Goal: Task Accomplishment & Management: Manage account settings

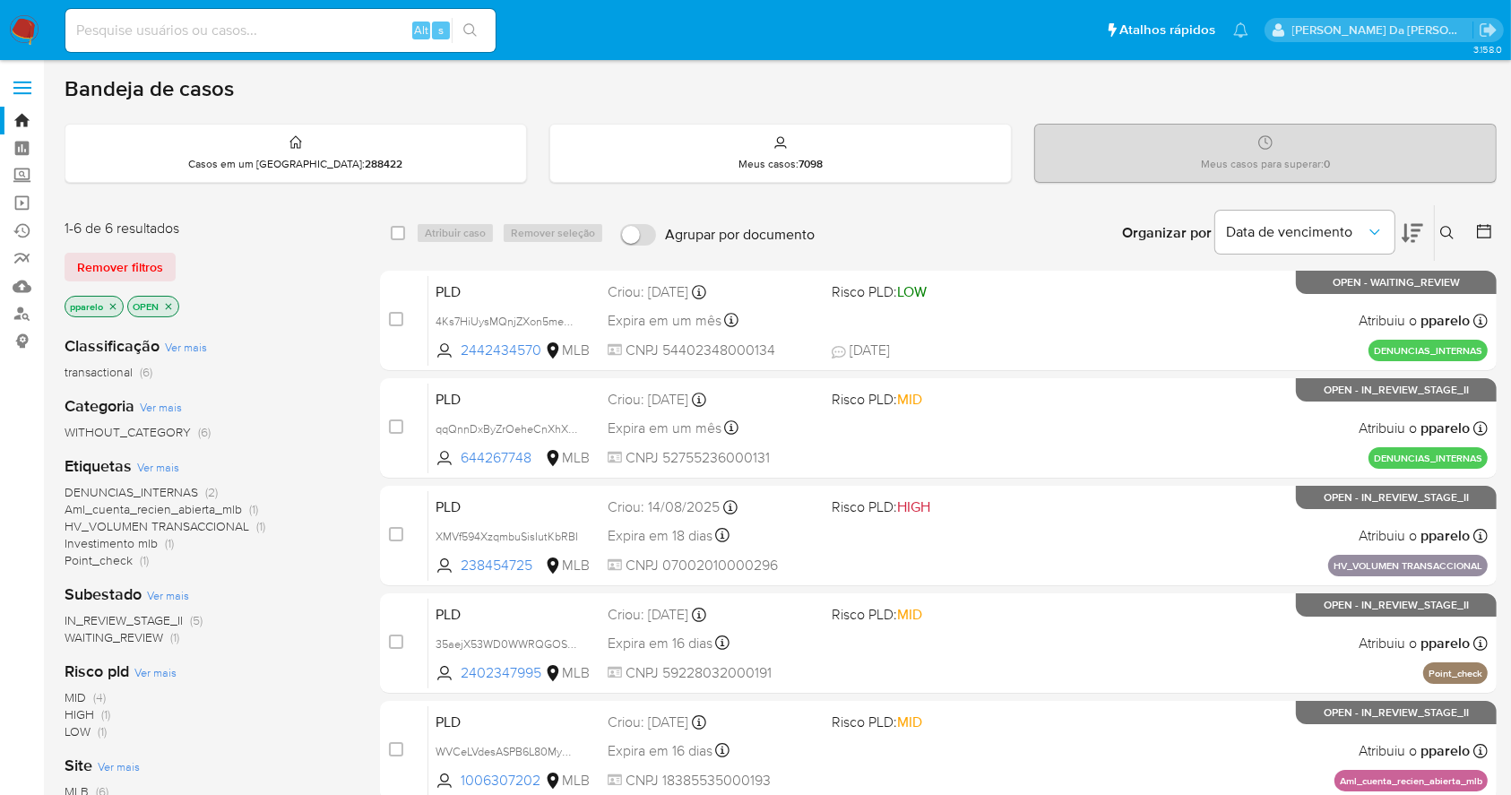
click at [334, 30] on input at bounding box center [280, 30] width 430 height 23
paste input "eJie56Z72WCVOszq5dXXvcWw"
type input "eJie56Z72WCVOszq5dXXvcWw"
click at [459, 29] on button "search-icon" at bounding box center [470, 30] width 37 height 25
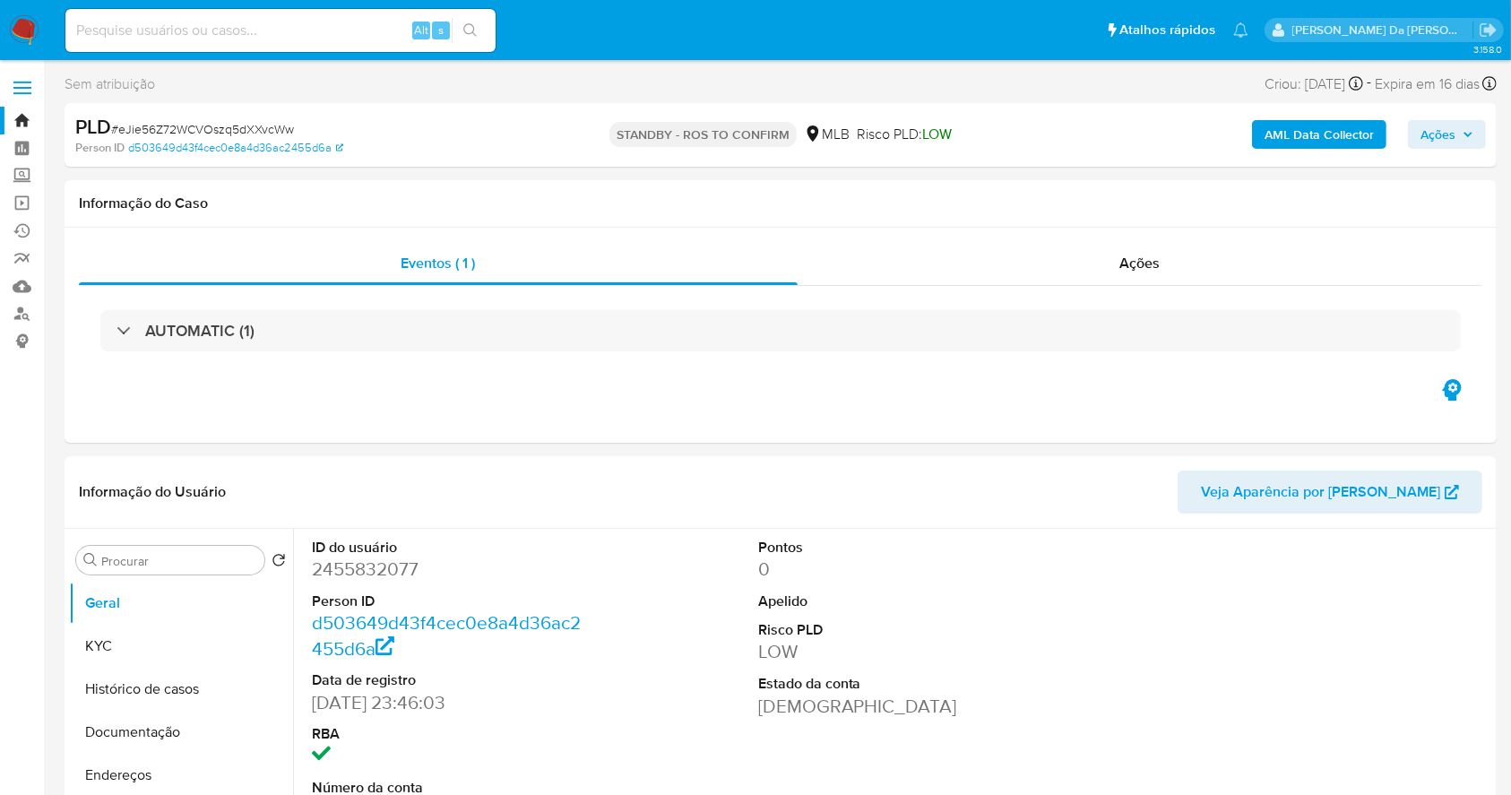
select select "10"
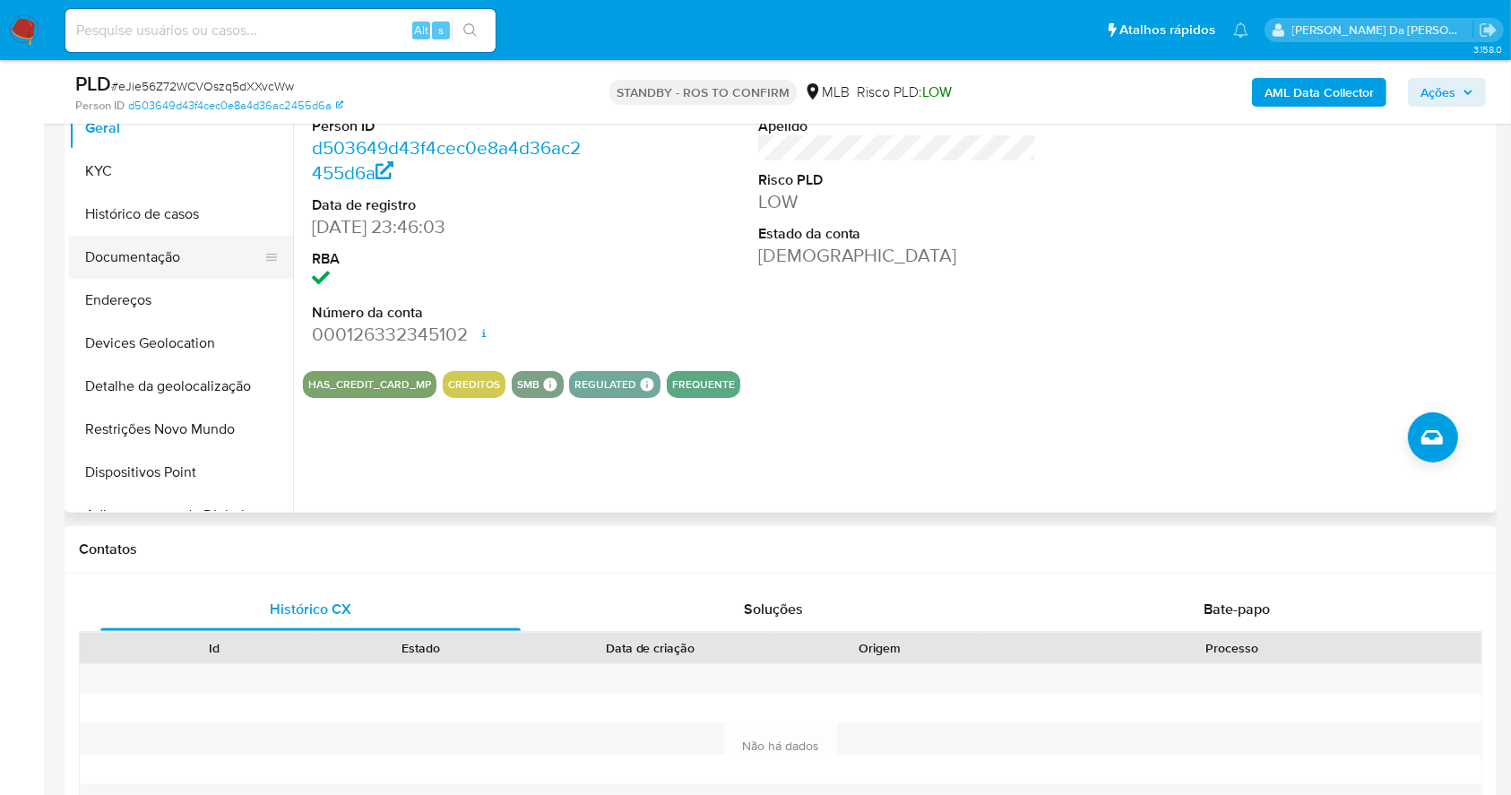
click at [157, 243] on button "Documentação" at bounding box center [174, 257] width 210 height 43
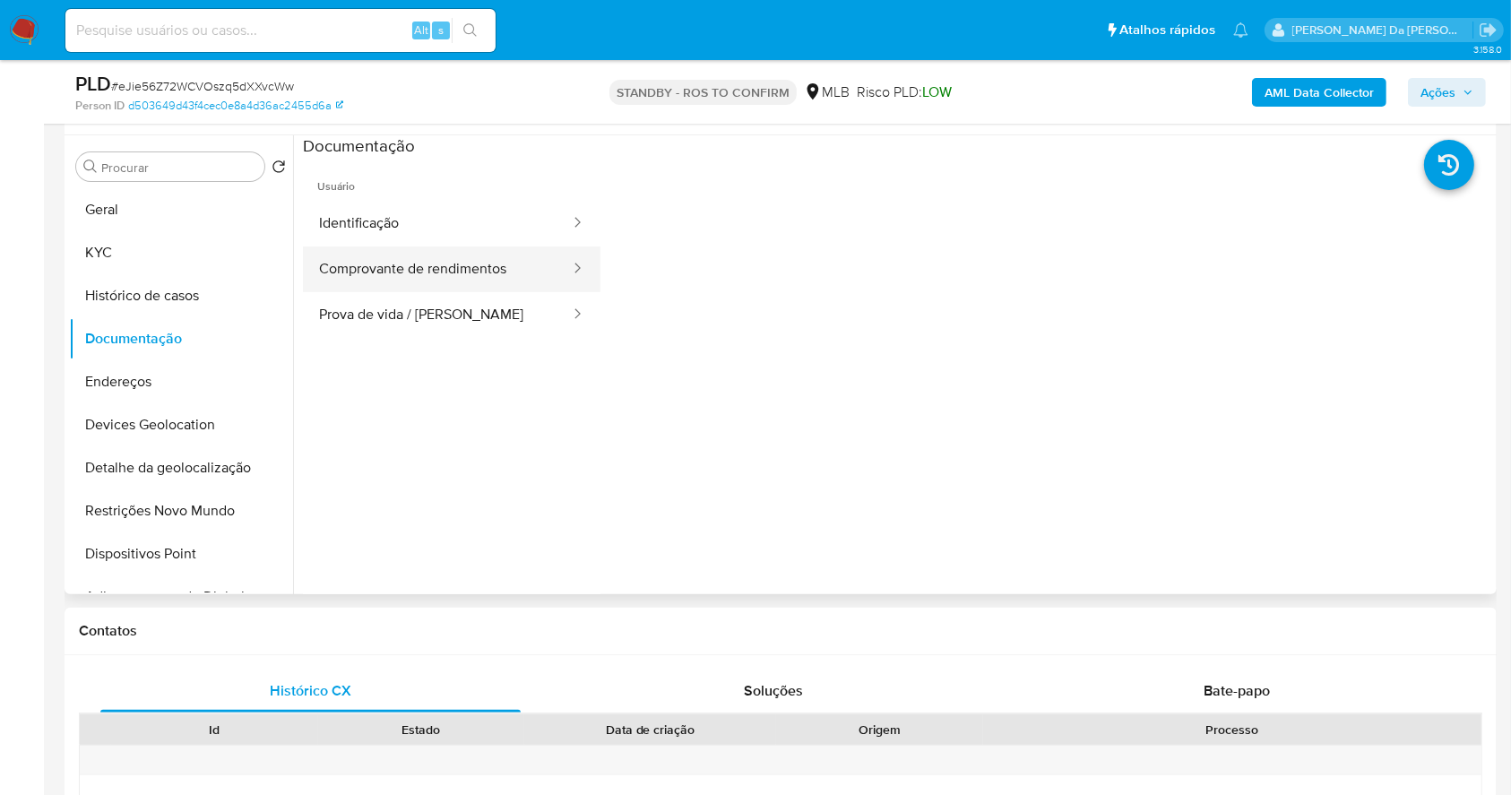
scroll to position [292, 0]
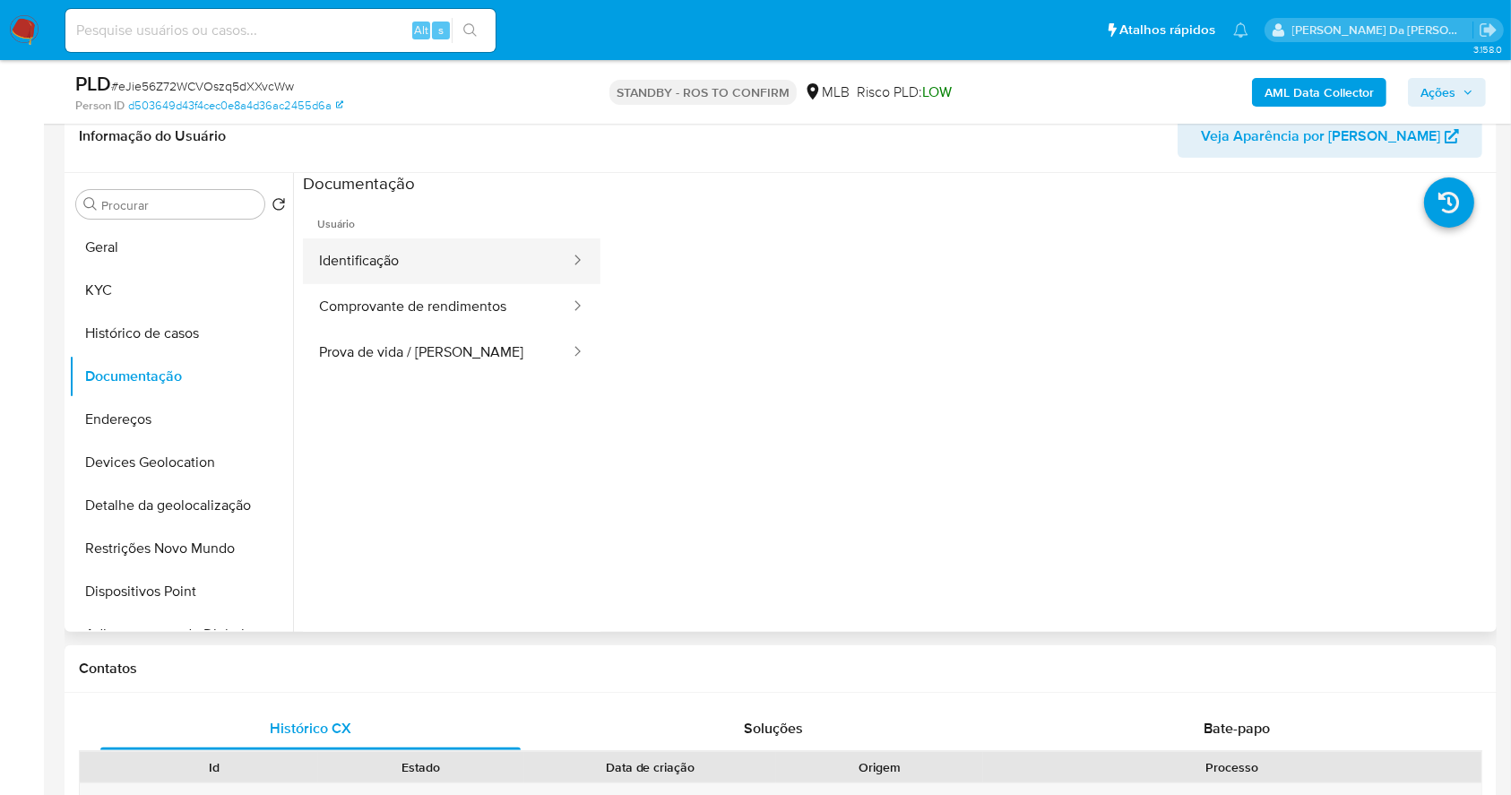
click at [414, 240] on button "Identificação" at bounding box center [437, 261] width 269 height 46
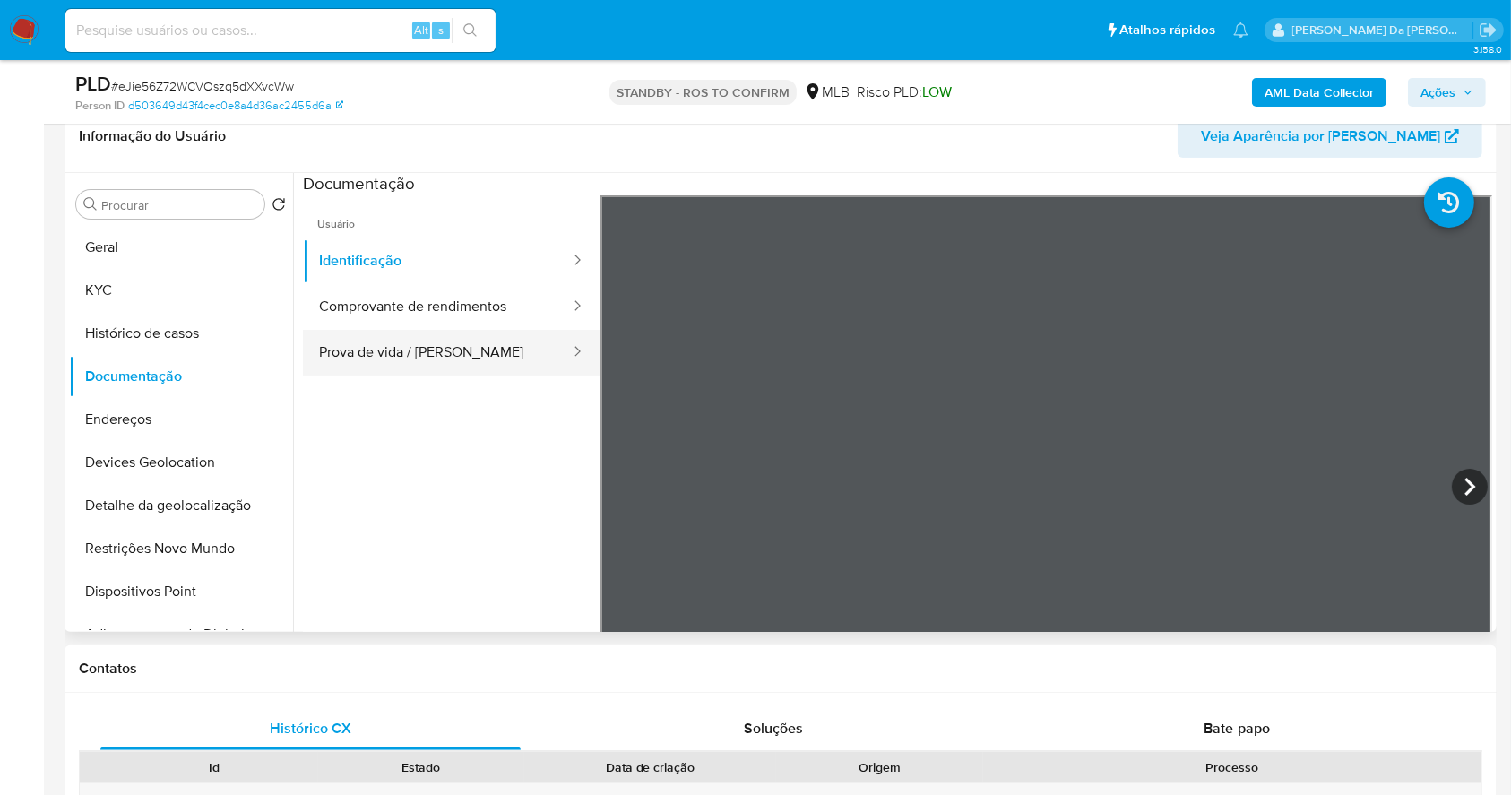
click at [418, 338] on button "Prova de vida / Selfie" at bounding box center [437, 353] width 269 height 46
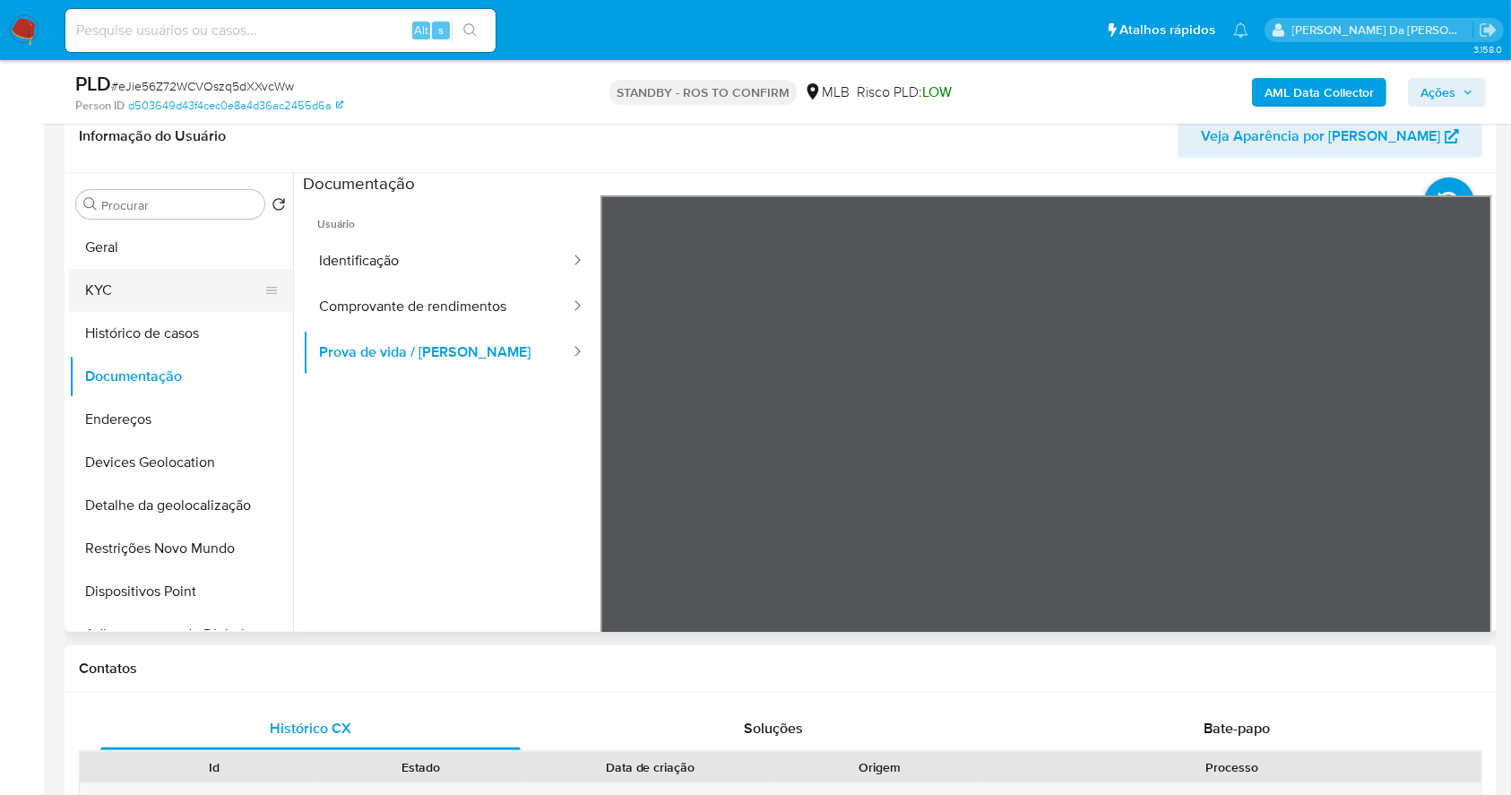
click at [107, 286] on button "KYC" at bounding box center [174, 290] width 210 height 43
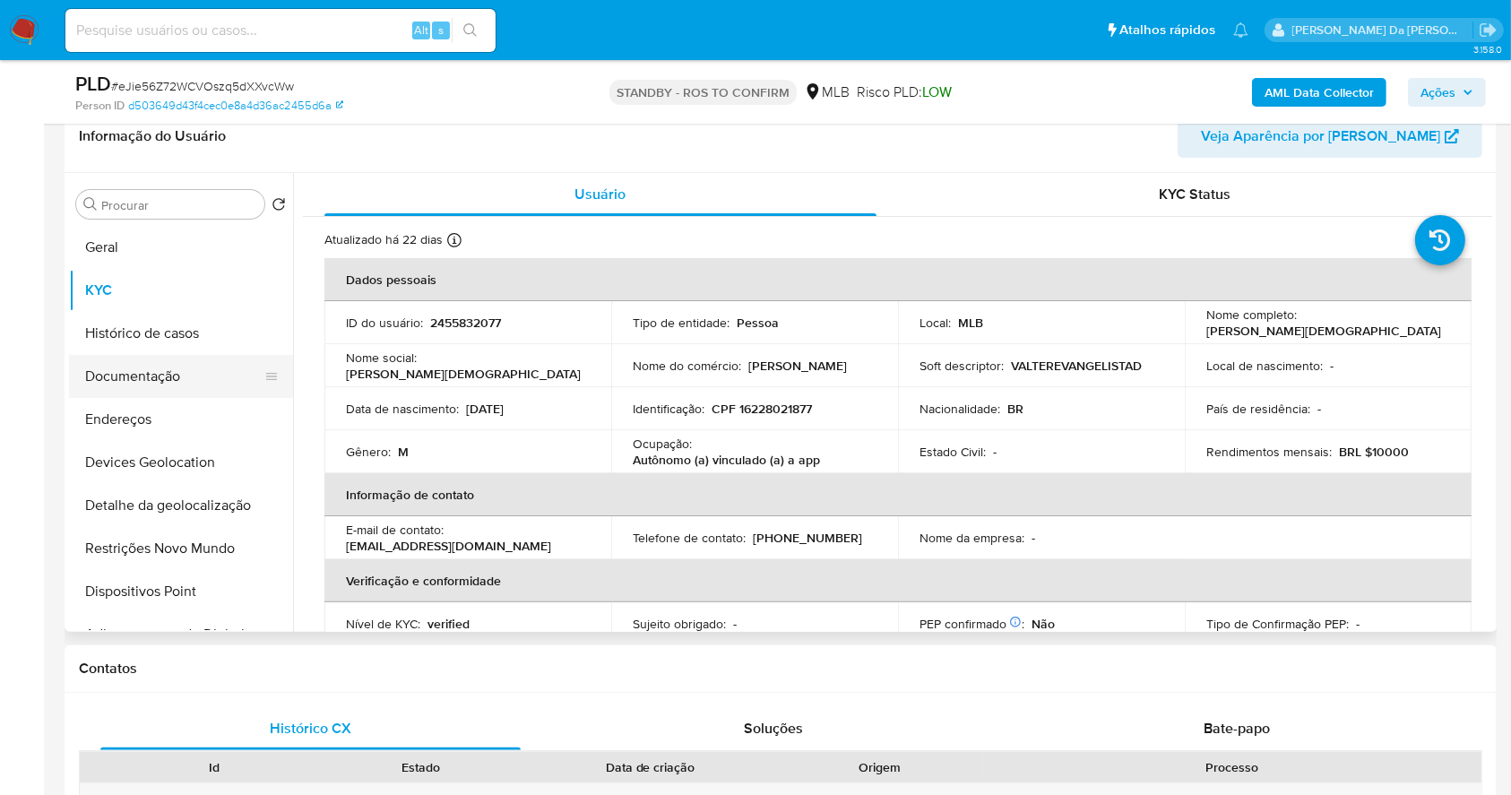
click at [149, 381] on button "Documentação" at bounding box center [174, 376] width 210 height 43
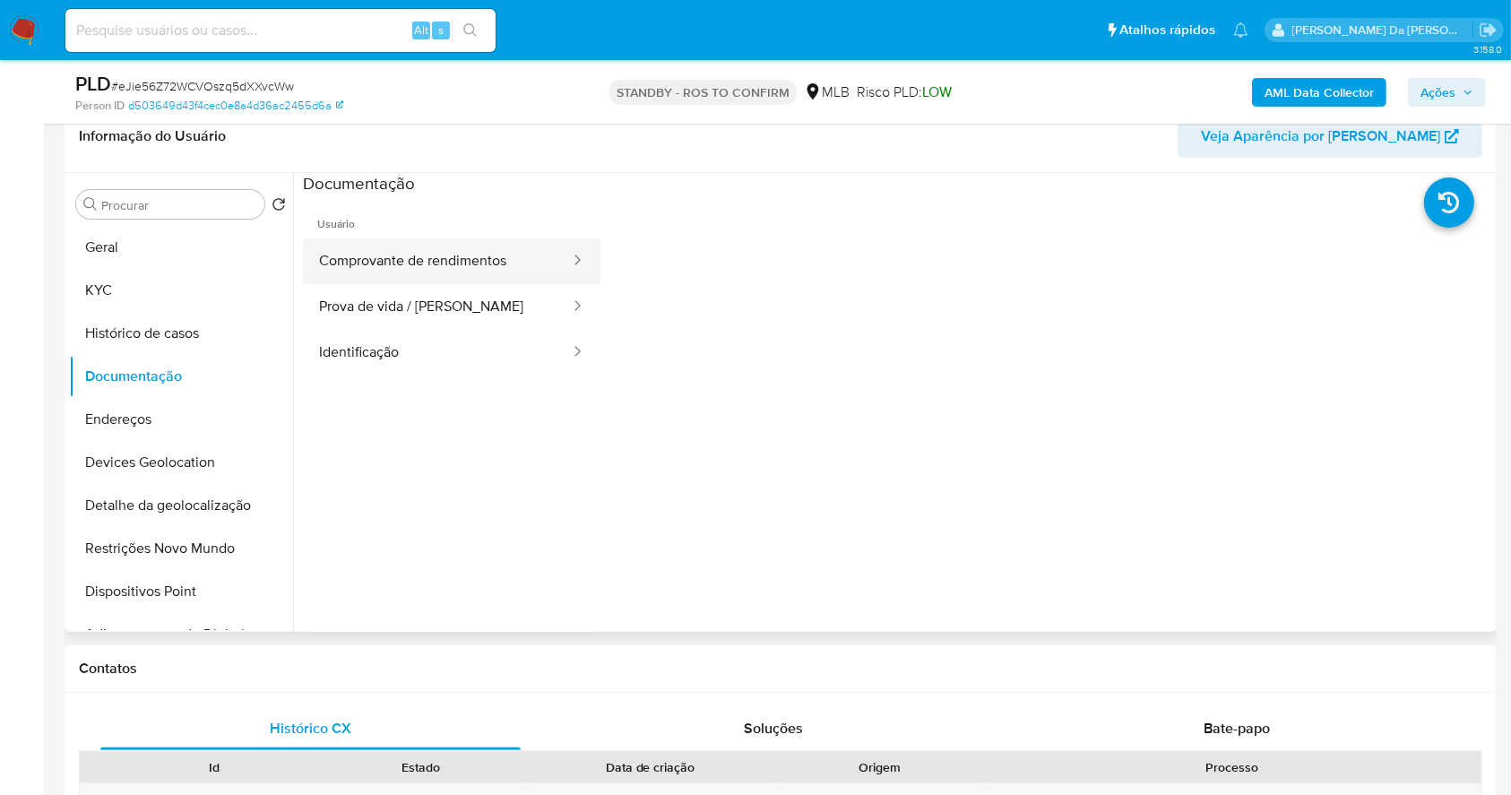
click at [466, 249] on button "Comprovante de rendimentos" at bounding box center [437, 261] width 269 height 46
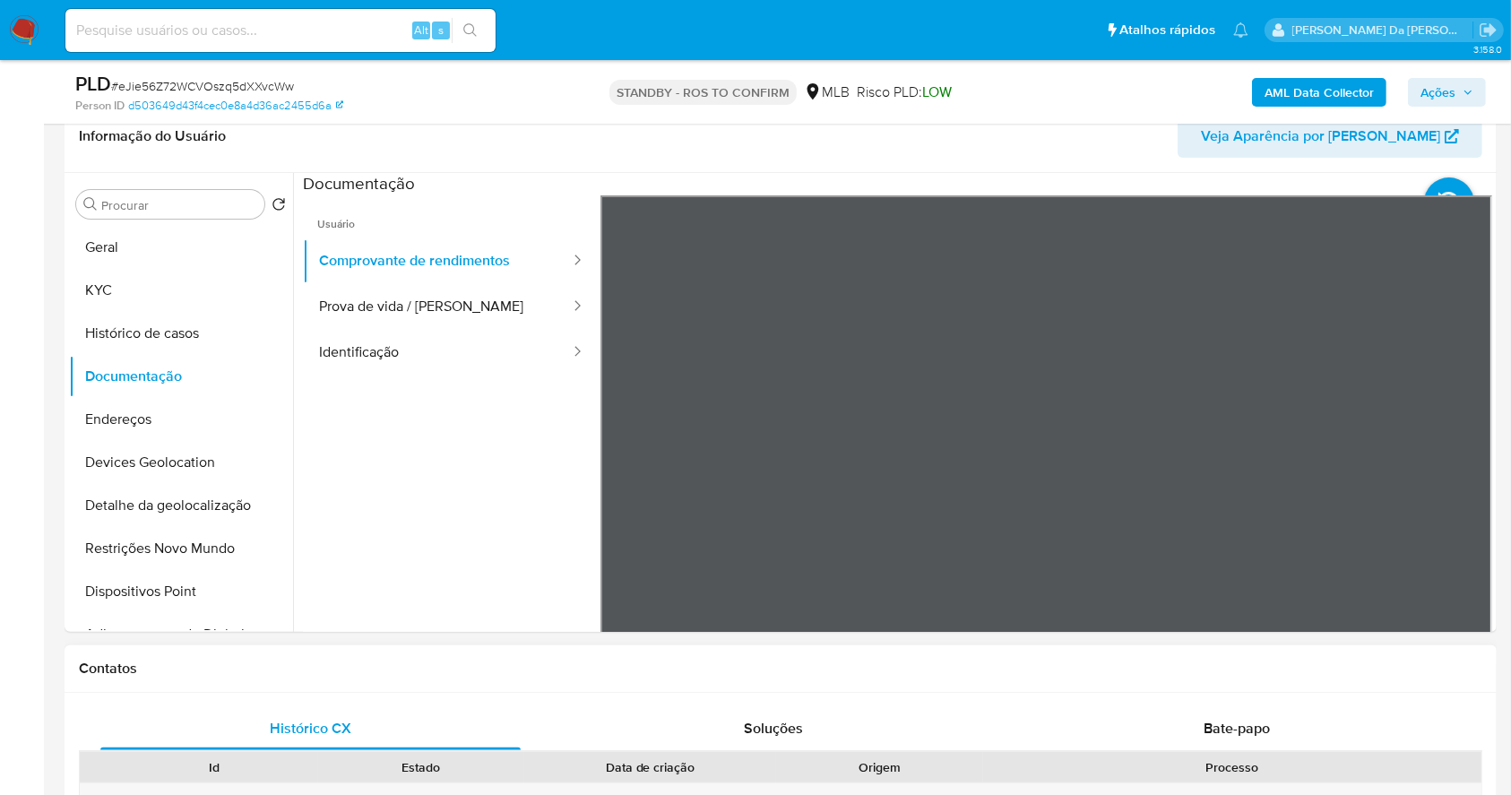
click at [382, 350] on button "Identificação" at bounding box center [437, 353] width 269 height 46
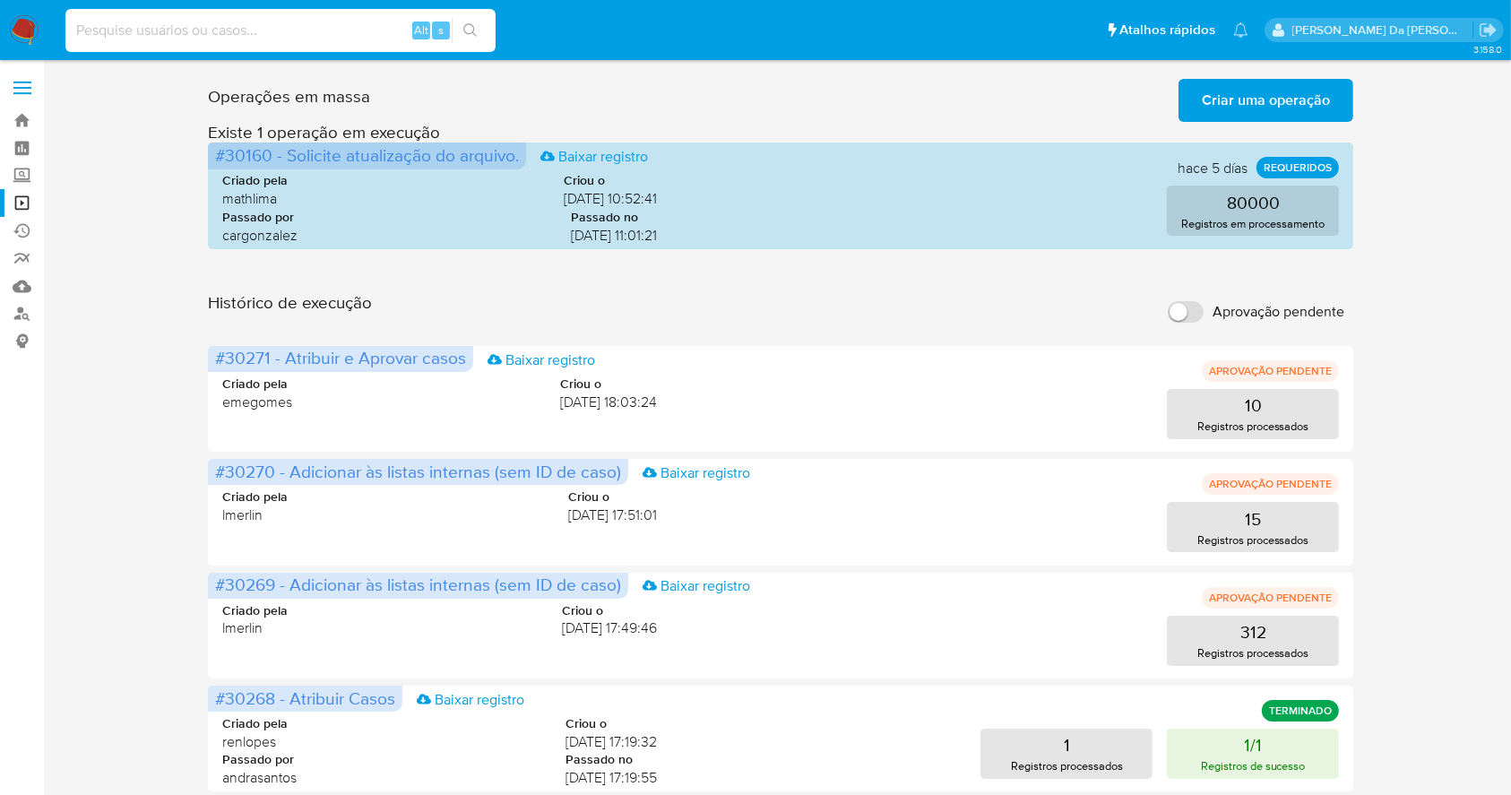
click at [326, 29] on input at bounding box center [280, 30] width 430 height 23
type input "QflLRVIe2TYNH3FXEGEEiBau"
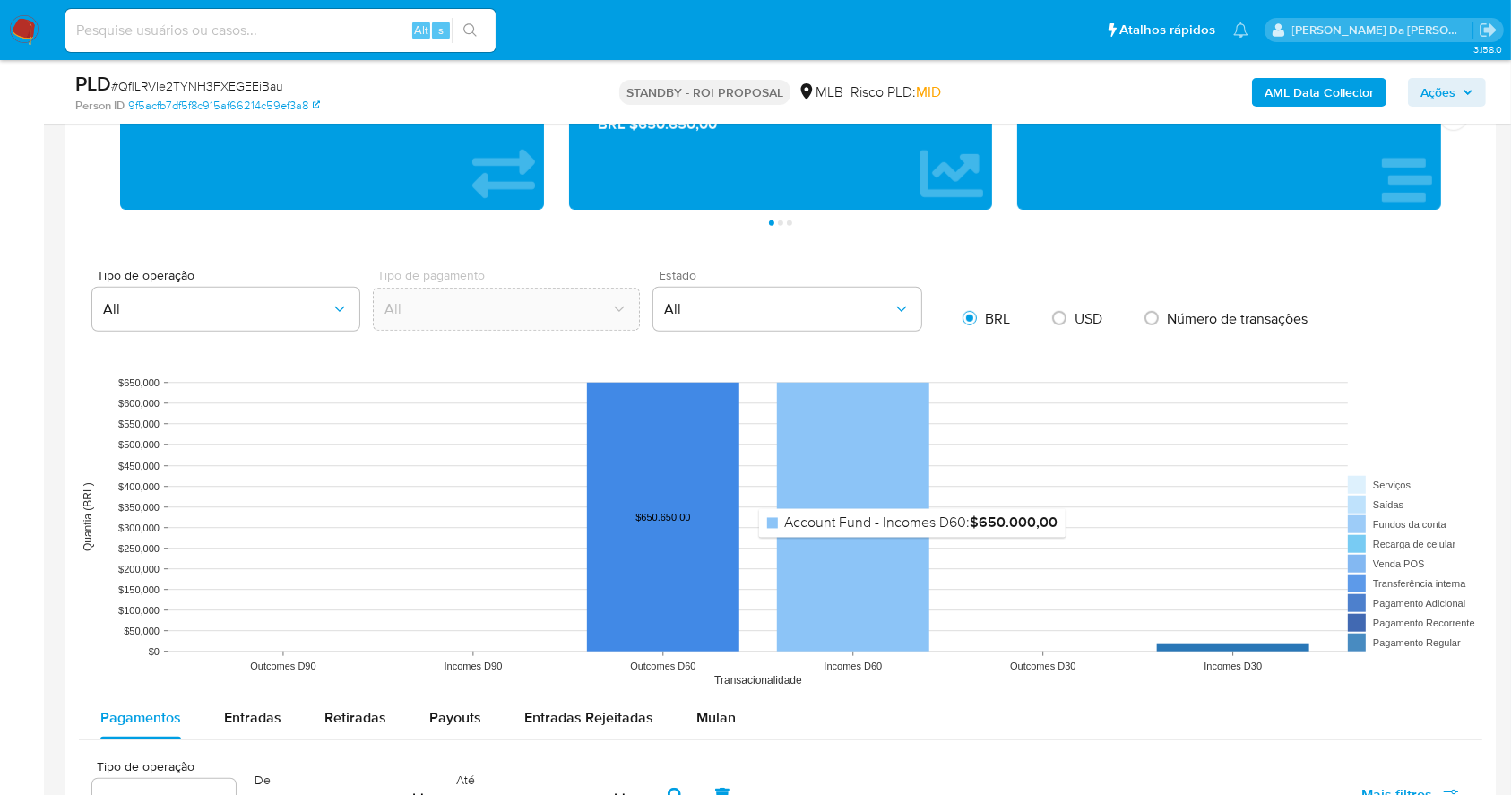
scroll to position [1075, 0]
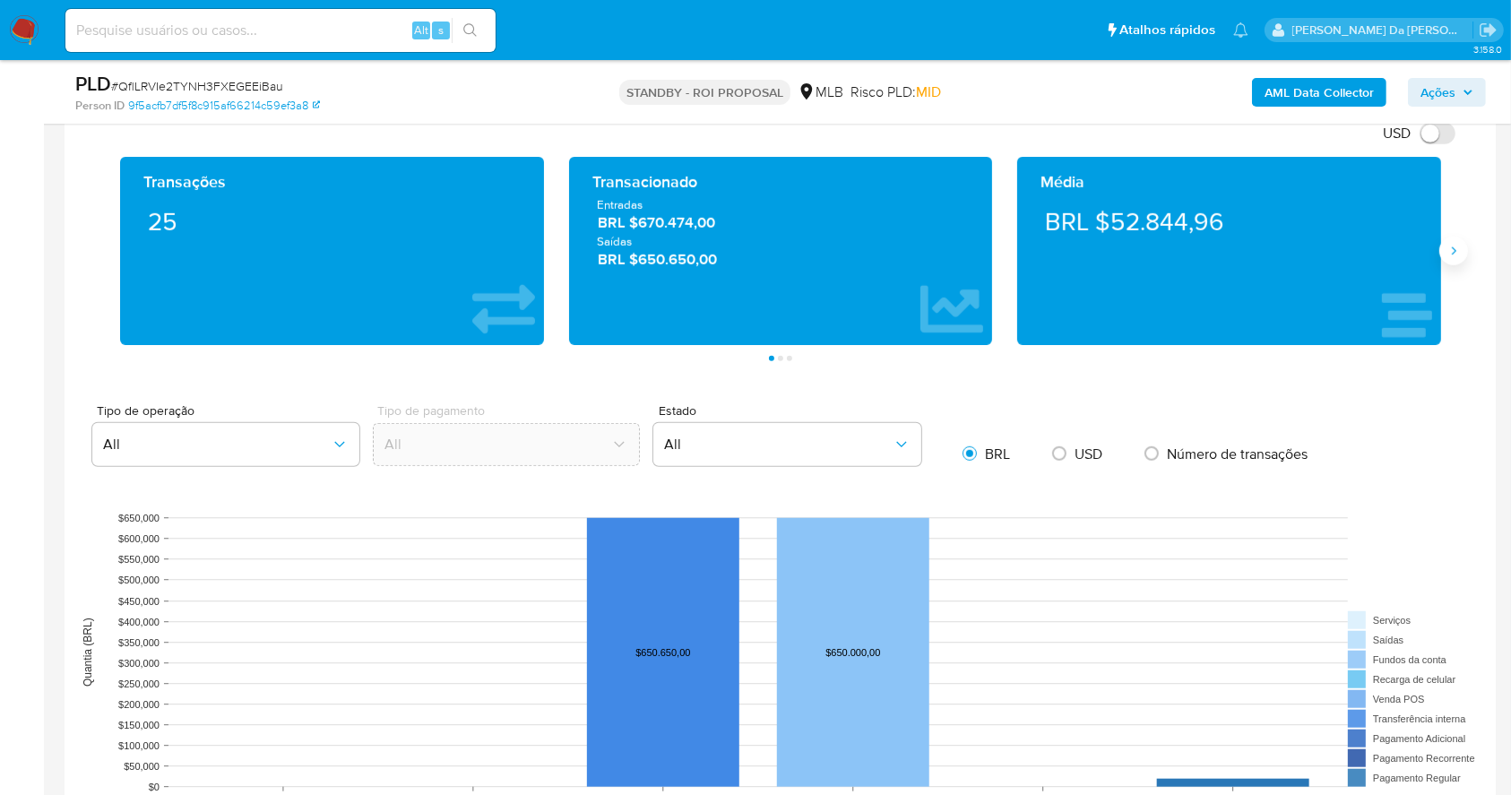
click at [1460, 247] on icon "Siguiente" at bounding box center [1453, 251] width 14 height 14
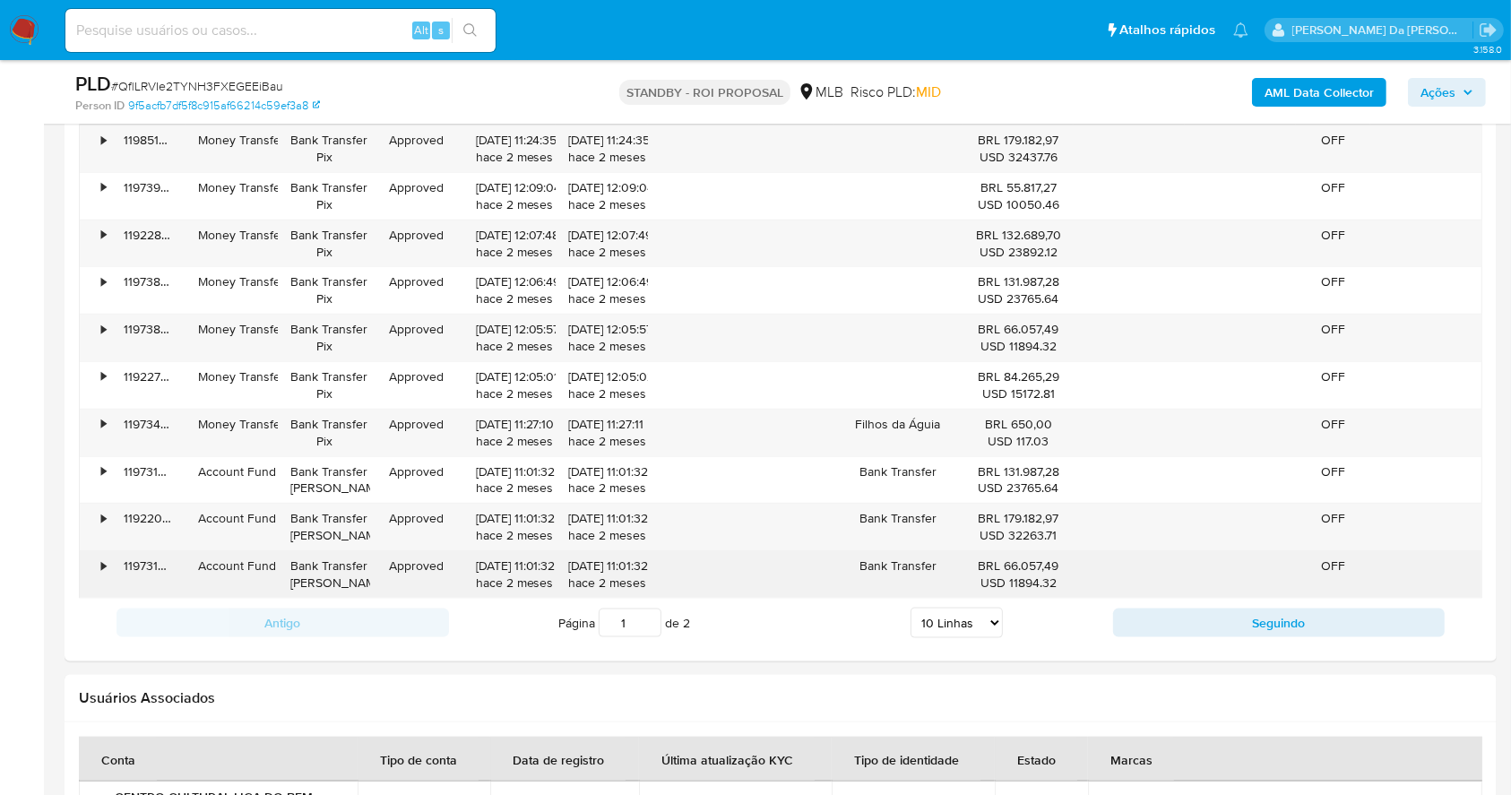
scroll to position [2031, 0]
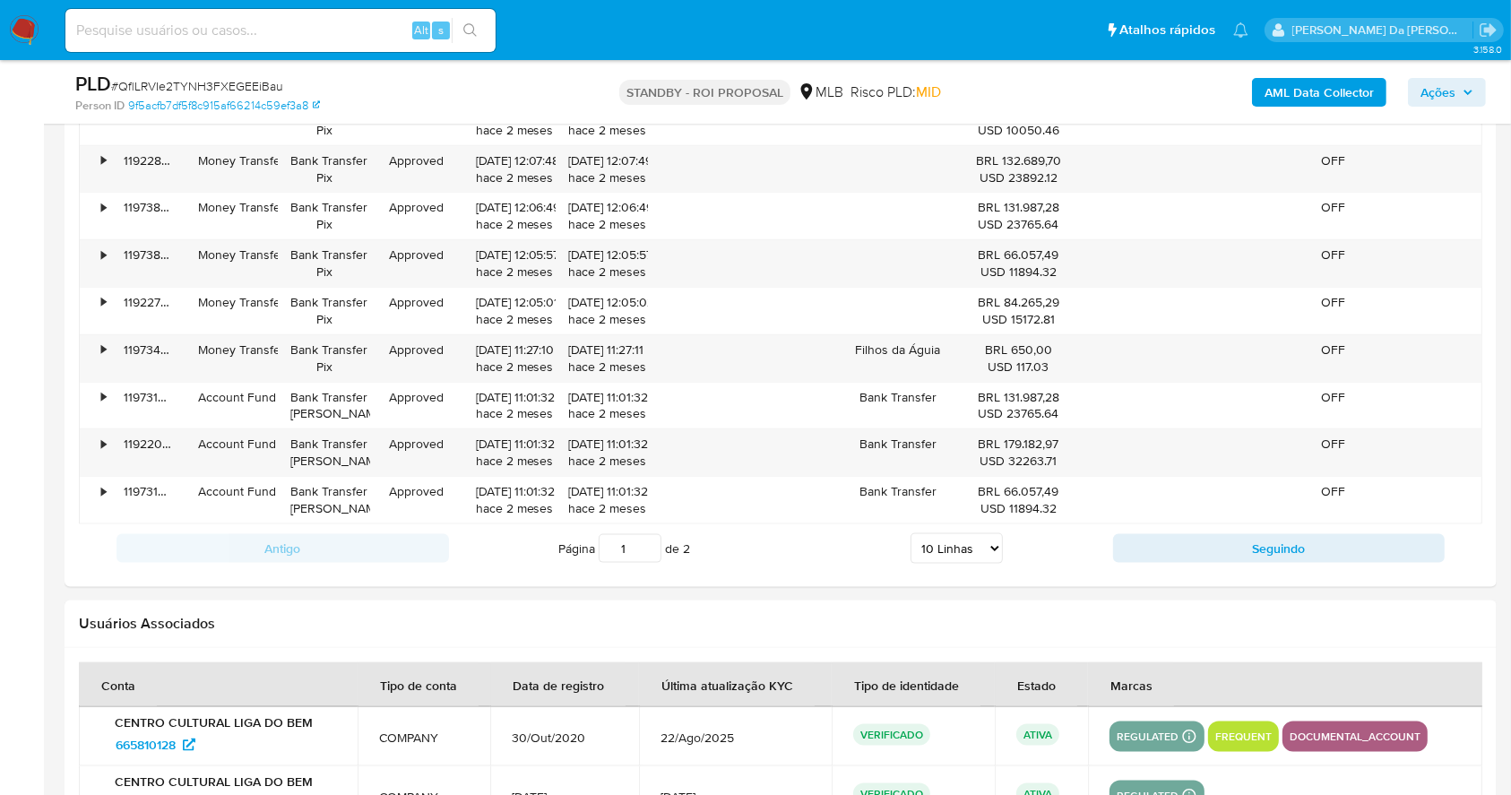
click at [956, 551] on select "5 Linhas 10 Linhas 20 Linhas 25 Linhas 50 Linhas 100 Linhas" at bounding box center [957, 548] width 92 height 30
select select "100"
click at [911, 533] on select "5 Linhas 10 Linhas 20 Linhas 25 Linhas 50 Linhas 100 Linhas" at bounding box center [957, 548] width 92 height 30
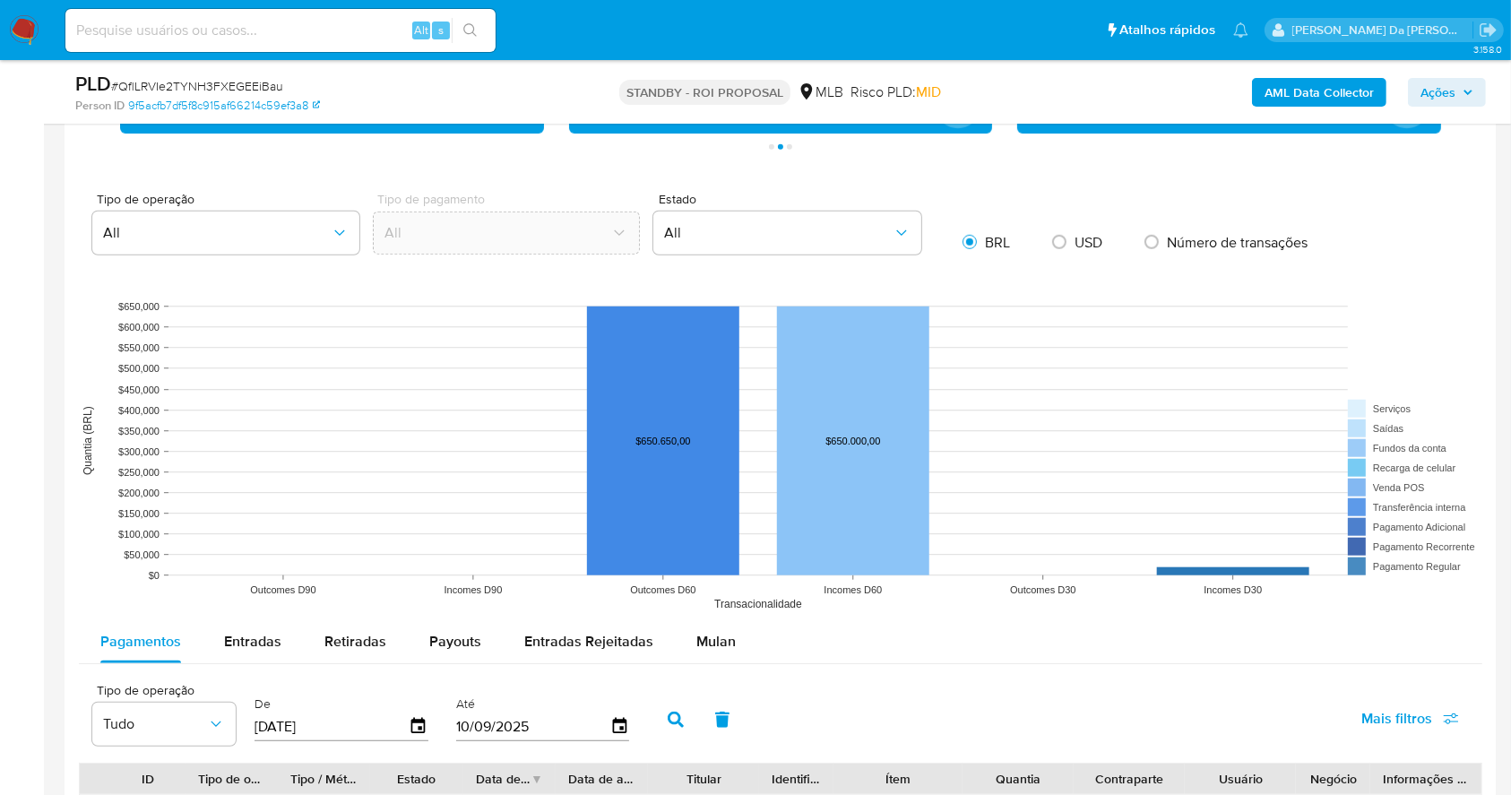
scroll to position [809, 0]
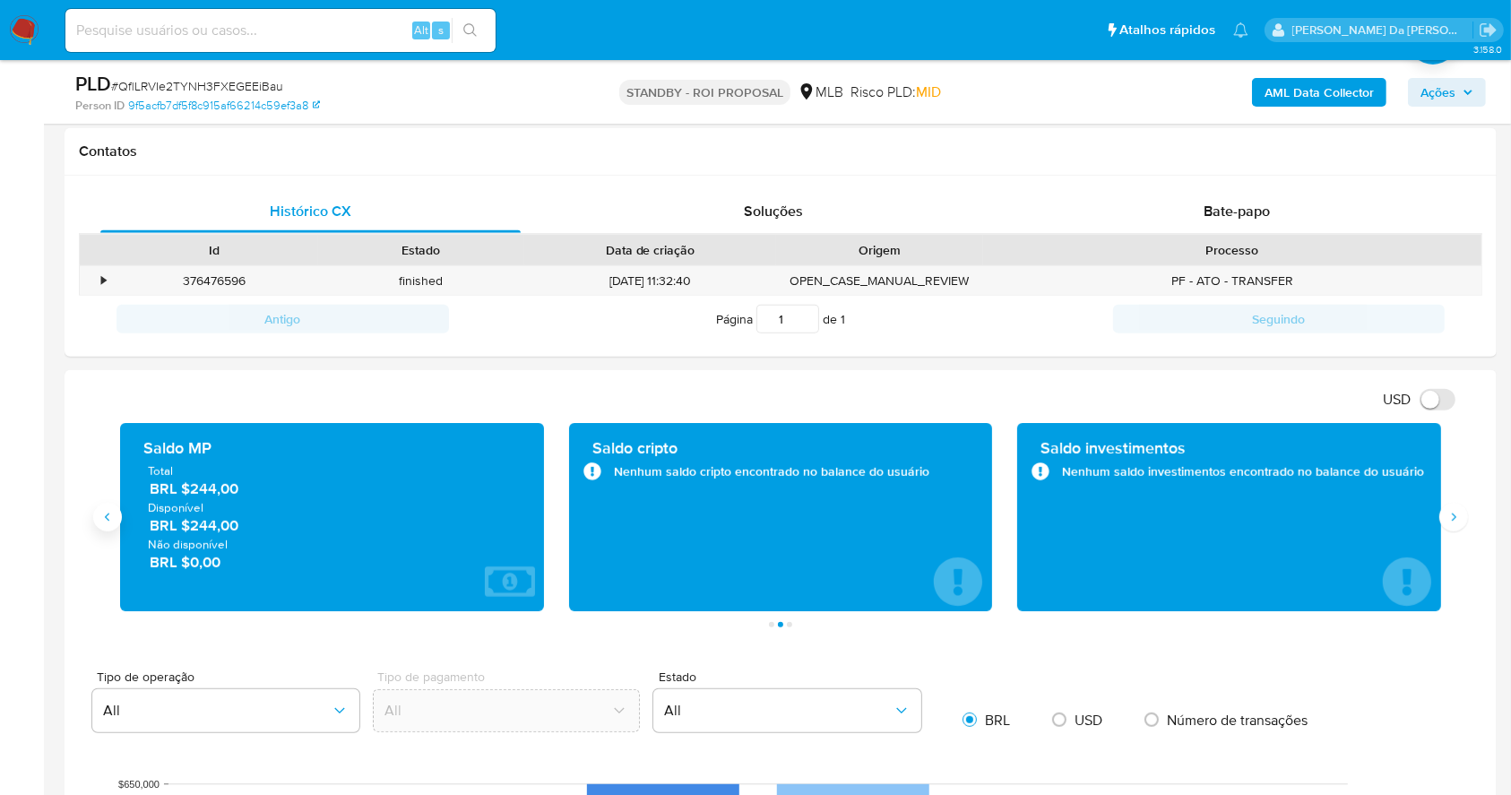
click at [118, 521] on button "Anterior" at bounding box center [107, 517] width 29 height 29
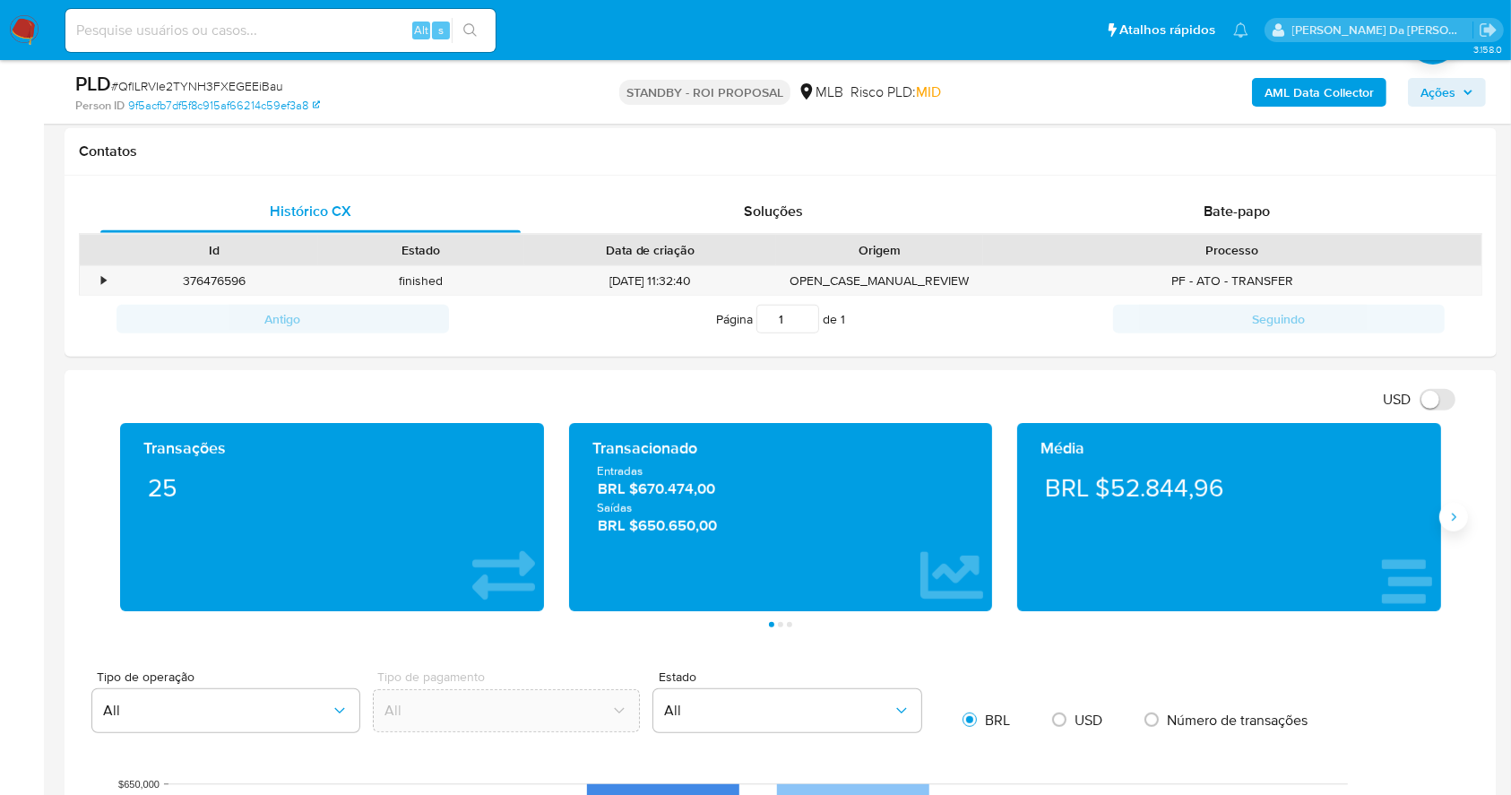
click at [1455, 516] on icon "Siguiente" at bounding box center [1453, 517] width 14 height 14
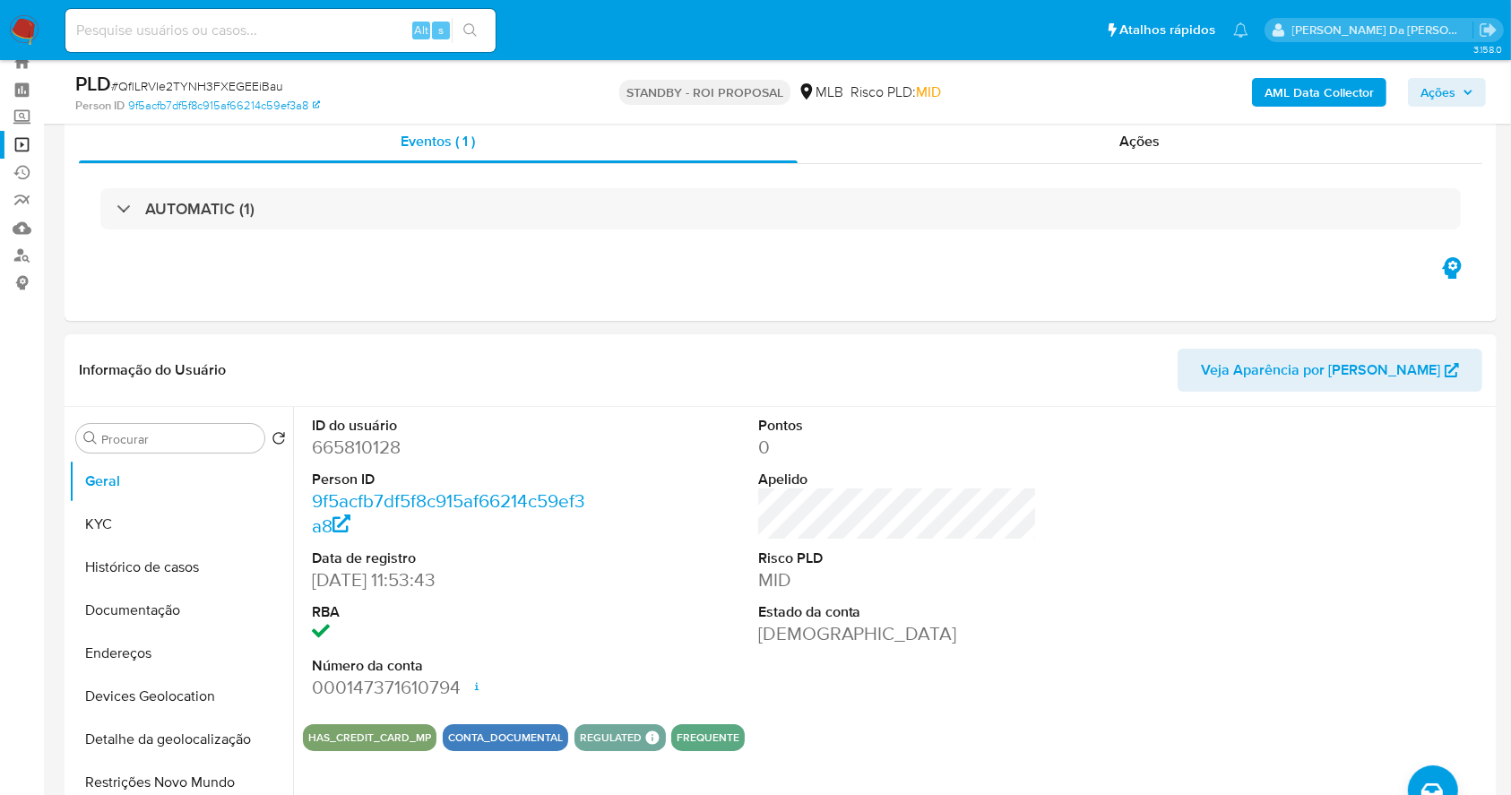
scroll to position [0, 0]
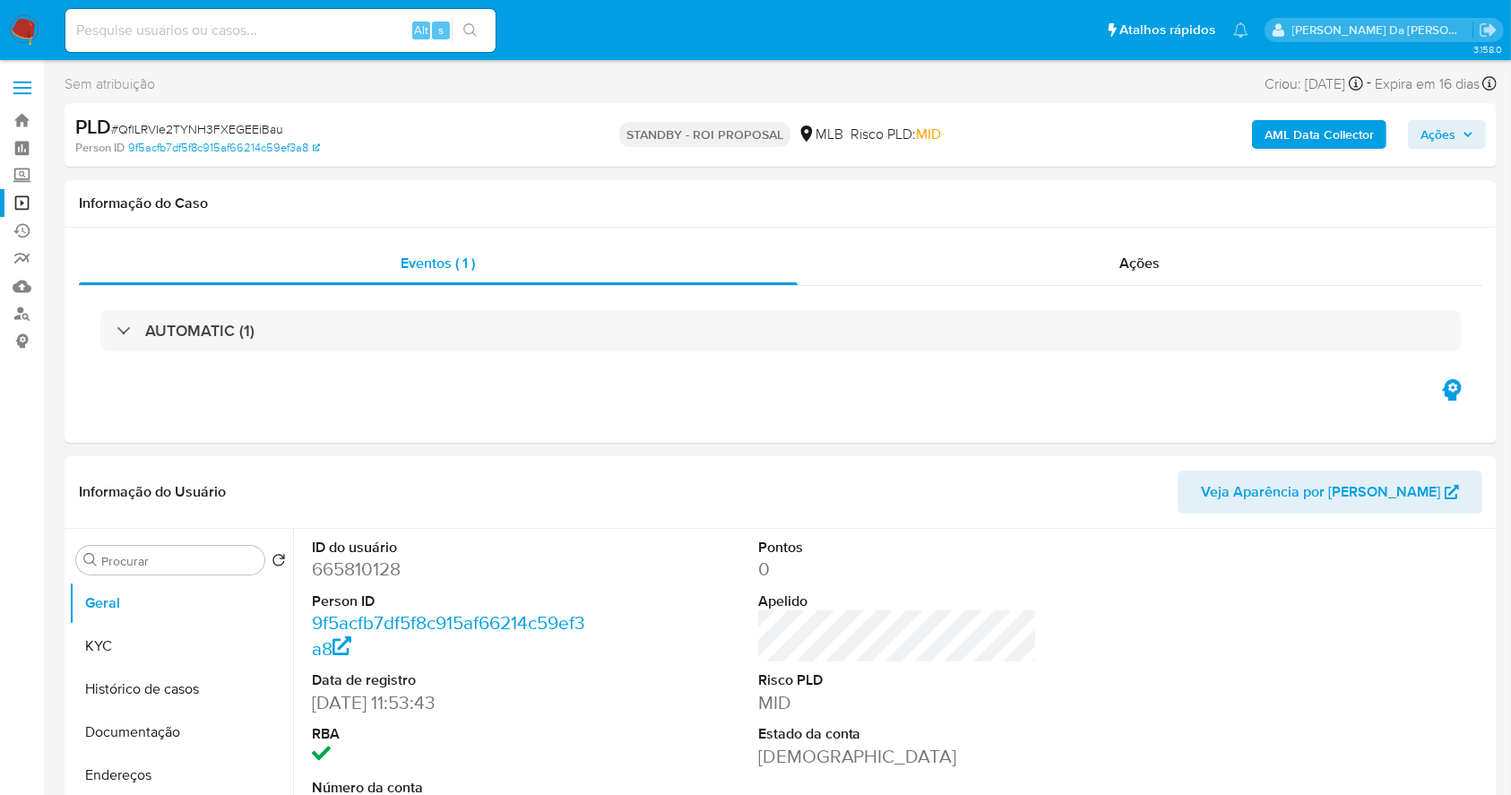
click at [259, 125] on span "# QflLRVIe2TYNH3FXEGEEiBau" at bounding box center [197, 129] width 172 height 18
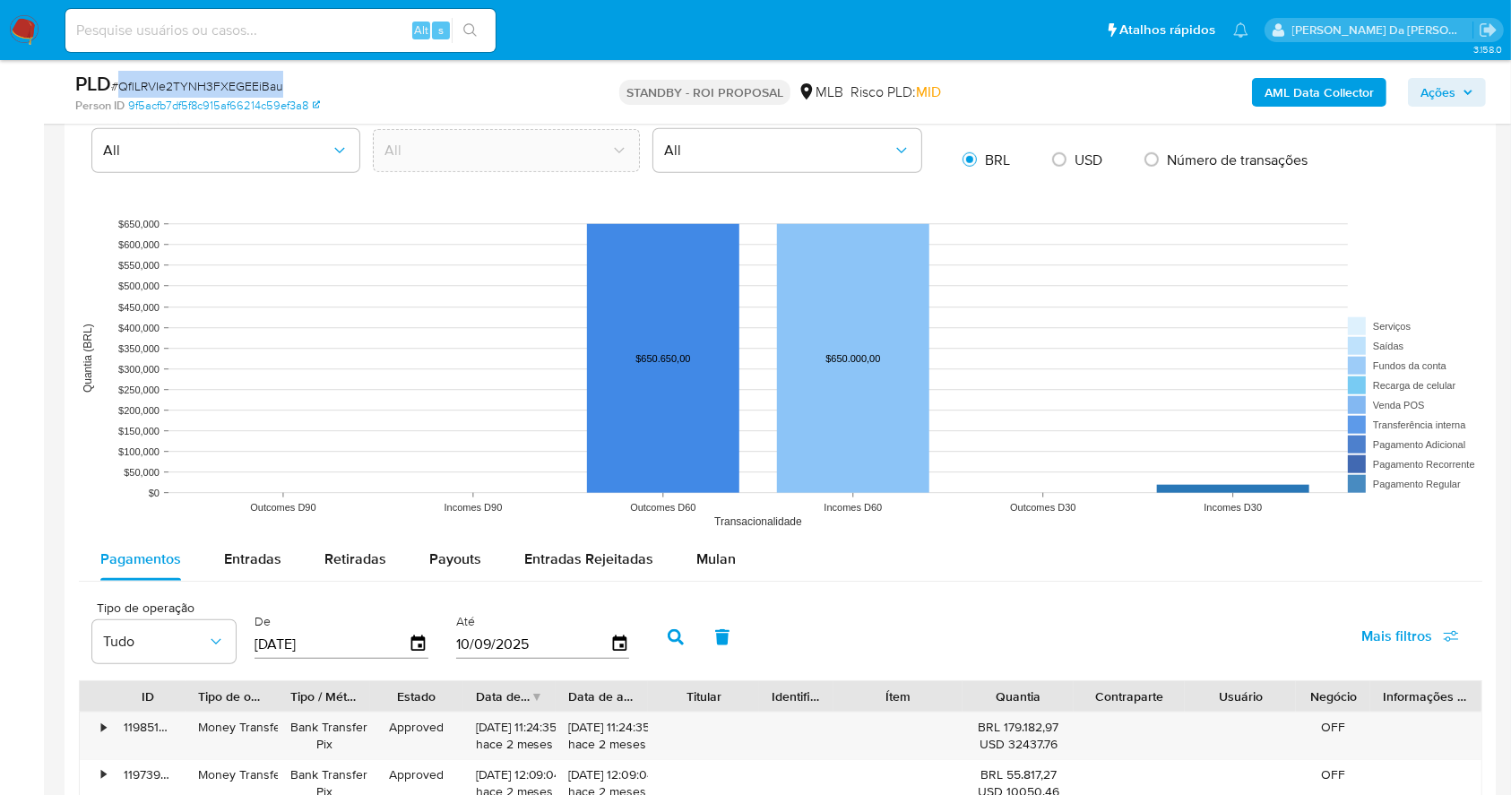
scroll to position [955, 0]
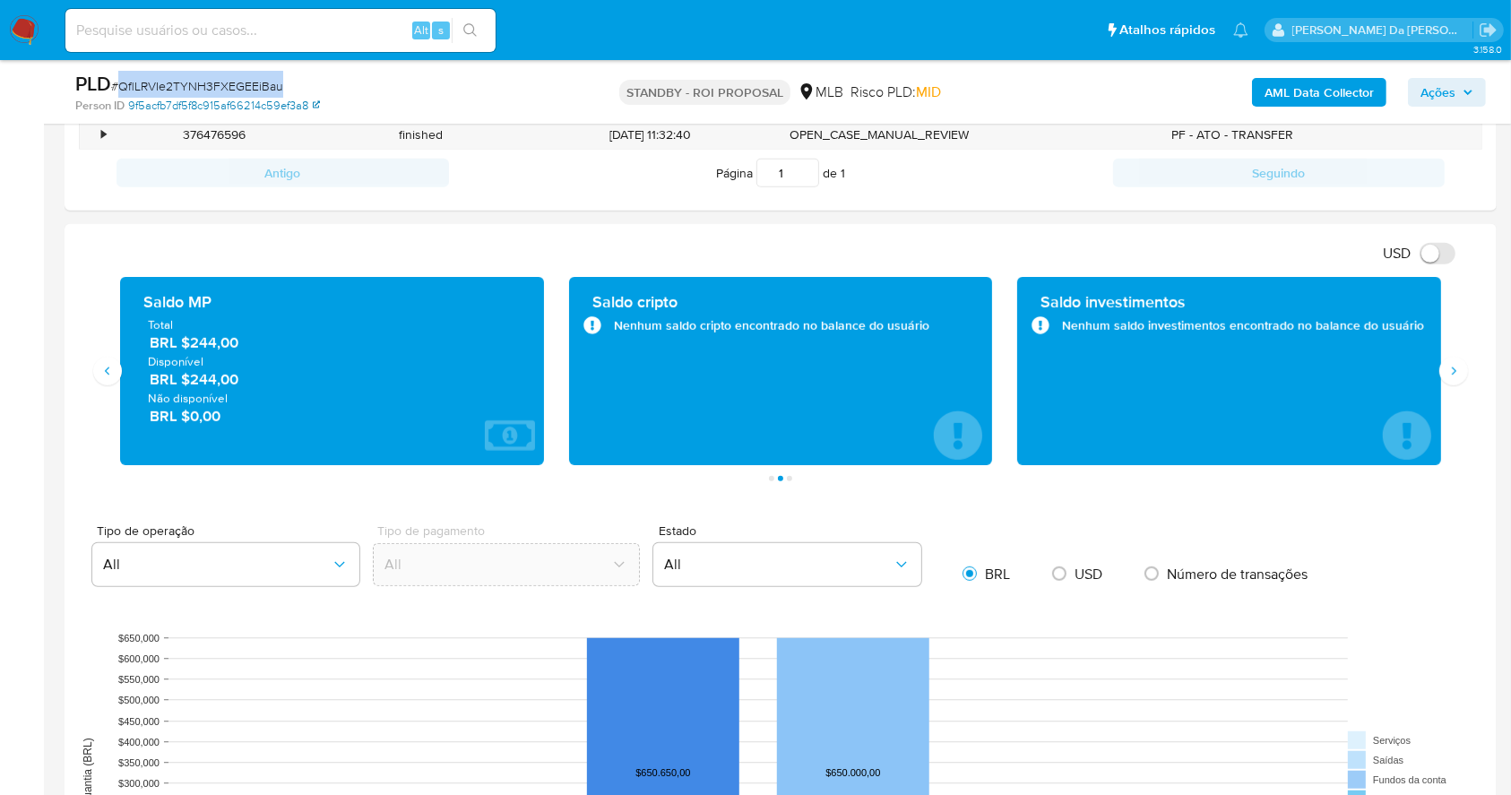
copy span "QflLRVIe2TYNH3FXEGEEiBau"
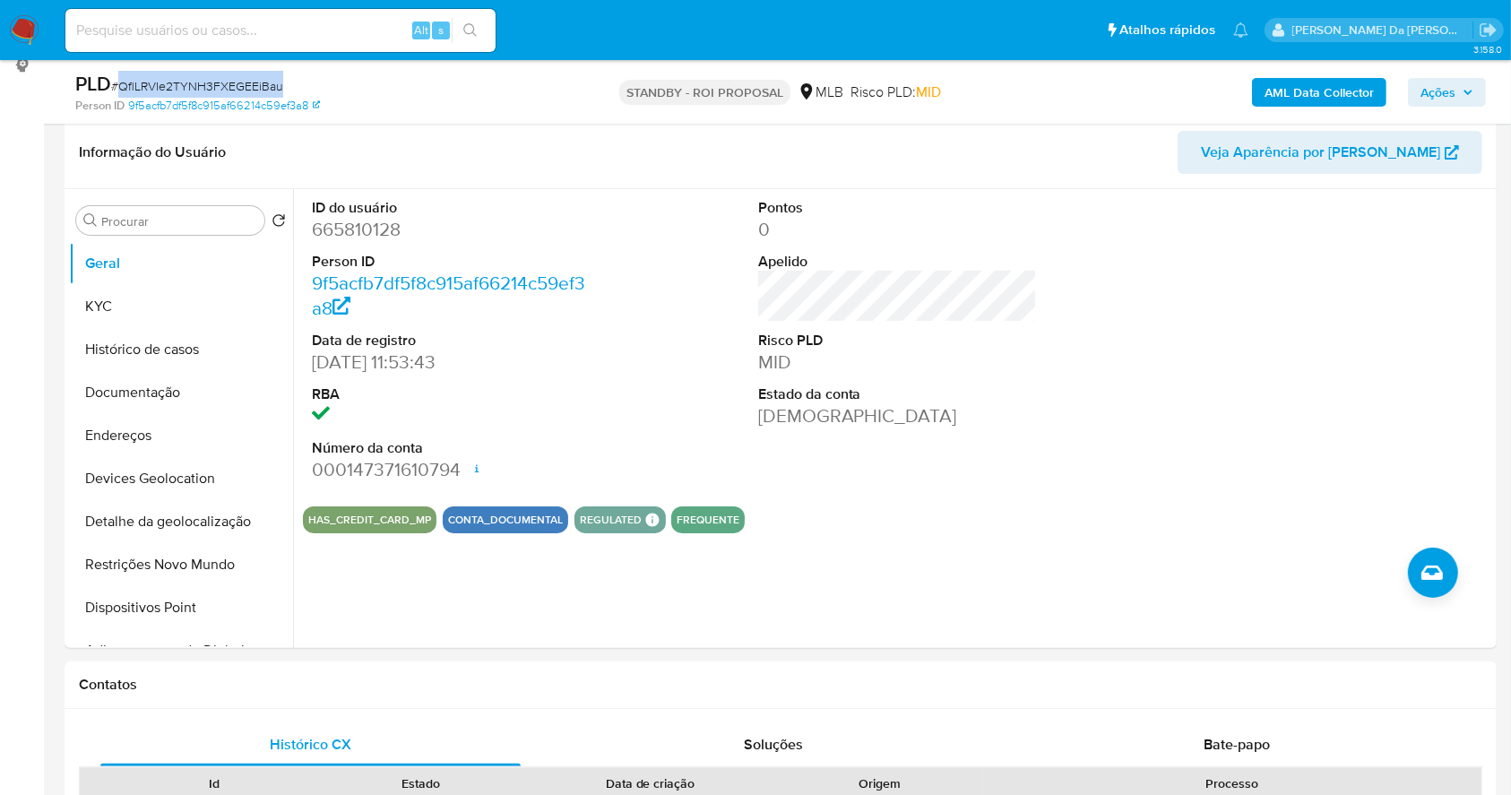
scroll to position [238, 0]
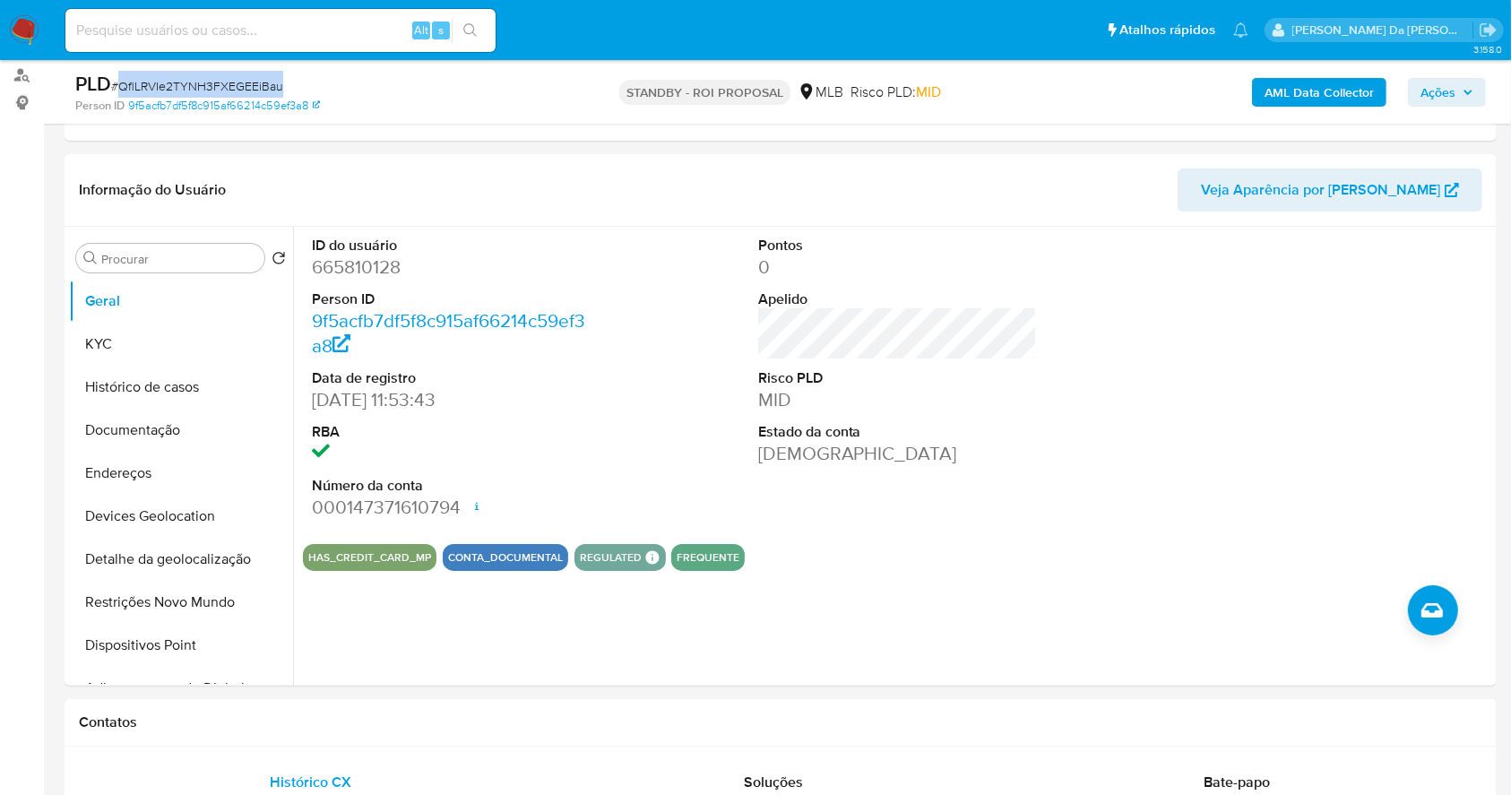
click at [10, 41] on img at bounding box center [24, 30] width 30 height 30
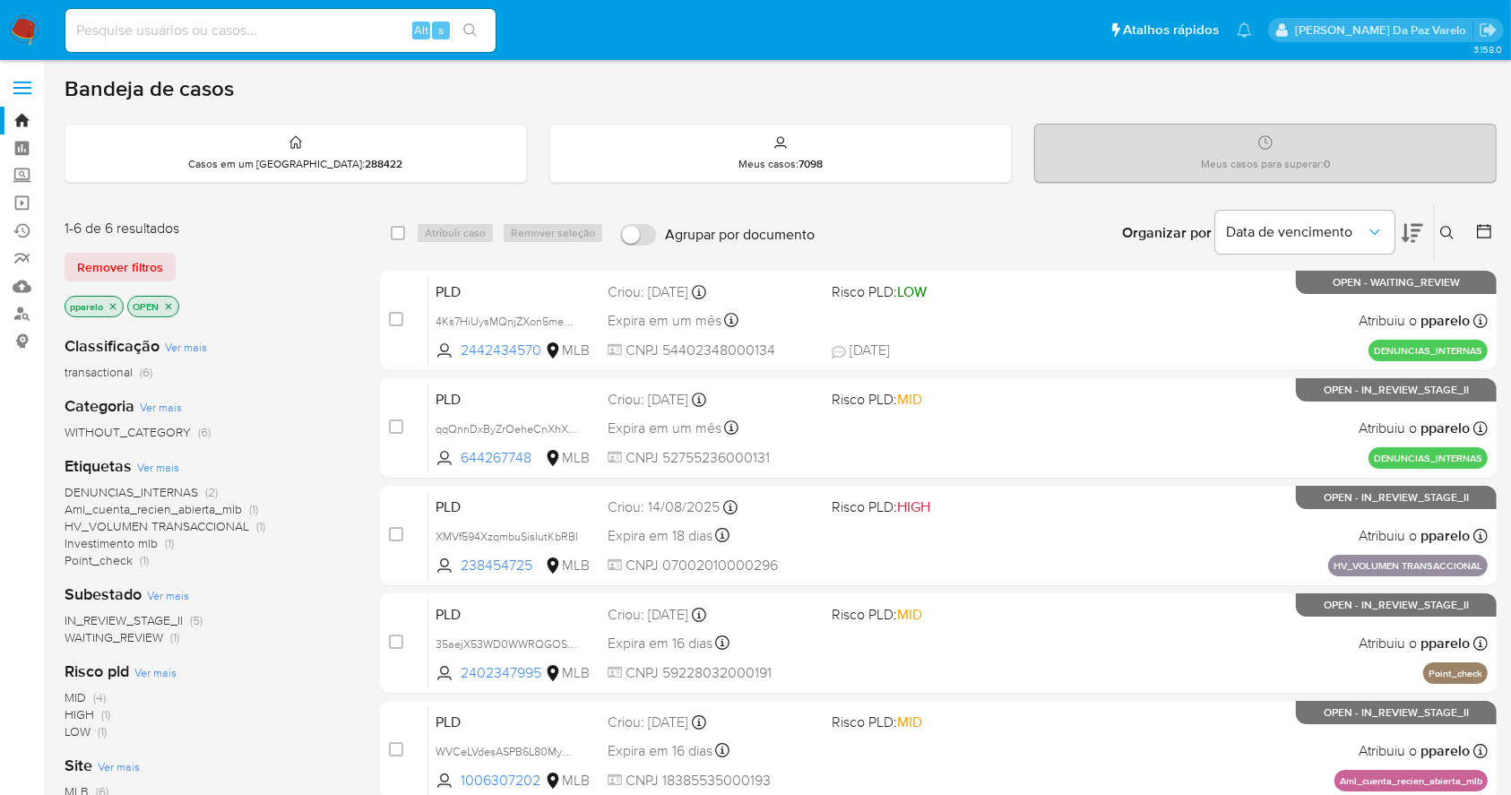
click at [1444, 229] on icon at bounding box center [1447, 233] width 14 height 14
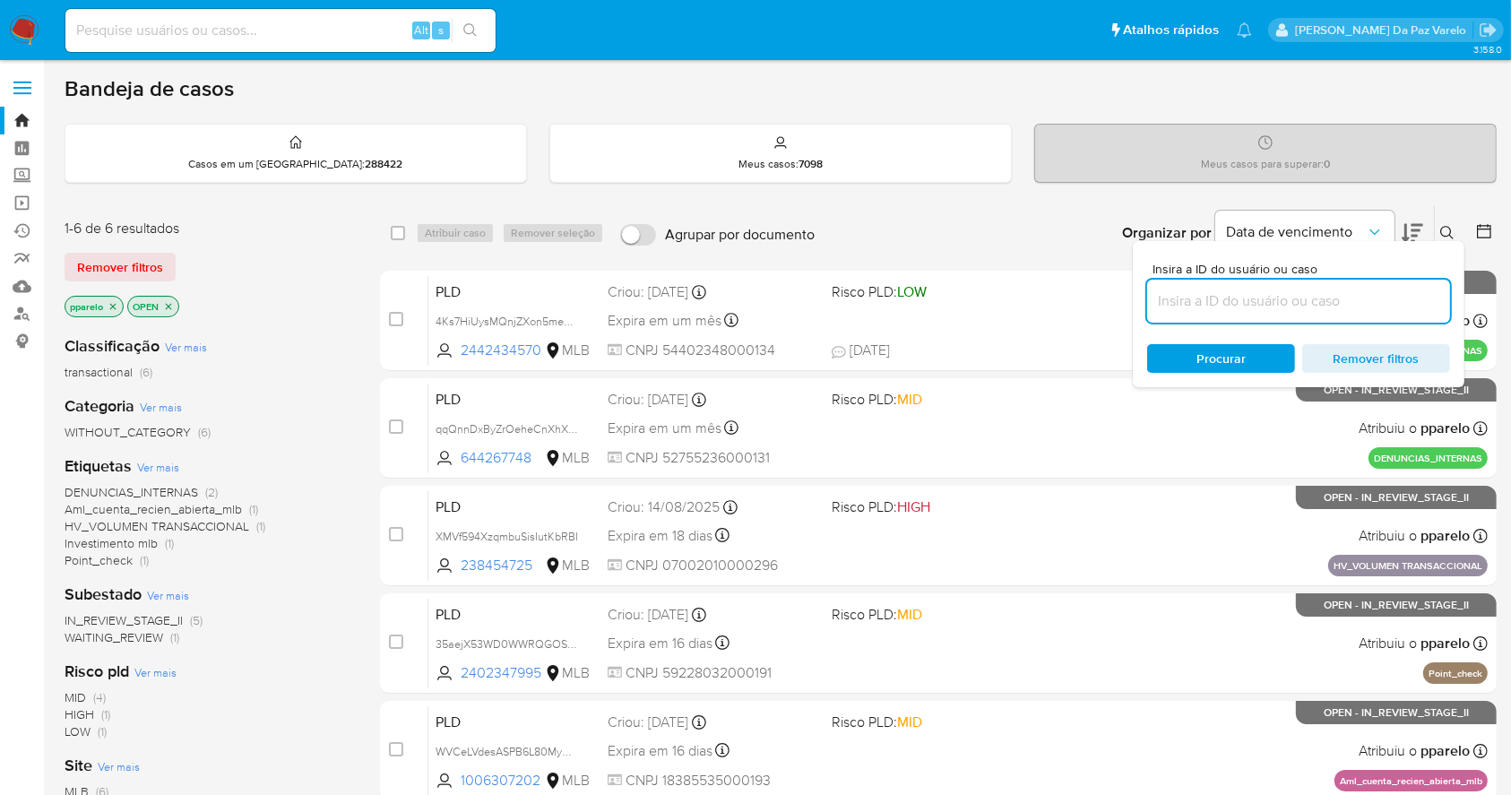
click at [1332, 306] on input at bounding box center [1298, 300] width 303 height 23
type input "QflLRVIe2TYNH3FXEGEEiBau"
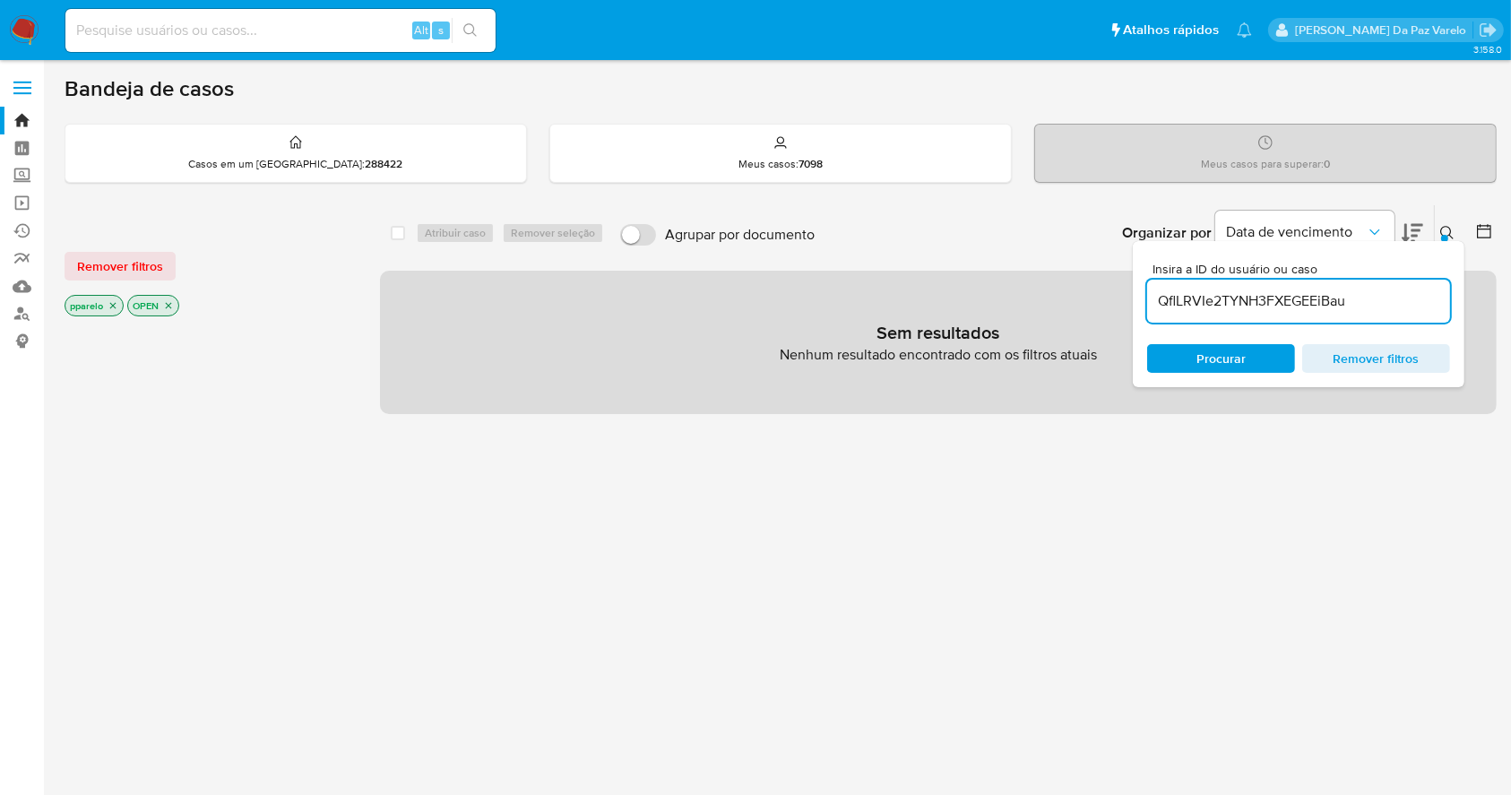
click at [117, 304] on icon "close-filter" at bounding box center [113, 305] width 11 height 11
click at [108, 300] on icon "close-filter" at bounding box center [105, 305] width 11 height 11
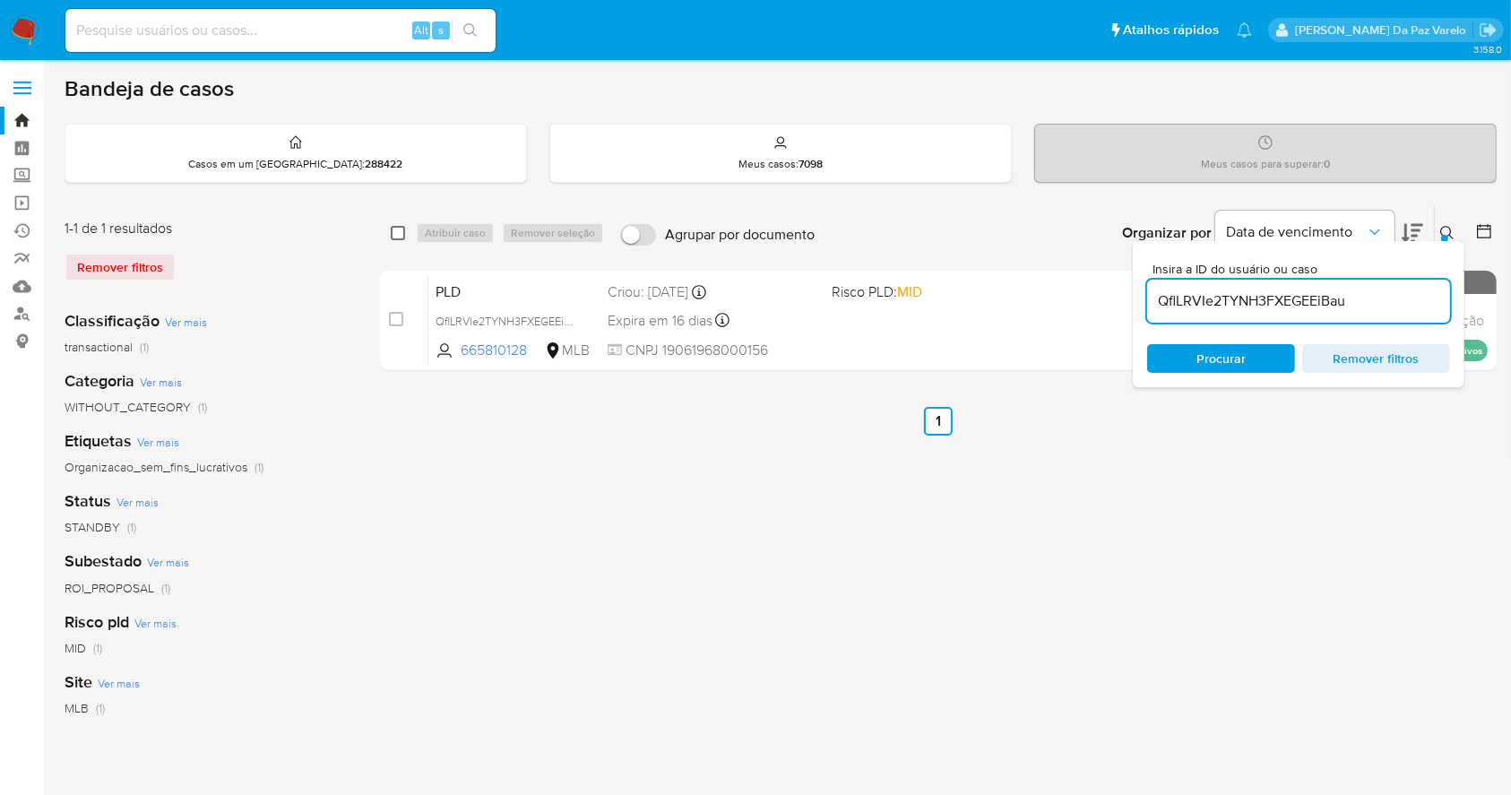
click at [397, 233] on input "checkbox" at bounding box center [398, 233] width 14 height 14
checkbox input "true"
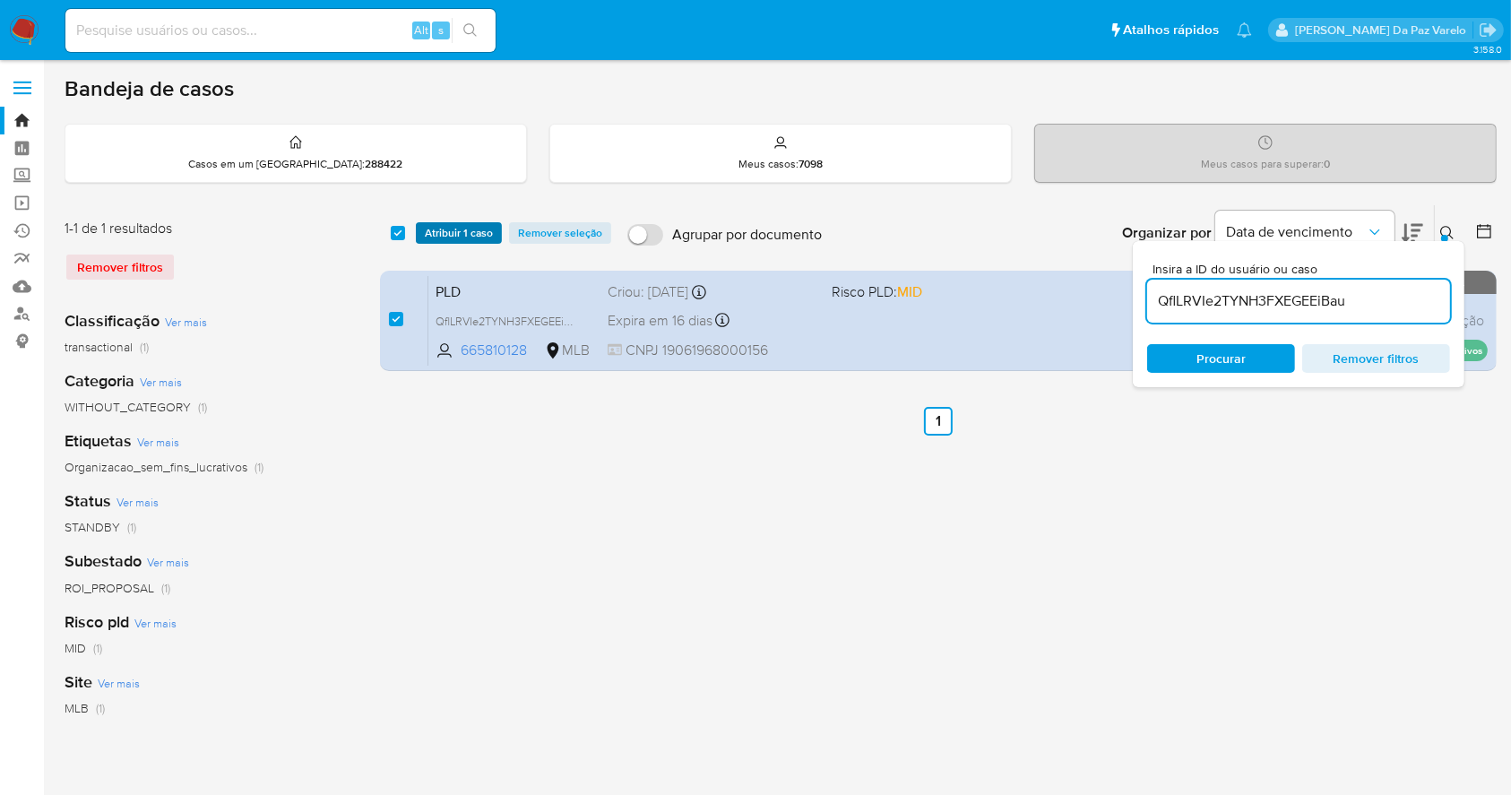
click at [436, 231] on span "Atribuir 1 caso" at bounding box center [459, 233] width 68 height 18
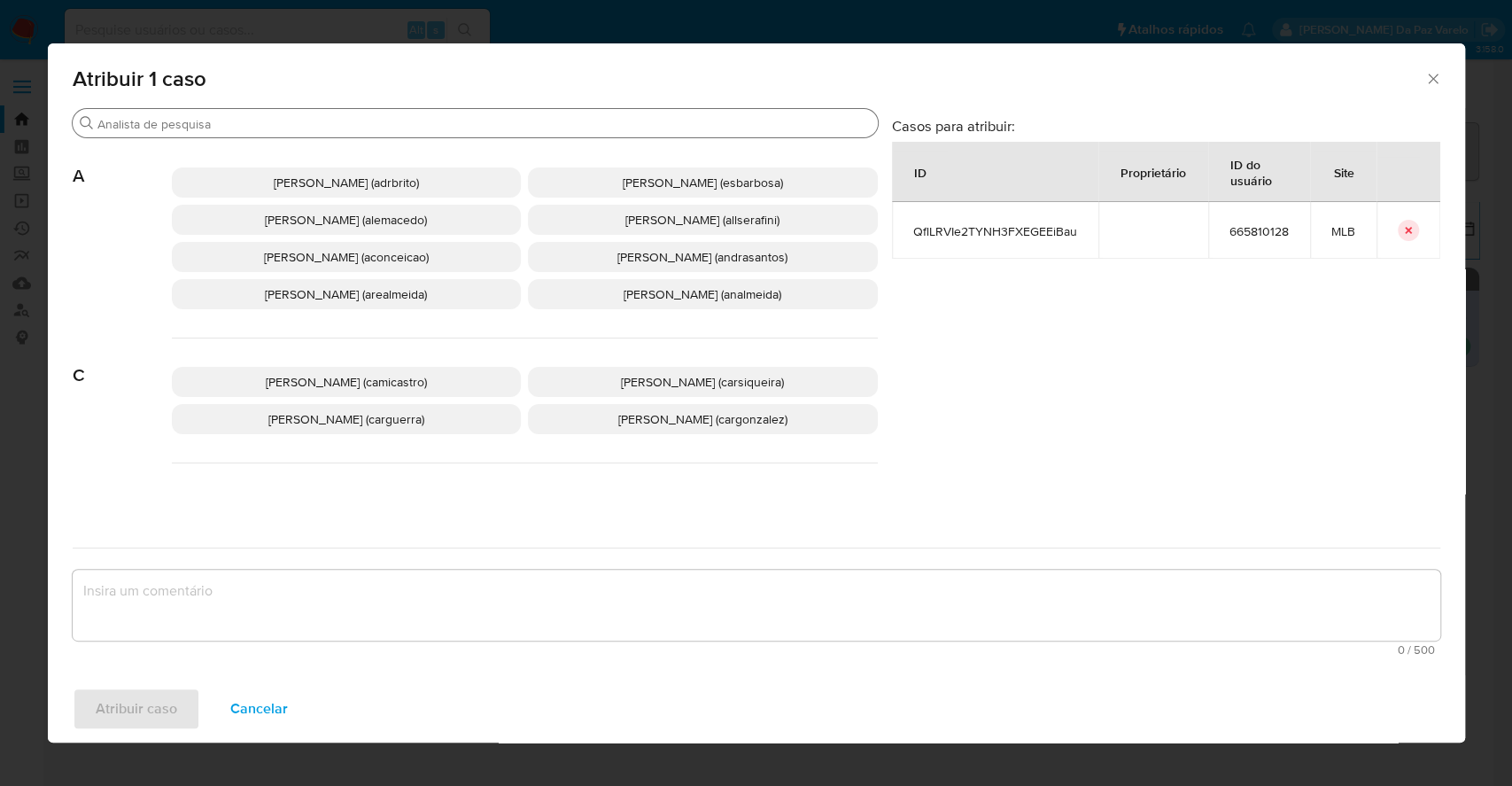
click at [577, 124] on input "Procurar" at bounding box center [484, 124] width 773 height 16
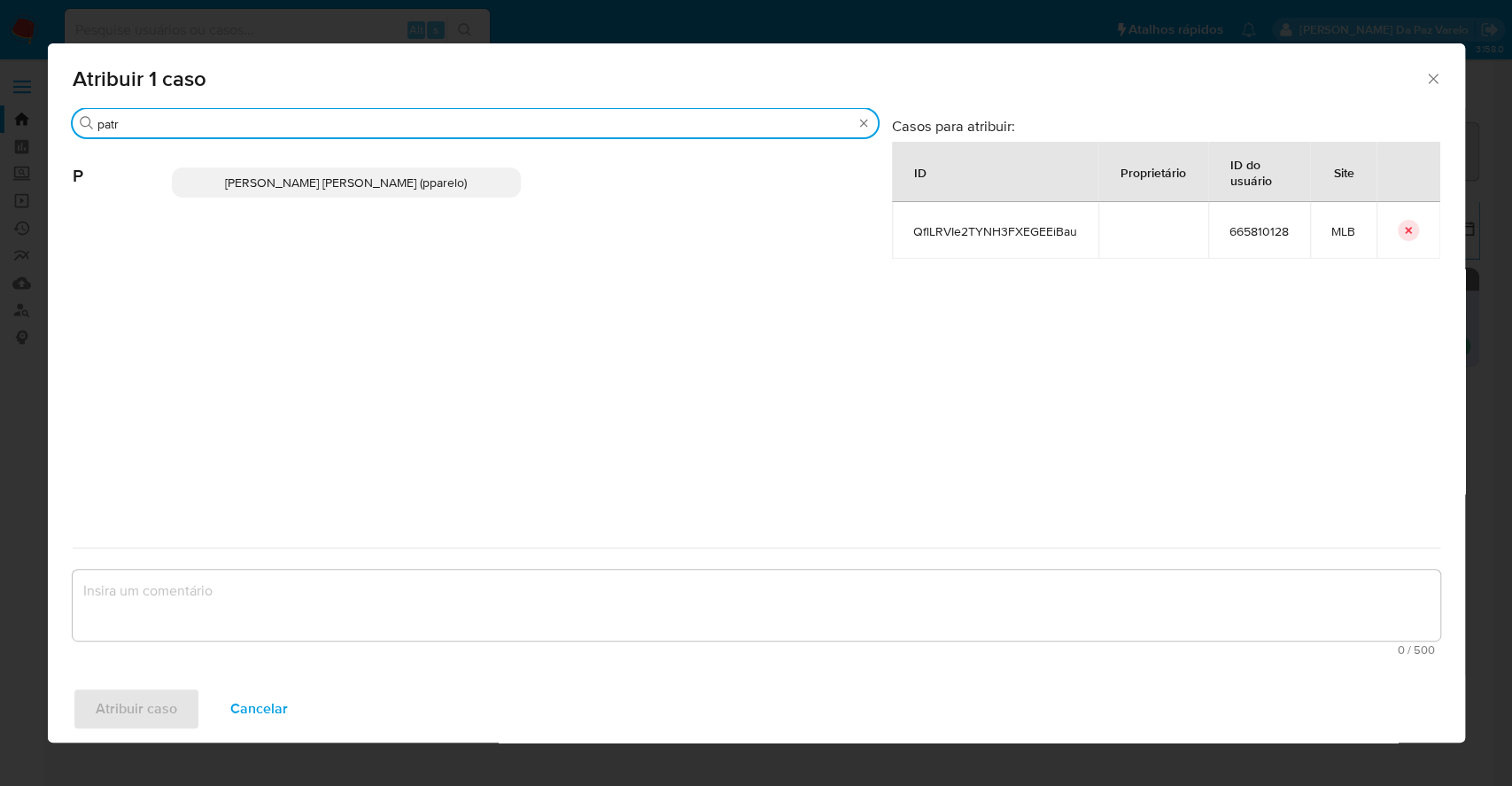
type input "patr"
click at [378, 168] on p "Patricia Aparecida Da Paz Varelo (pparelo)" at bounding box center [347, 182] width 350 height 30
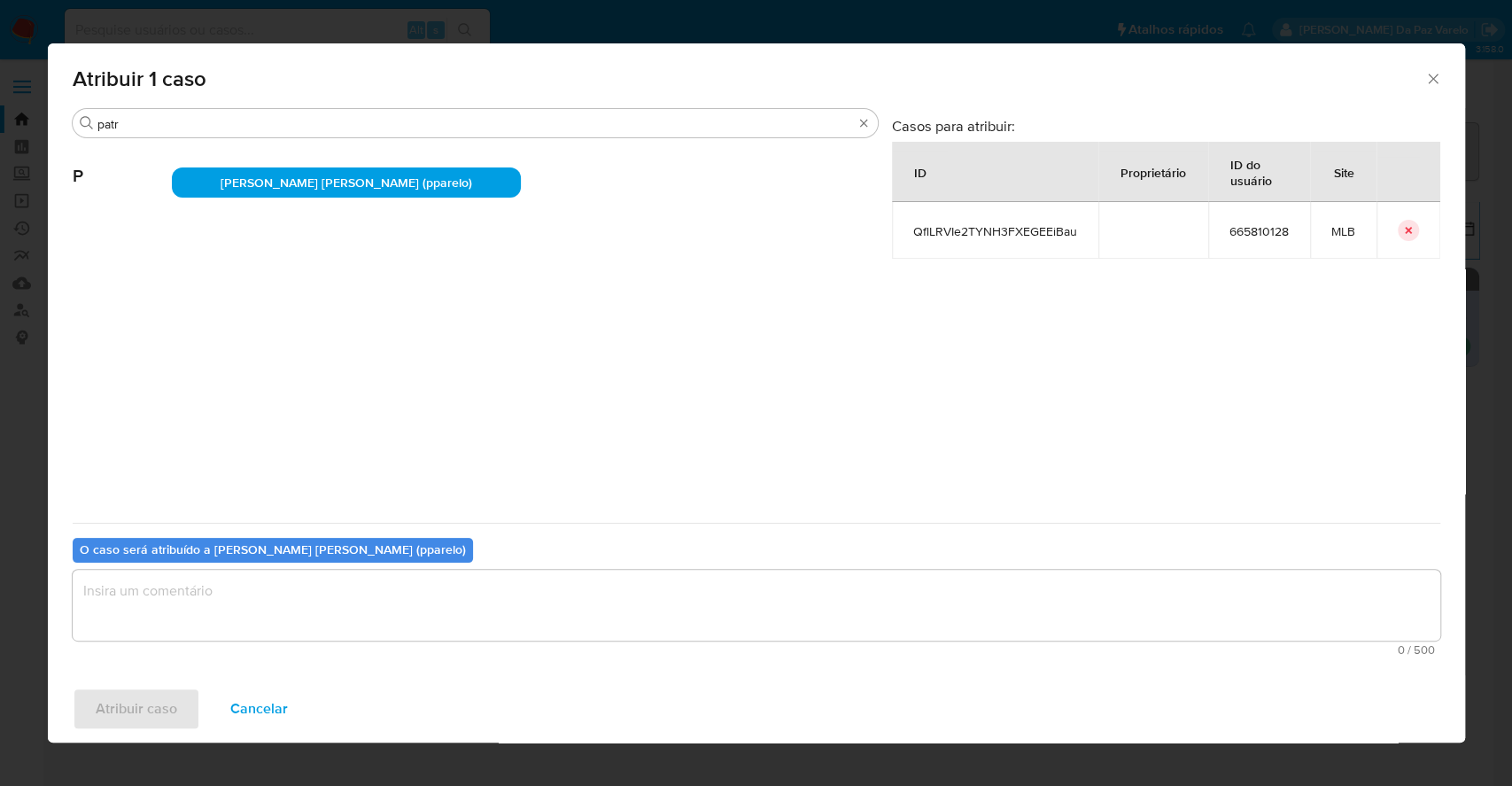
click at [226, 608] on textarea "assign-modal" at bounding box center [756, 605] width 1368 height 71
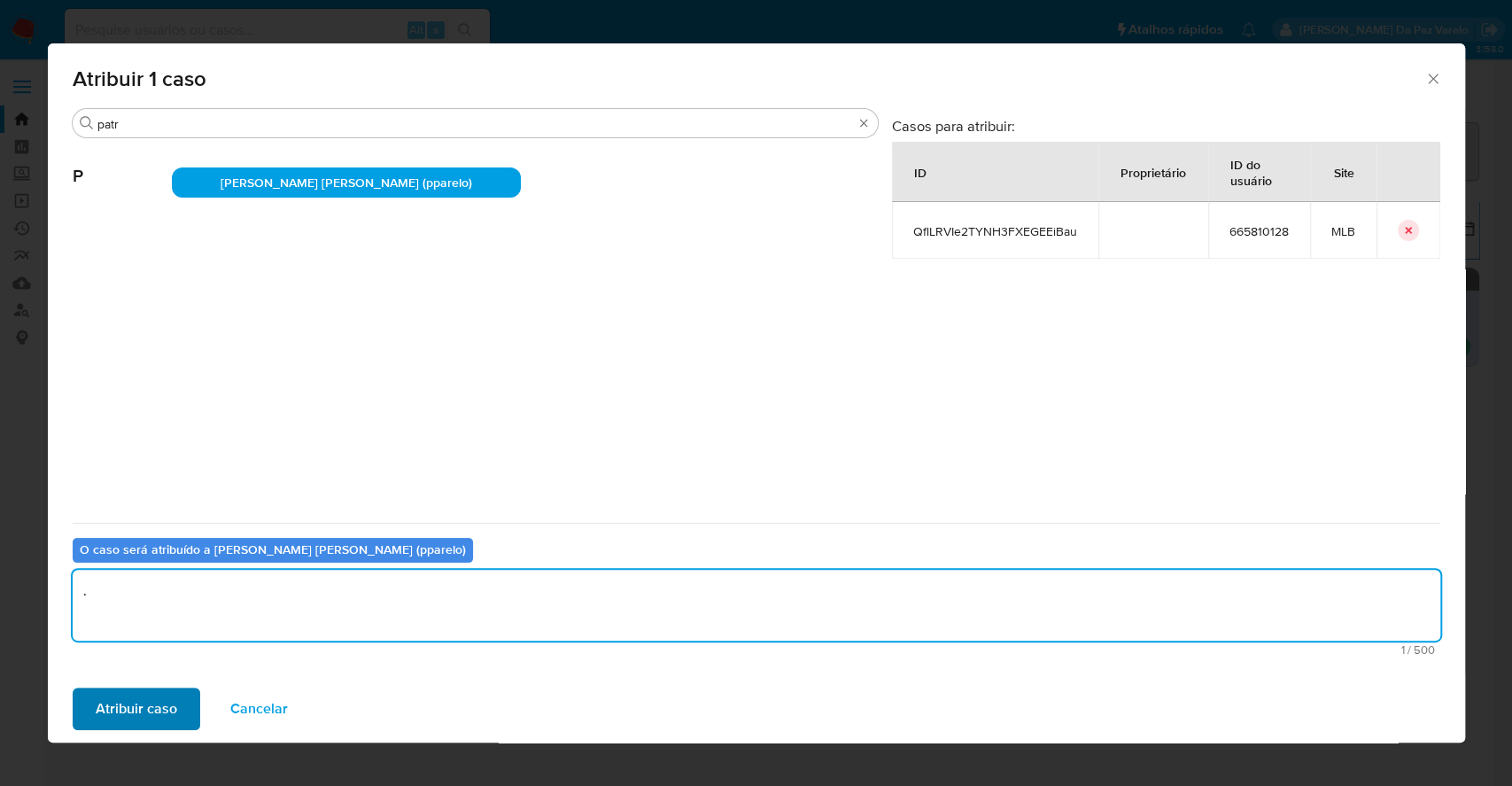
type textarea "."
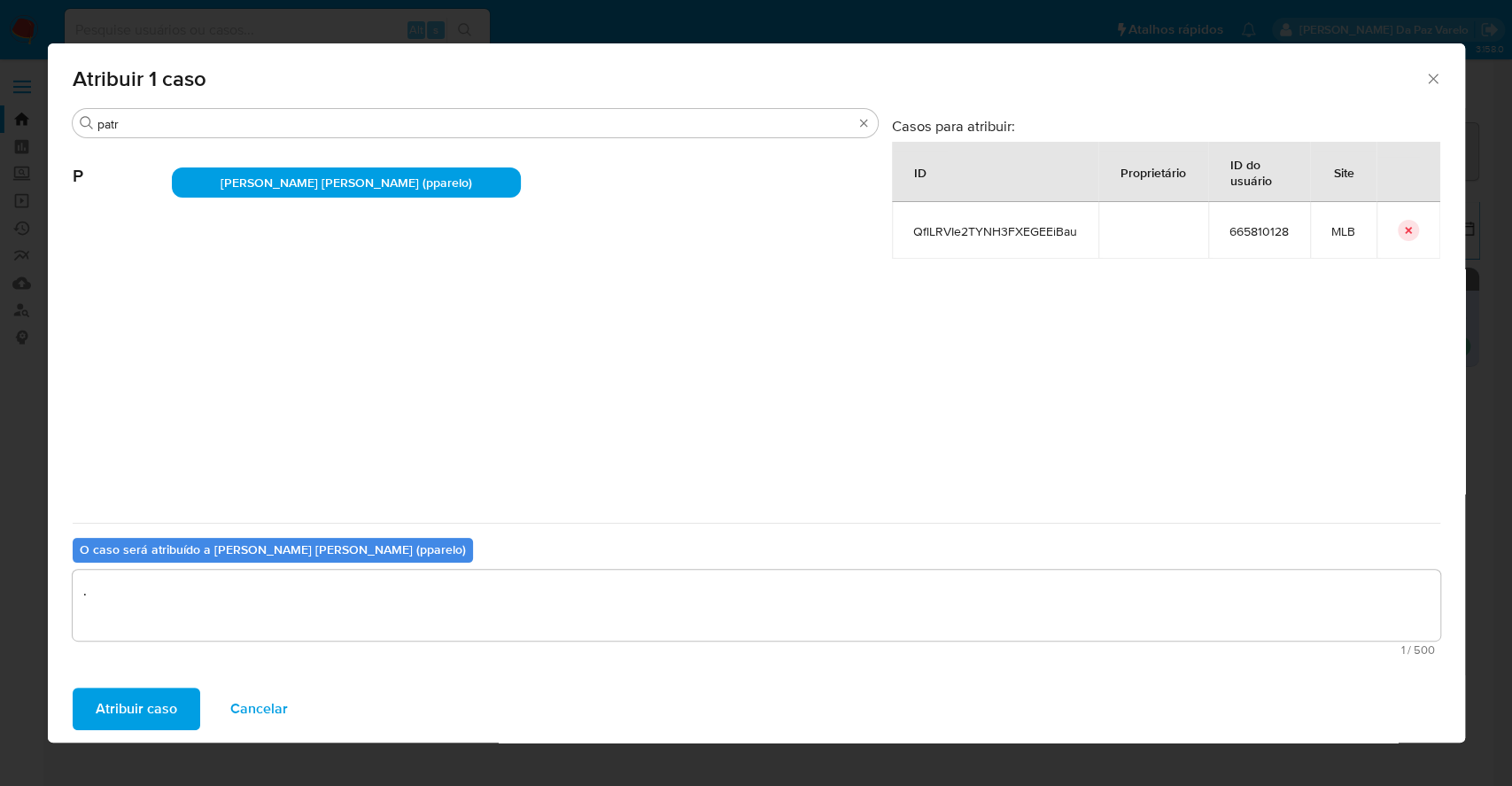
click at [150, 704] on span "Atribuir caso" at bounding box center [136, 708] width 81 height 39
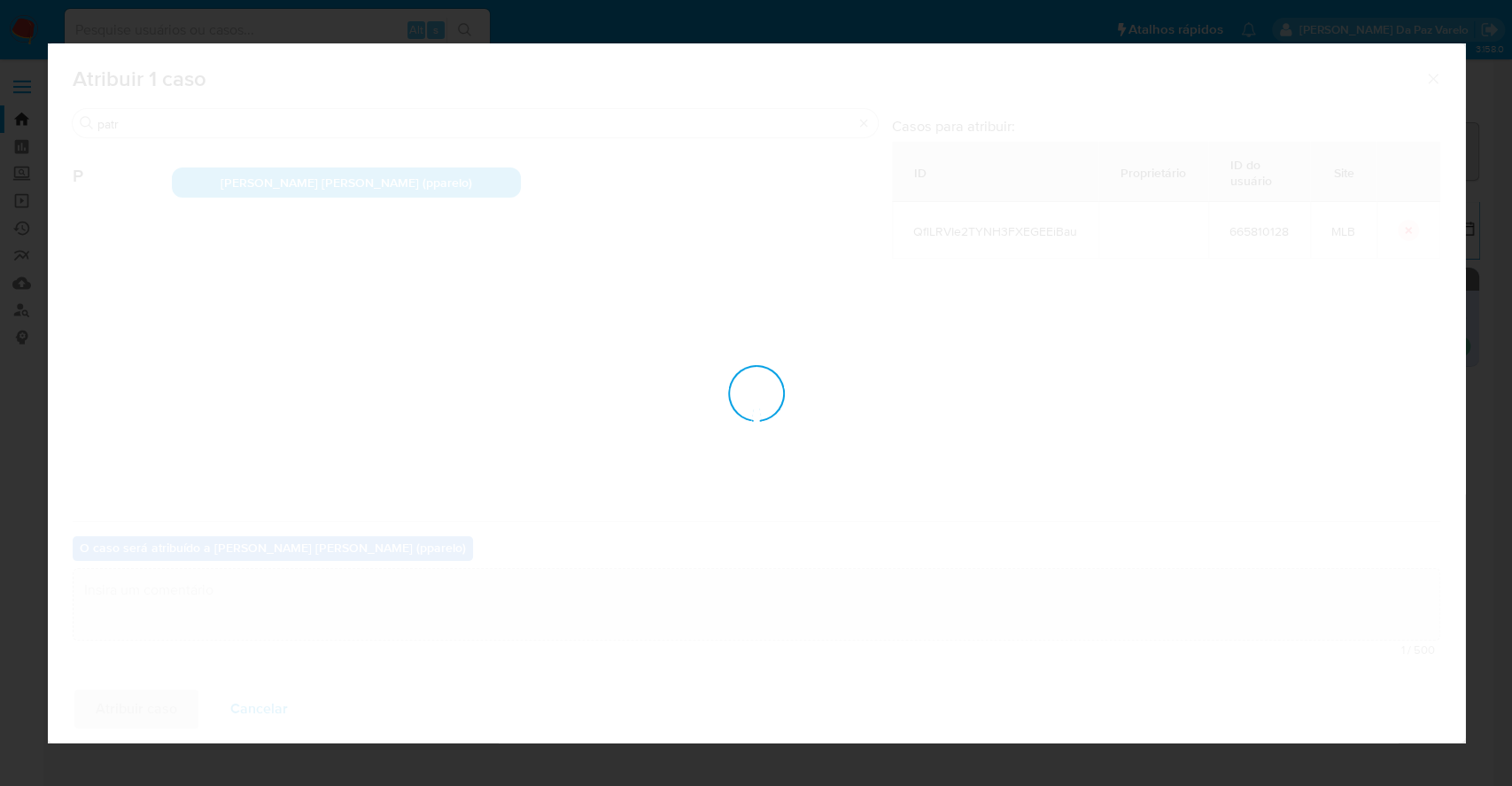
checkbox input "false"
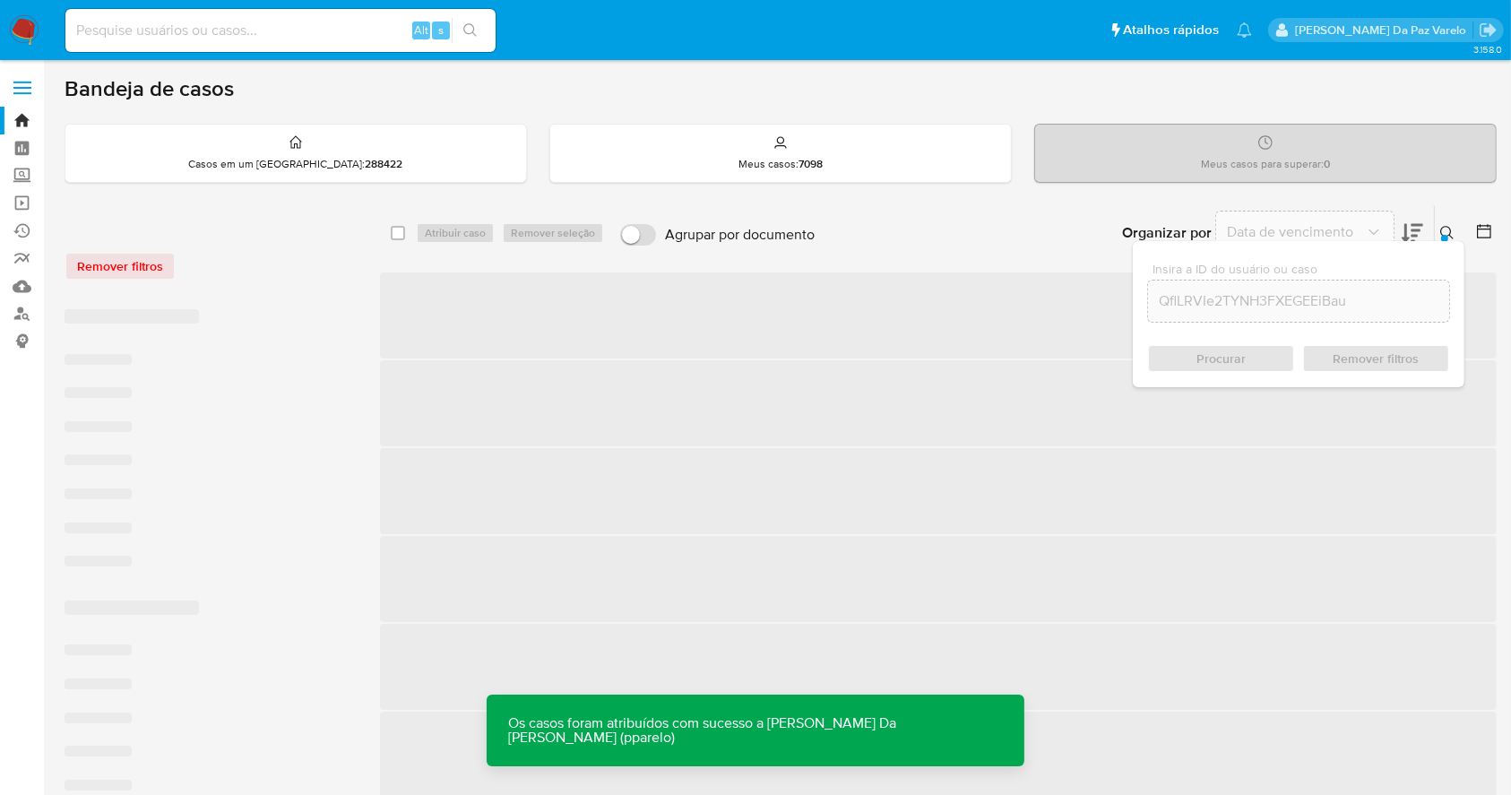
click at [1448, 234] on icon at bounding box center [1446, 232] width 13 height 13
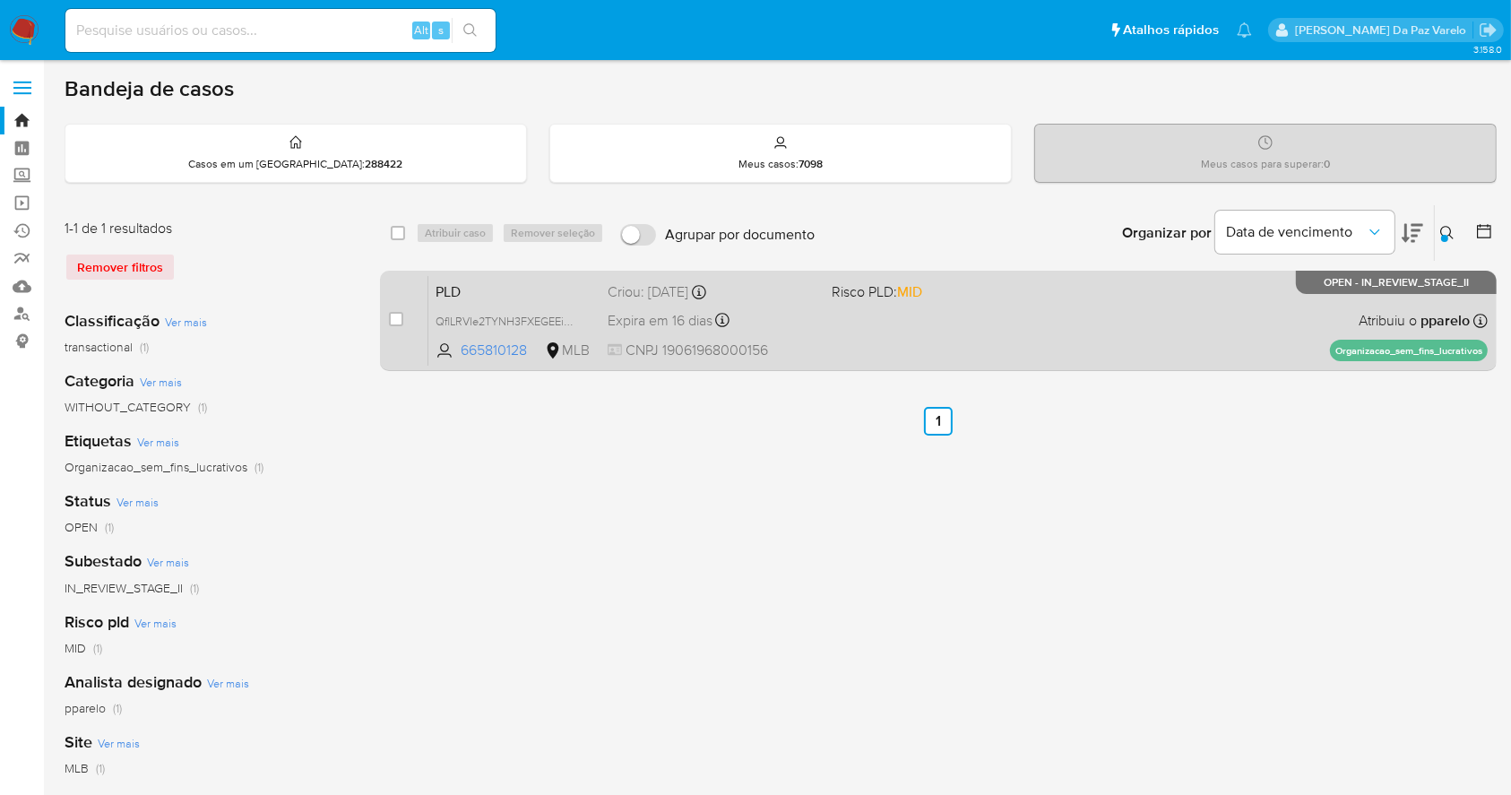
click at [841, 341] on div "PLD QflLRVIe2TYNH3FXEGEEiBau 665810128 MLB Risco PLD: MID Criou: 12/08/2025 Cri…" at bounding box center [957, 320] width 1059 height 91
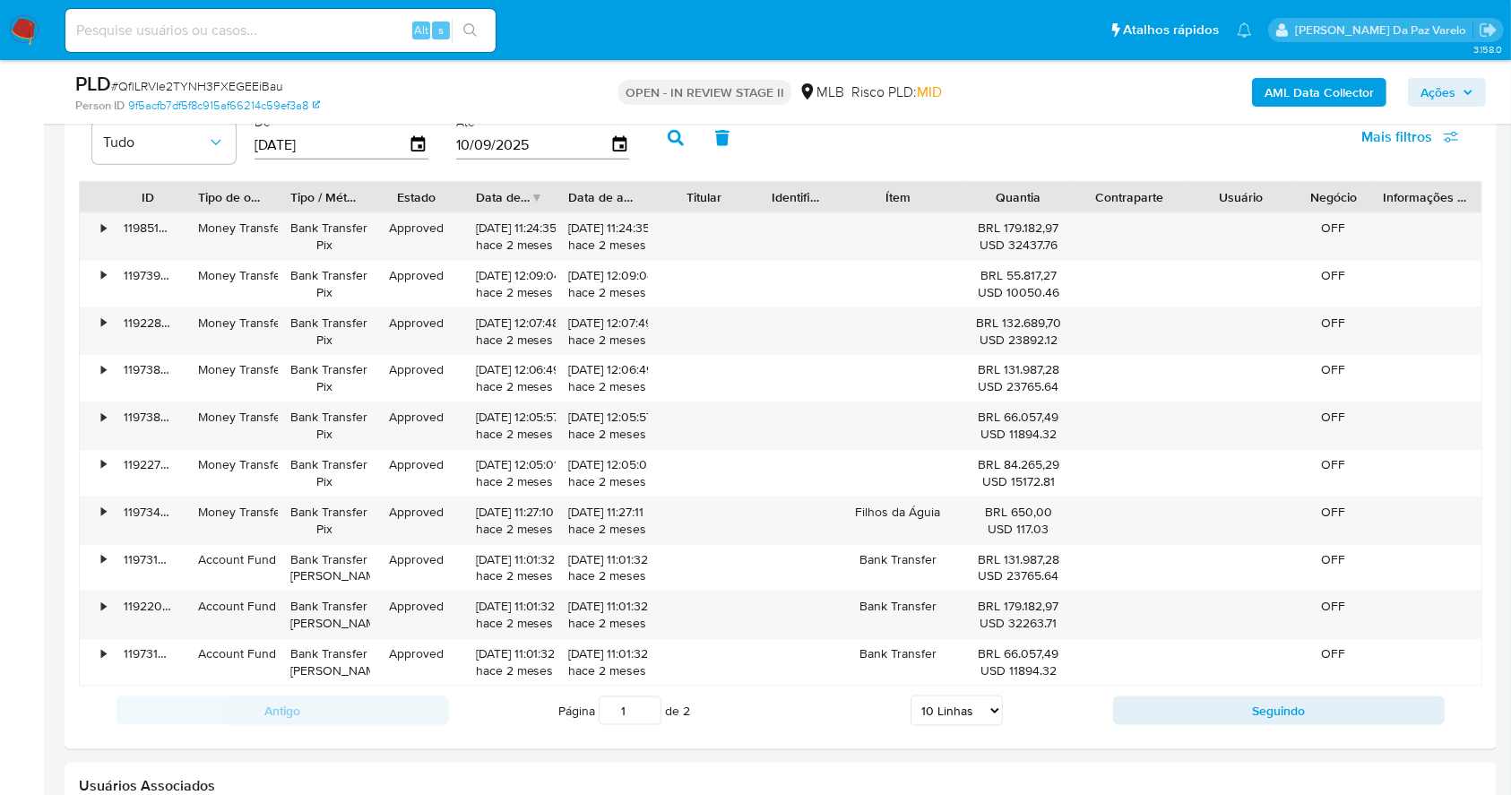
scroll to position [2031, 0]
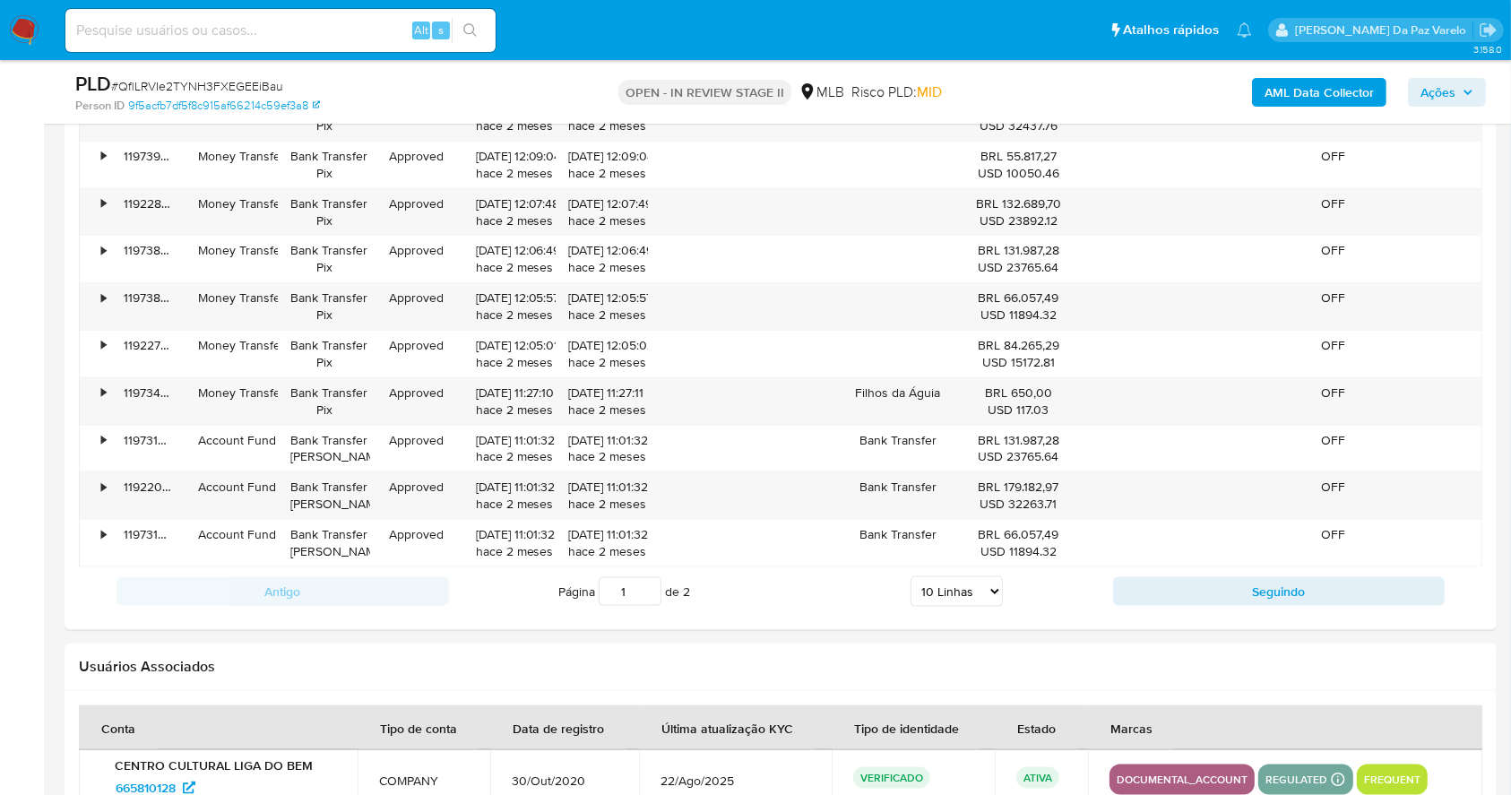
click at [994, 580] on select "5 Linhas 10 Linhas 20 Linhas 25 Linhas 50 Linhas 100 Linhas" at bounding box center [957, 591] width 92 height 30
select select "100"
click at [911, 576] on select "5 Linhas 10 Linhas 20 Linhas 25 Linhas 50 Linhas 100 Linhas" at bounding box center [957, 591] width 92 height 30
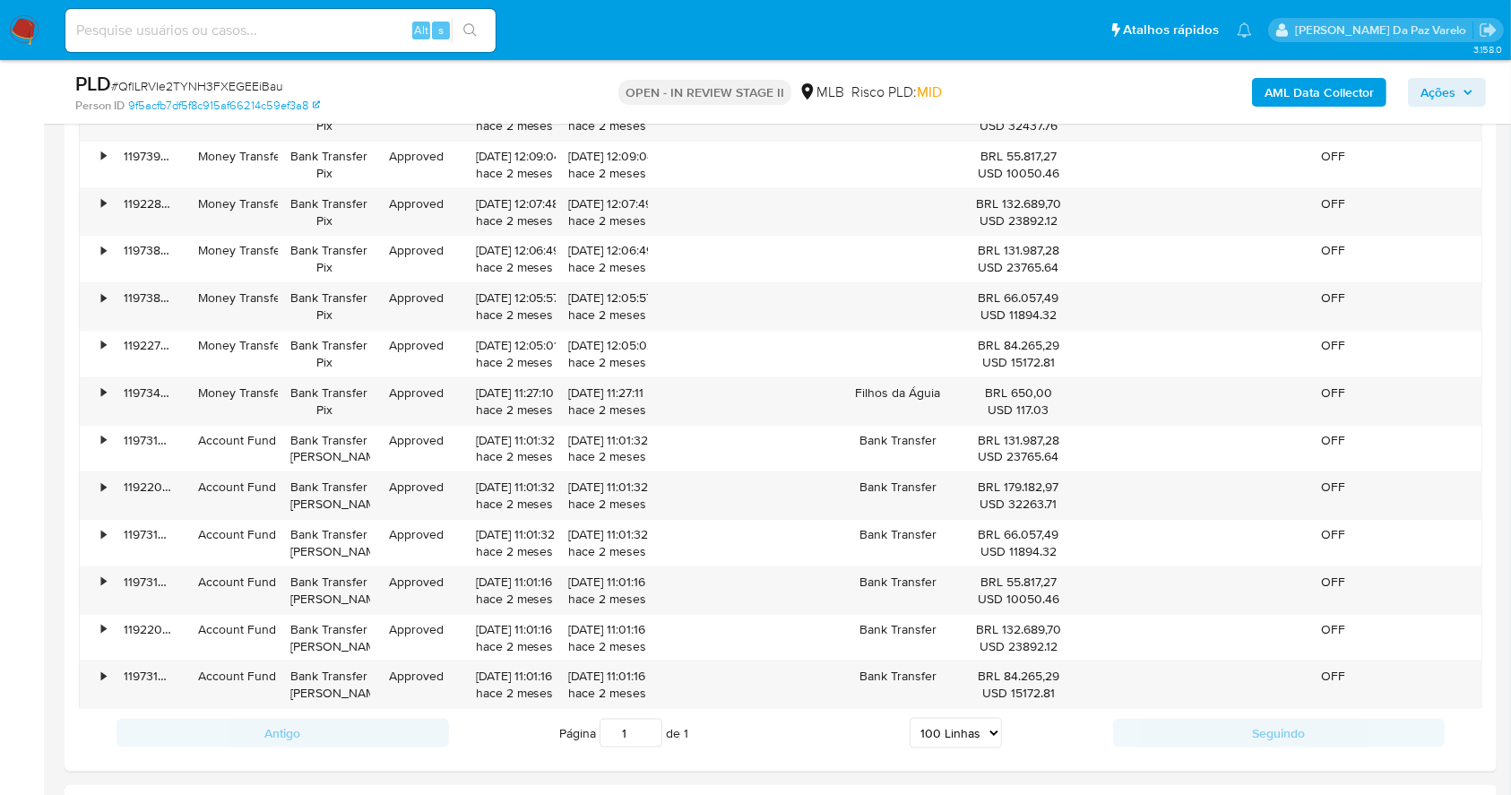
scroll to position [2270, 0]
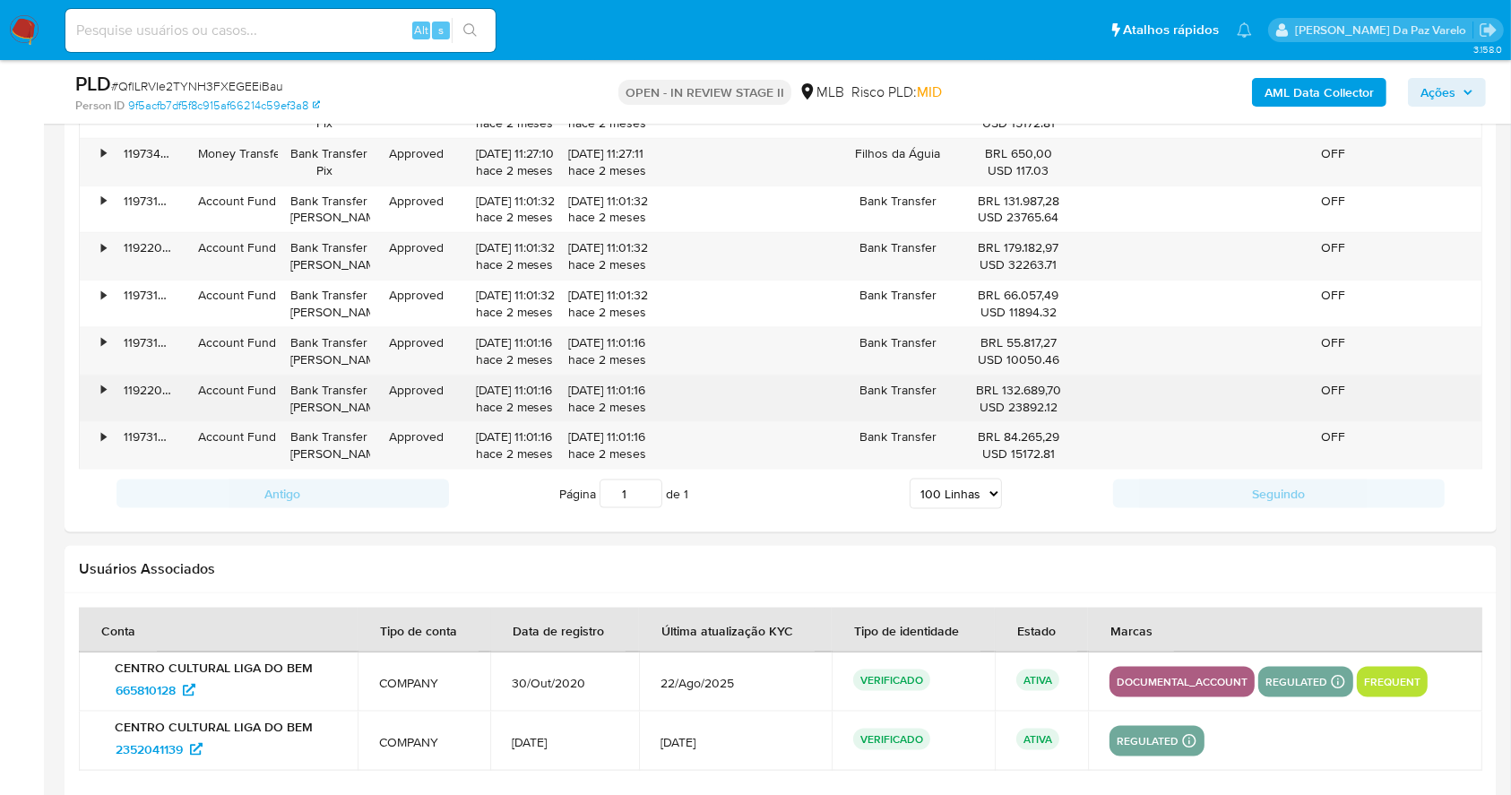
click at [1002, 399] on div "USD 23892.12" at bounding box center [1018, 407] width 86 height 17
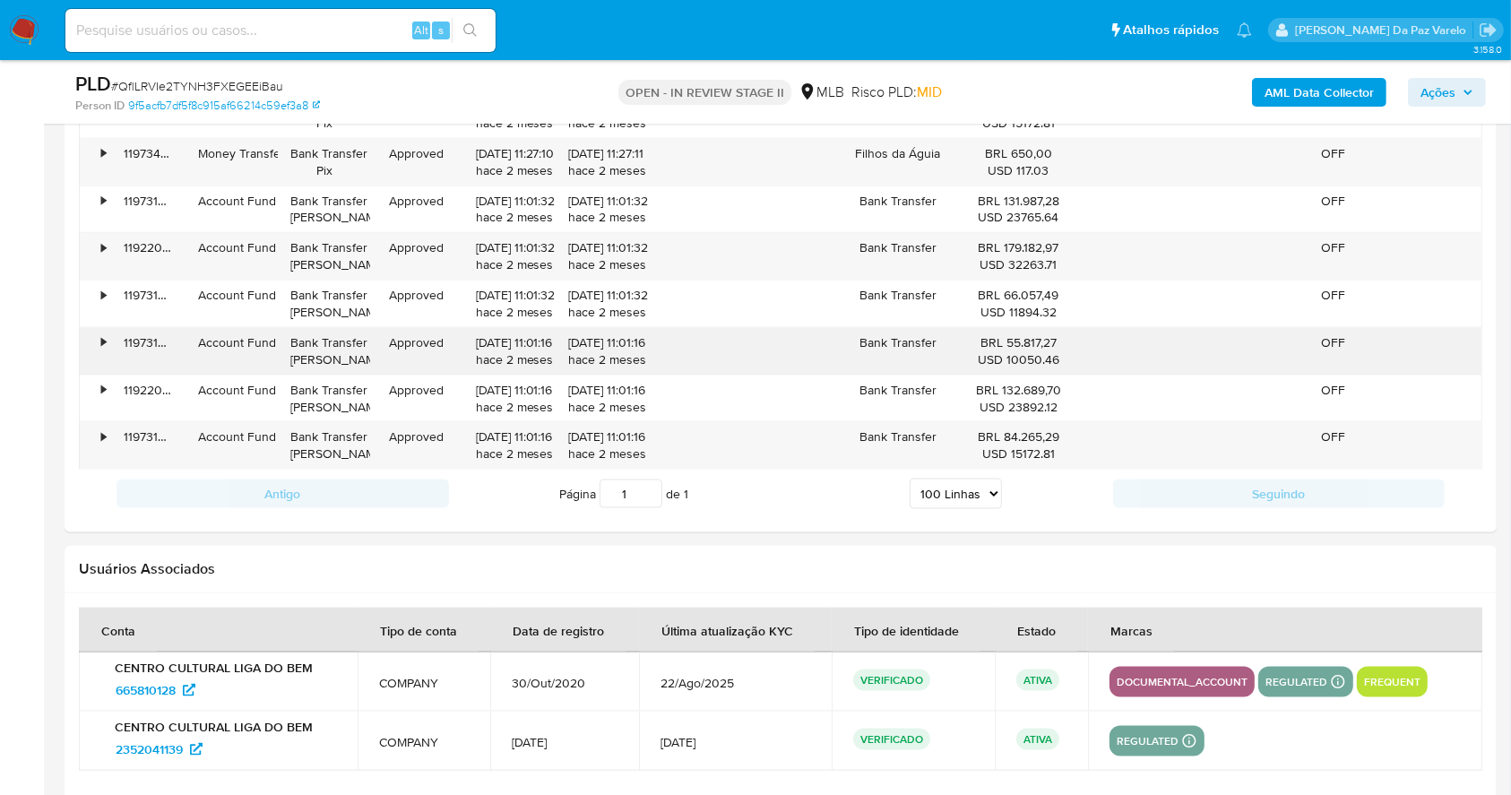
click at [1011, 373] on div "BRL 55.817,27 USD 10050.46" at bounding box center [1018, 351] width 111 height 47
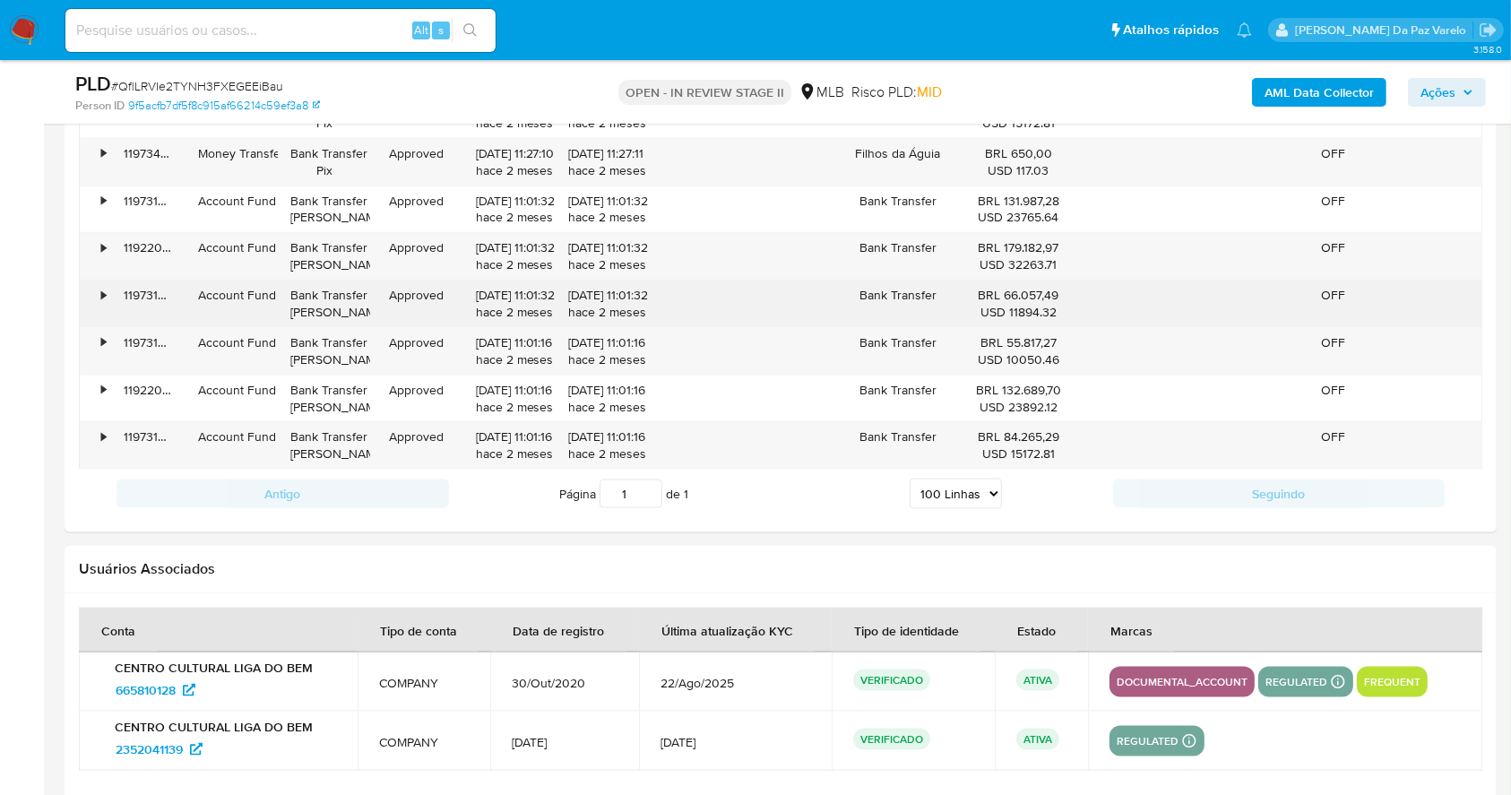
click at [1018, 321] on div "BRL 66.057,49 USD 11894.32" at bounding box center [1018, 304] width 111 height 47
click at [1036, 282] on div "BRL 66.057,49 USD 11894.32" at bounding box center [1018, 304] width 111 height 47
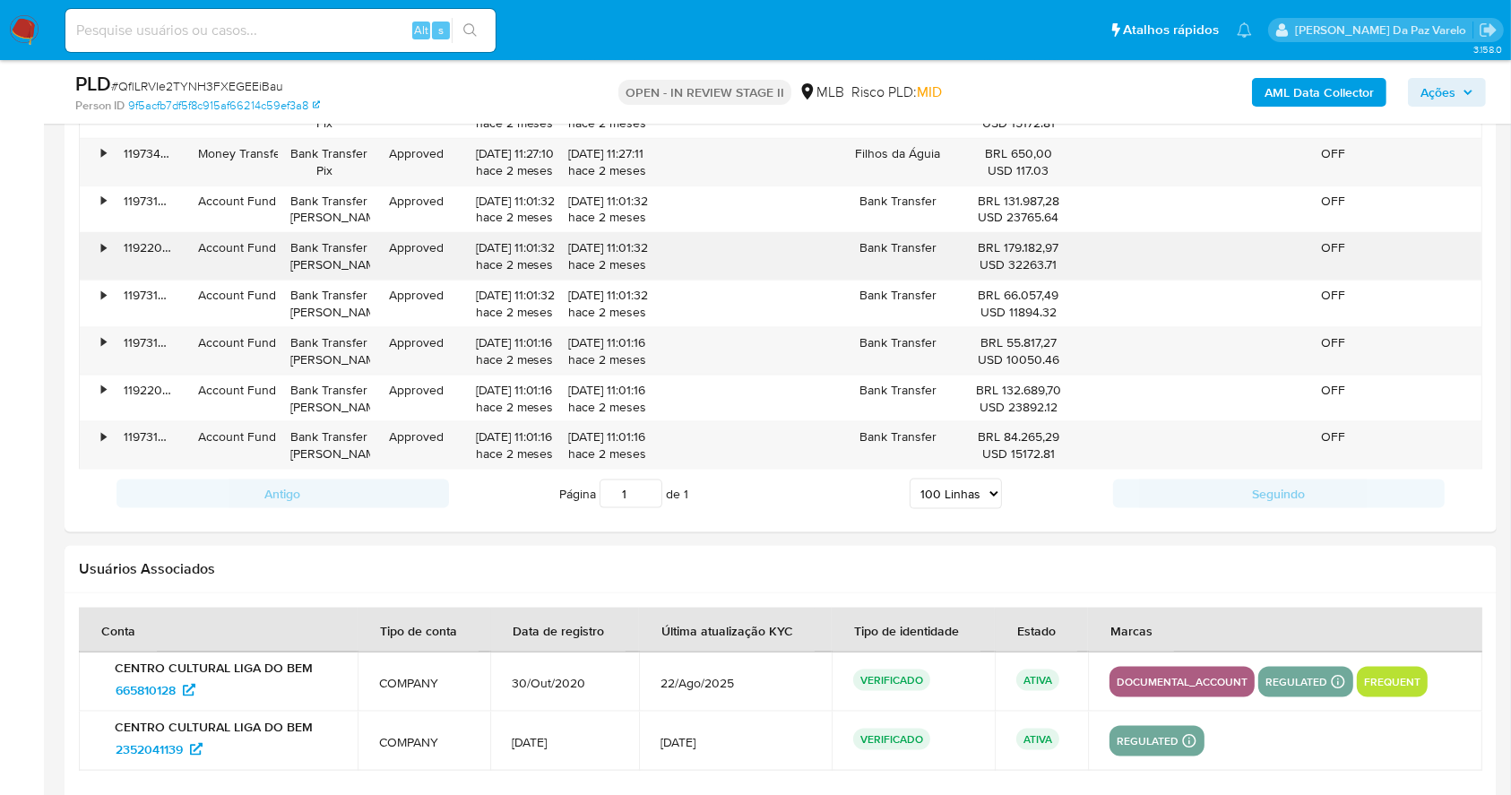
click at [1039, 251] on div "BRL 179.182,97 USD 32263.71" at bounding box center [1018, 256] width 86 height 34
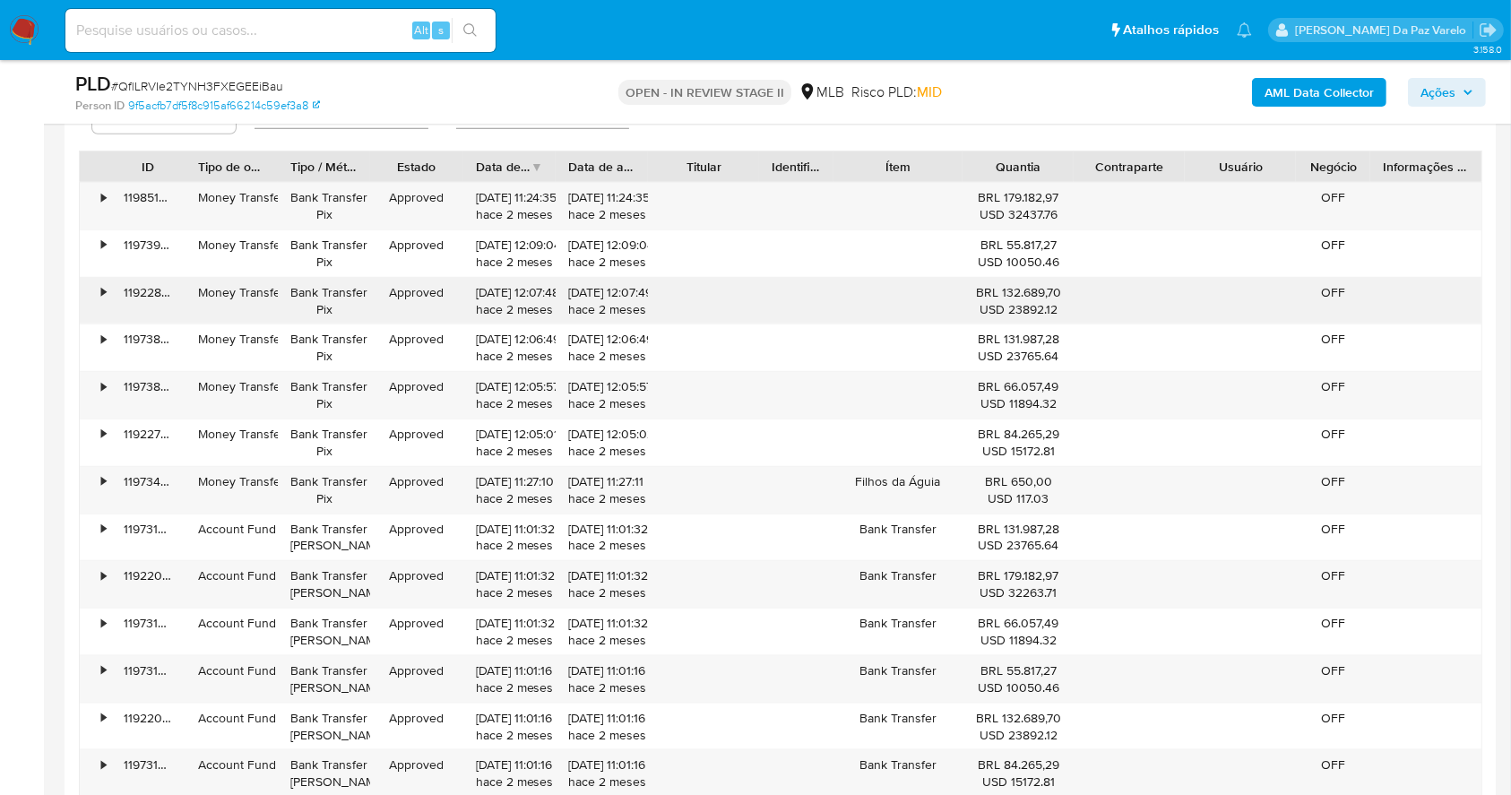
scroll to position [1912, 0]
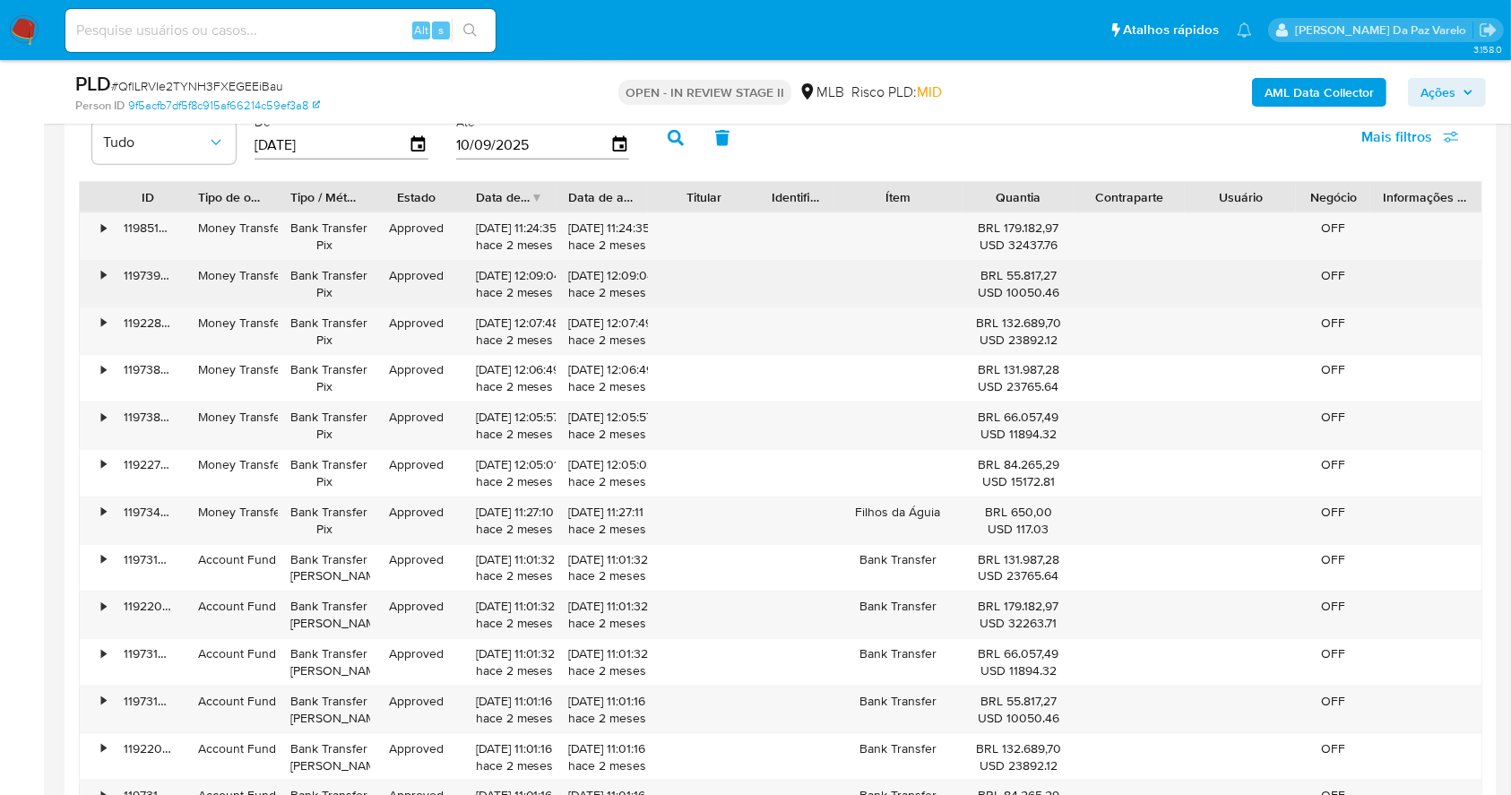
drag, startPoint x: 982, startPoint y: 230, endPoint x: 1042, endPoint y: 263, distance: 68.6
click at [1042, 263] on div "• 119851643778 Money Transfer Bank Transfer Pix Approved 25/07/2025 11:24:35 ha…" at bounding box center [780, 520] width 1403 height 616
click at [1018, 261] on div "BRL 55.817,27 USD 10050.46" at bounding box center [1018, 284] width 111 height 47
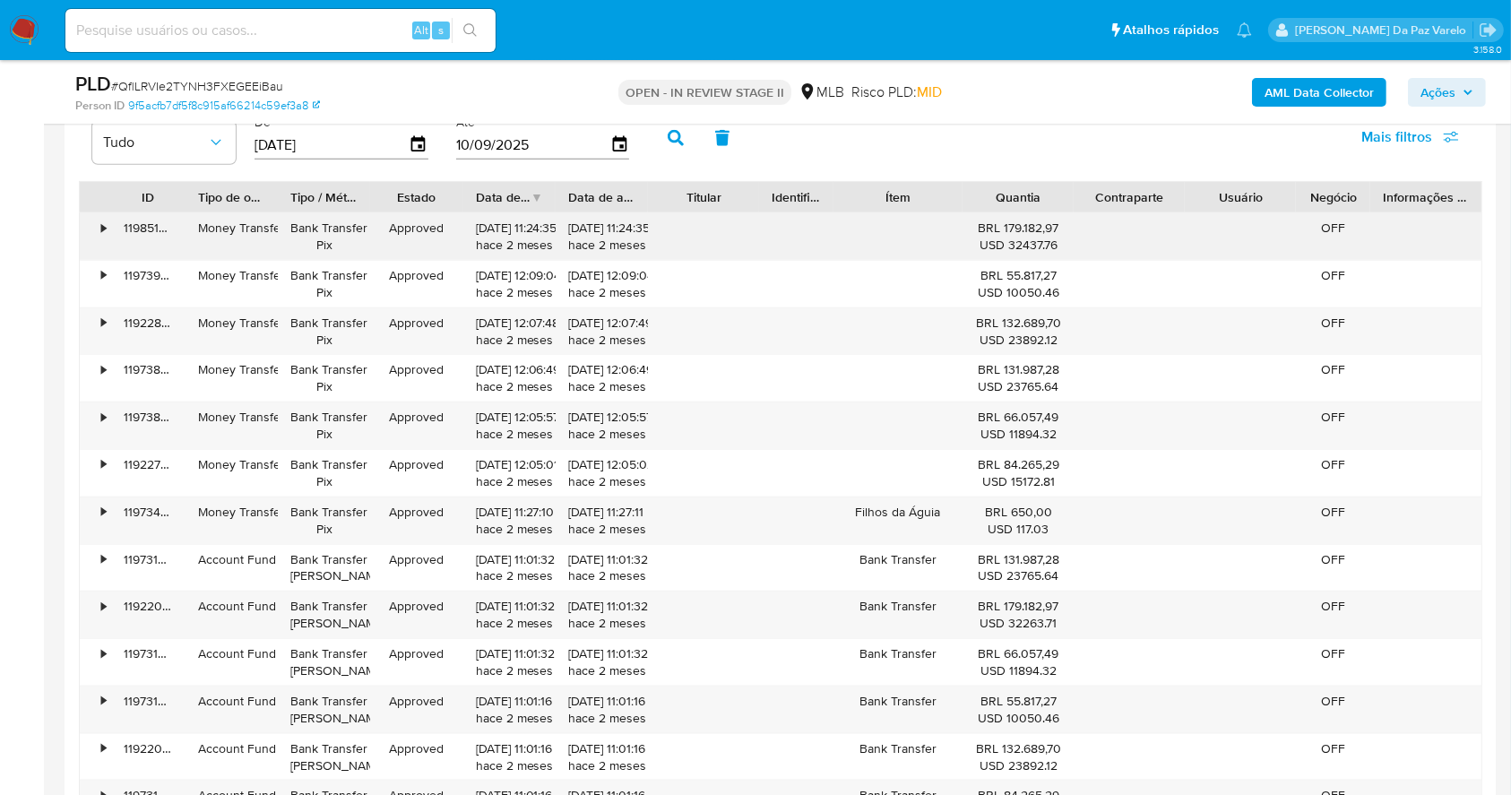
click at [1004, 240] on div "USD 32437.76" at bounding box center [1018, 245] width 86 height 17
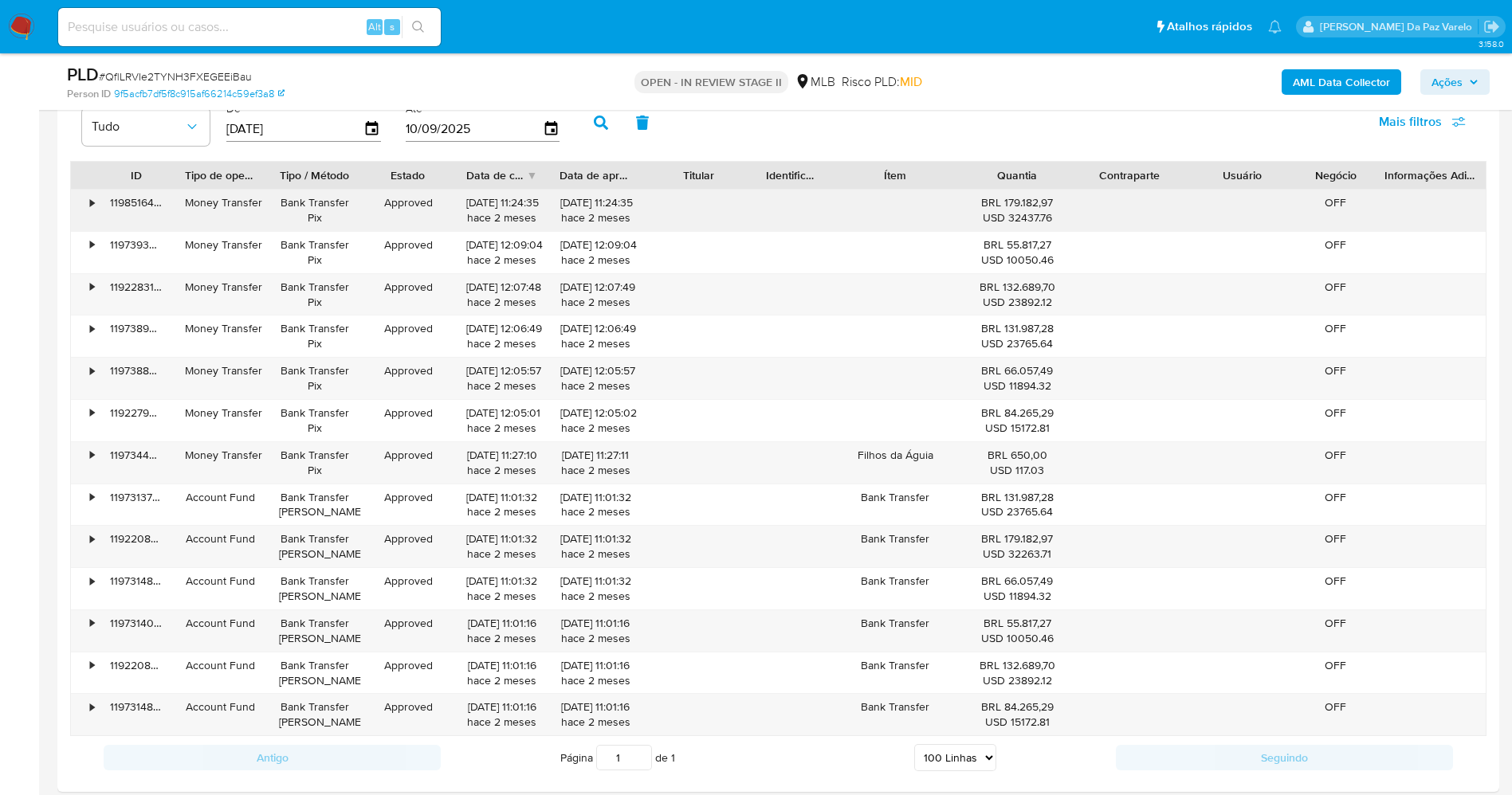
click at [988, 204] on div "BRL 179.182,97 USD 32437.76" at bounding box center [1017, 211] width 90 height 30
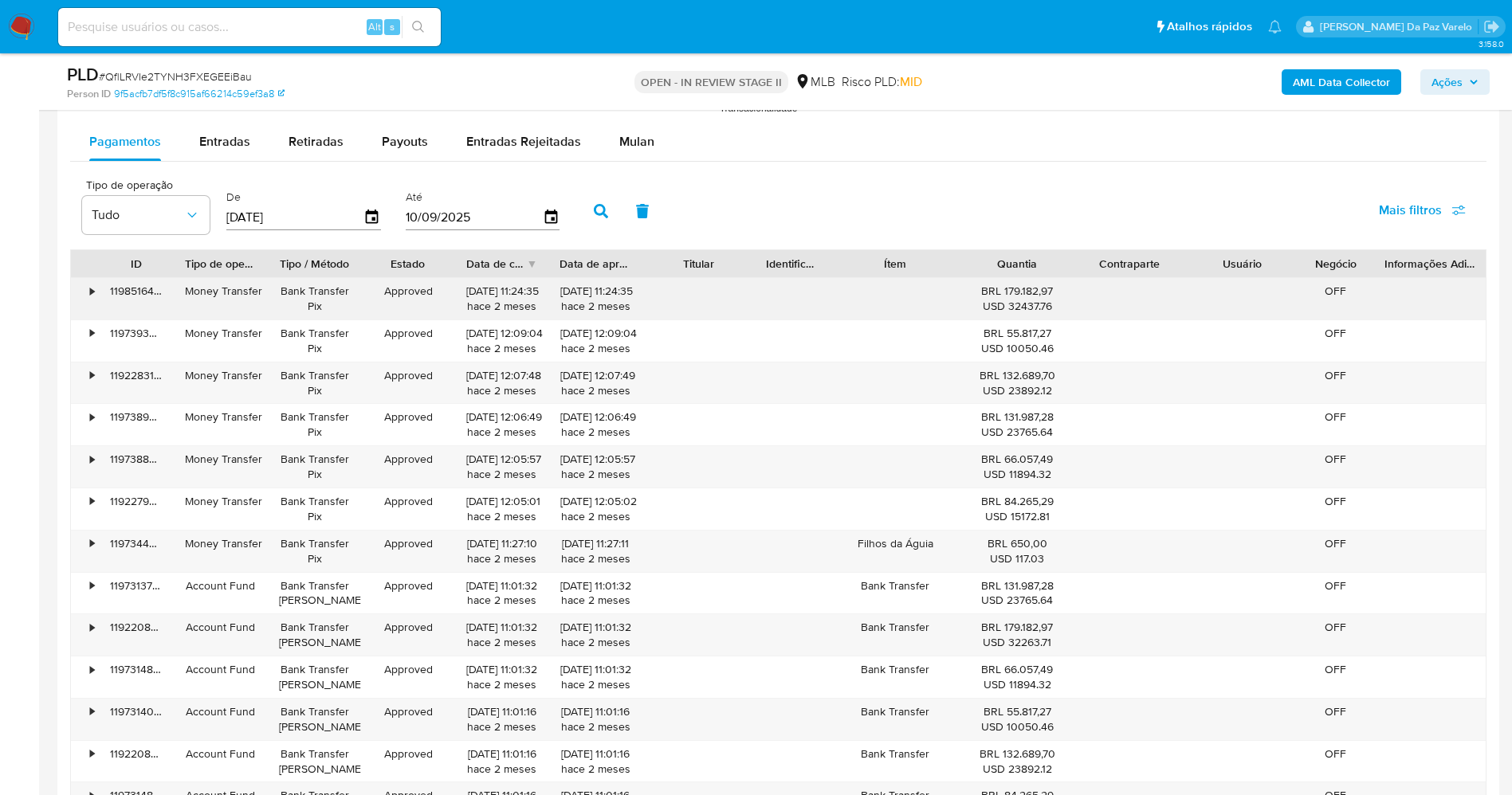
scroll to position [1580, 0]
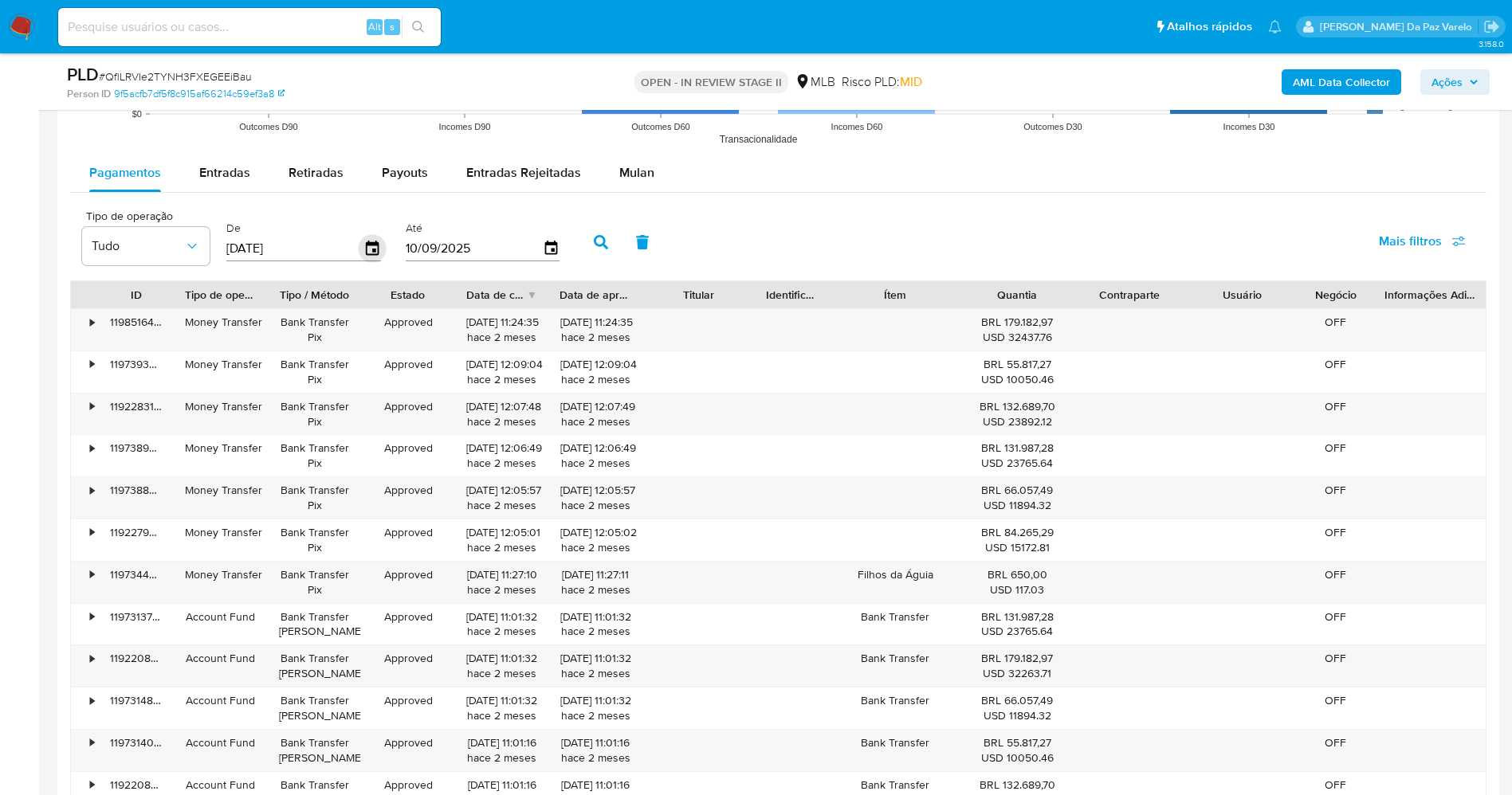
click at [374, 248] on icon "button" at bounding box center [372, 247] width 28 height 28
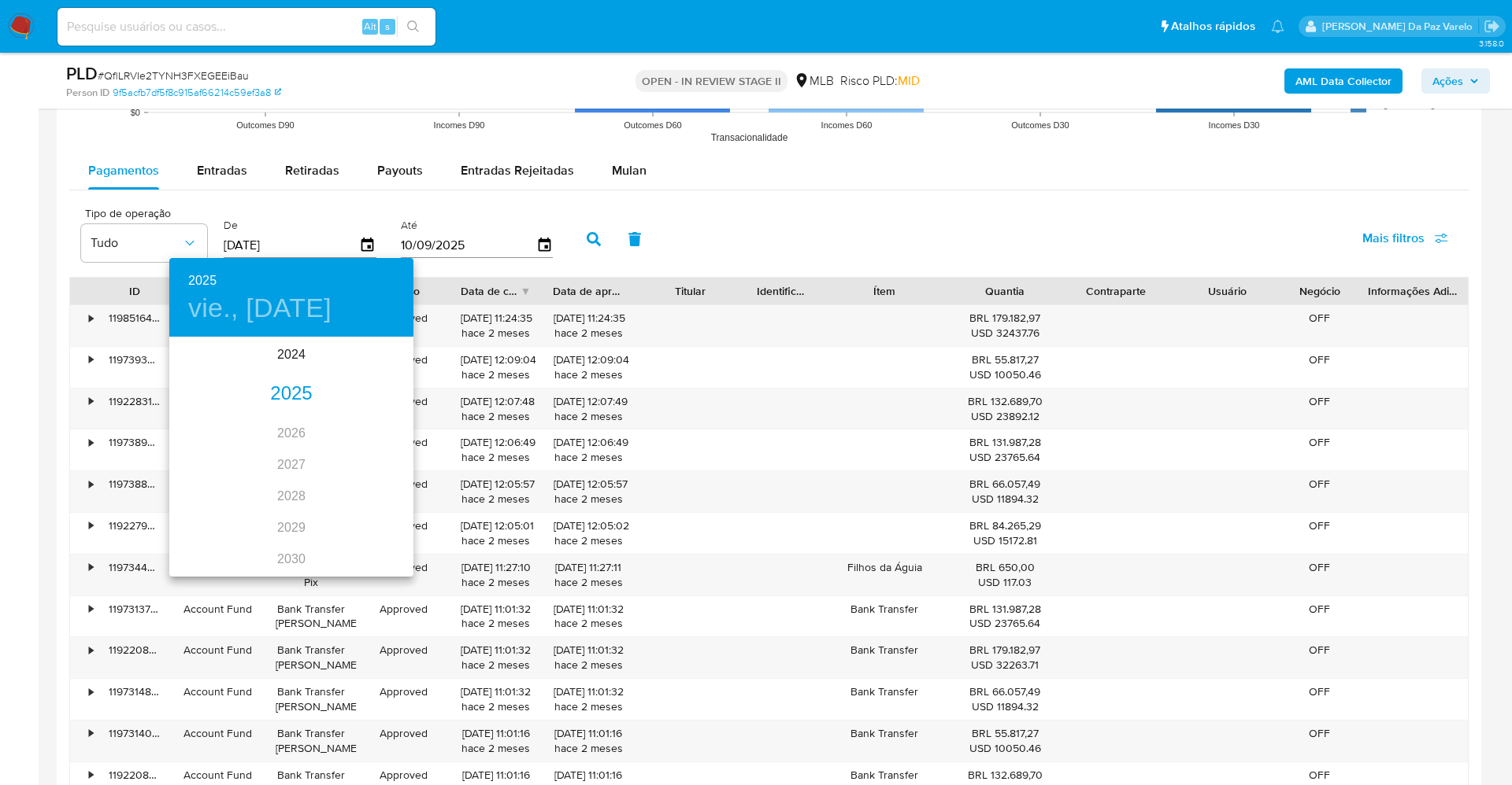
click at [286, 392] on div "2025" at bounding box center [292, 394] width 244 height 32
click at [215, 487] on div "[DATE]." at bounding box center [210, 486] width 81 height 59
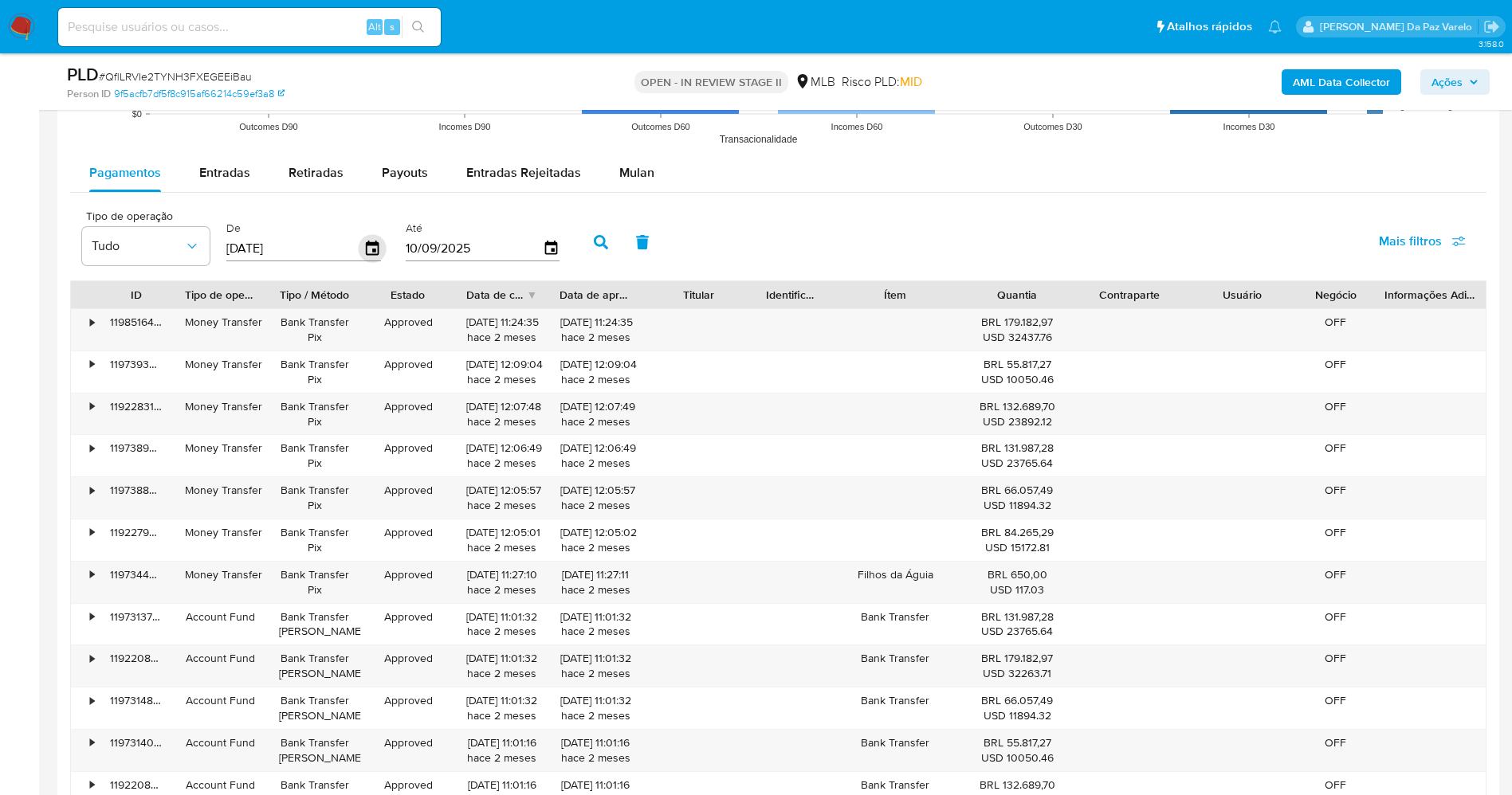
click at [370, 252] on icon "button" at bounding box center [372, 247] width 28 height 28
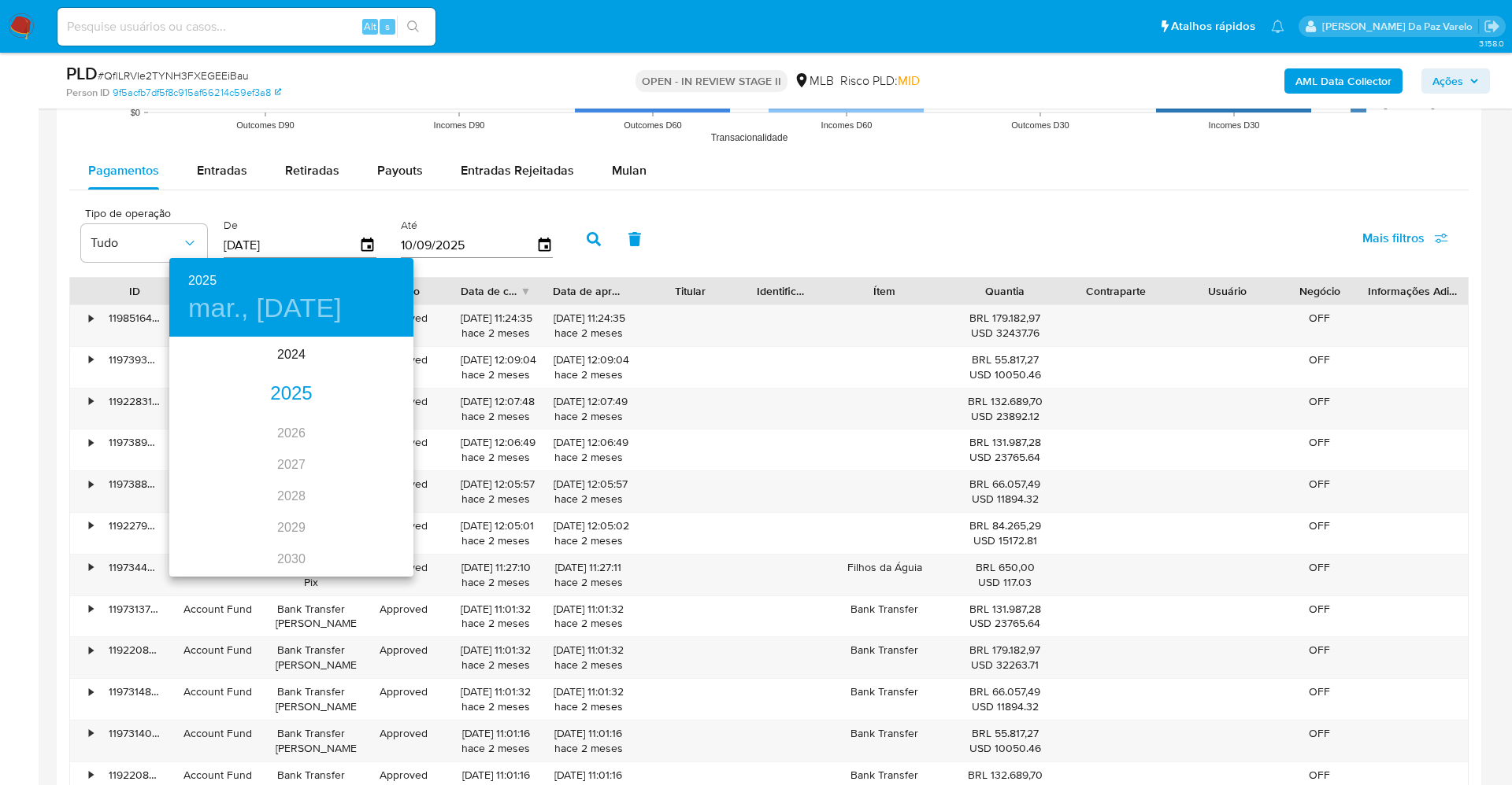
click at [289, 397] on div "2025" at bounding box center [292, 394] width 244 height 32
click at [211, 486] on div "jul." at bounding box center [210, 486] width 81 height 59
click at [285, 508] on p "24" at bounding box center [291, 505] width 12 height 16
type input "24/07/2025"
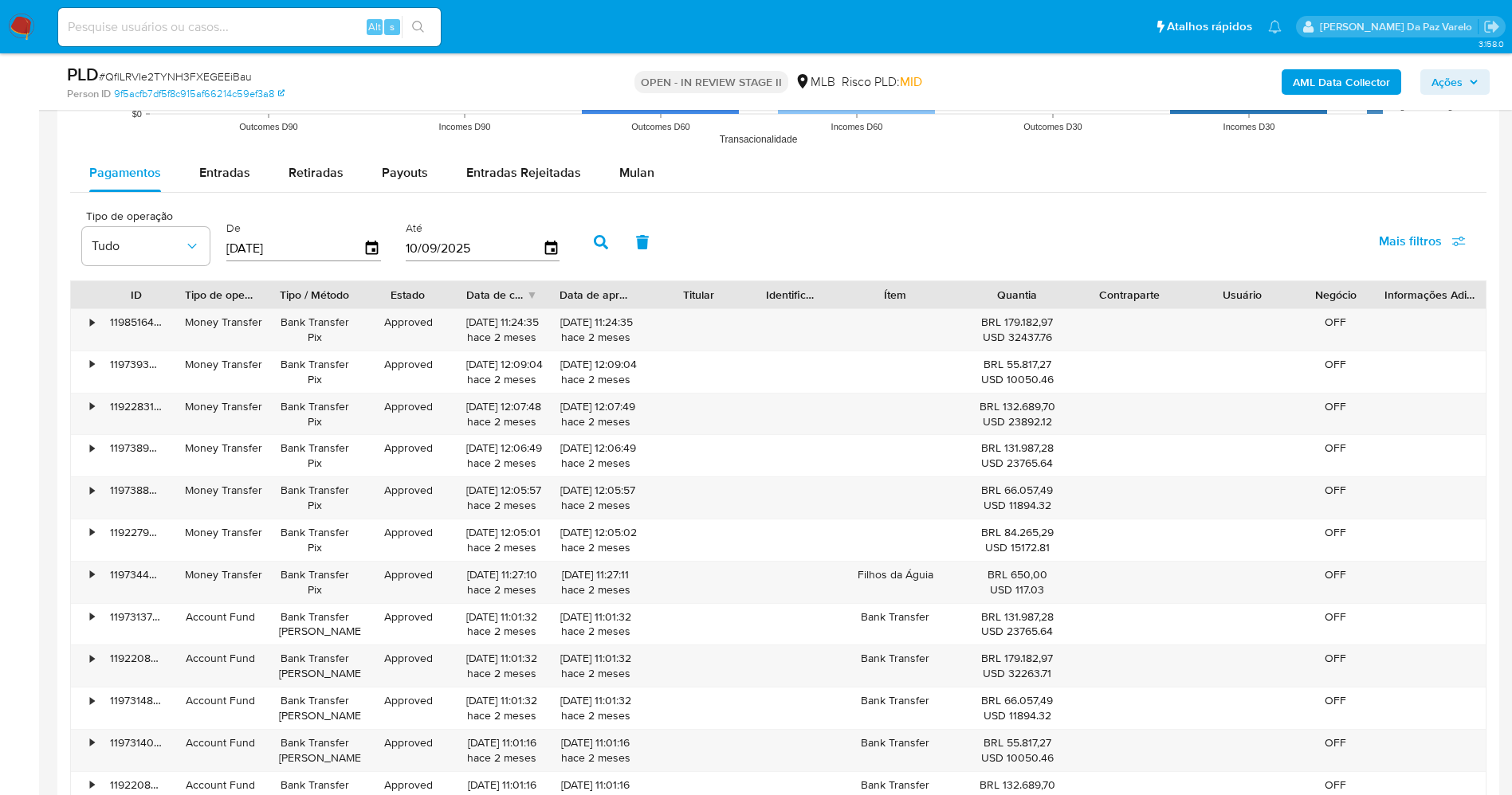
click at [454, 258] on input "10/09/2025" at bounding box center [474, 247] width 137 height 26
click at [535, 254] on input "10/09/2025" at bounding box center [474, 247] width 137 height 26
click at [549, 255] on icon "button" at bounding box center [551, 247] width 28 height 28
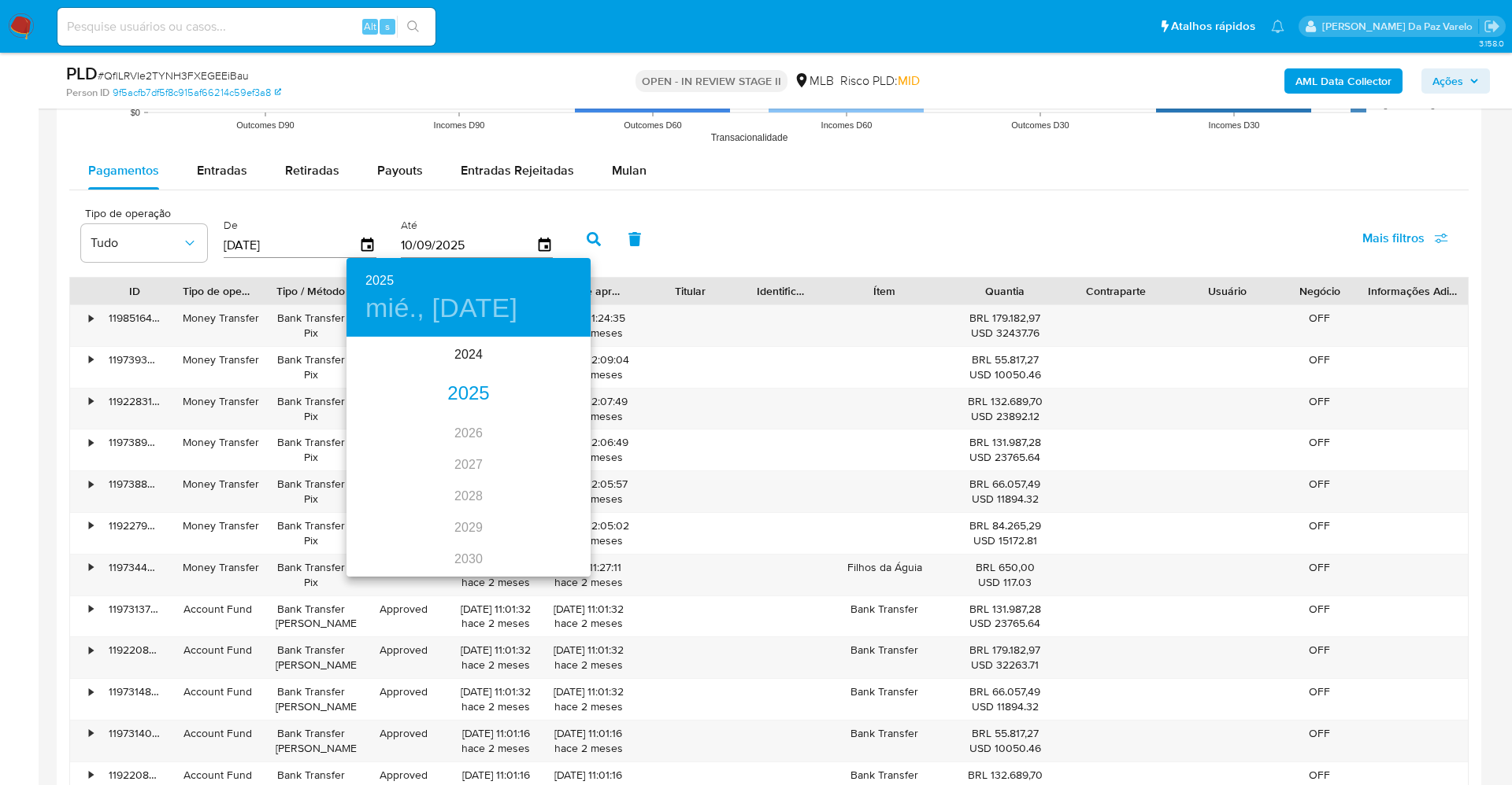
click at [461, 399] on div "2025" at bounding box center [468, 394] width 244 height 32
click at [550, 479] on div "sep." at bounding box center [550, 486] width 81 height 59
click at [500, 414] on p "5" at bounding box center [499, 421] width 6 height 16
type input "05/09/2025"
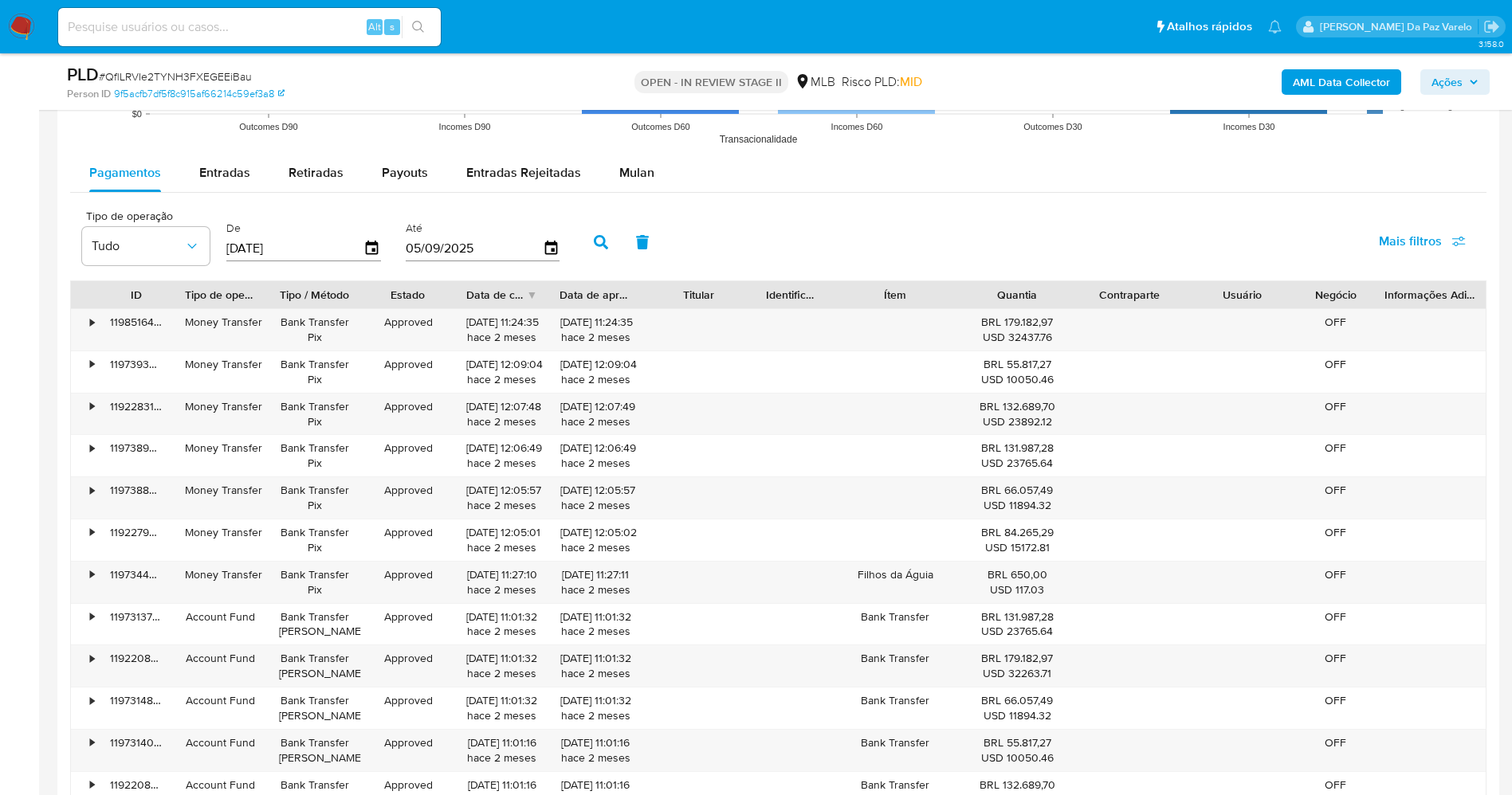
click at [599, 242] on icon "button" at bounding box center [601, 242] width 14 height 14
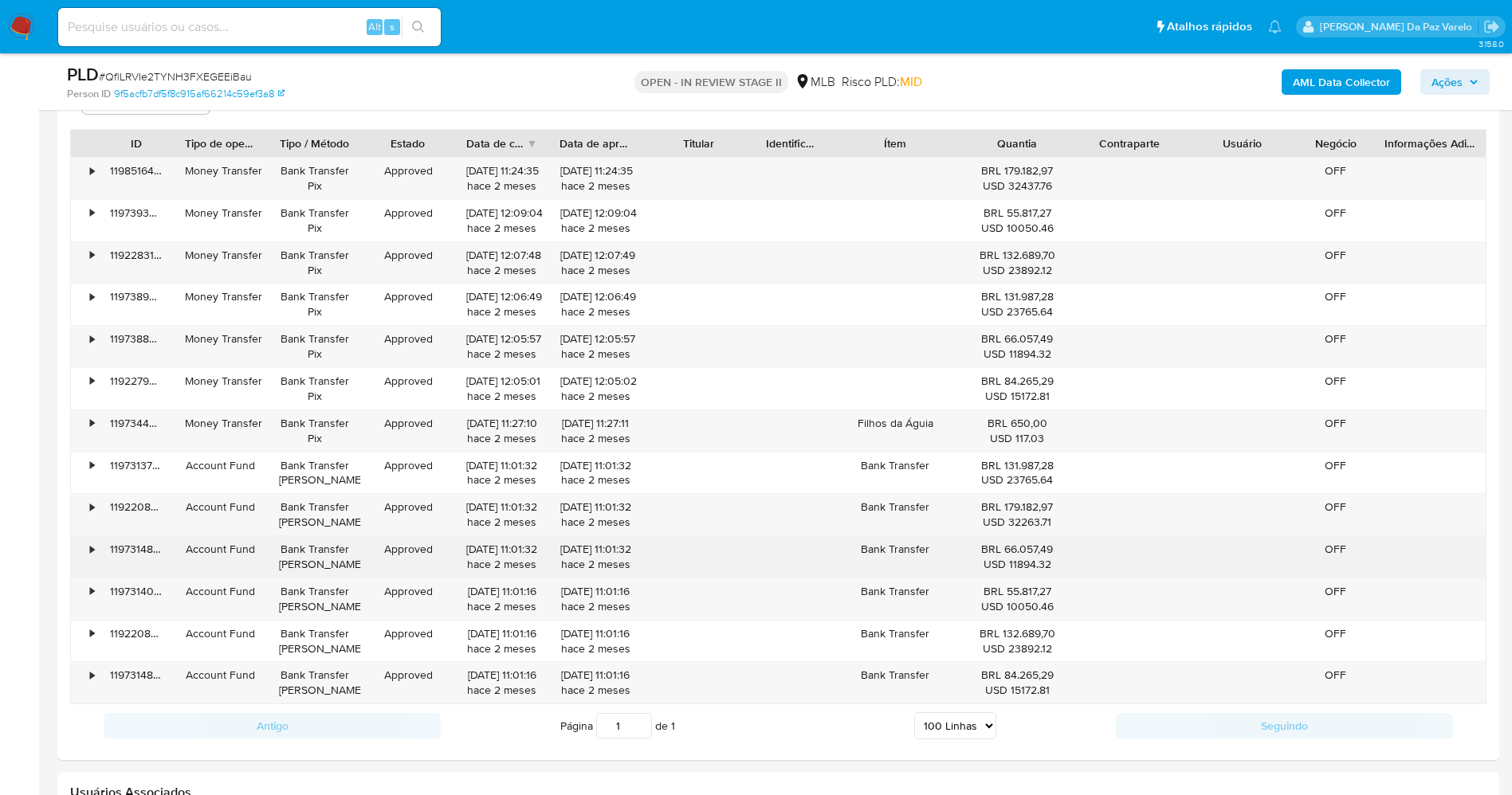
scroll to position [1700, 0]
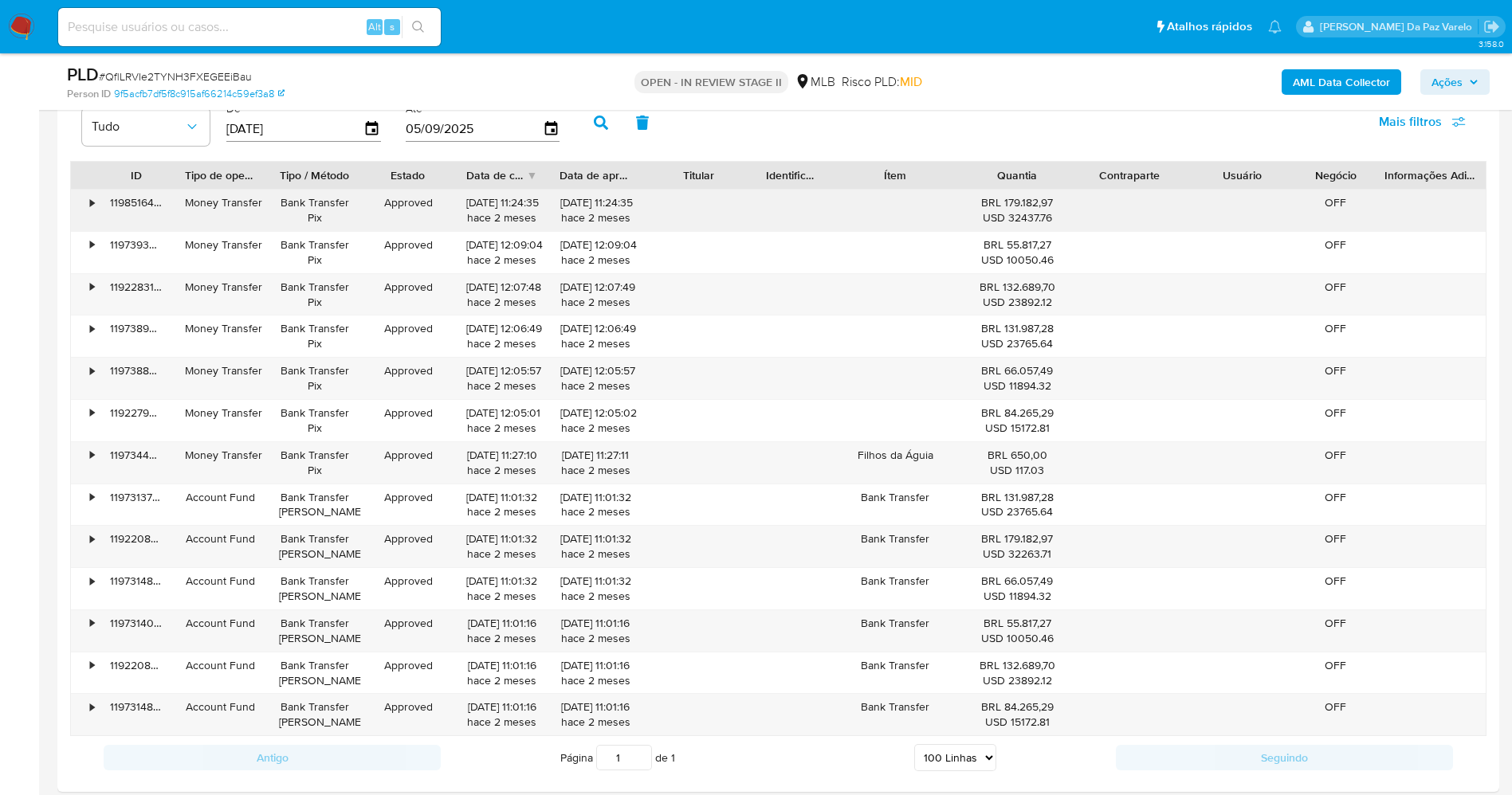
click at [1015, 197] on div "BRL 179.182,97 USD 32437.76" at bounding box center [1017, 211] width 90 height 30
click at [1009, 201] on div "BRL 179.182,97 USD 32437.76" at bounding box center [1017, 211] width 90 height 30
drag, startPoint x: 1040, startPoint y: 205, endPoint x: 1071, endPoint y: 205, distance: 31.0
click at [1071, 205] on div "BRL 179.182,97 USD 32437.76" at bounding box center [1017, 210] width 112 height 42
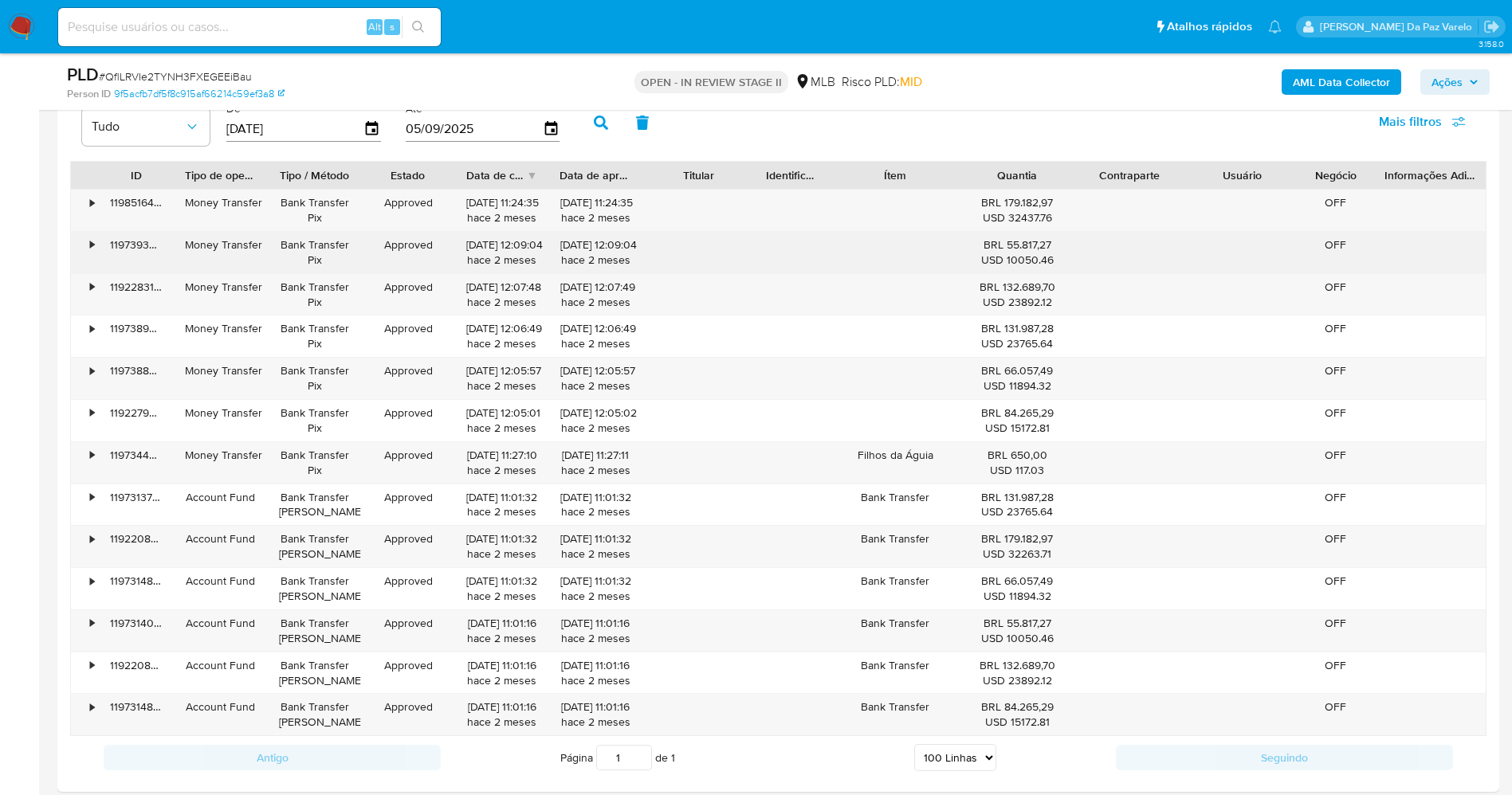
drag, startPoint x: 1007, startPoint y: 248, endPoint x: 1064, endPoint y: 250, distance: 57.0
click at [1064, 250] on div "BRL 55.817,27 USD 10050.46" at bounding box center [1017, 253] width 112 height 42
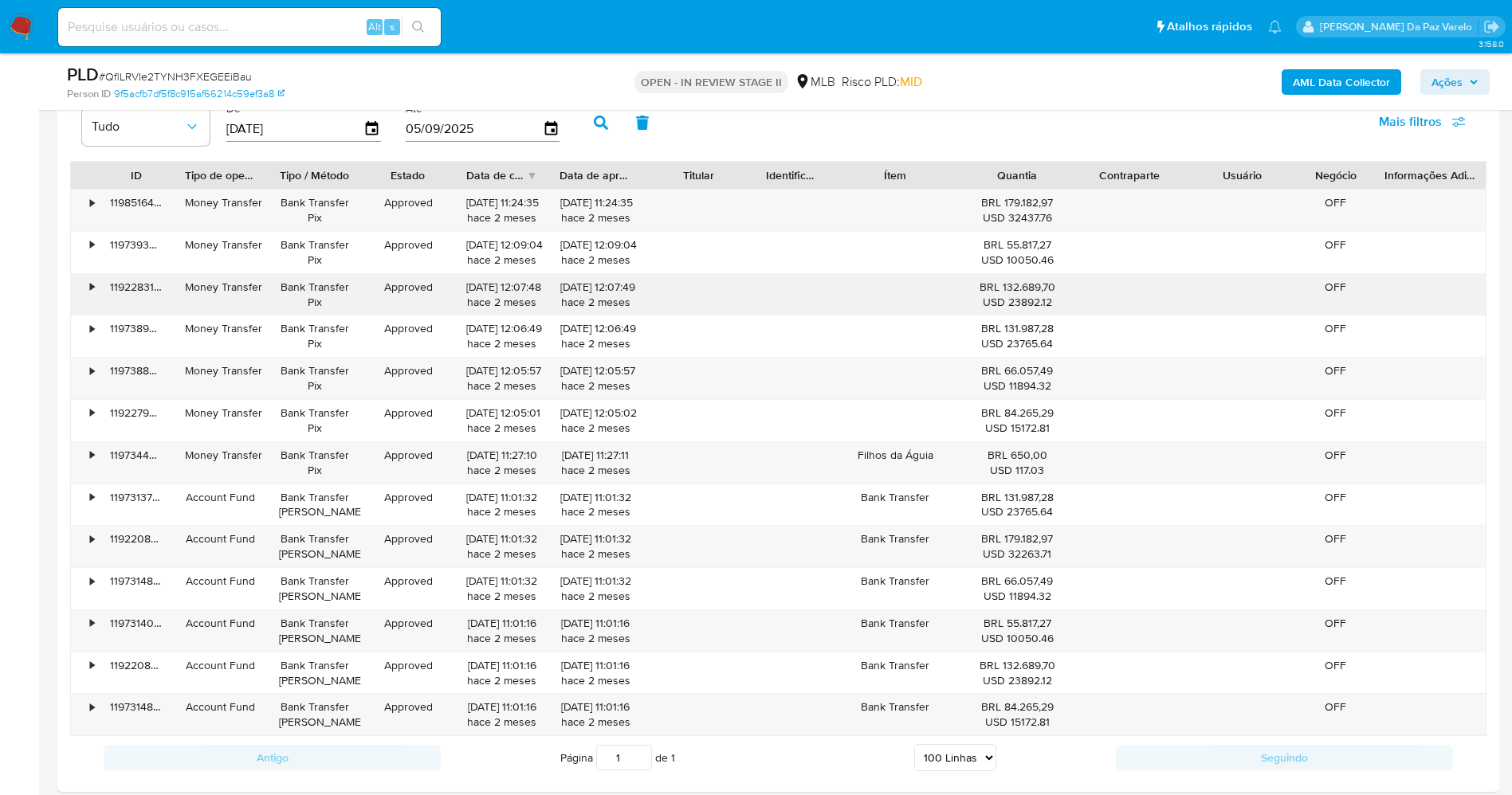
click at [1018, 288] on div "BRL 132.689,70 USD 23892.12" at bounding box center [1017, 295] width 90 height 30
drag, startPoint x: 1025, startPoint y: 291, endPoint x: 1034, endPoint y: 294, distance: 9.5
click at [1034, 294] on div "BRL 132.689,70 USD 23892.12" at bounding box center [1017, 295] width 90 height 30
click at [1011, 281] on div "BRL 132.689,70 USD 23892.12" at bounding box center [1017, 295] width 90 height 30
drag, startPoint x: 1010, startPoint y: 281, endPoint x: 1041, endPoint y: 285, distance: 31.3
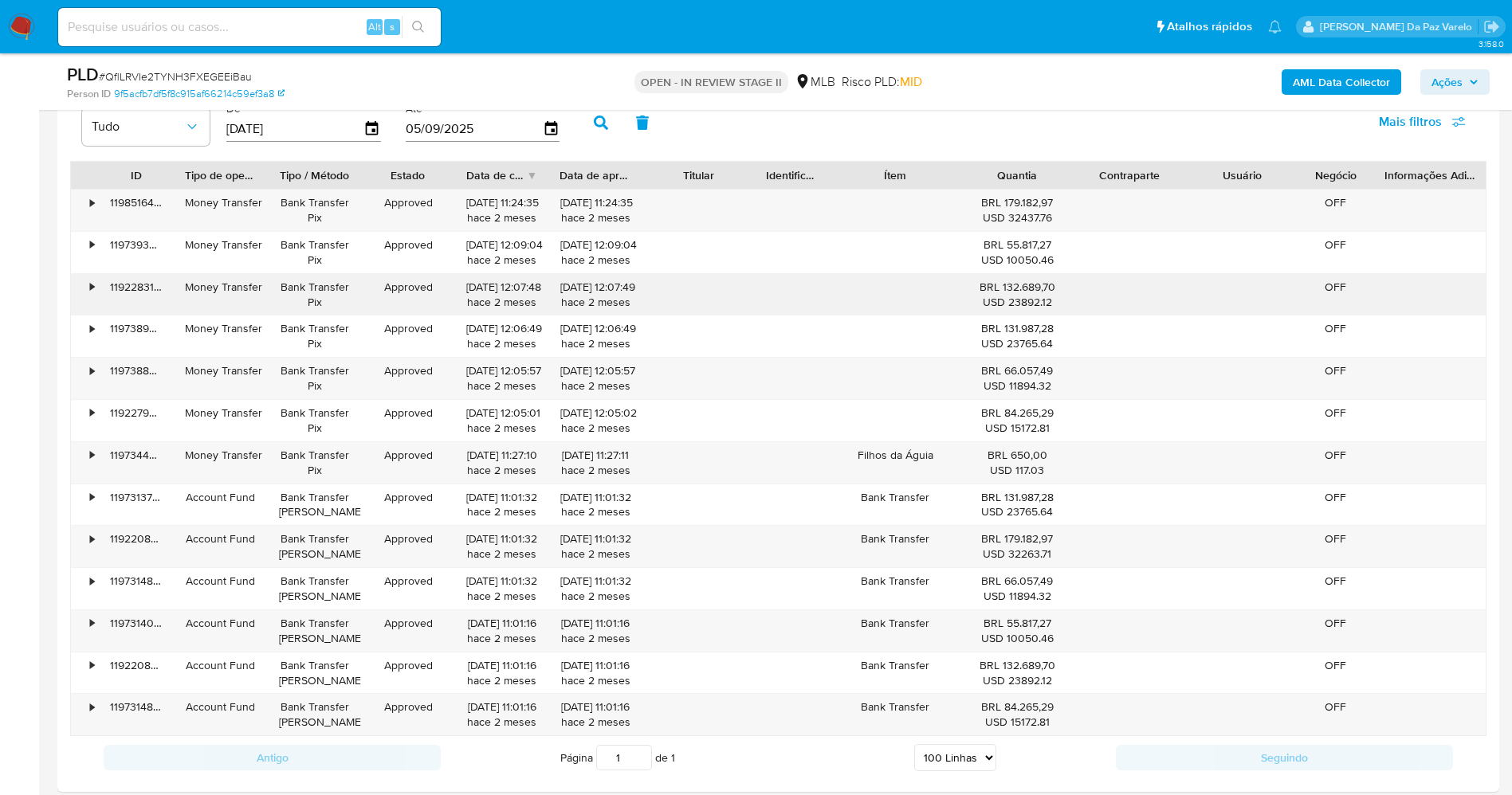
click at [1041, 285] on div "BRL 132.689,70 USD 23892.12" at bounding box center [1017, 295] width 90 height 30
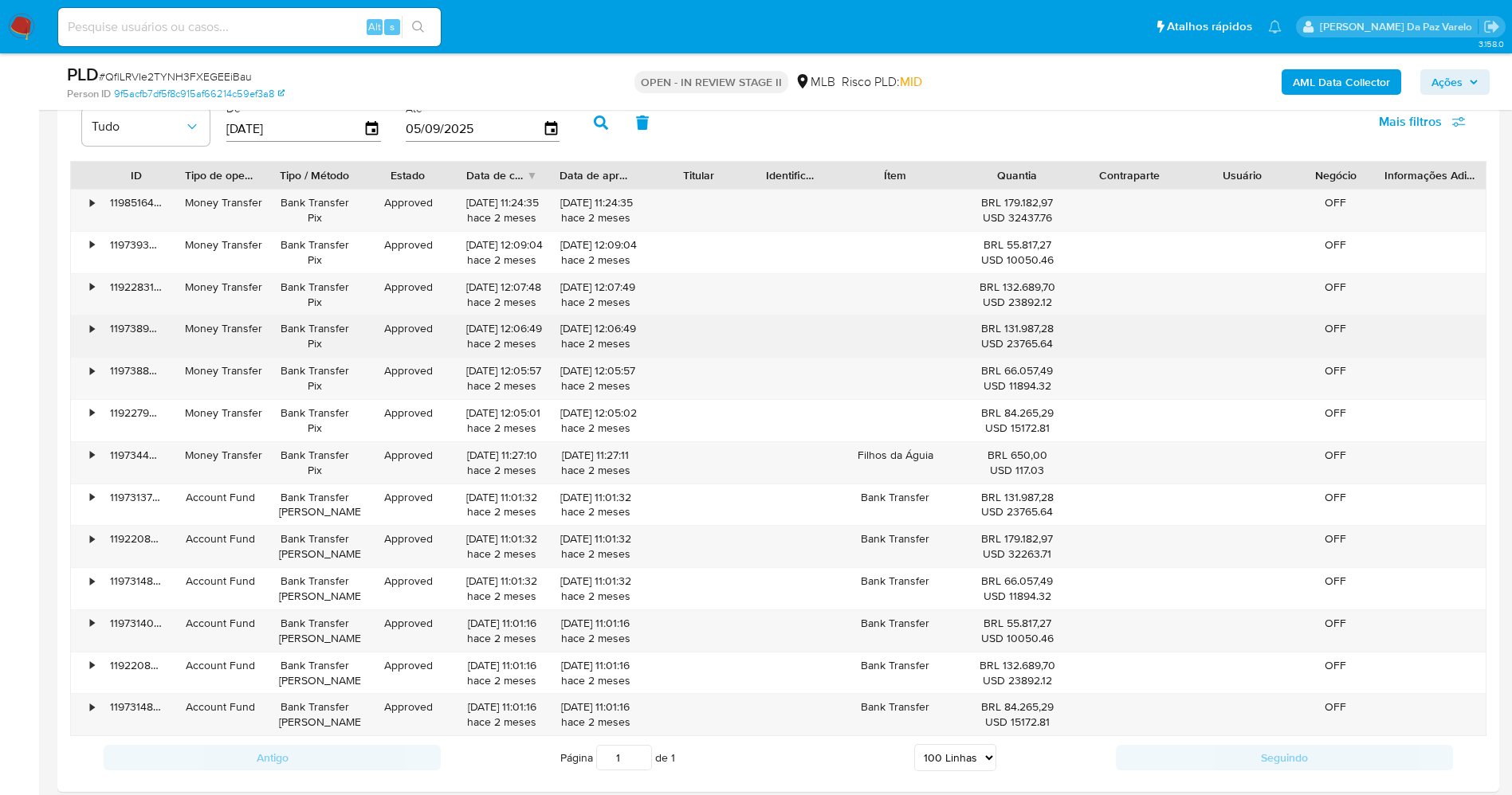
click at [1005, 324] on div "BRL 131.987,28 USD 23765.64" at bounding box center [1017, 336] width 90 height 30
click at [1013, 326] on div "BRL 131.987,28 USD 23765.64" at bounding box center [1017, 336] width 90 height 30
drag, startPoint x: 1013, startPoint y: 326, endPoint x: 1041, endPoint y: 330, distance: 28.3
click at [1041, 330] on div "BRL 131.987,28 USD 23765.64" at bounding box center [1017, 336] width 90 height 30
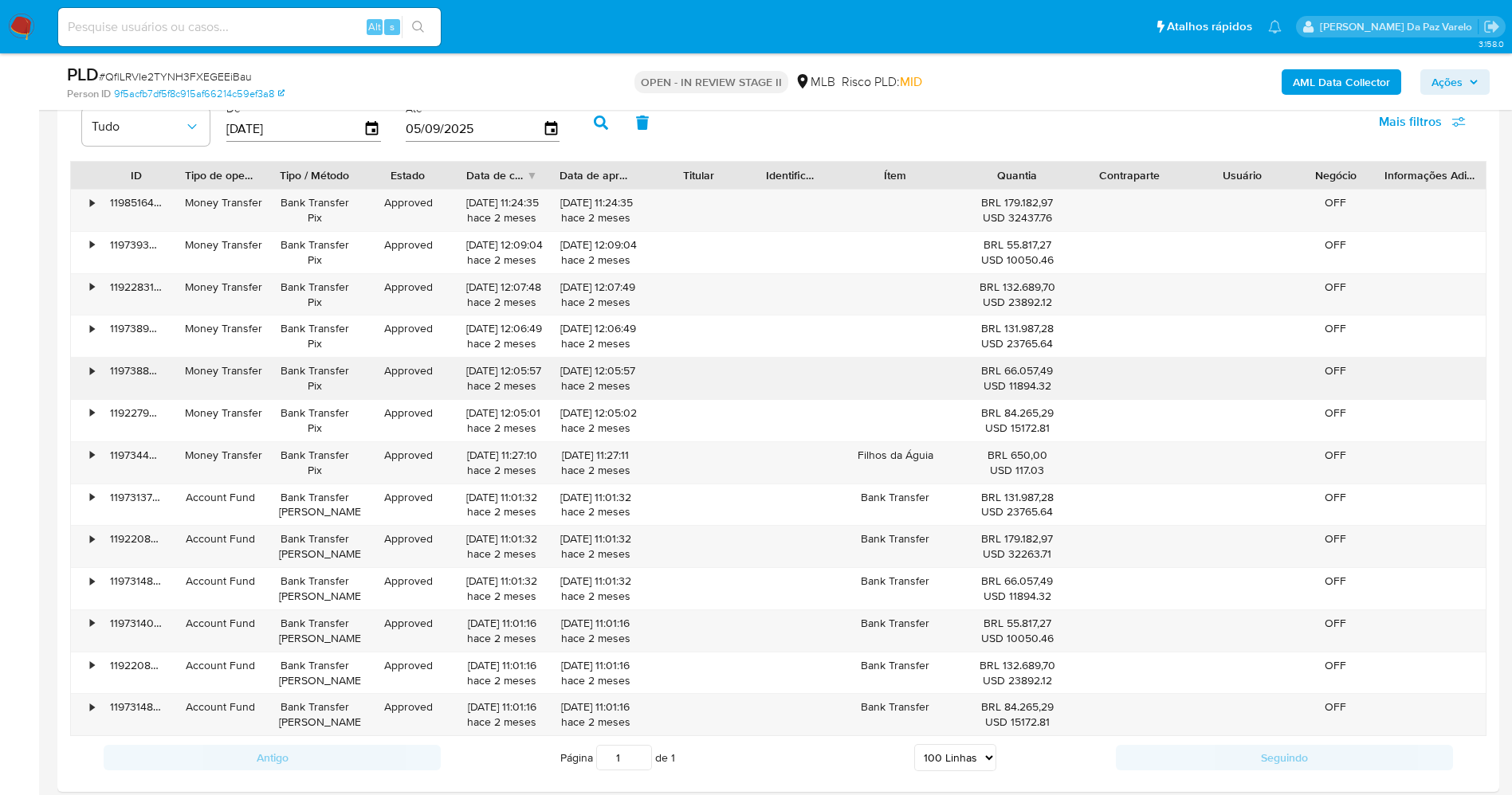
click at [1009, 368] on div "BRL 66.057,49 USD 11894.32" at bounding box center [1017, 379] width 90 height 30
drag, startPoint x: 1009, startPoint y: 368, endPoint x: 1034, endPoint y: 370, distance: 25.1
click at [1034, 370] on div "BRL 66.057,49 USD 11894.32" at bounding box center [1017, 379] width 90 height 30
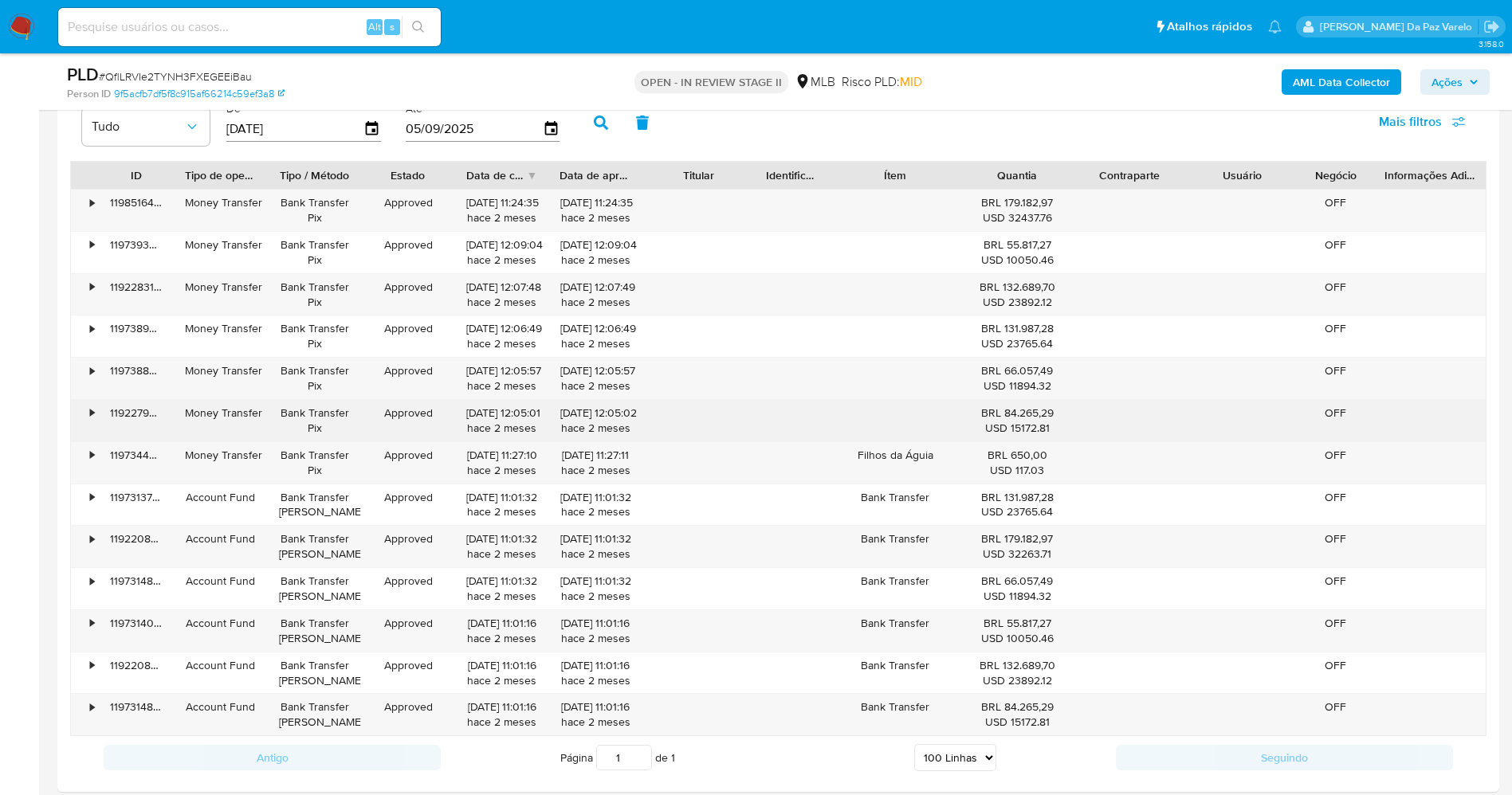
click at [1017, 410] on div "BRL 84.265,29 USD 15172.81" at bounding box center [1017, 421] width 90 height 30
drag, startPoint x: 1017, startPoint y: 410, endPoint x: 1036, endPoint y: 411, distance: 19.0
click at [1036, 411] on div "BRL 84.265,29 USD 15172.81" at bounding box center [1017, 421] width 90 height 30
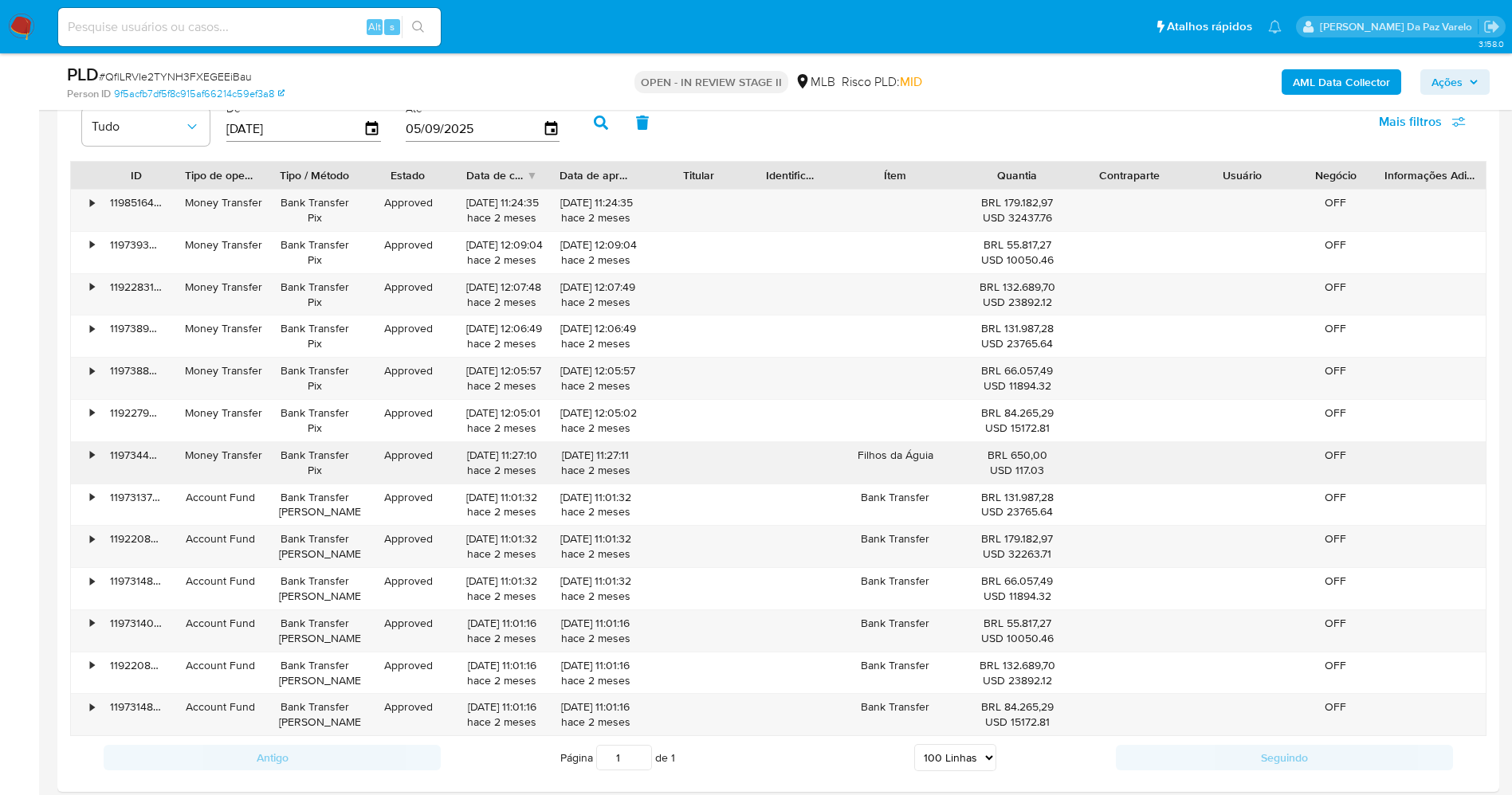
click at [1022, 454] on div "BRL 650,00 USD 117.03" at bounding box center [1017, 463] width 90 height 30
drag, startPoint x: 1022, startPoint y: 454, endPoint x: 1046, endPoint y: 454, distance: 24.0
click at [1046, 454] on div "BRL 650,00 USD 117.03" at bounding box center [1017, 463] width 90 height 30
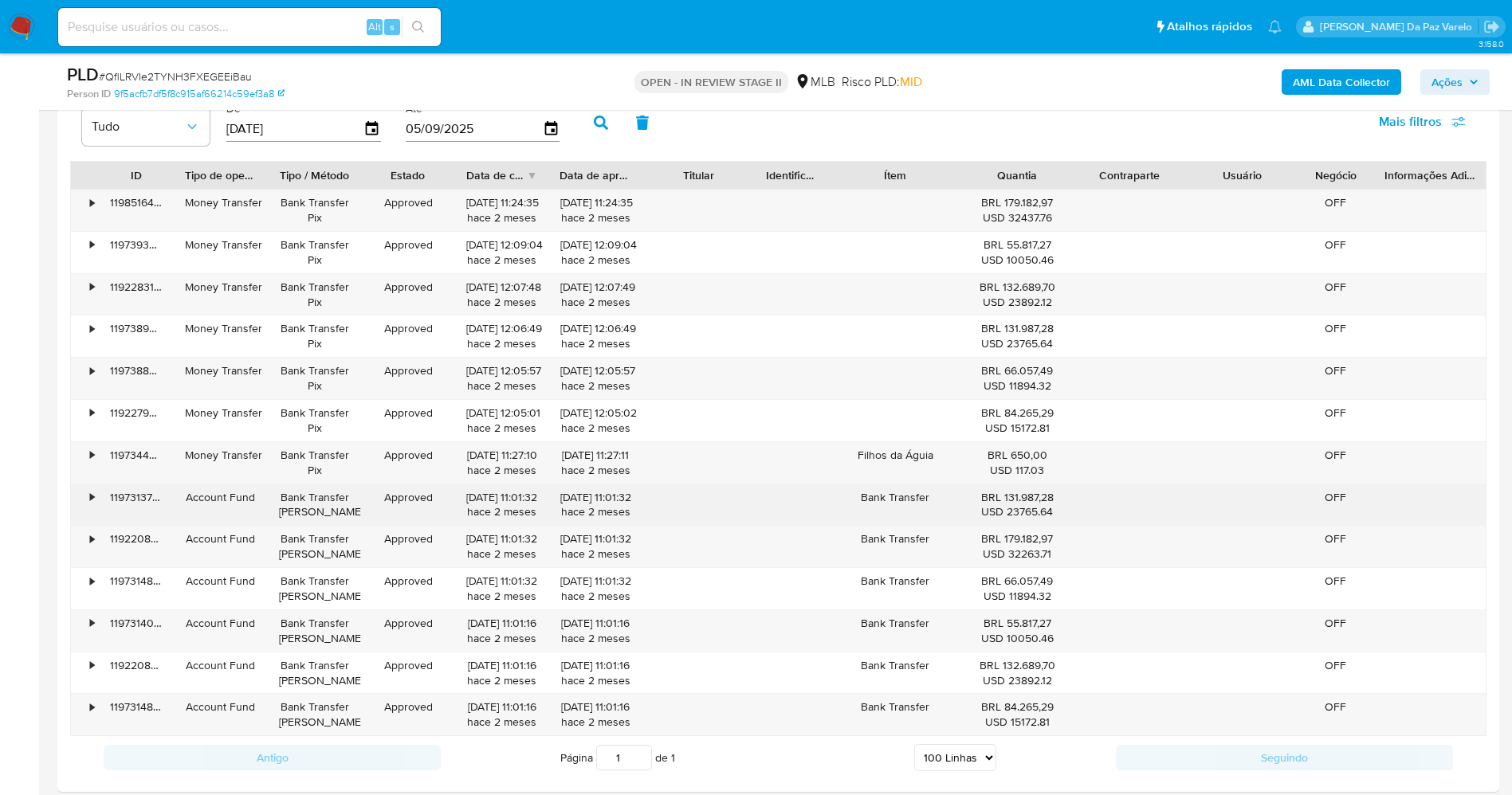
click at [1010, 497] on div "BRL 131.987,28 USD 23765.64" at bounding box center [1017, 505] width 90 height 30
drag, startPoint x: 1010, startPoint y: 497, endPoint x: 1036, endPoint y: 497, distance: 26.0
click at [1036, 497] on div "BRL 131.987,28 USD 23765.64" at bounding box center [1017, 505] width 90 height 30
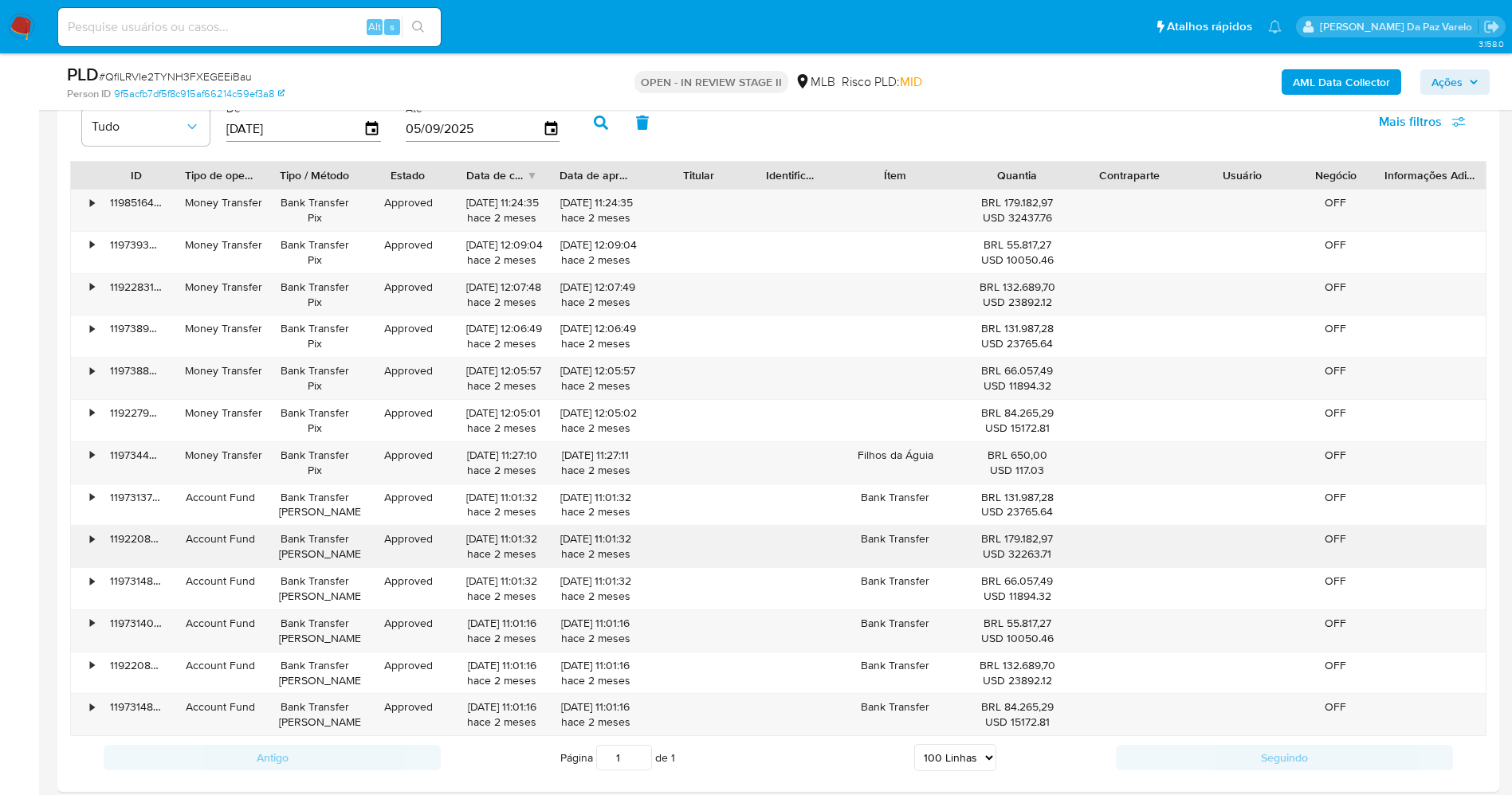
click at [1009, 540] on div "BRL 179.182,97 USD 32263.71" at bounding box center [1017, 547] width 90 height 30
drag, startPoint x: 1009, startPoint y: 540, endPoint x: 1037, endPoint y: 545, distance: 28.4
click at [1035, 545] on div "BRL 179.182,97 USD 32263.71" at bounding box center [1017, 547] width 90 height 30
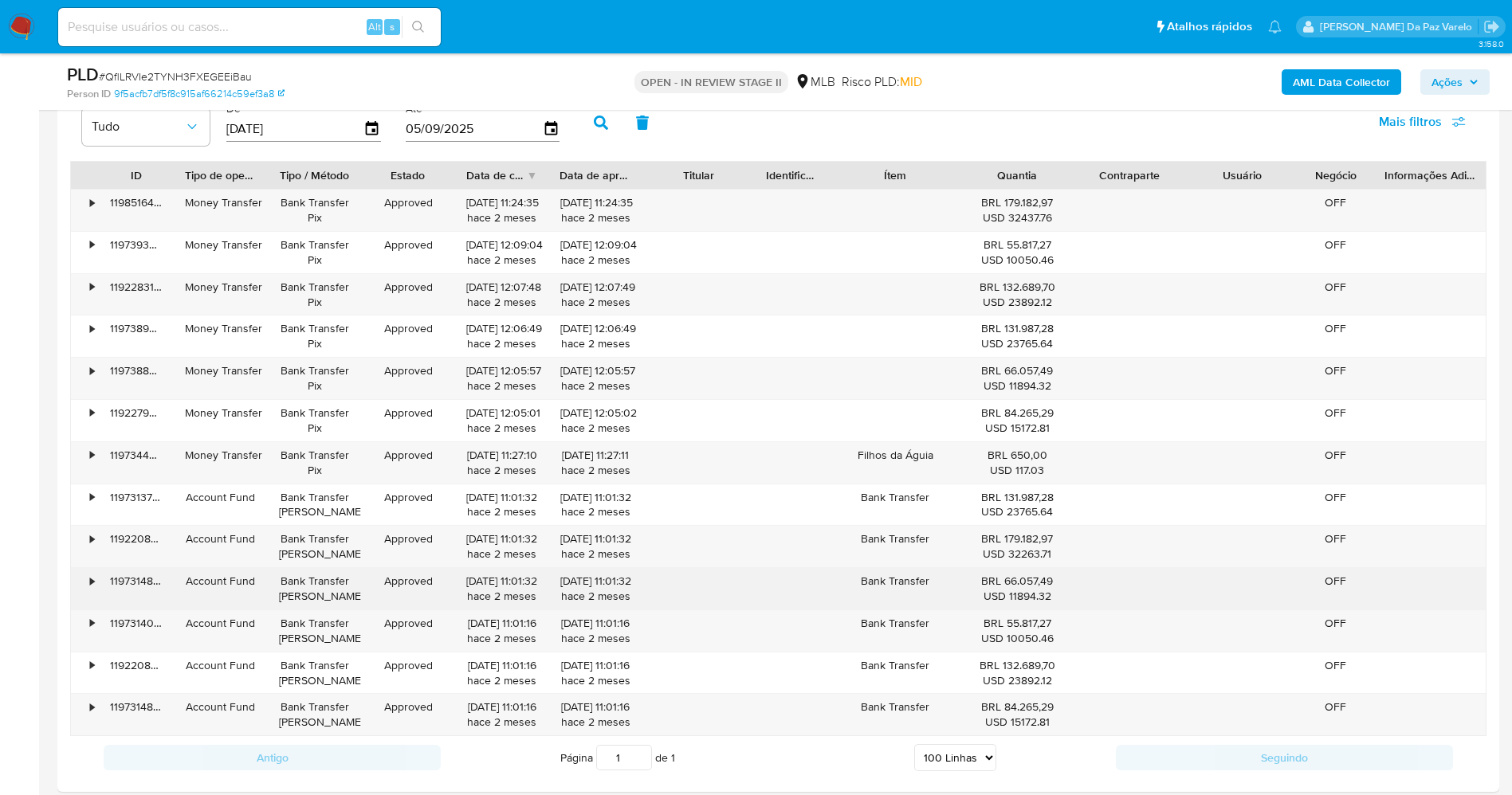
click at [1011, 578] on div "BRL 66.057,49 USD 11894.32" at bounding box center [1017, 589] width 90 height 30
drag, startPoint x: 1009, startPoint y: 578, endPoint x: 1045, endPoint y: 580, distance: 36.1
click at [1045, 580] on div "BRL 66.057,49 USD 11894.32" at bounding box center [1017, 589] width 90 height 30
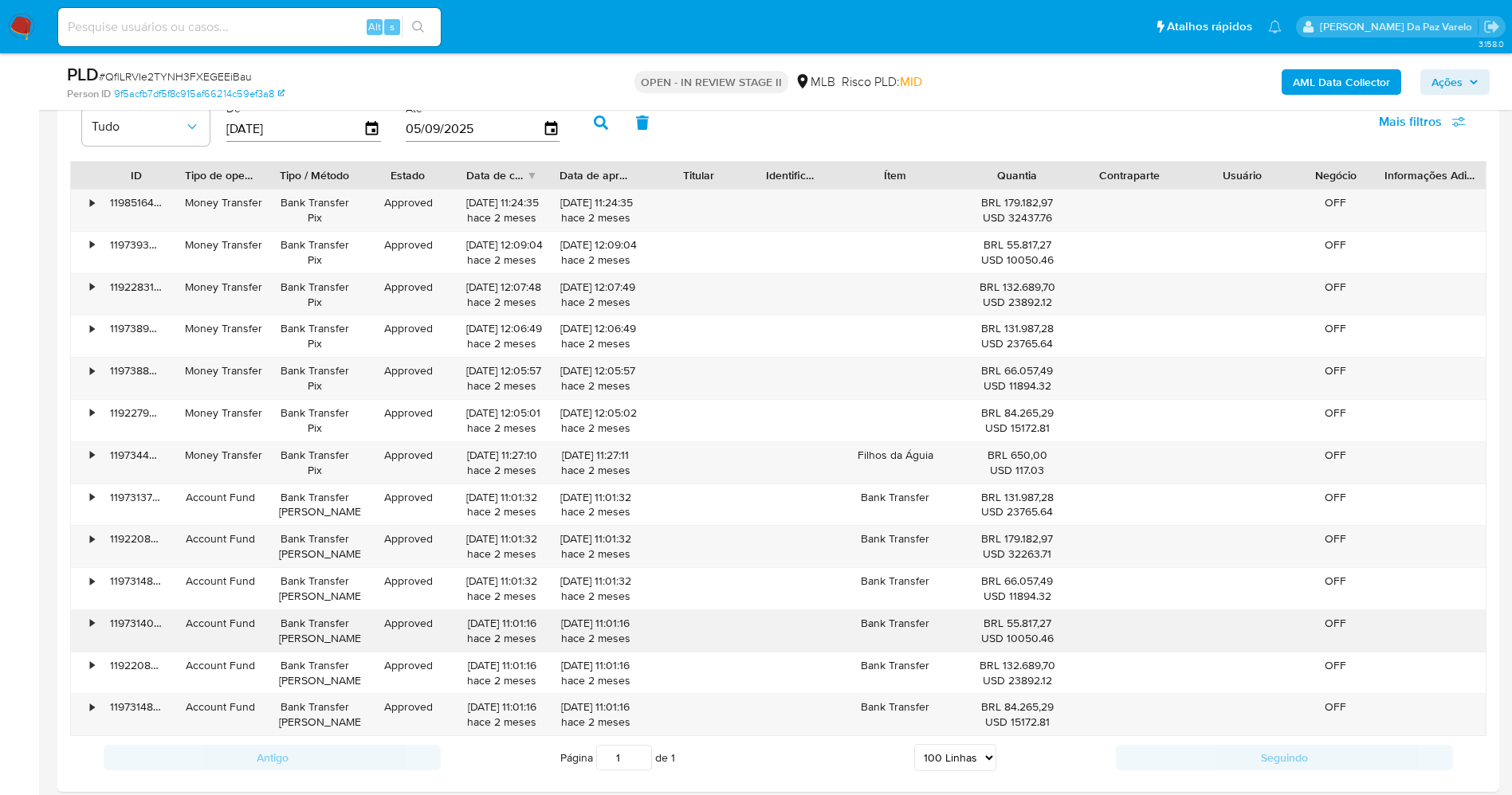
click at [1017, 625] on div "BRL 55.817,27 USD 10050.46" at bounding box center [1017, 631] width 90 height 30
drag, startPoint x: 1015, startPoint y: 625, endPoint x: 1034, endPoint y: 623, distance: 19.1
click at [1034, 623] on div "BRL 55.817,27 USD 10050.46" at bounding box center [1017, 631] width 90 height 30
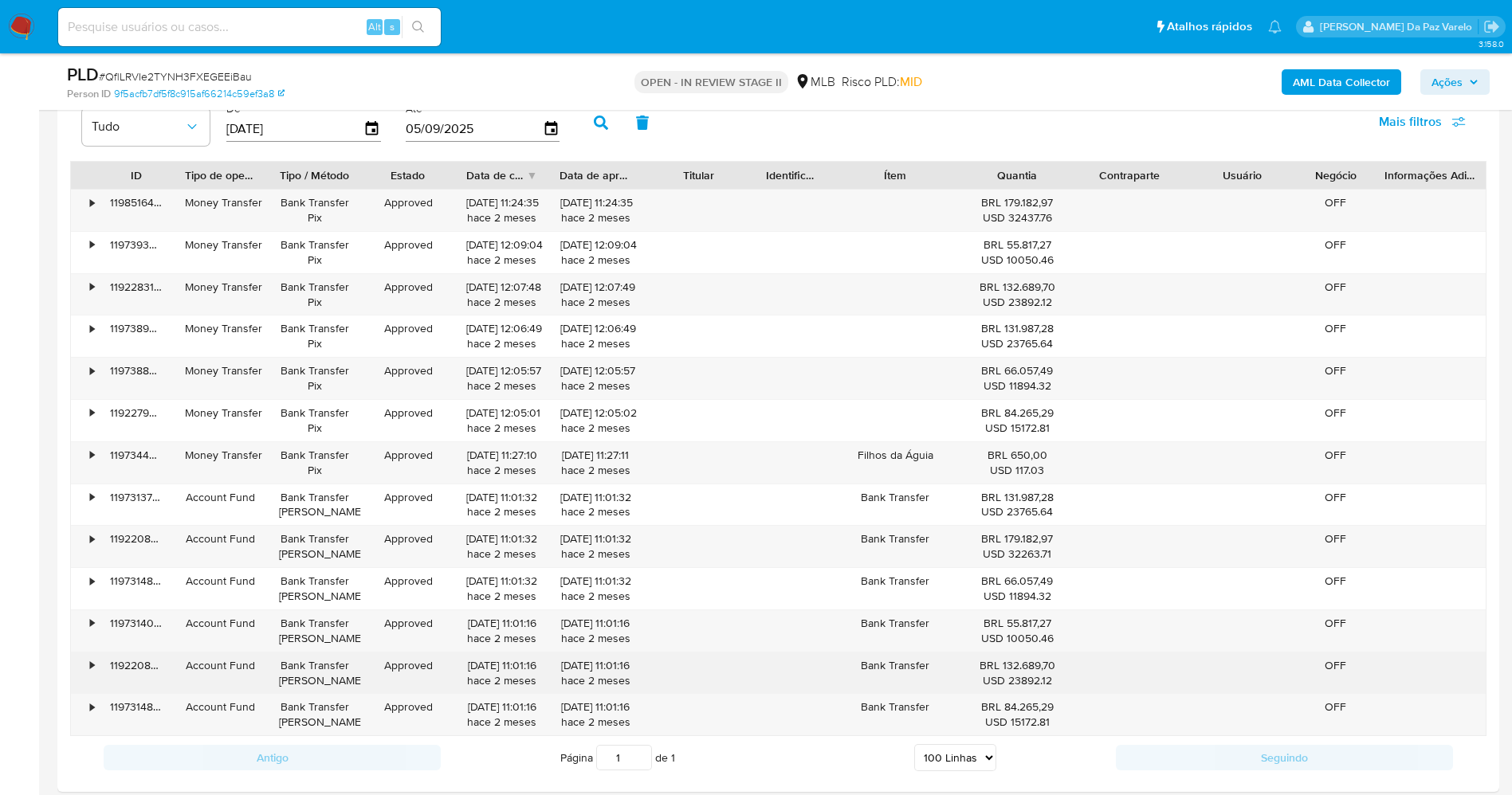
click at [1009, 668] on div "BRL 132.689,70 USD 23892.12" at bounding box center [1017, 673] width 90 height 30
drag, startPoint x: 1009, startPoint y: 668, endPoint x: 1042, endPoint y: 664, distance: 33.2
click at [1042, 664] on div "BRL 132.689,70 USD 23892.12" at bounding box center [1017, 673] width 90 height 30
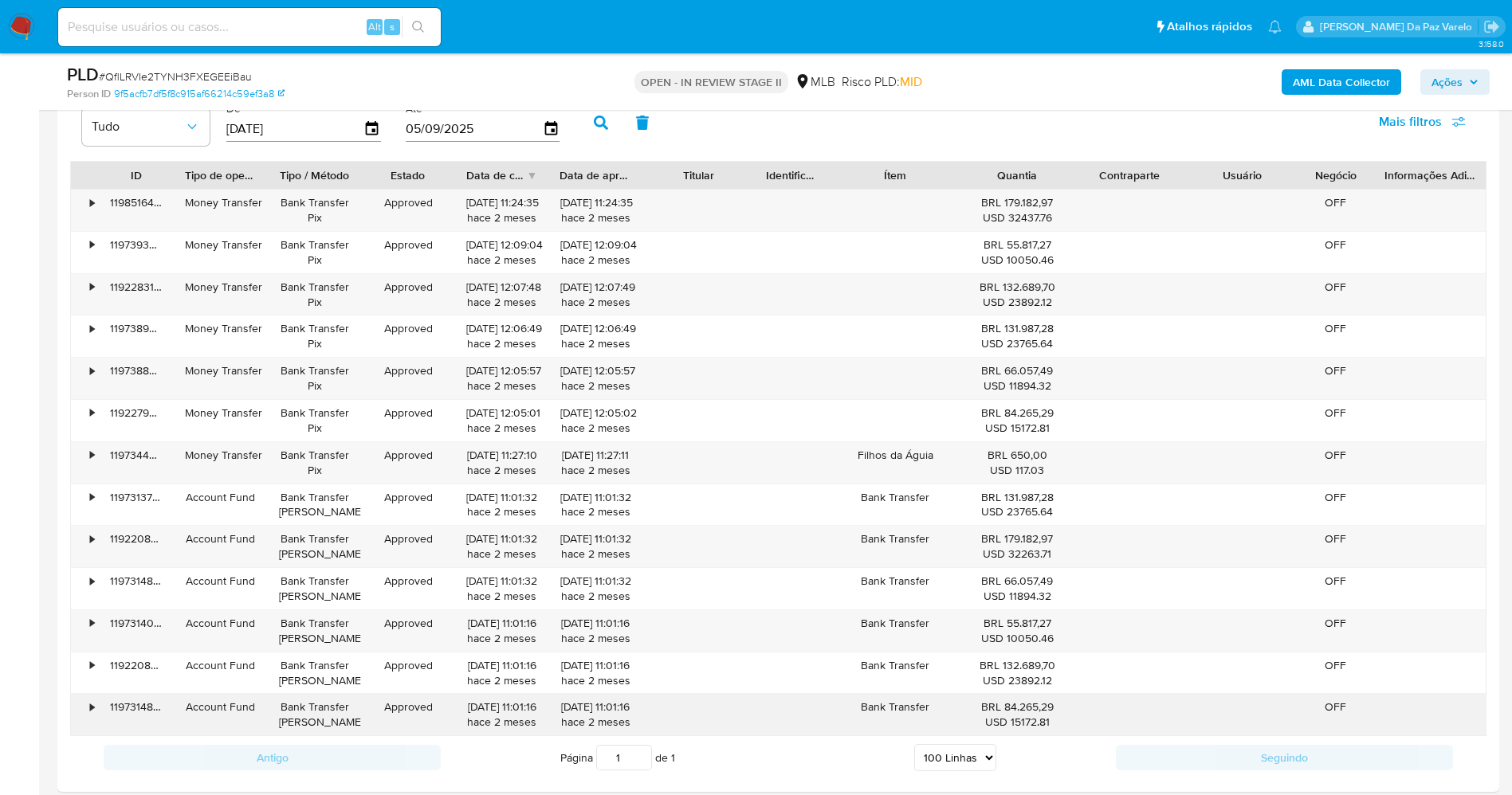
click at [1017, 703] on div "BRL 84.265,29 USD 15172.81" at bounding box center [1017, 715] width 90 height 30
click at [1010, 703] on div "BRL 84.265,29 USD 15172.81" at bounding box center [1017, 715] width 90 height 30
drag, startPoint x: 1010, startPoint y: 703, endPoint x: 1034, endPoint y: 701, distance: 24.1
click at [1034, 701] on div "BRL 84.265,29 USD 15172.81" at bounding box center [1017, 715] width 90 height 30
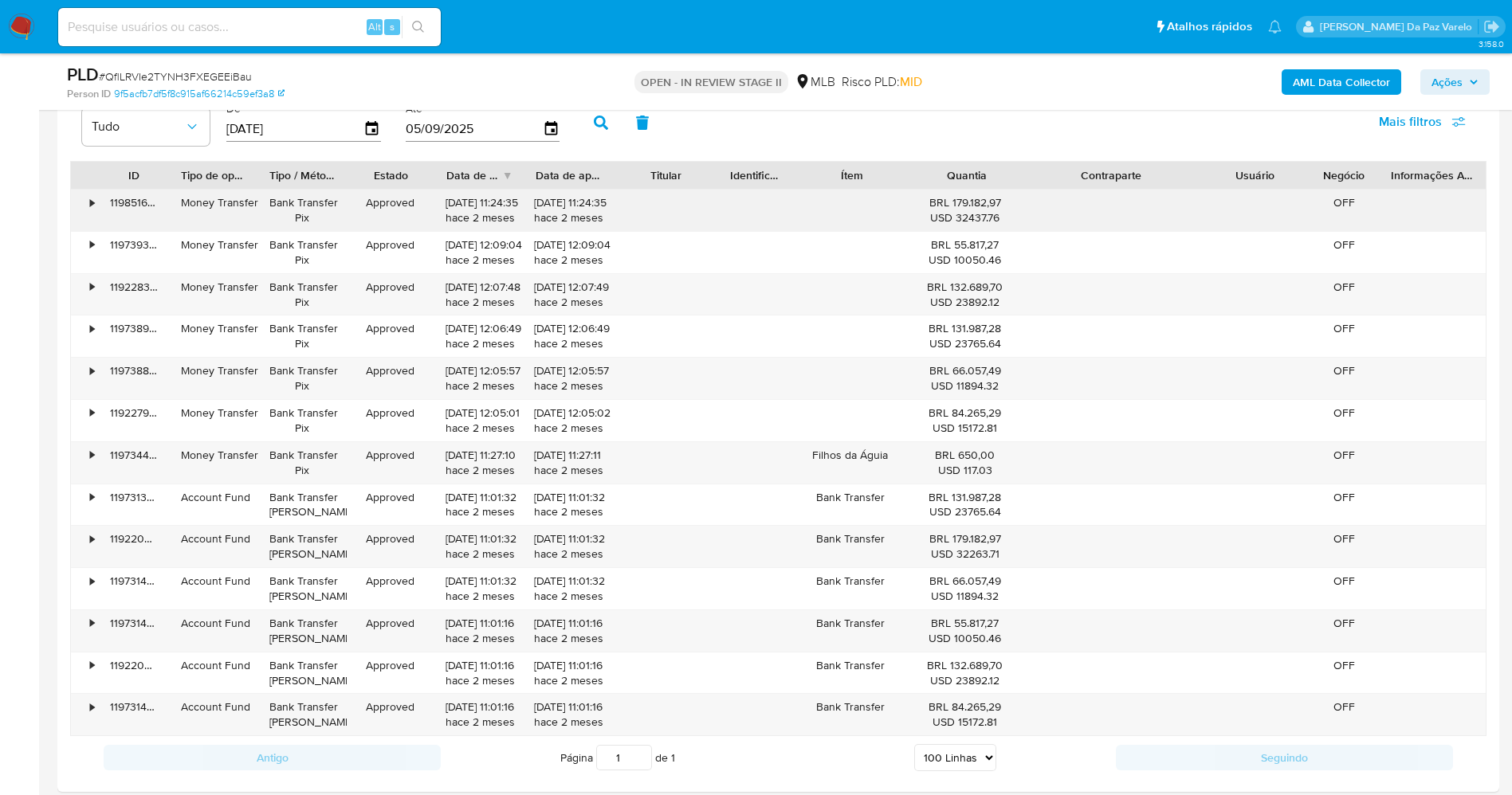
click at [1251, 229] on div "ID Tipo de operação Tipo / Método Estado Data de criação Data de aprovação Titu…" at bounding box center [778, 448] width 1417 height 575
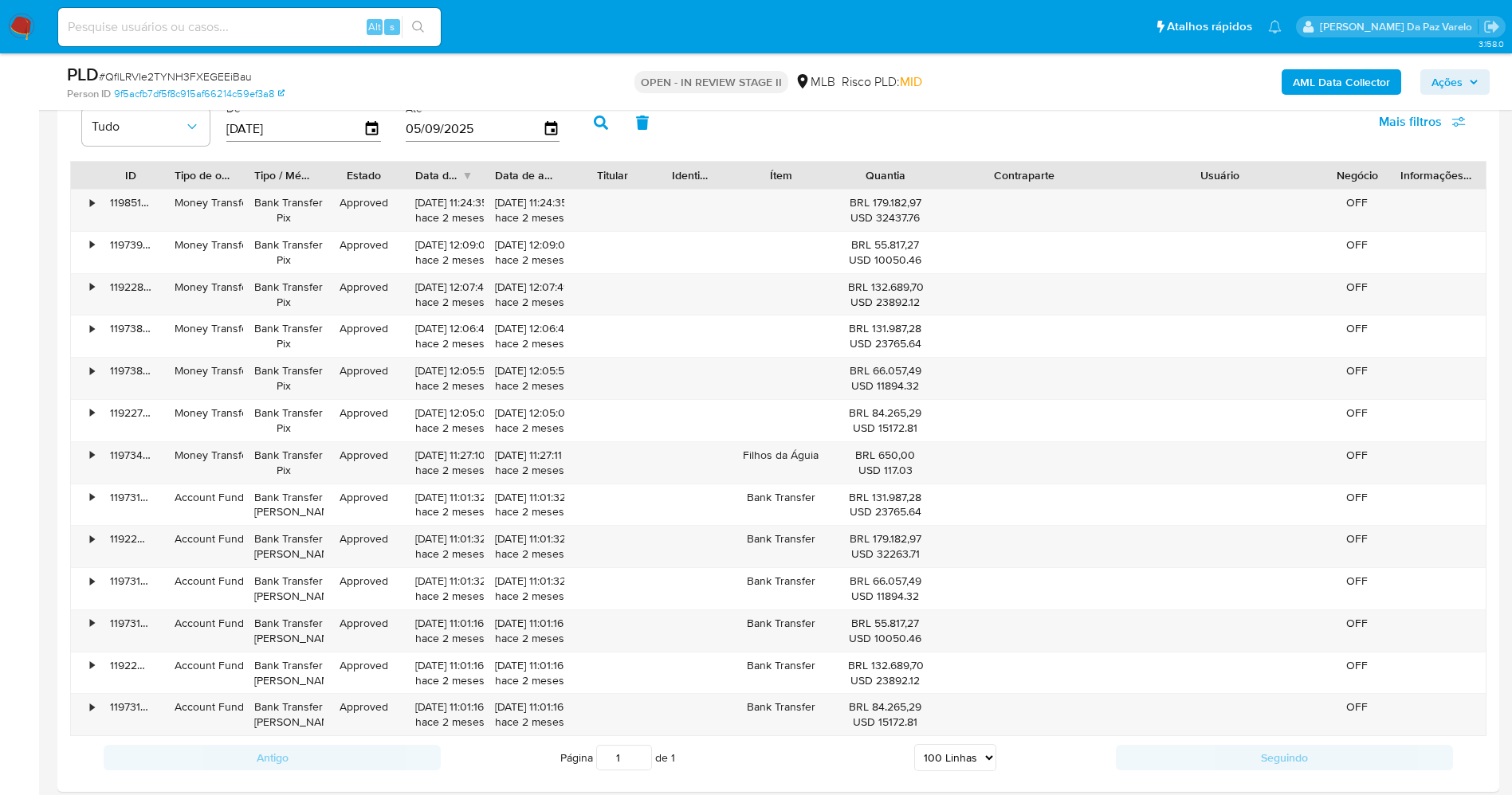
drag, startPoint x: 1305, startPoint y: 180, endPoint x: 1410, endPoint y: 180, distance: 105.0
click at [1360, 180] on div "ID Tipo de operação Tipo / Método Estado Data de criação Data de aprovação Titu…" at bounding box center [778, 175] width 1415 height 27
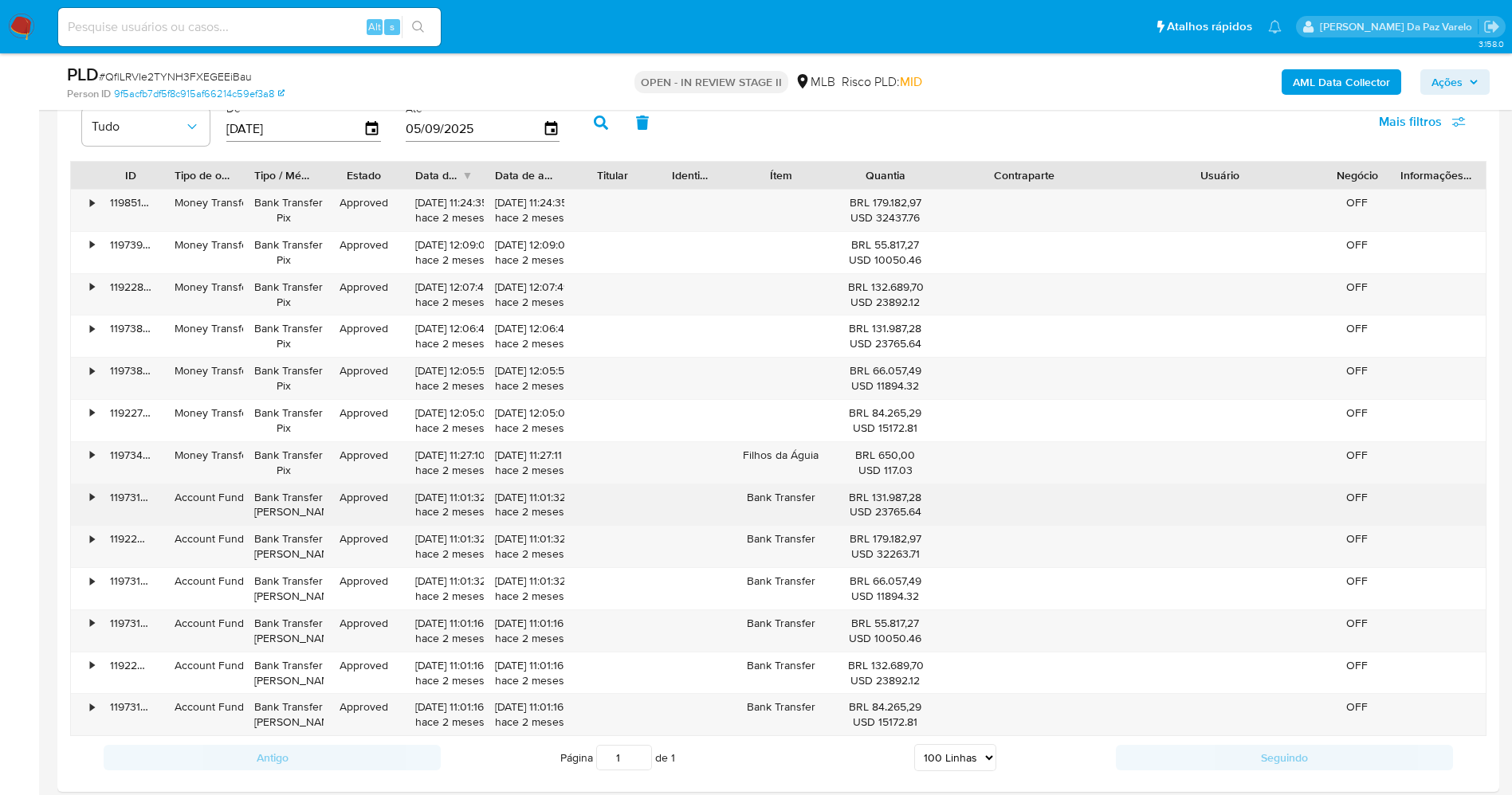
click at [1329, 502] on div "• 119731375736 Account Fund Bank Transfer Ted Approved 24/07/2025 11:01:32 hace…" at bounding box center [778, 505] width 1415 height 42
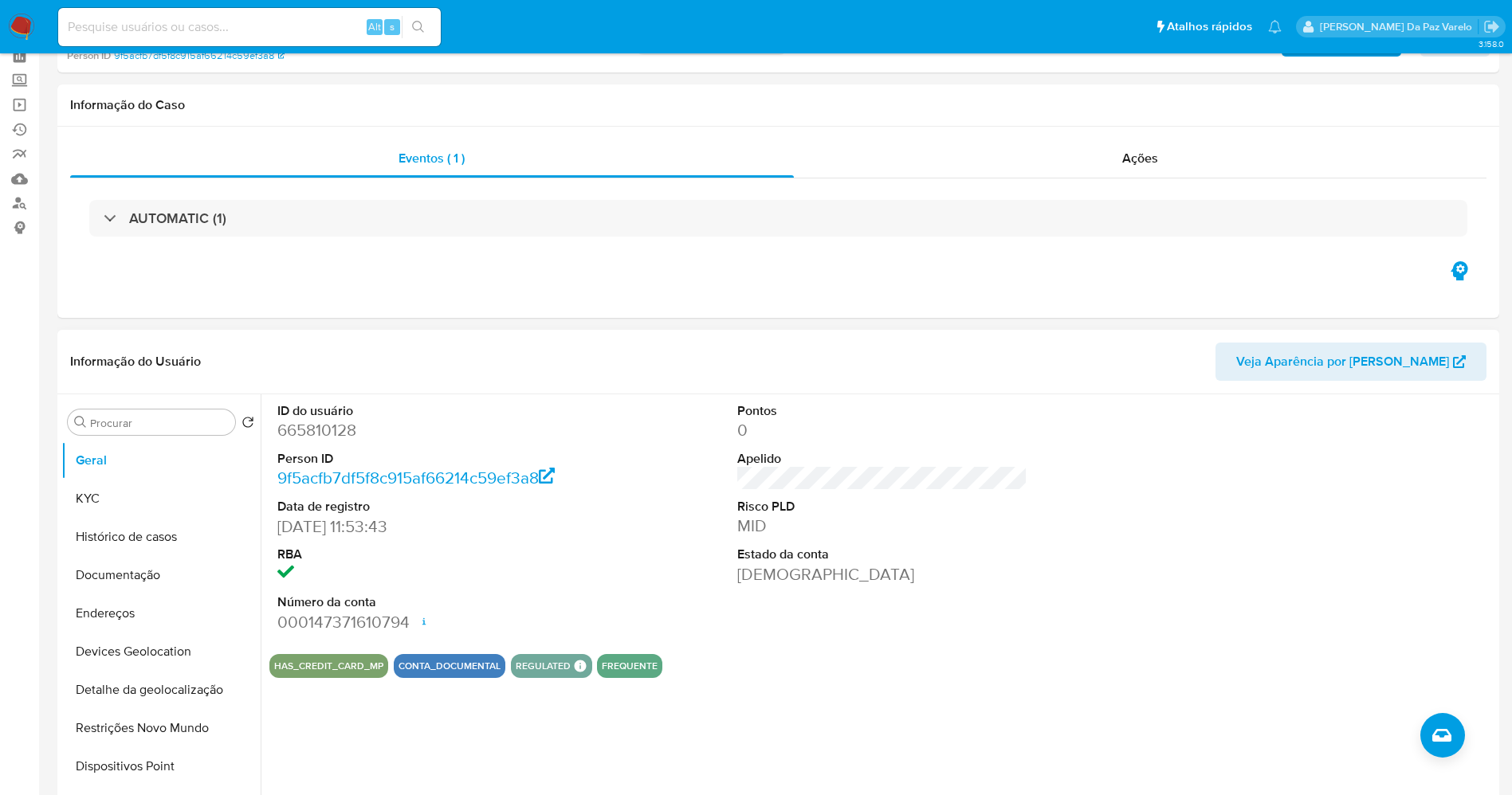
scroll to position [0, 0]
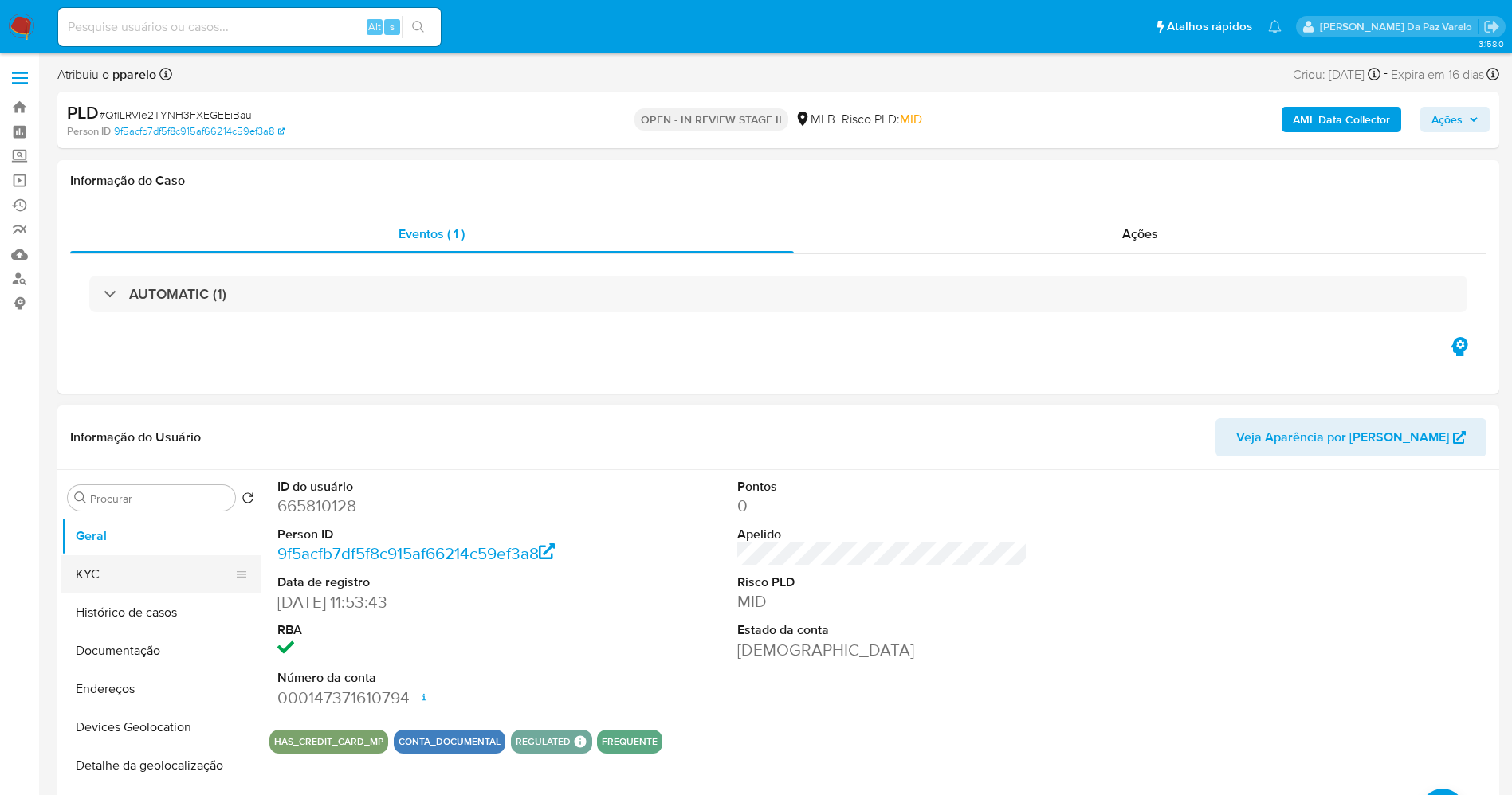
click at [96, 573] on button "KYC" at bounding box center [155, 574] width 187 height 38
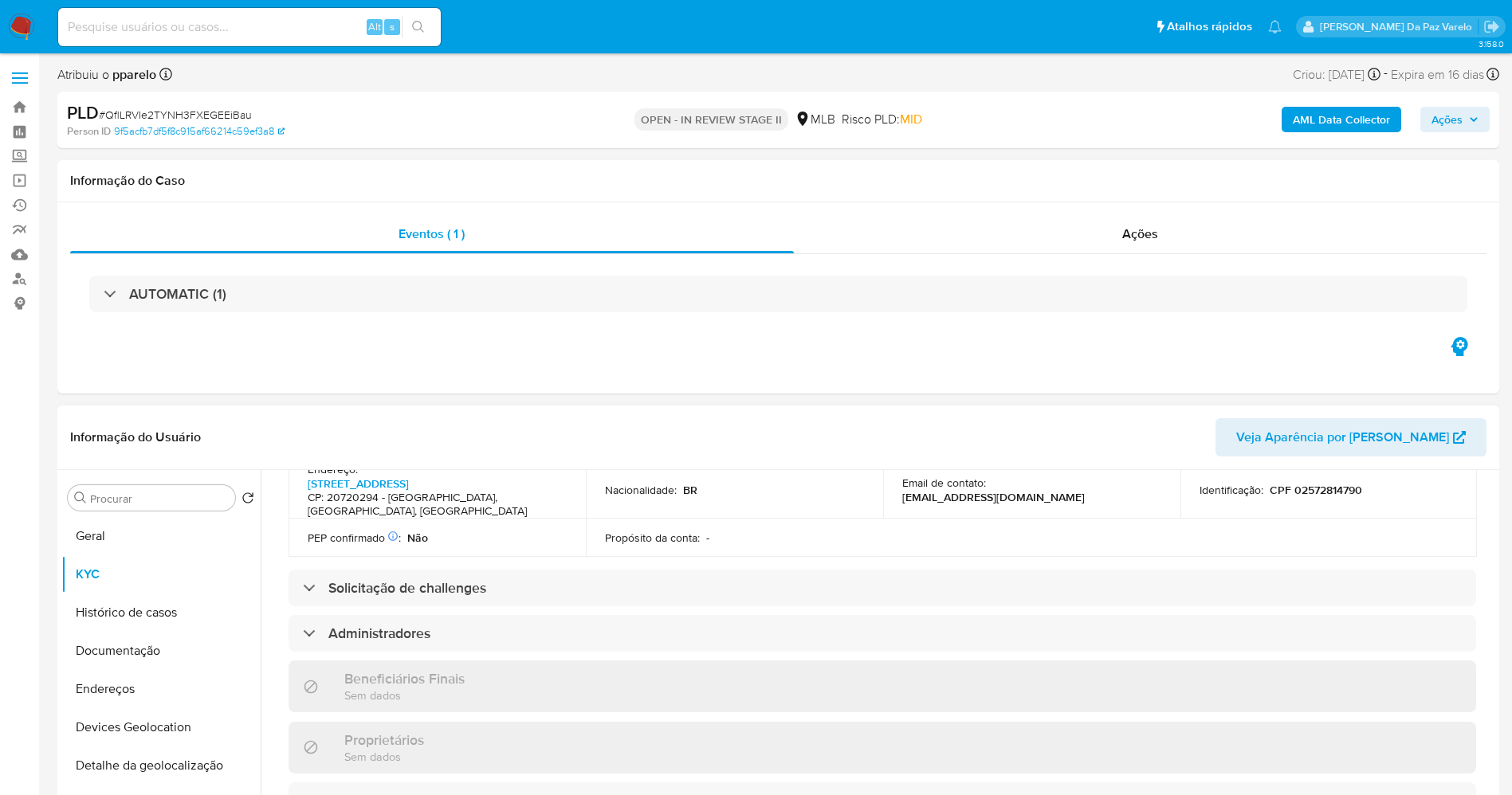
scroll to position [598, 0]
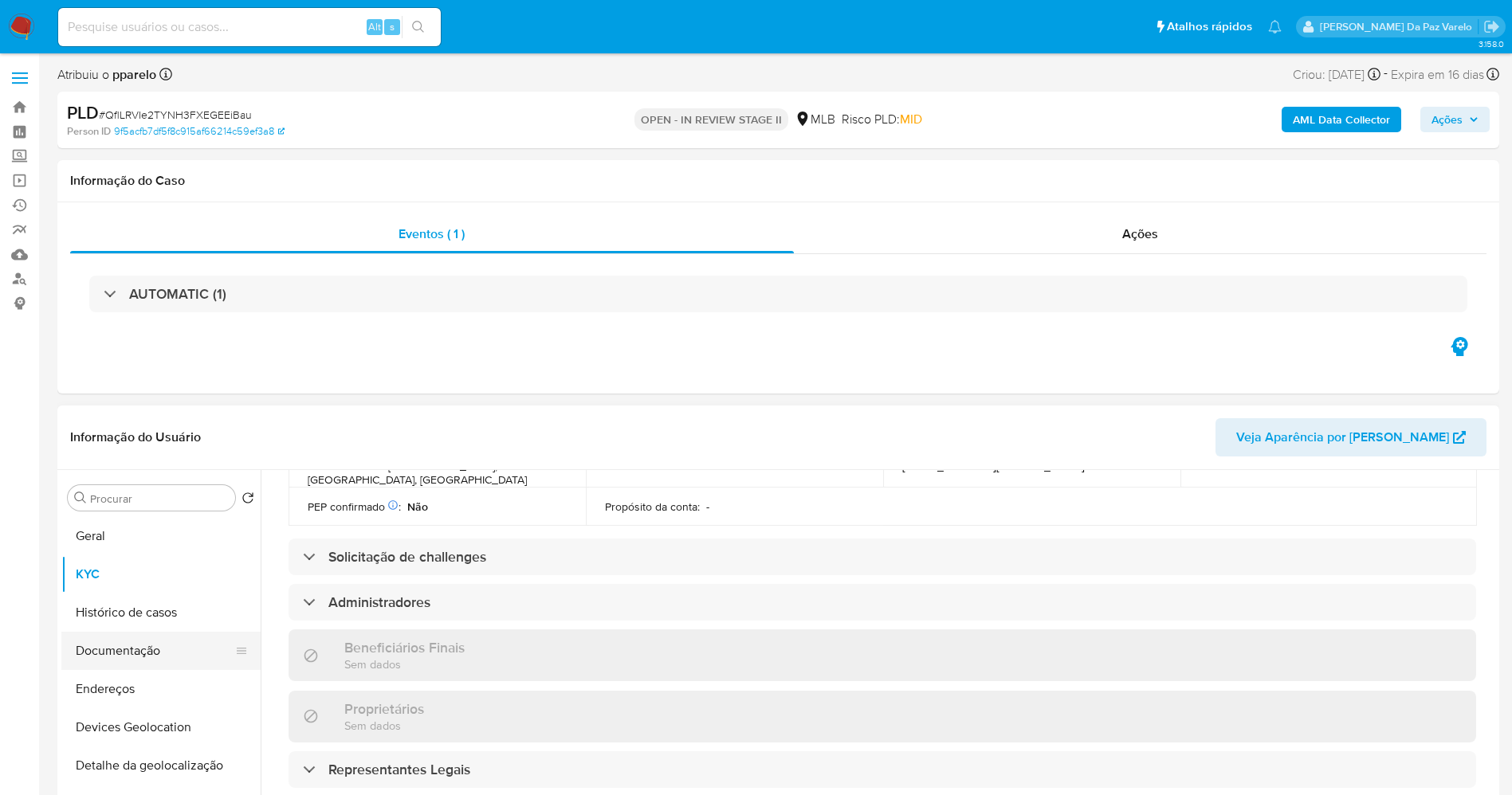
click at [166, 659] on button "Documentação" at bounding box center [155, 651] width 187 height 38
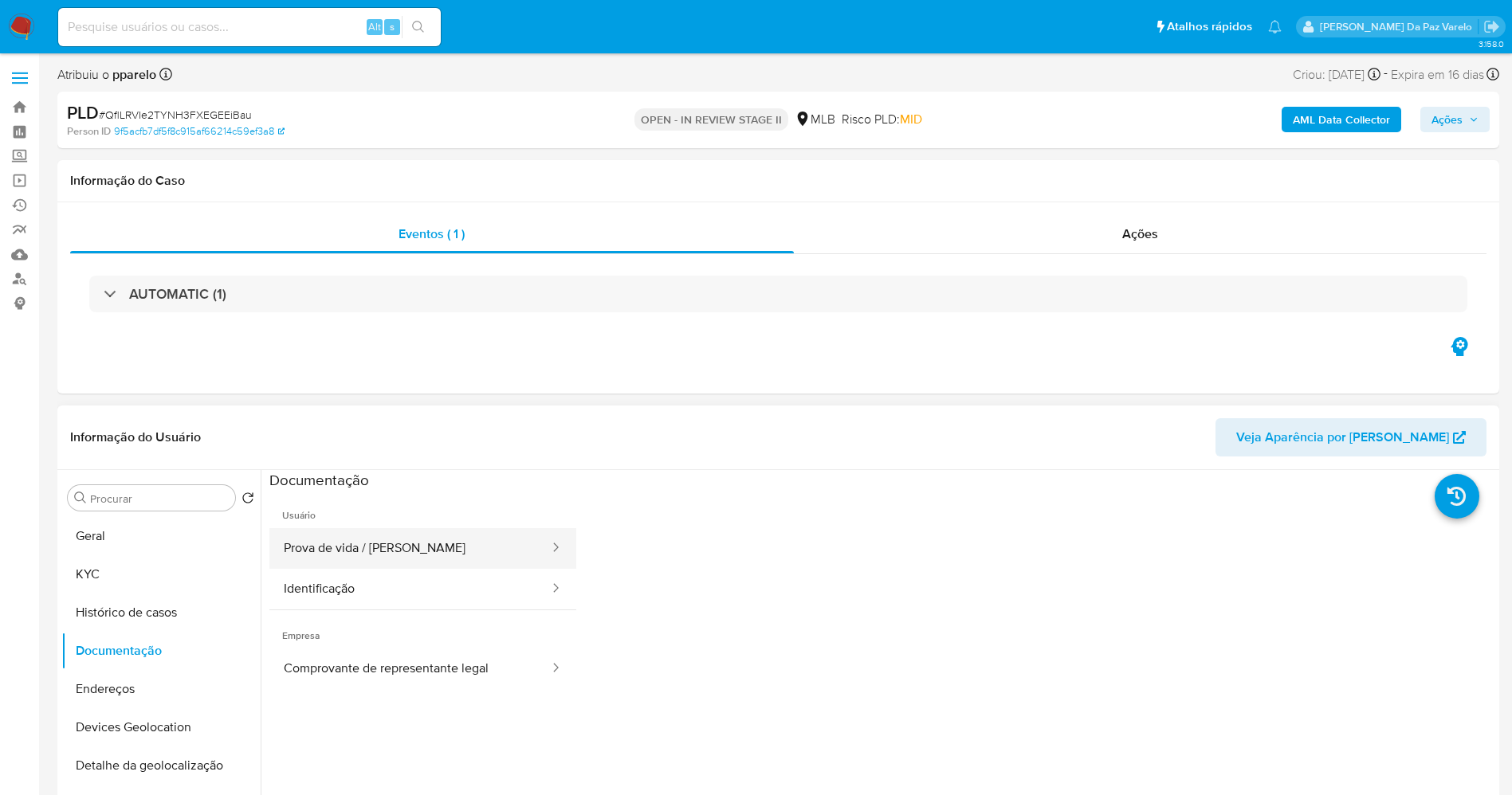
click at [396, 543] on button "Prova de vida / Selfie" at bounding box center [410, 549] width 281 height 41
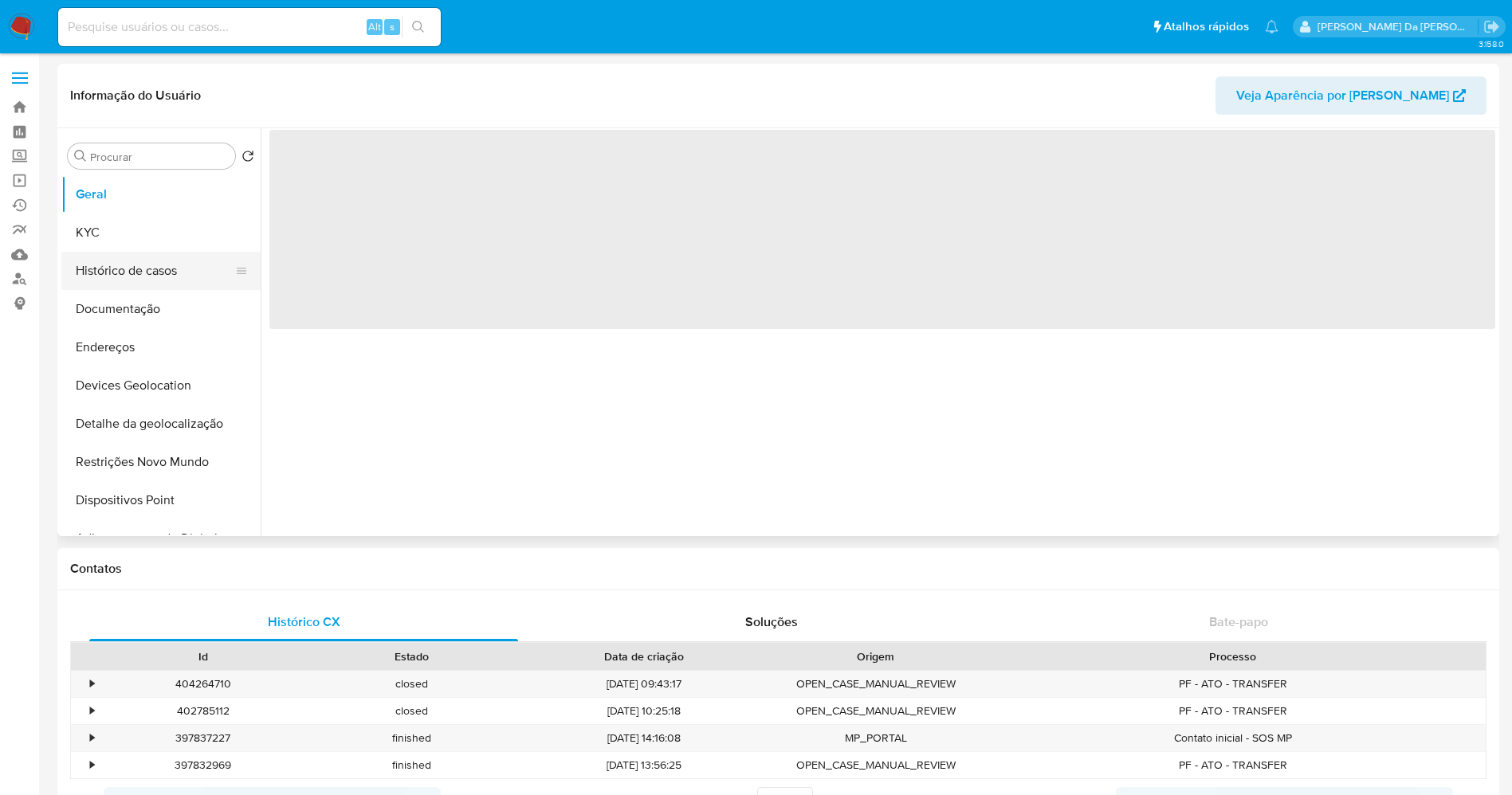
click at [134, 272] on button "Histórico de casos" at bounding box center [155, 270] width 187 height 38
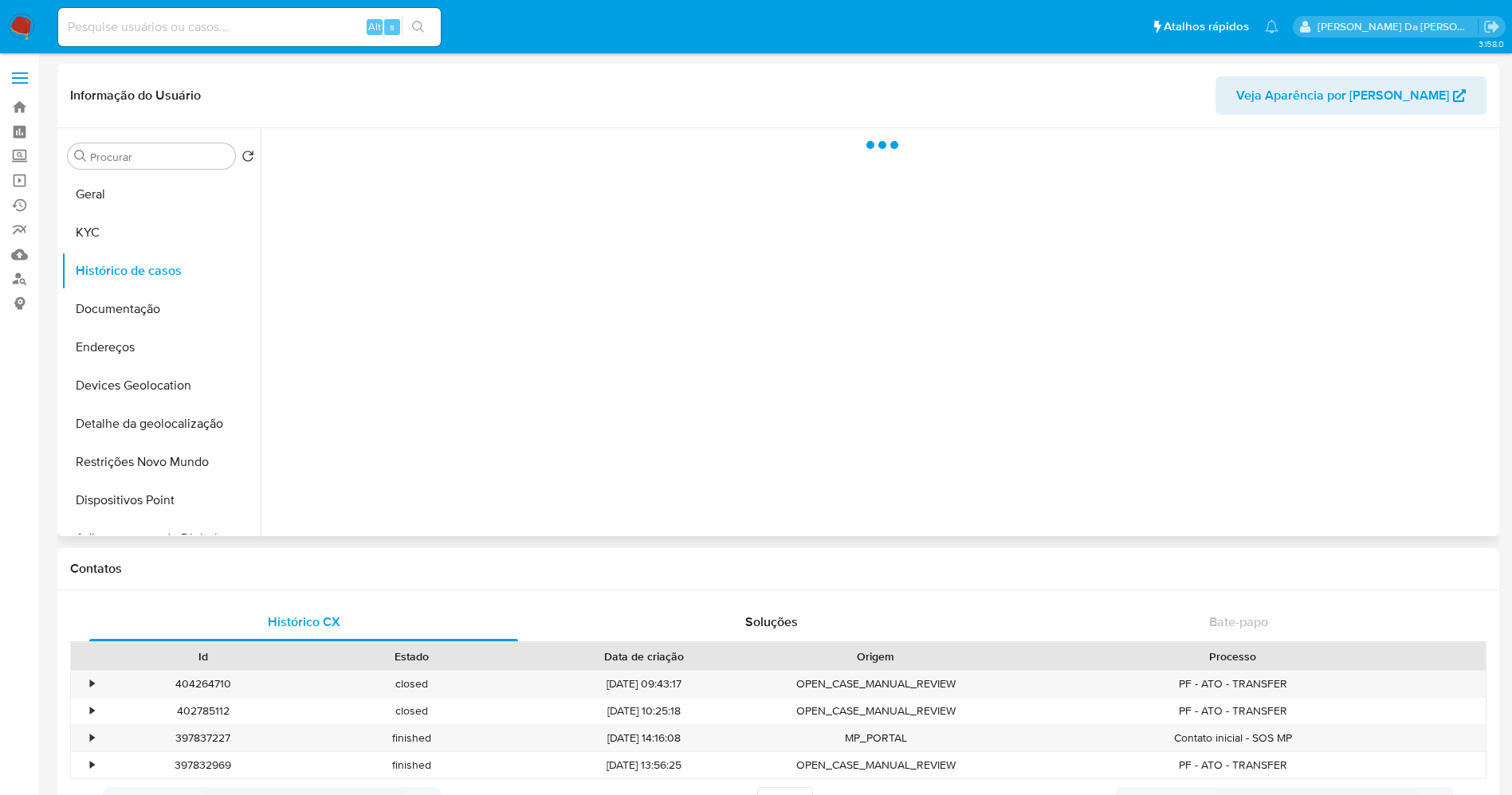
select select "10"
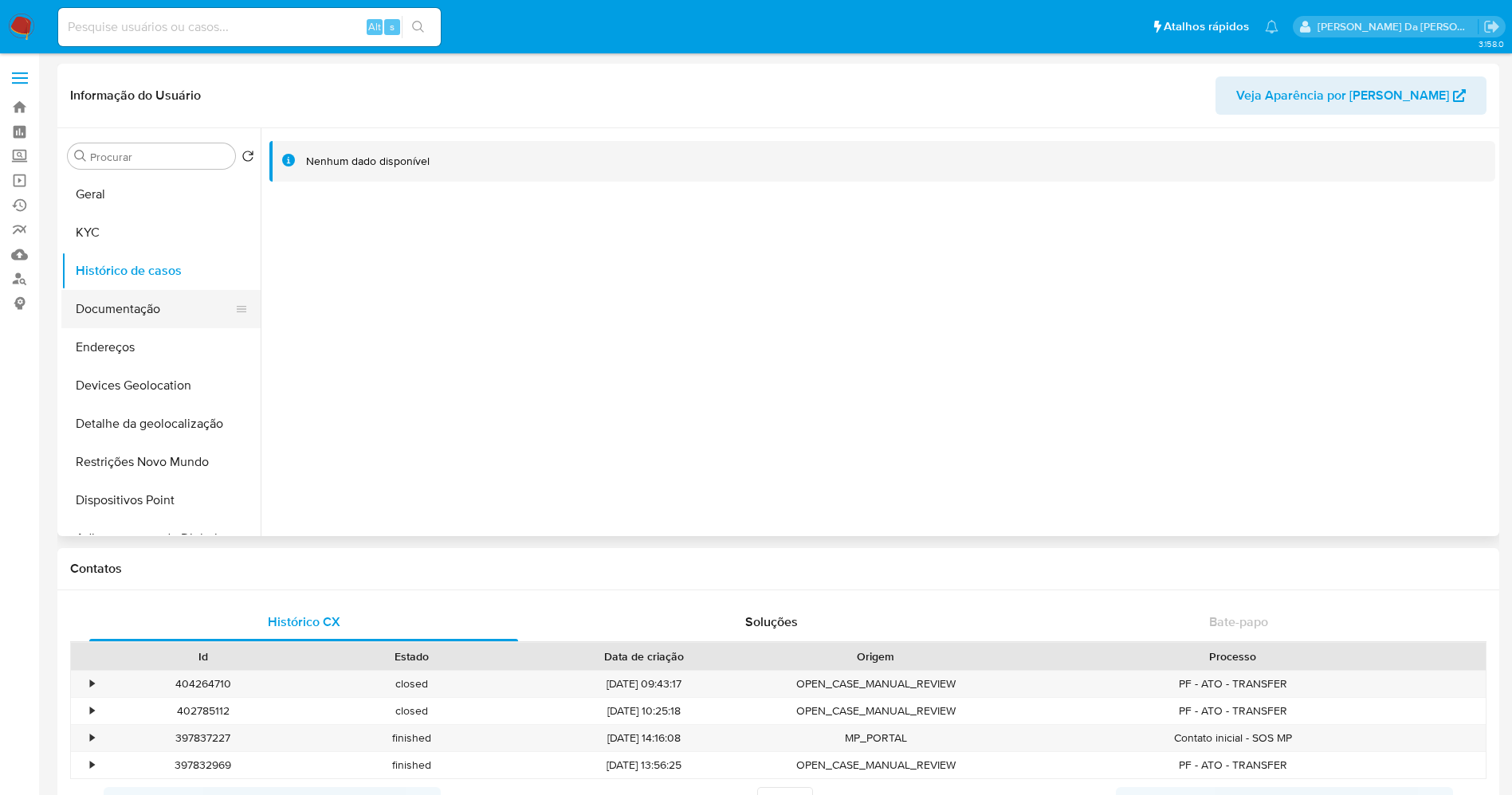
click at [142, 303] on button "Documentação" at bounding box center [155, 309] width 187 height 38
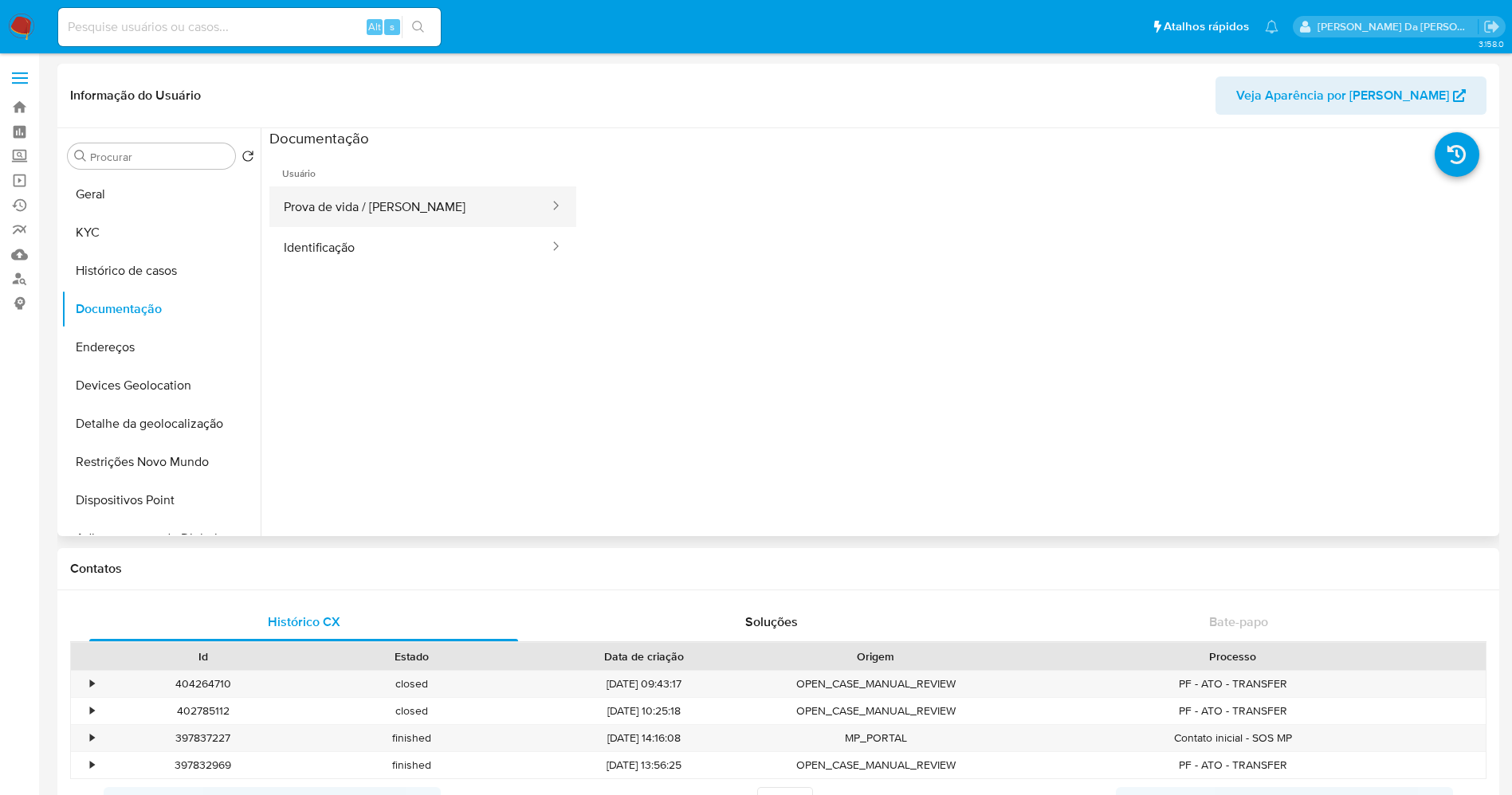
click at [422, 206] on button "Prova de vida / [PERSON_NAME]" at bounding box center [410, 207] width 281 height 41
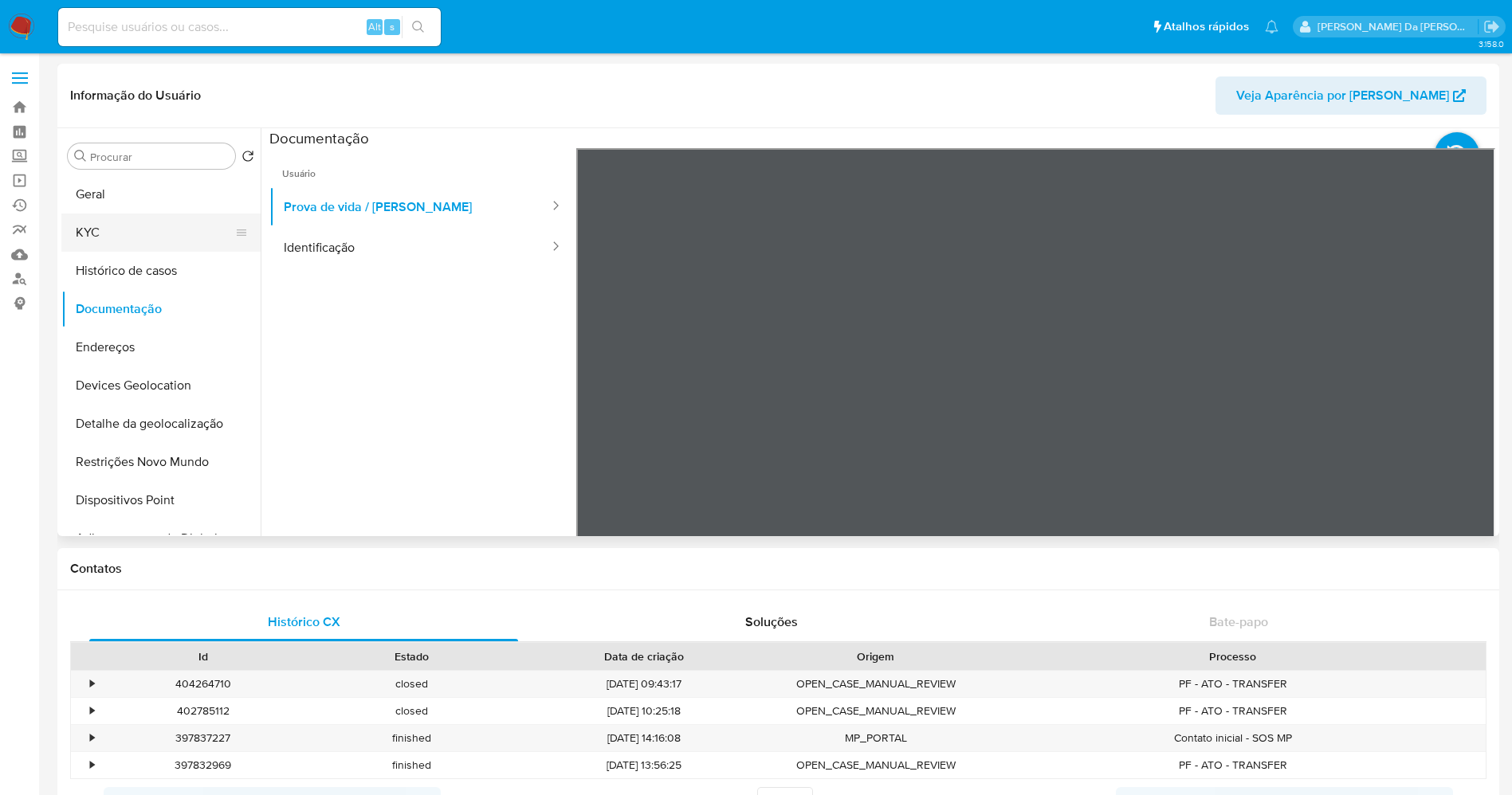
click at [115, 223] on button "KYC" at bounding box center [155, 232] width 187 height 38
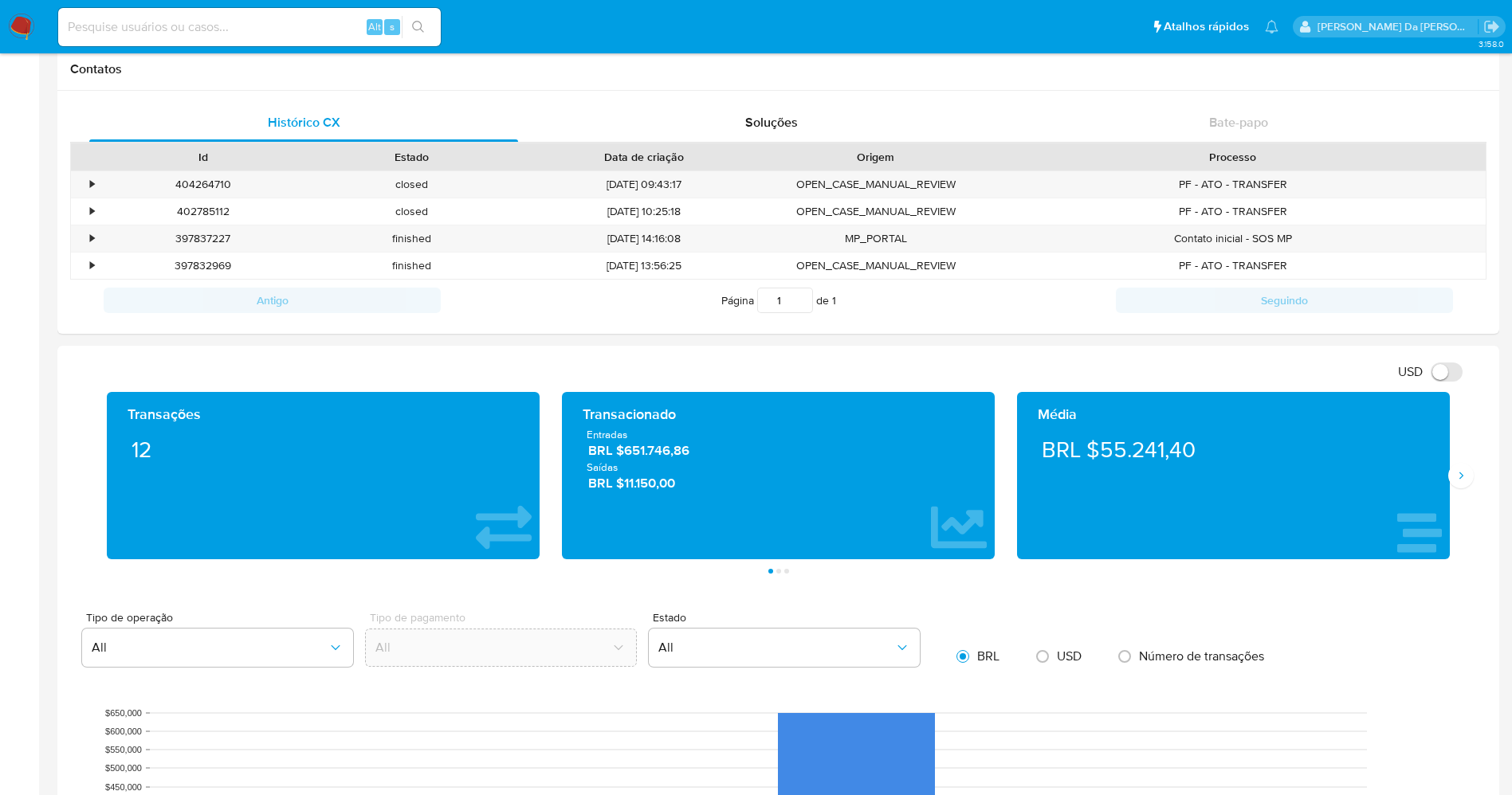
scroll to position [598, 0]
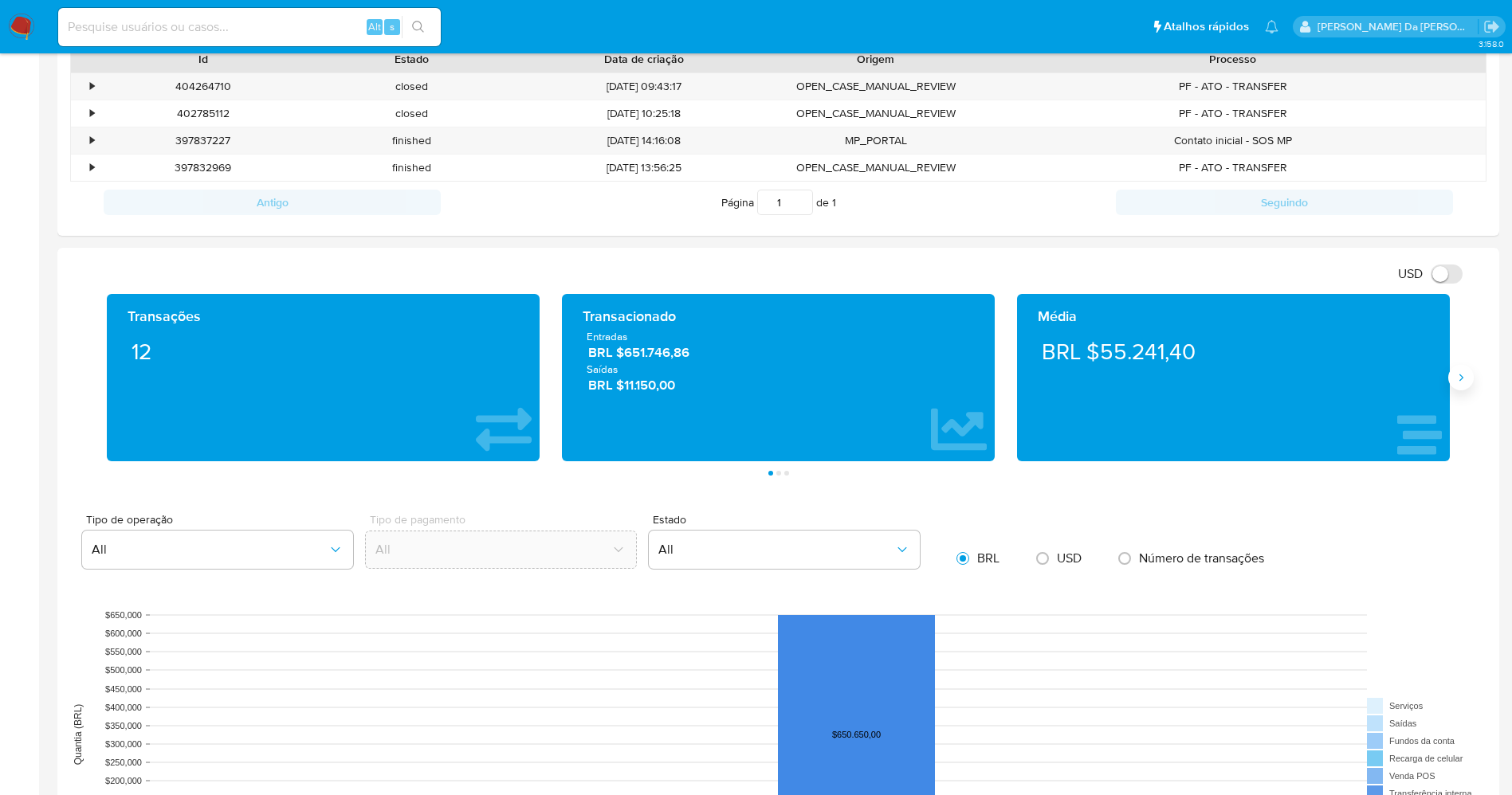
click at [1460, 388] on button "Siguiente" at bounding box center [1460, 377] width 26 height 26
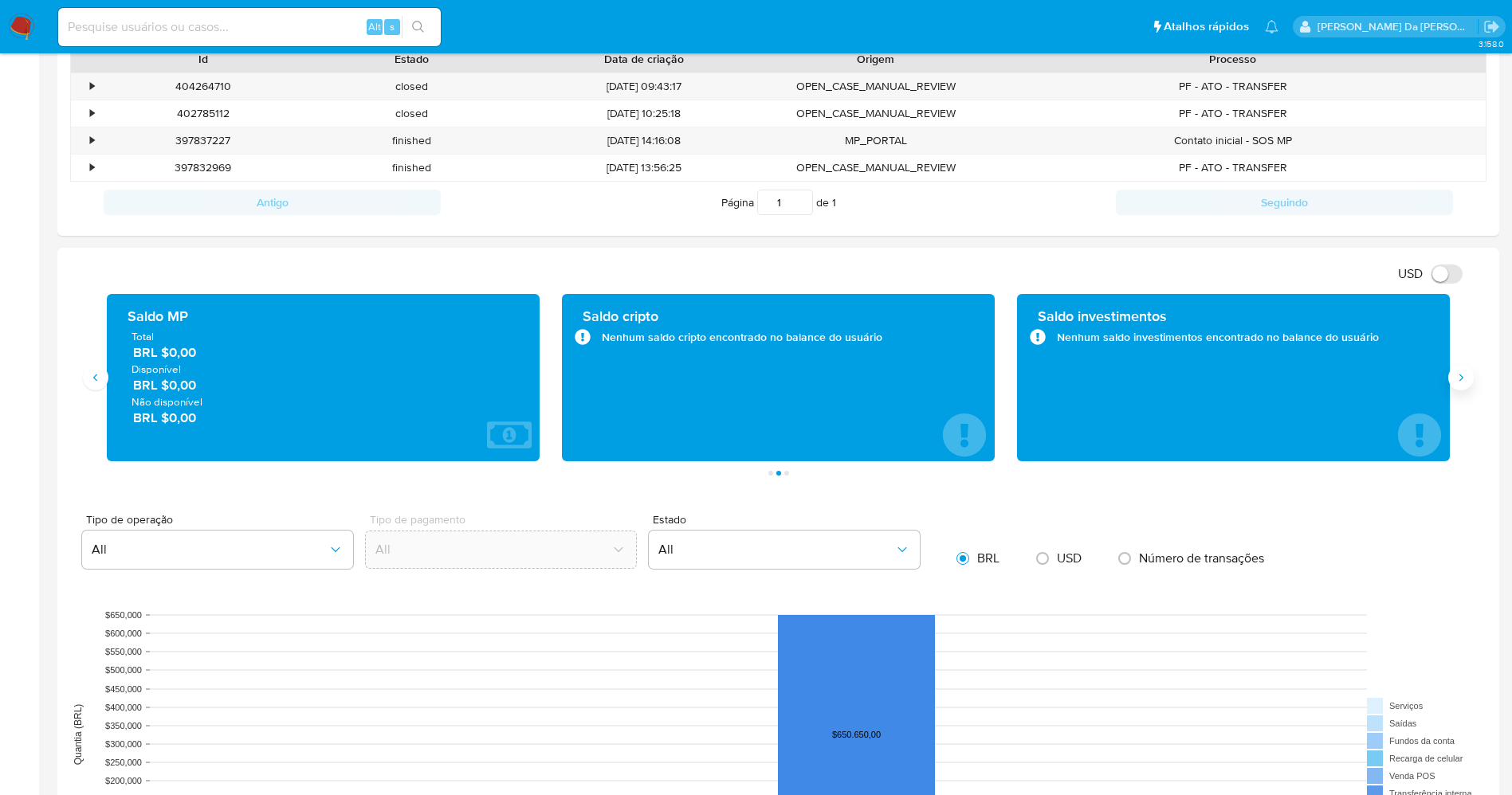
click at [1461, 380] on icon "Siguiente" at bounding box center [1461, 378] width 12 height 12
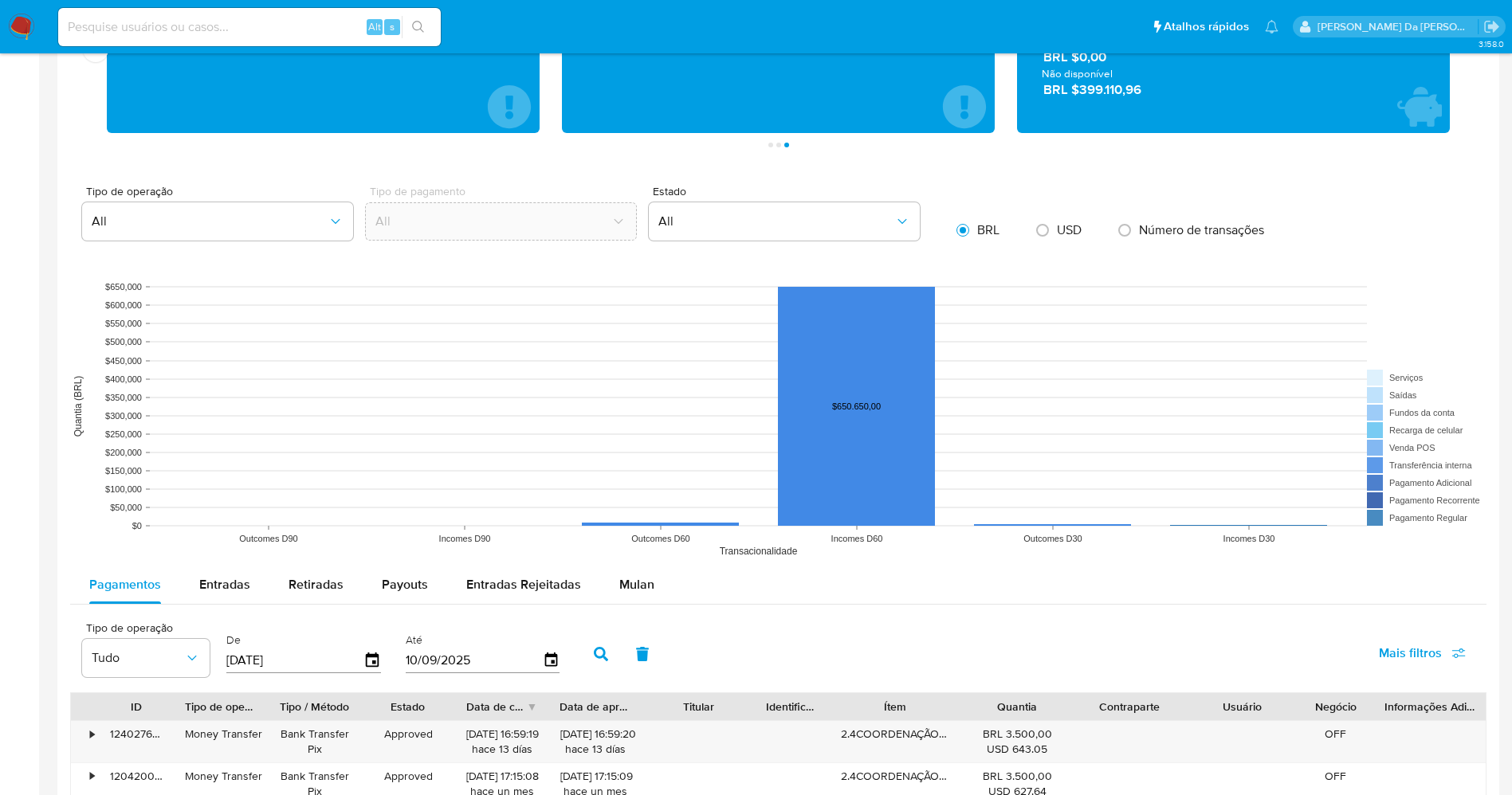
scroll to position [1076, 0]
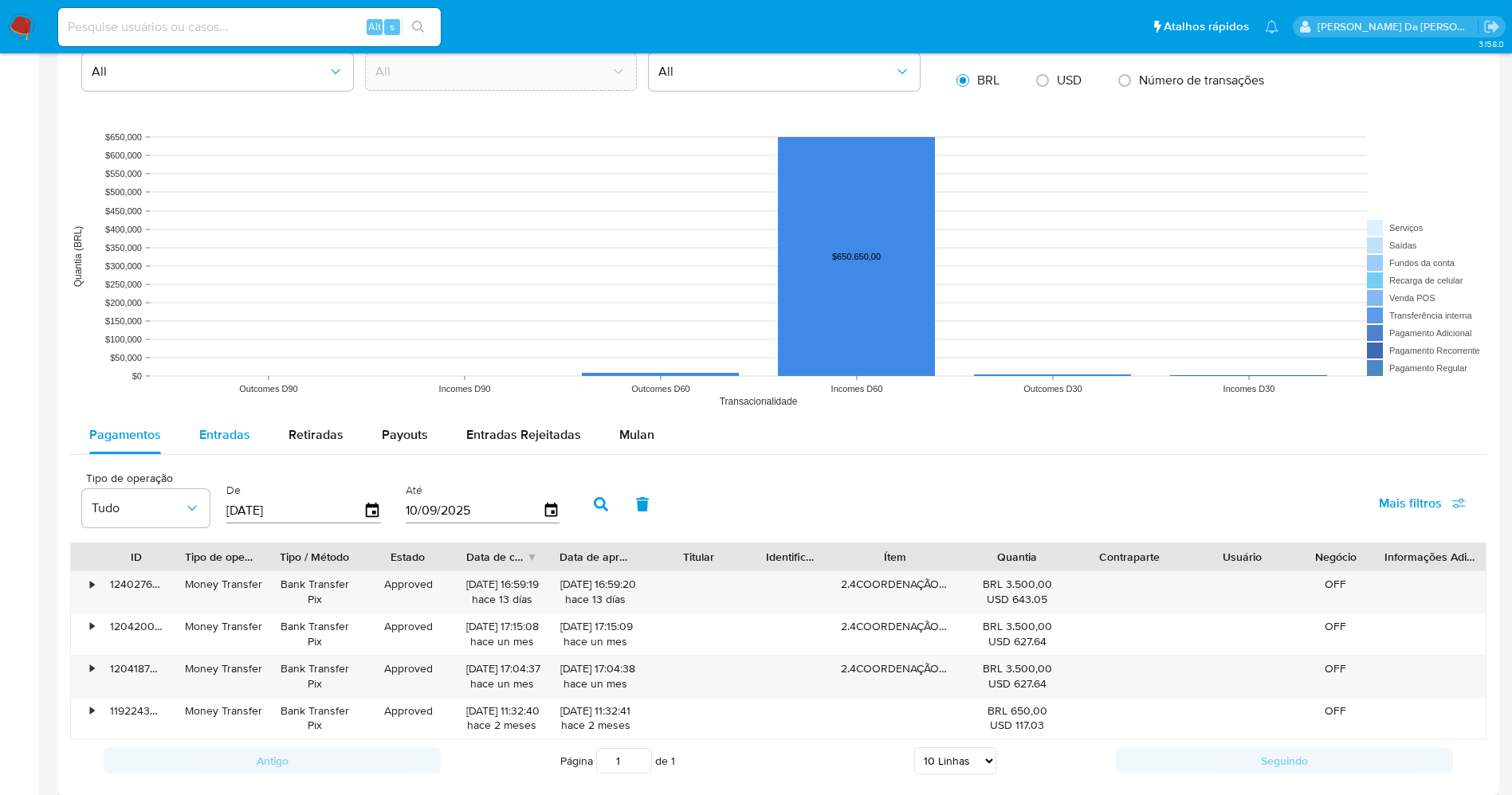
click at [240, 422] on div "Entradas" at bounding box center [224, 435] width 51 height 38
select select "10"
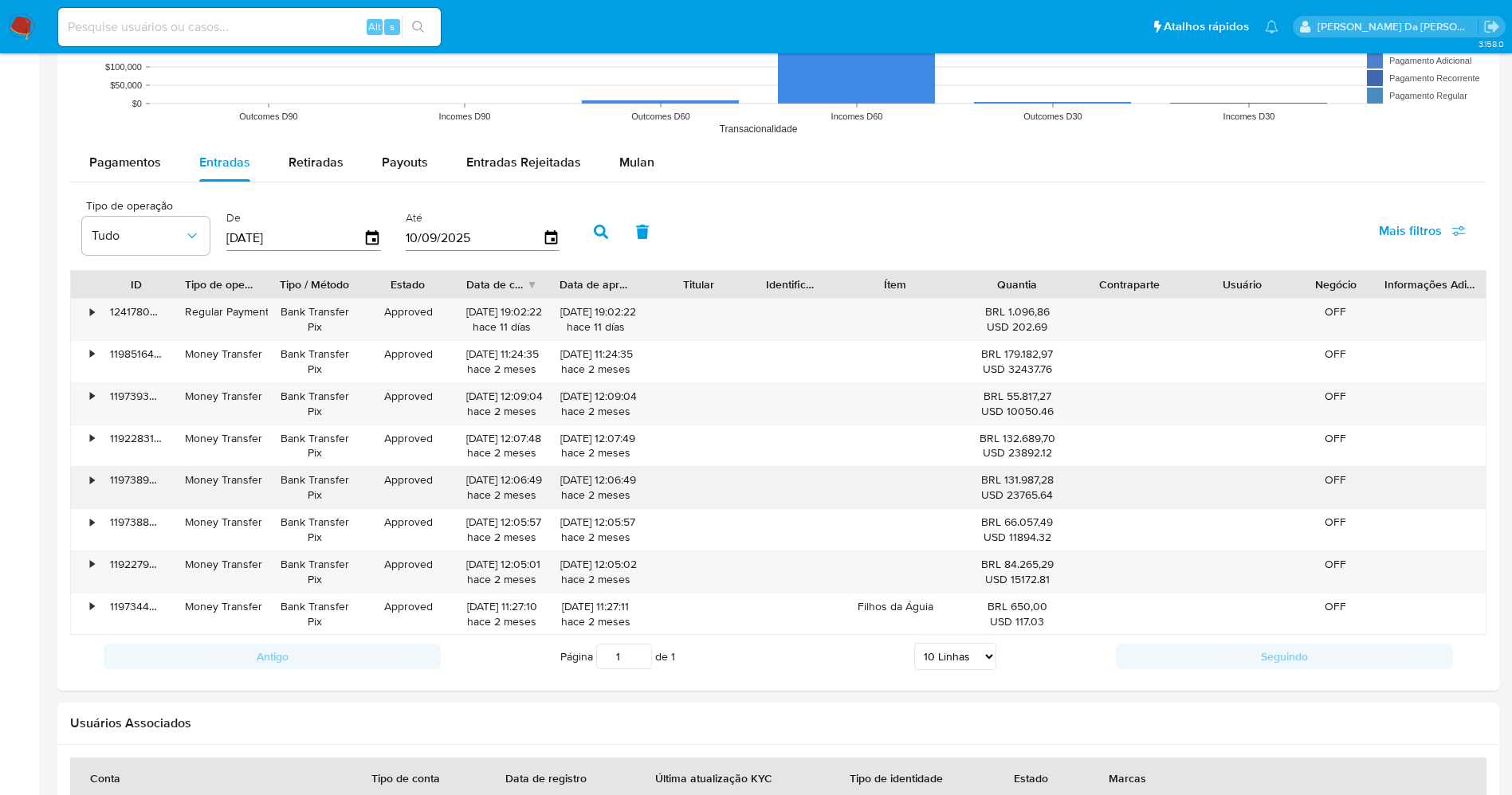
scroll to position [1434, 0]
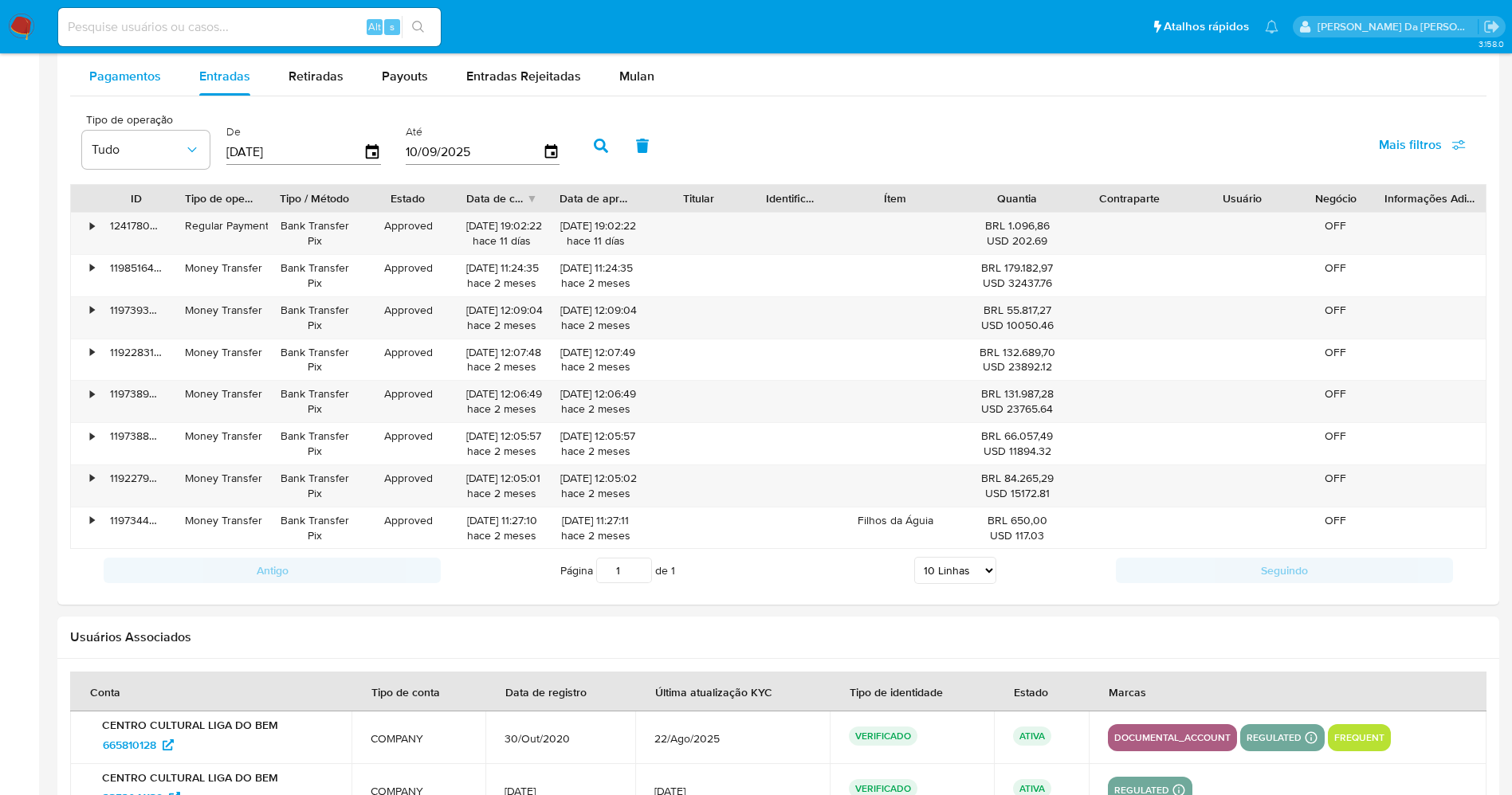
click at [122, 76] on span "Pagamentos" at bounding box center [125, 76] width 72 height 19
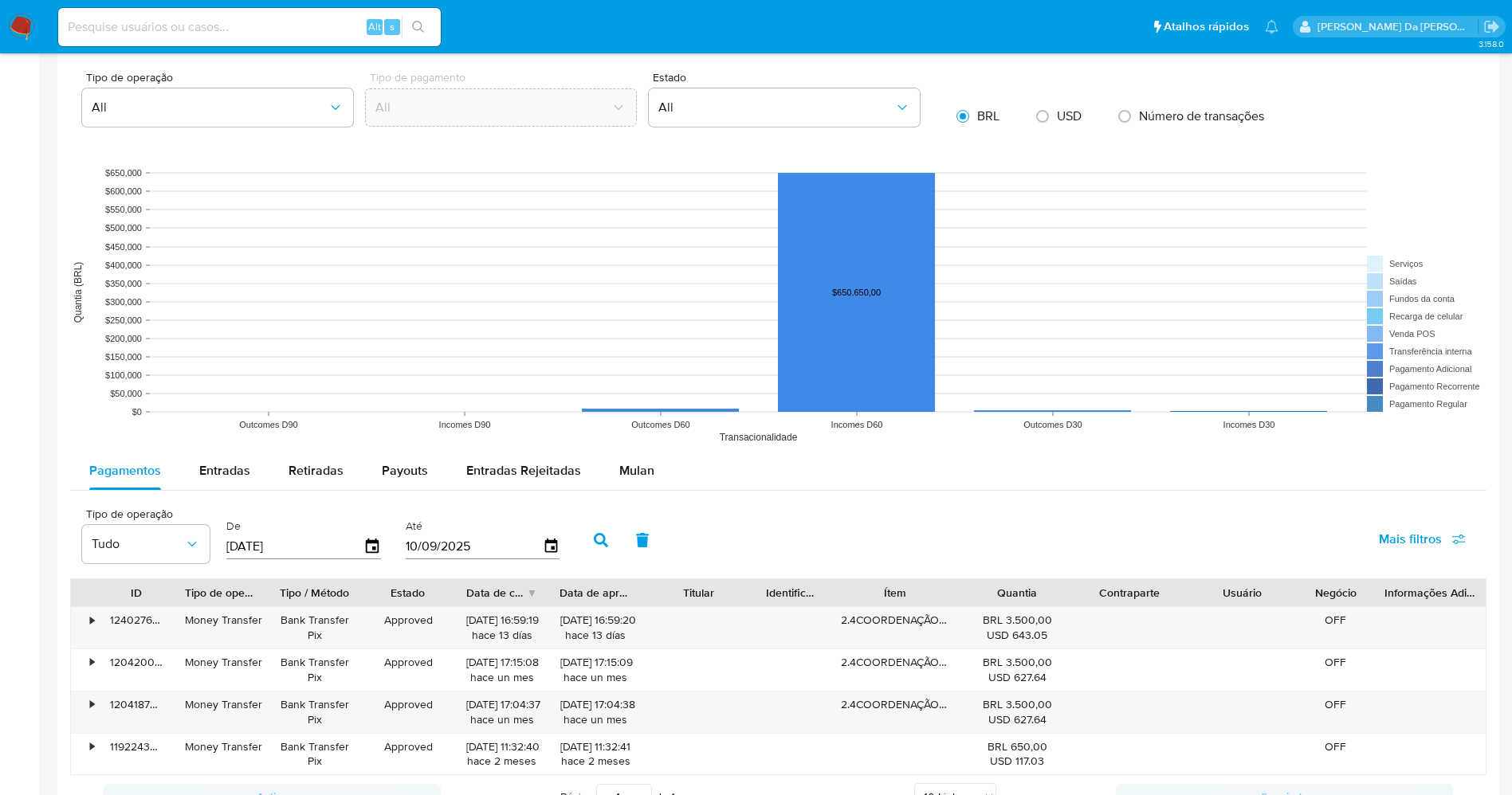
scroll to position [1076, 0]
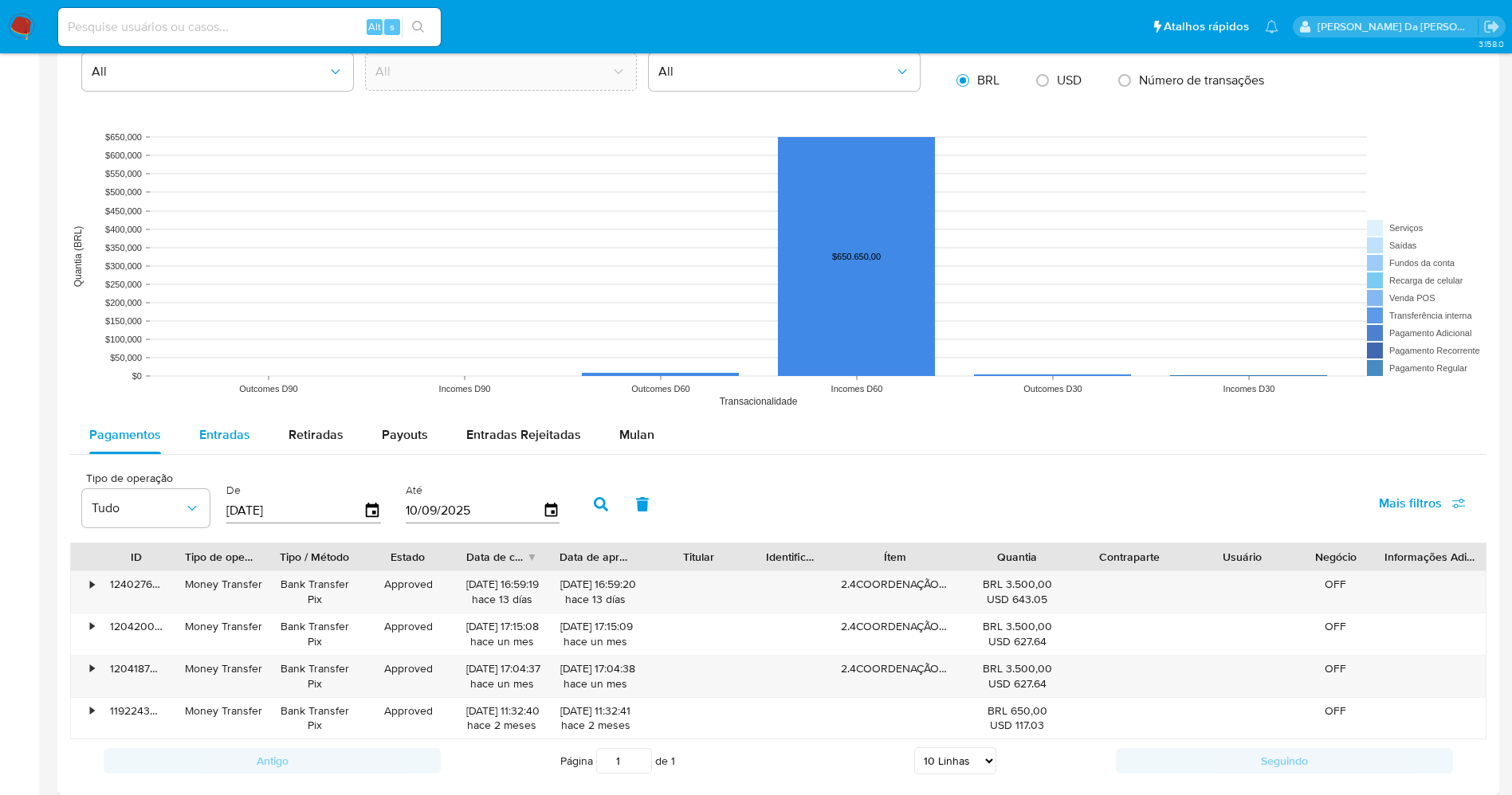
click at [221, 422] on div "Entradas" at bounding box center [224, 435] width 51 height 38
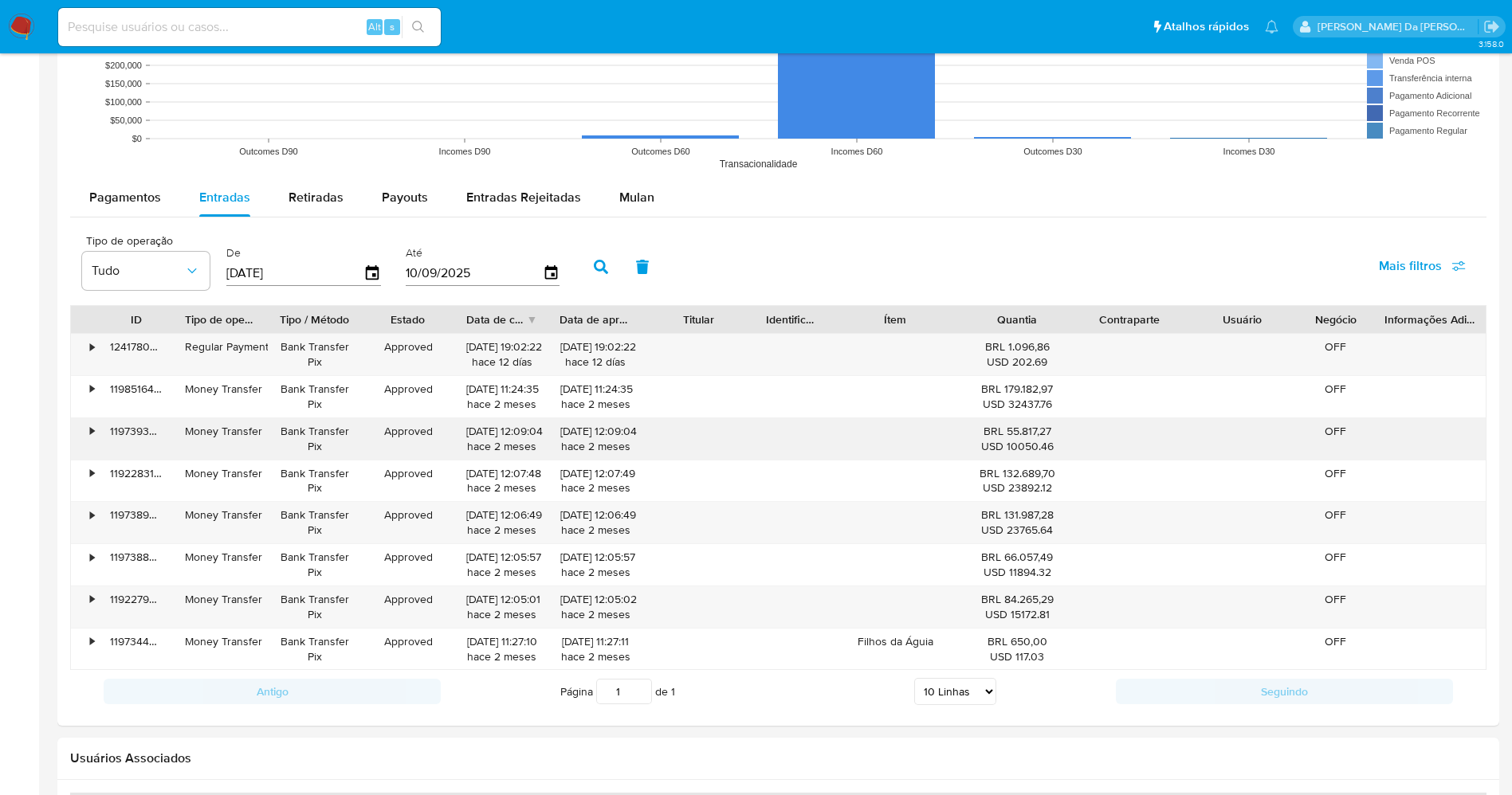
scroll to position [1315, 0]
click at [371, 282] on div "[DATE]" at bounding box center [304, 271] width 155 height 26
click at [371, 269] on icon "button" at bounding box center [372, 270] width 28 height 28
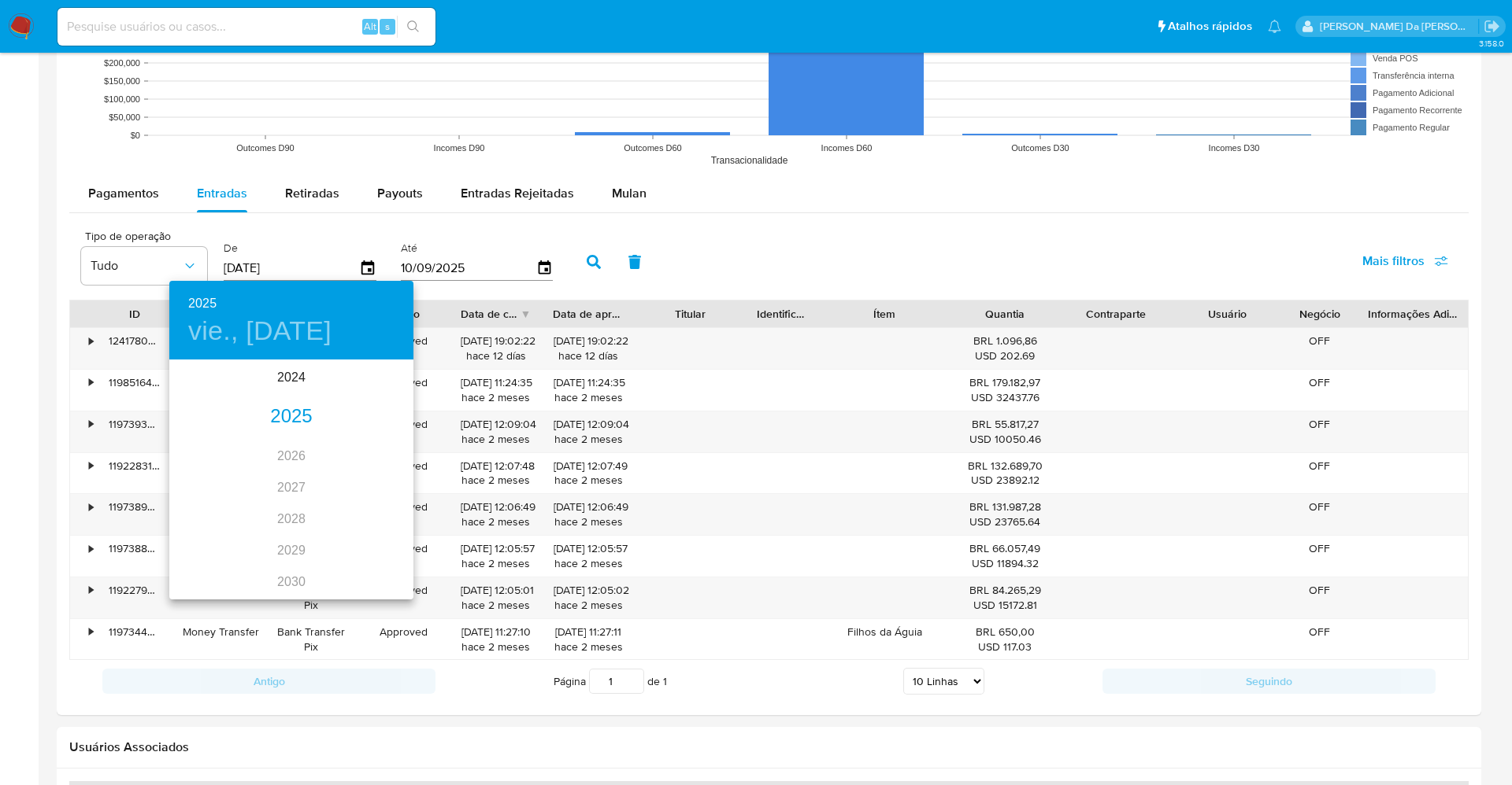
click at [284, 414] on div "2025" at bounding box center [292, 417] width 244 height 32
click at [212, 504] on div "jul." at bounding box center [210, 509] width 81 height 59
click at [234, 443] on span "1" at bounding box center [228, 443] width 28 height 16
type input "01/07/2025"
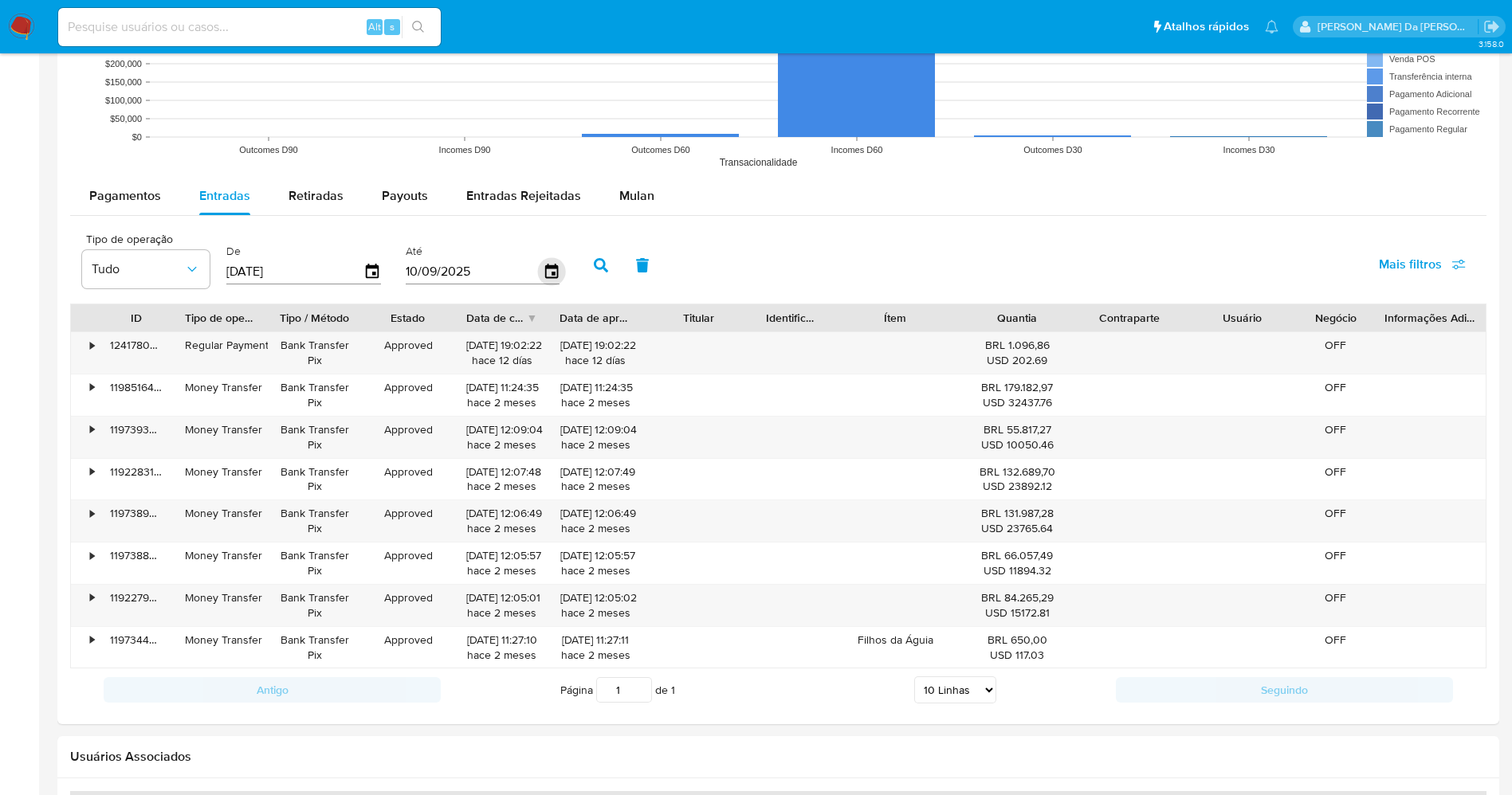
click at [555, 271] on icon "button" at bounding box center [551, 270] width 28 height 28
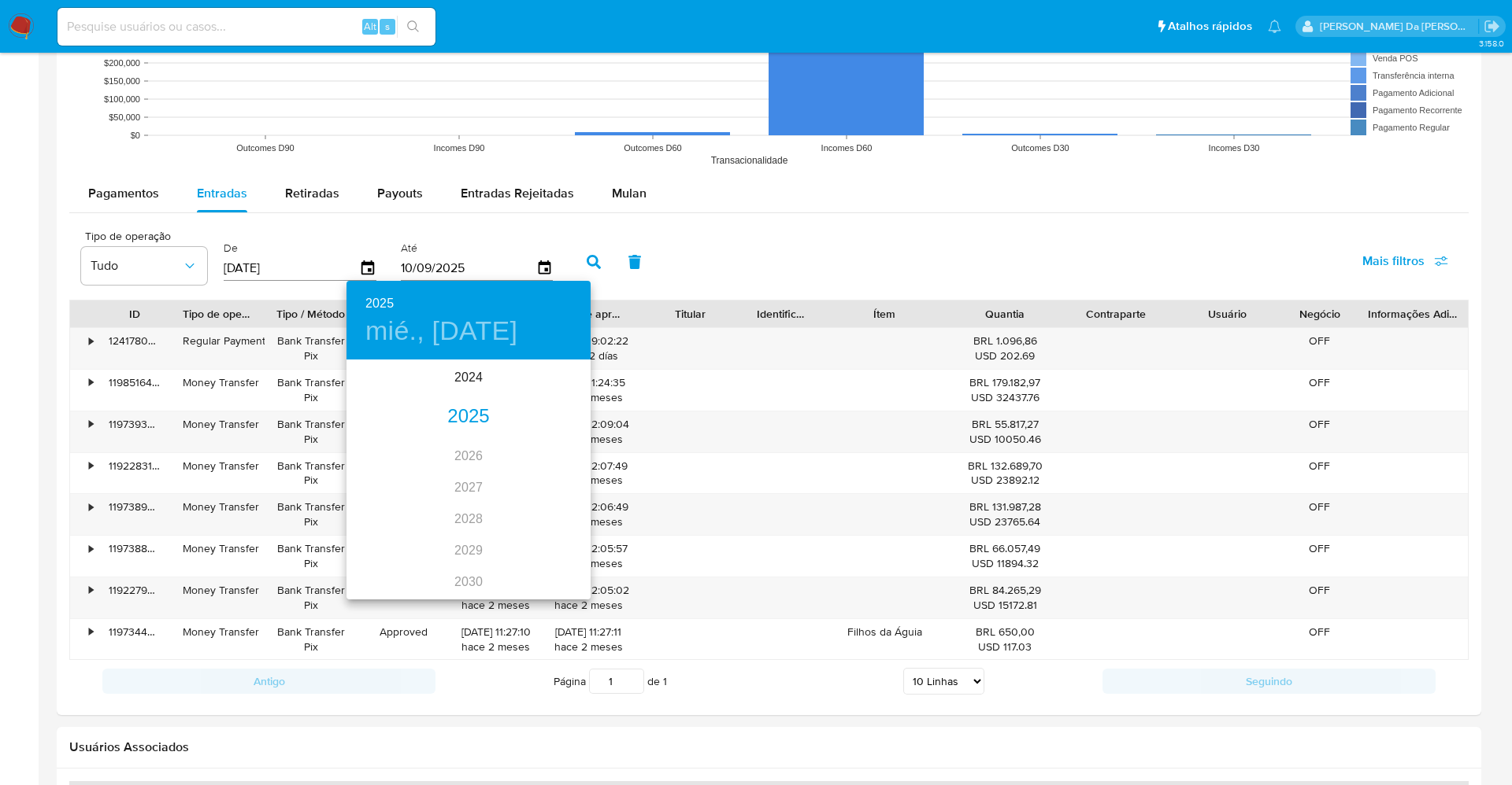
click at [459, 421] on div "2025" at bounding box center [468, 417] width 244 height 32
click at [543, 511] on div "sep." at bounding box center [550, 509] width 81 height 59
click at [495, 443] on span "5" at bounding box center [500, 443] width 28 height 16
type input "05/09/2025"
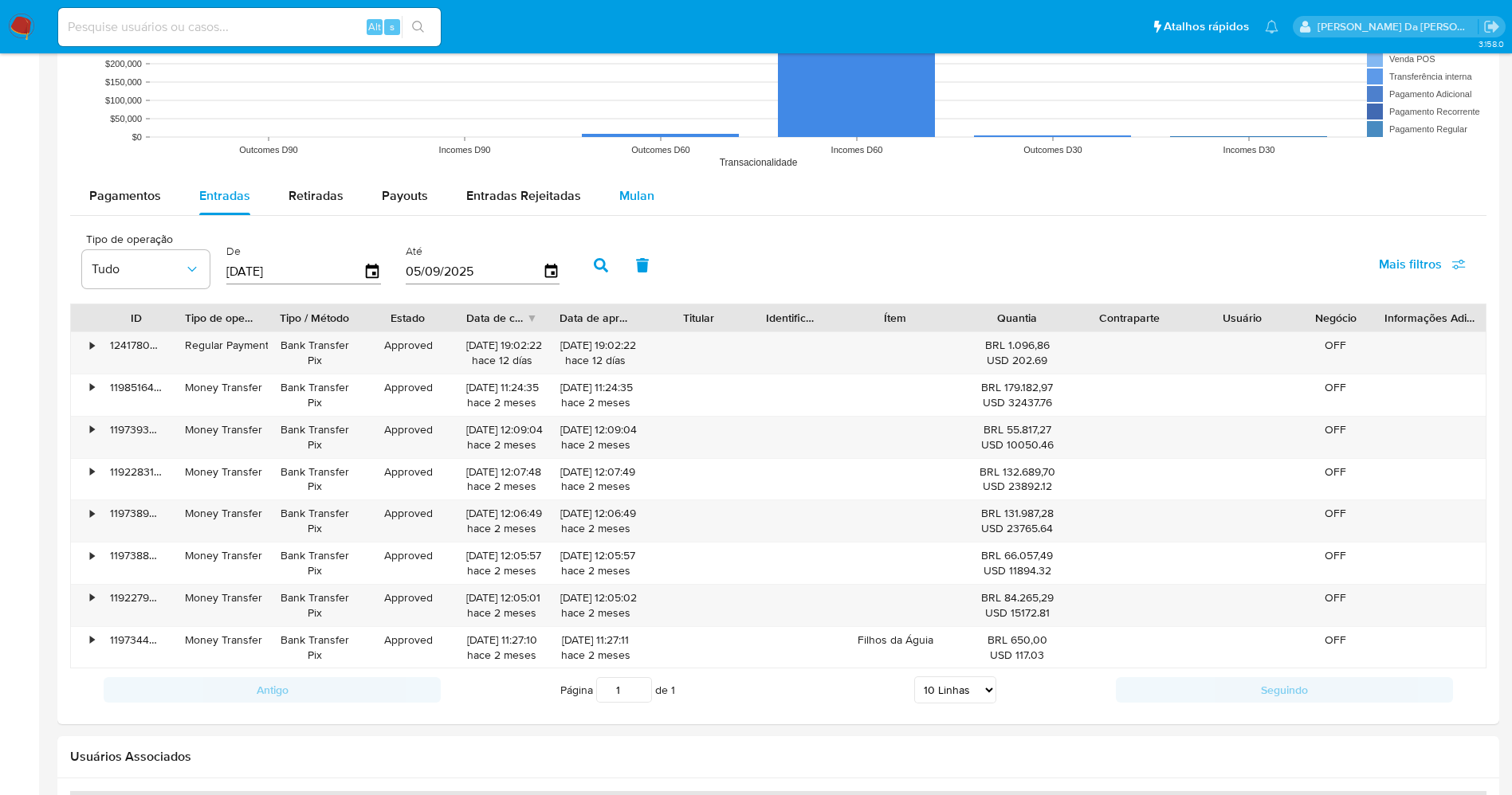
click at [639, 204] on span "Mulan" at bounding box center [636, 196] width 35 height 19
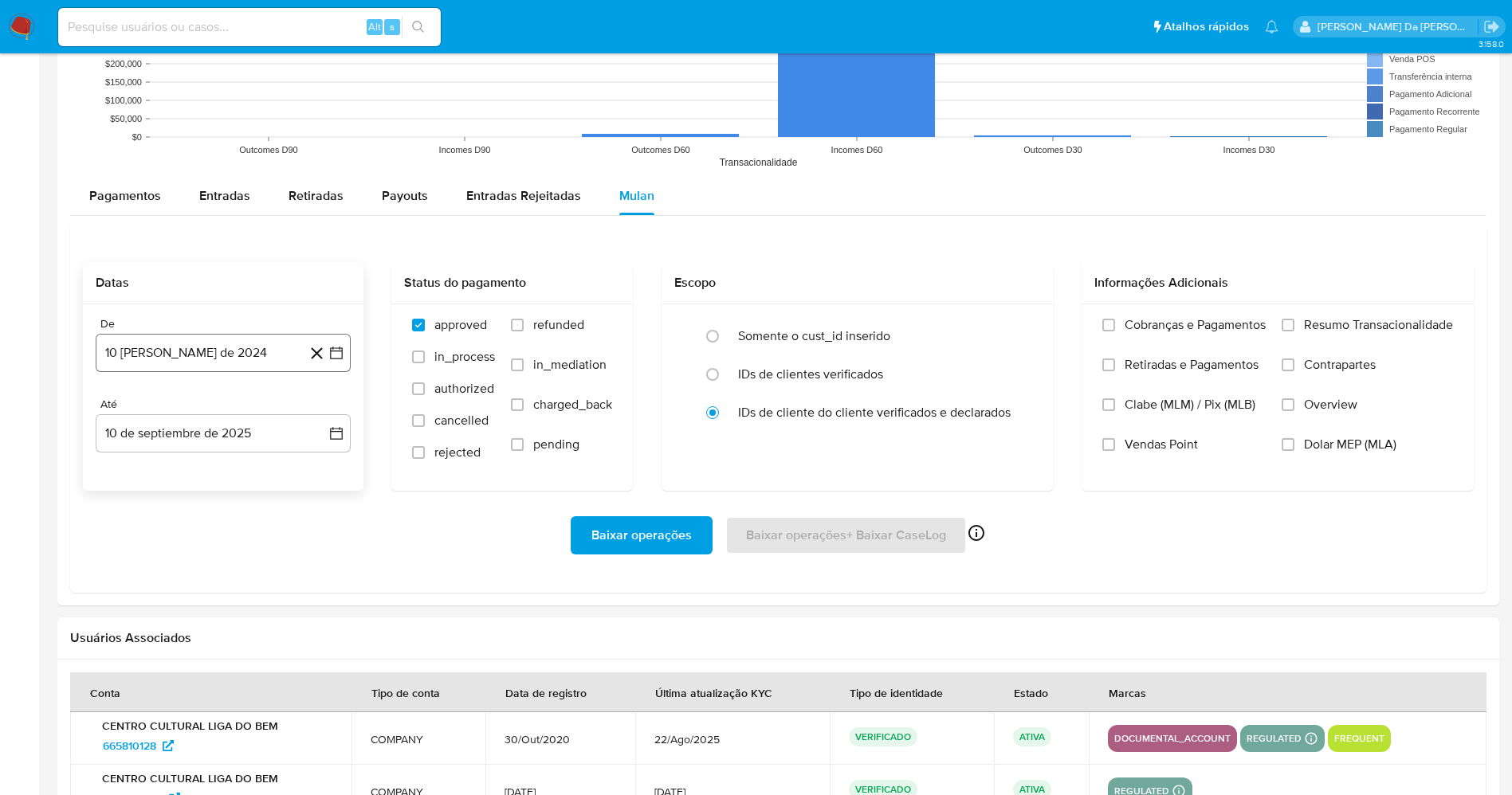
click at [256, 361] on button "10 de agosto de 2024" at bounding box center [223, 353] width 255 height 38
click at [242, 422] on div "agosto 2024 agosto 2024 lun lunes mar martes mié miércoles jue jueves vie viern…" at bounding box center [223, 505] width 217 height 209
click at [229, 414] on span "agosto 2024" at bounding box center [216, 411] width 73 height 16
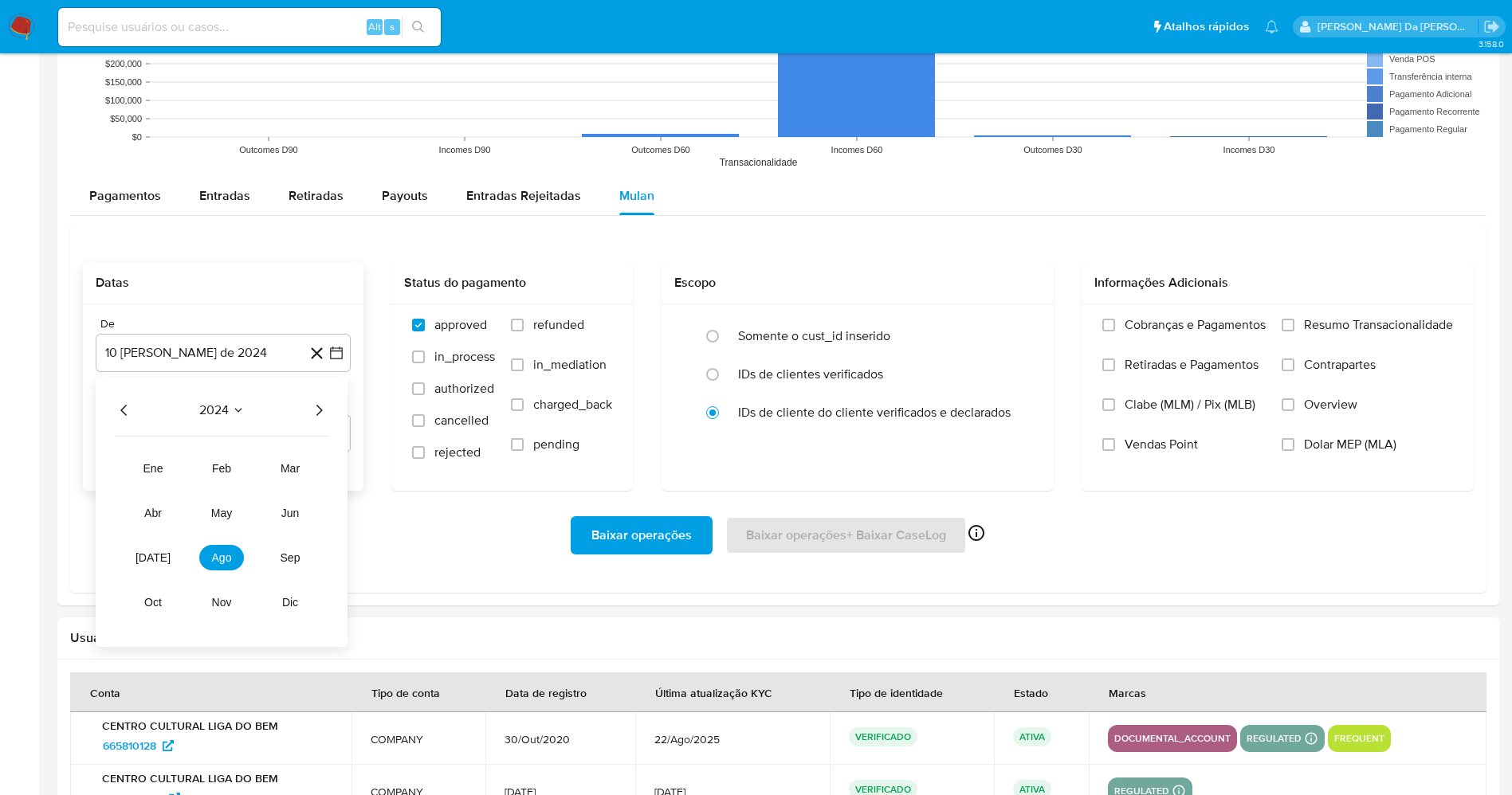
click at [321, 407] on icon "Año siguiente" at bounding box center [319, 411] width 20 height 20
click at [164, 555] on button "jul" at bounding box center [153, 558] width 44 height 26
click at [160, 464] on button "1" at bounding box center [159, 470] width 26 height 26
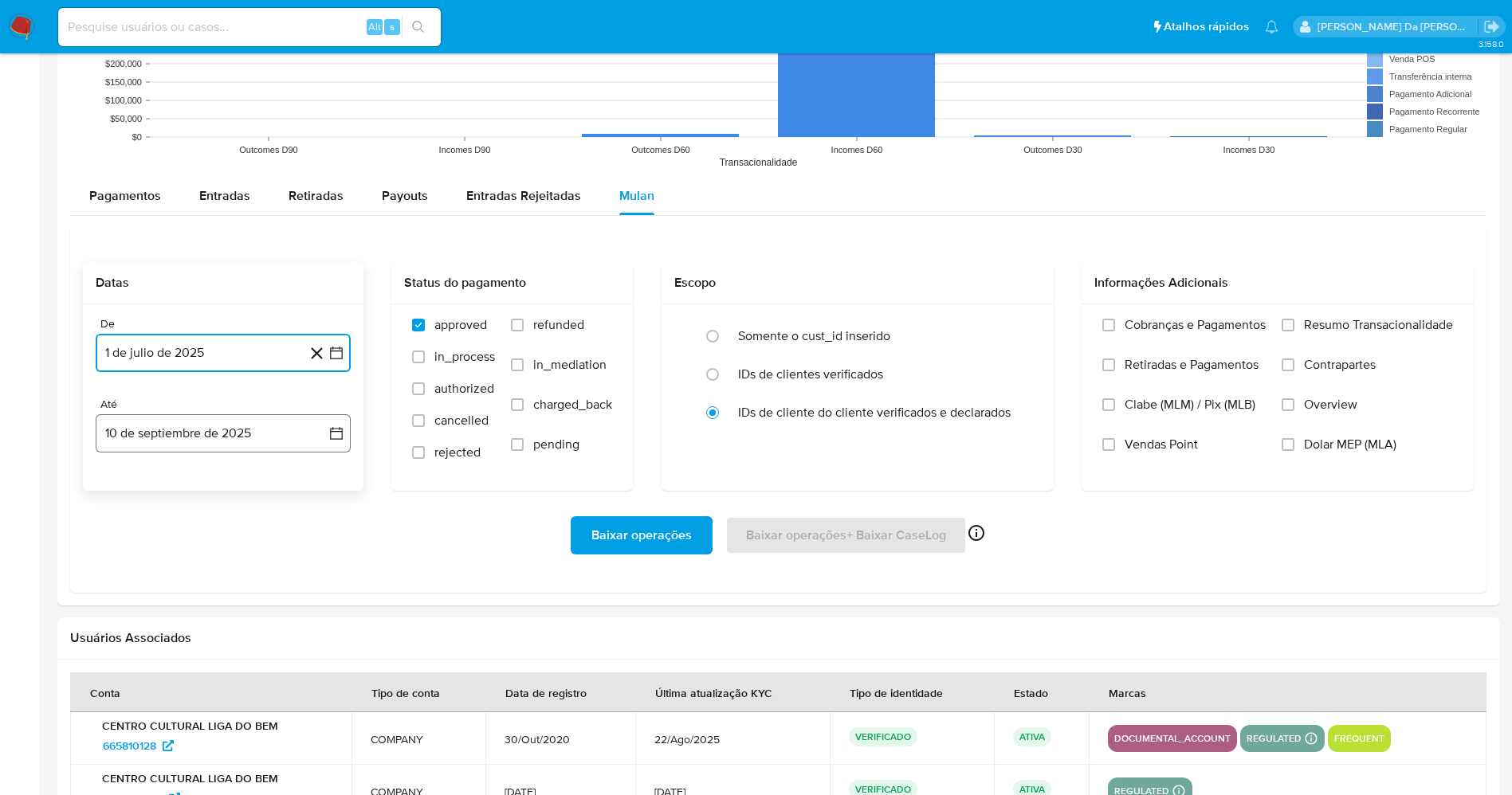
click at [228, 431] on button "10 de septiembre de 2025" at bounding box center [223, 433] width 255 height 38
click at [252, 544] on button "5" at bounding box center [254, 550] width 26 height 26
click at [1114, 442] on label "Vendas Point" at bounding box center [1184, 456] width 164 height 40
click at [1114, 442] on input "Vendas Point" at bounding box center [1108, 445] width 12 height 12
click at [1323, 329] on span "Resumo Transacionalidade" at bounding box center [1379, 325] width 149 height 16
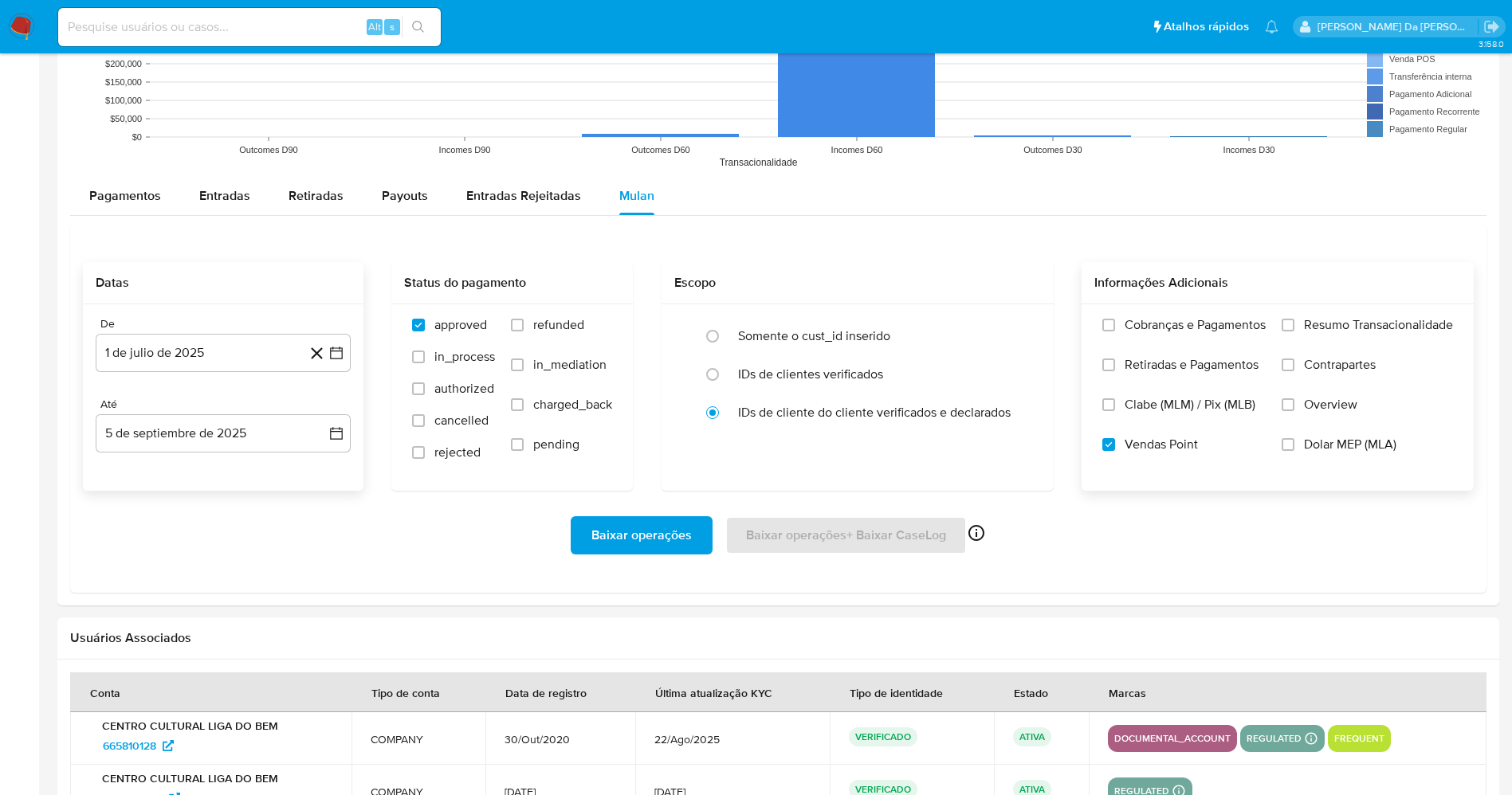
click at [1294, 329] on input "Resumo Transacionalidade" at bounding box center [1288, 325] width 12 height 12
click at [651, 537] on span "Baixar operações" at bounding box center [641, 535] width 101 height 35
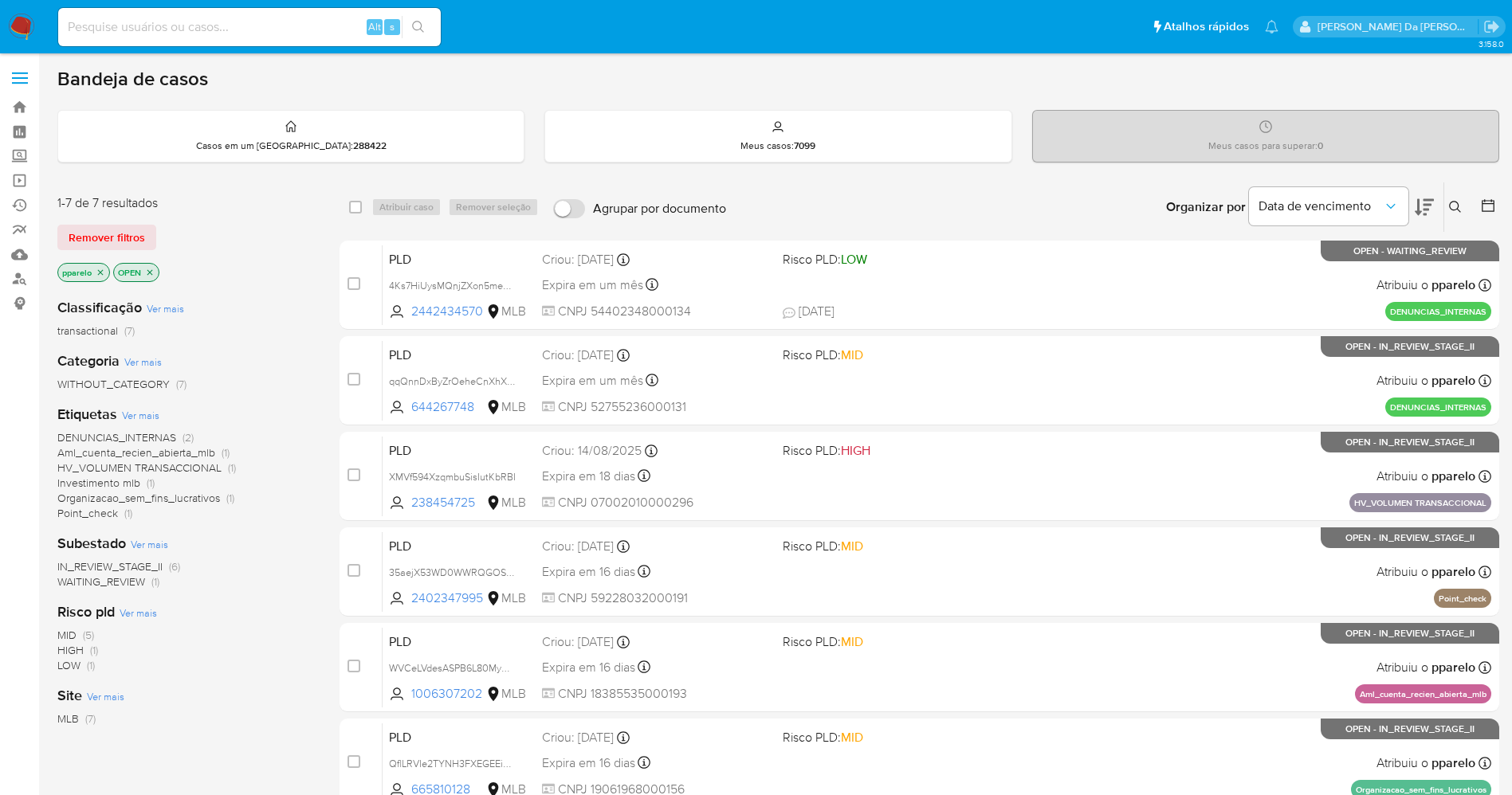
click at [308, 15] on div "Alt s" at bounding box center [249, 27] width 382 height 38
click at [290, 28] on input at bounding box center [249, 27] width 382 height 20
paste input "EFFk487PGKDRFqXejbCWppHV"
type input "EFFk487PGKDRFqXejbCWppHV"
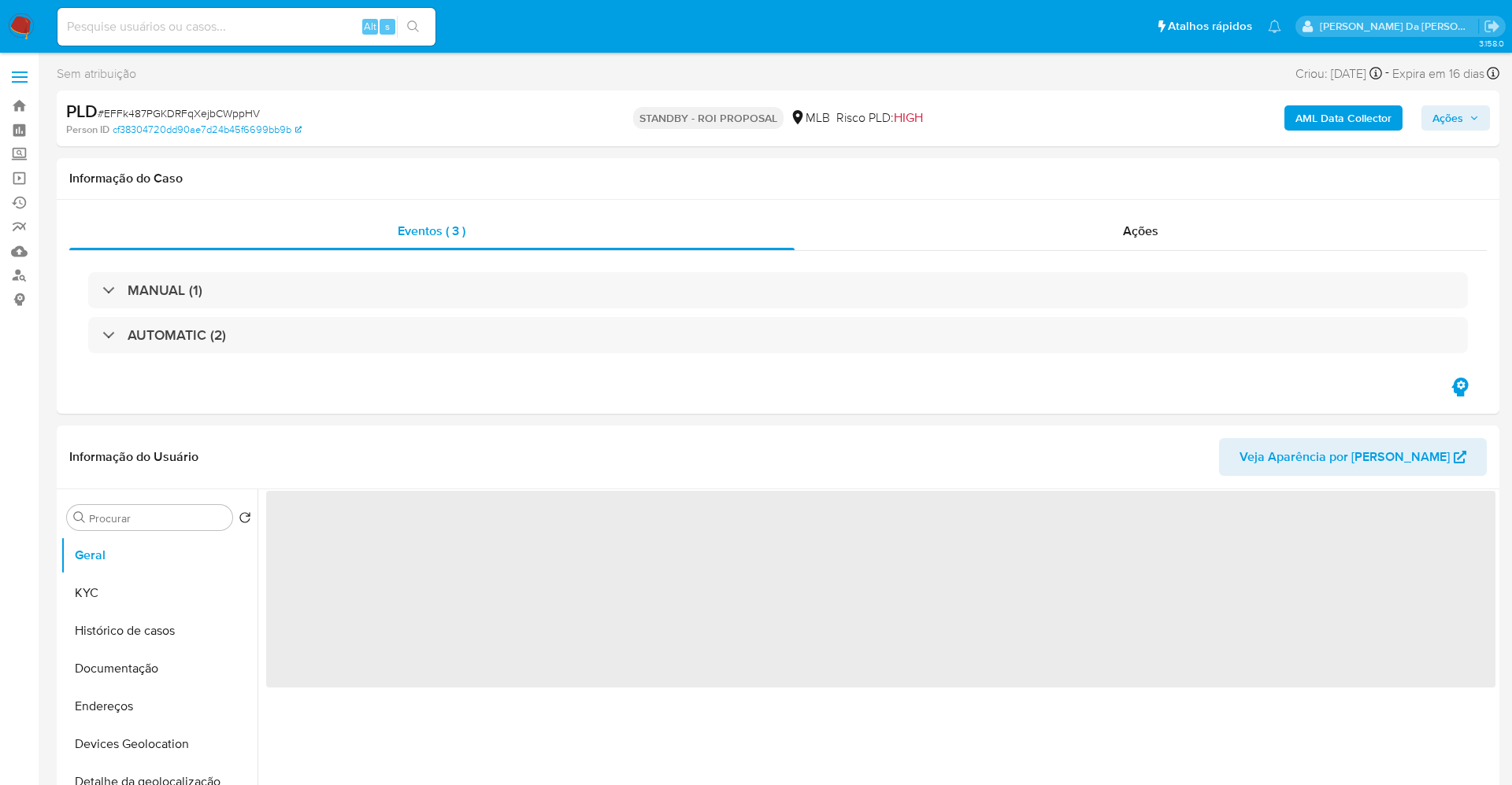
select select "10"
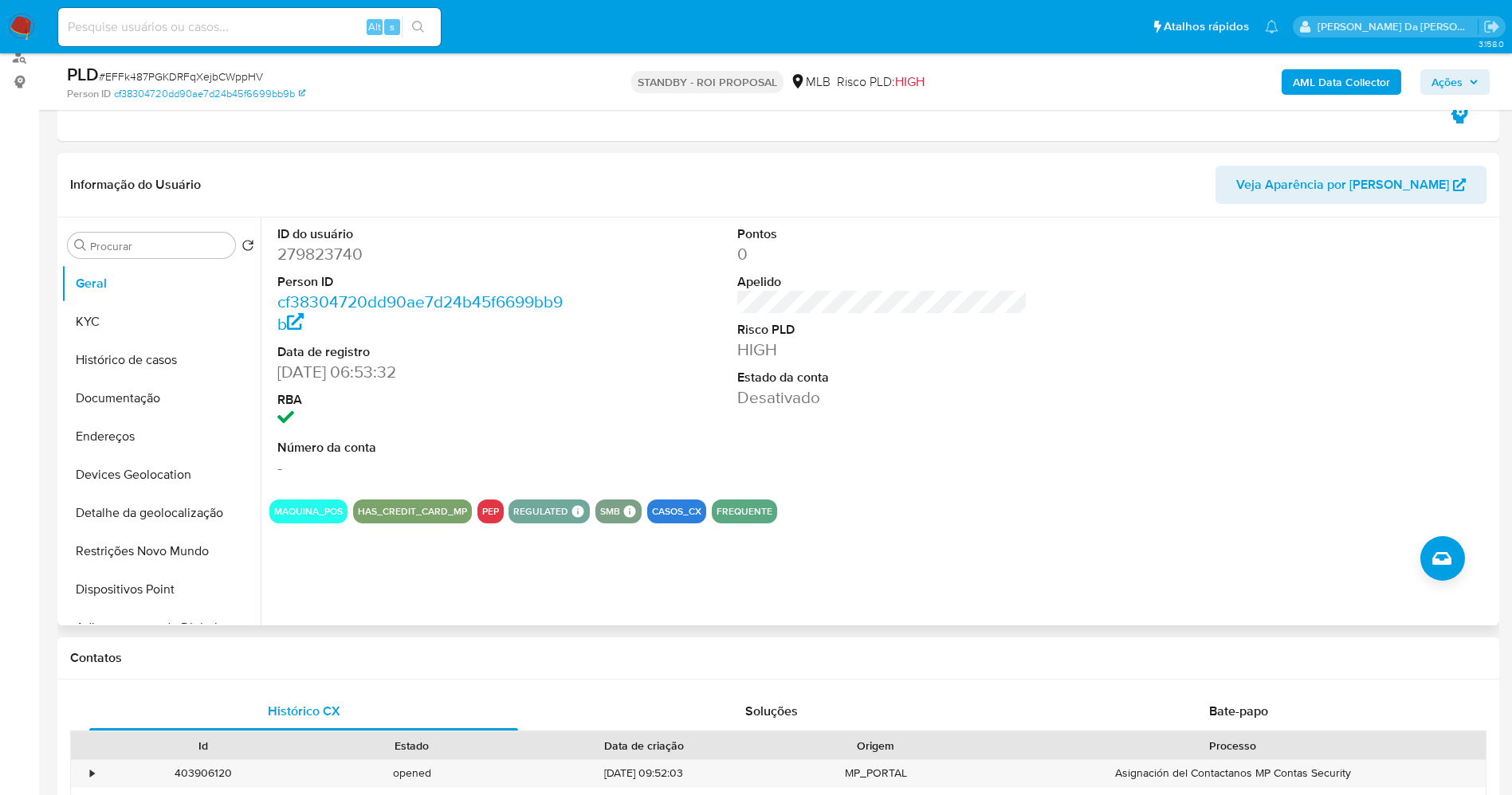
scroll to position [119, 0]
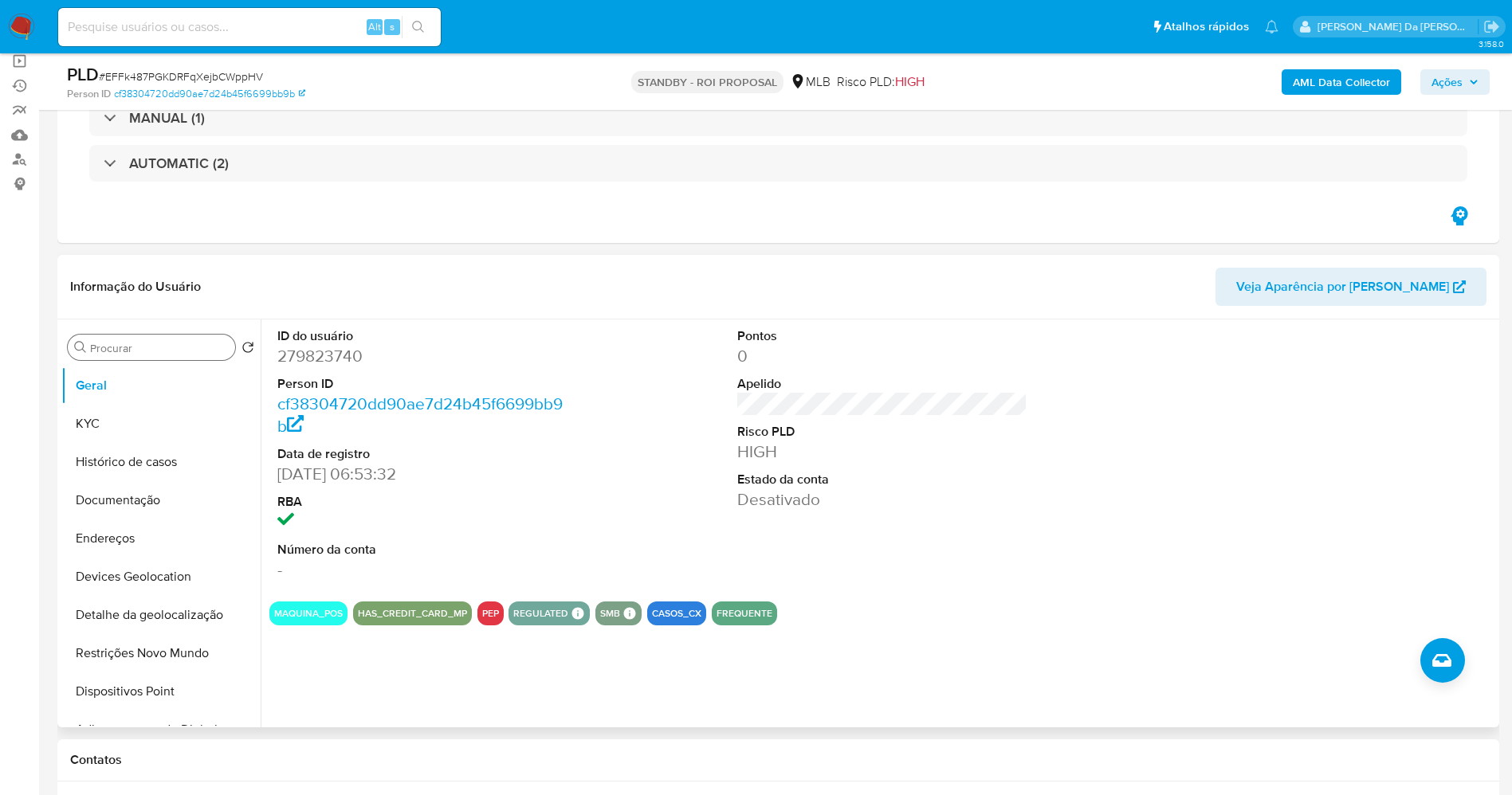
click at [143, 344] on input "Procurar" at bounding box center [159, 349] width 139 height 14
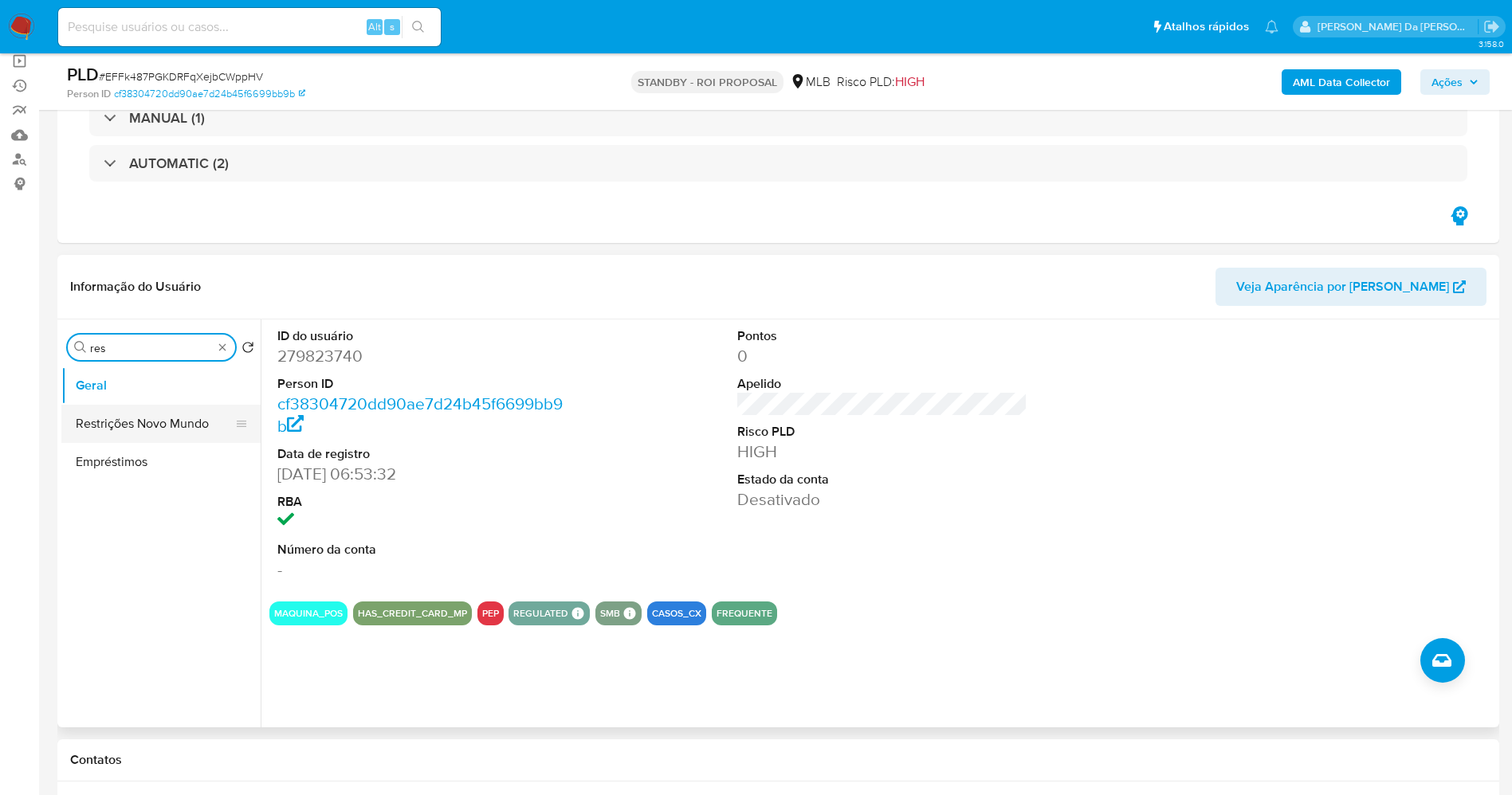
type input "res"
click at [146, 420] on button "Restrições Novo Mundo" at bounding box center [155, 423] width 187 height 38
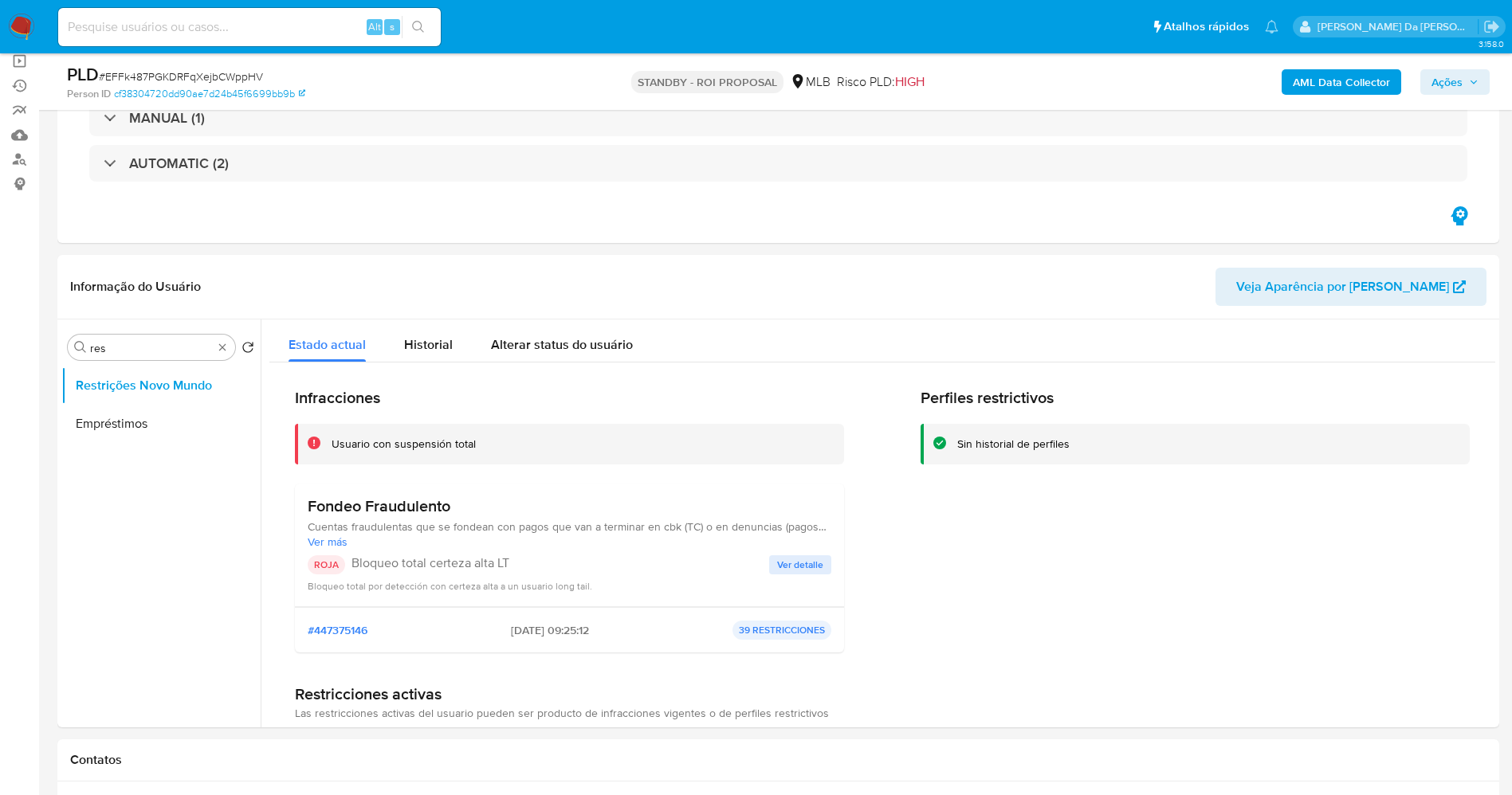
click at [298, 28] on input at bounding box center [249, 27] width 382 height 20
paste input "wKFYwXehEO00DsLtocuv7mOj"
type input "wKFYwXehEO00DsLtocuv7mOj"
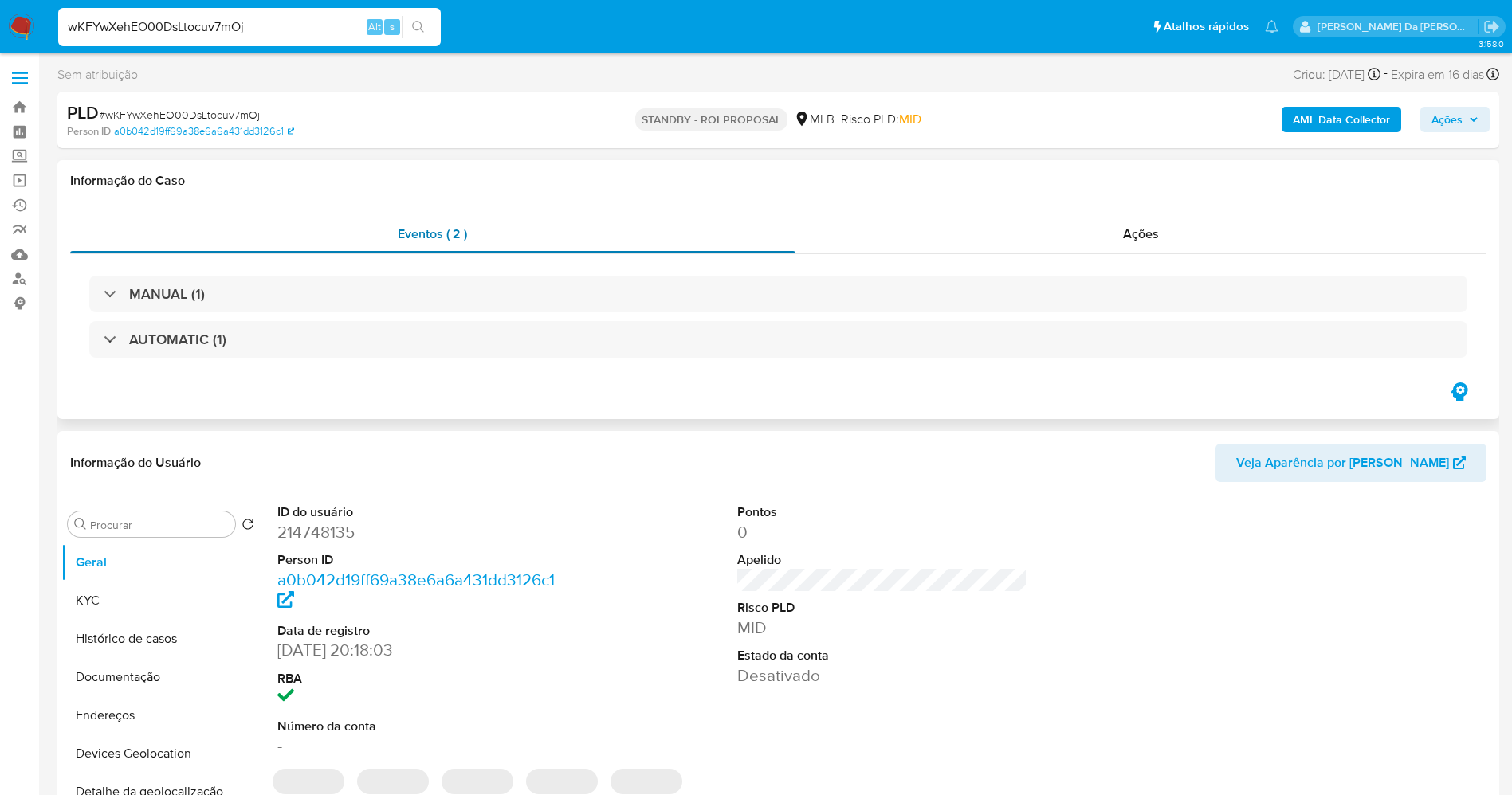
select select "10"
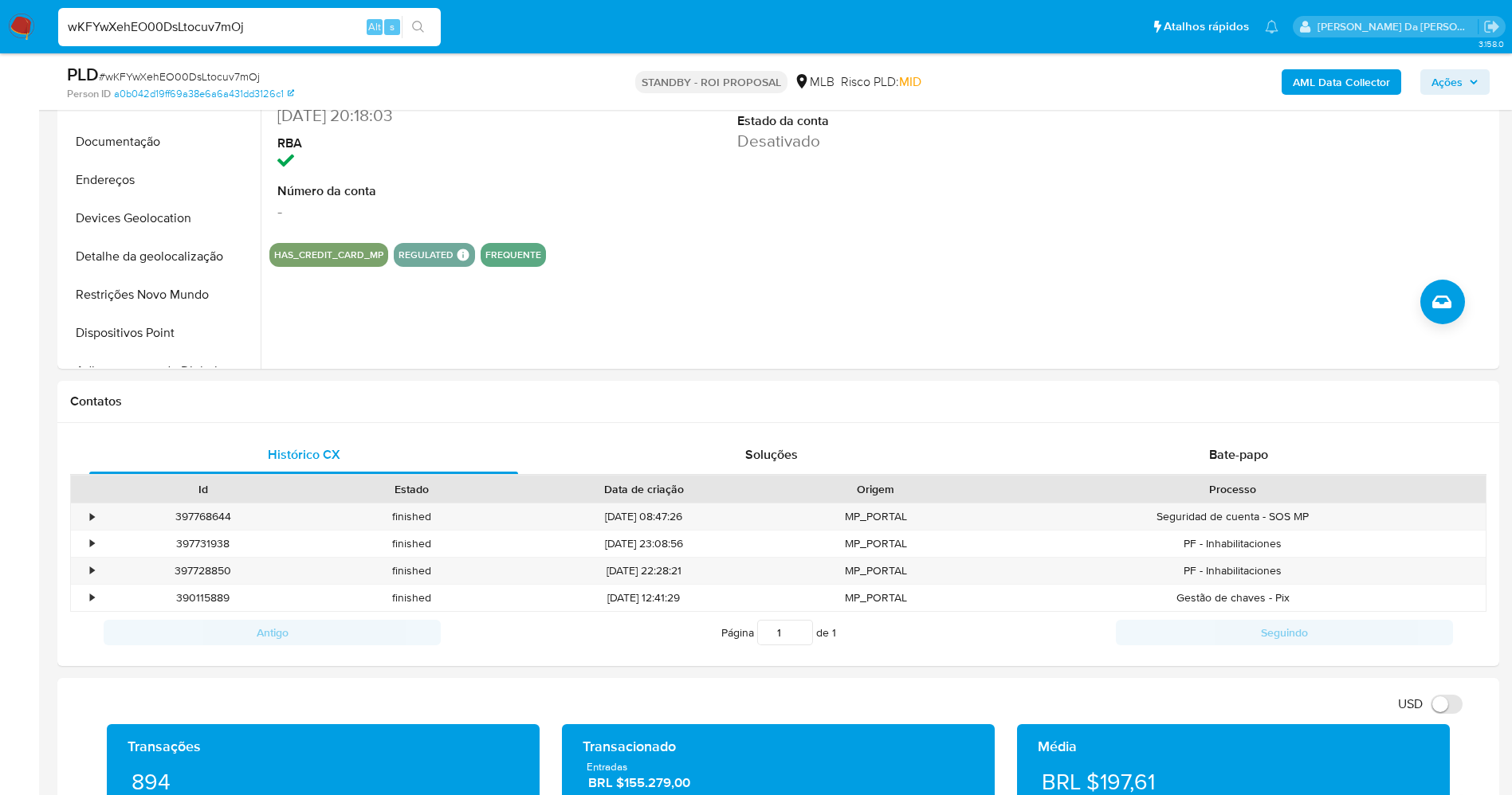
scroll to position [119, 0]
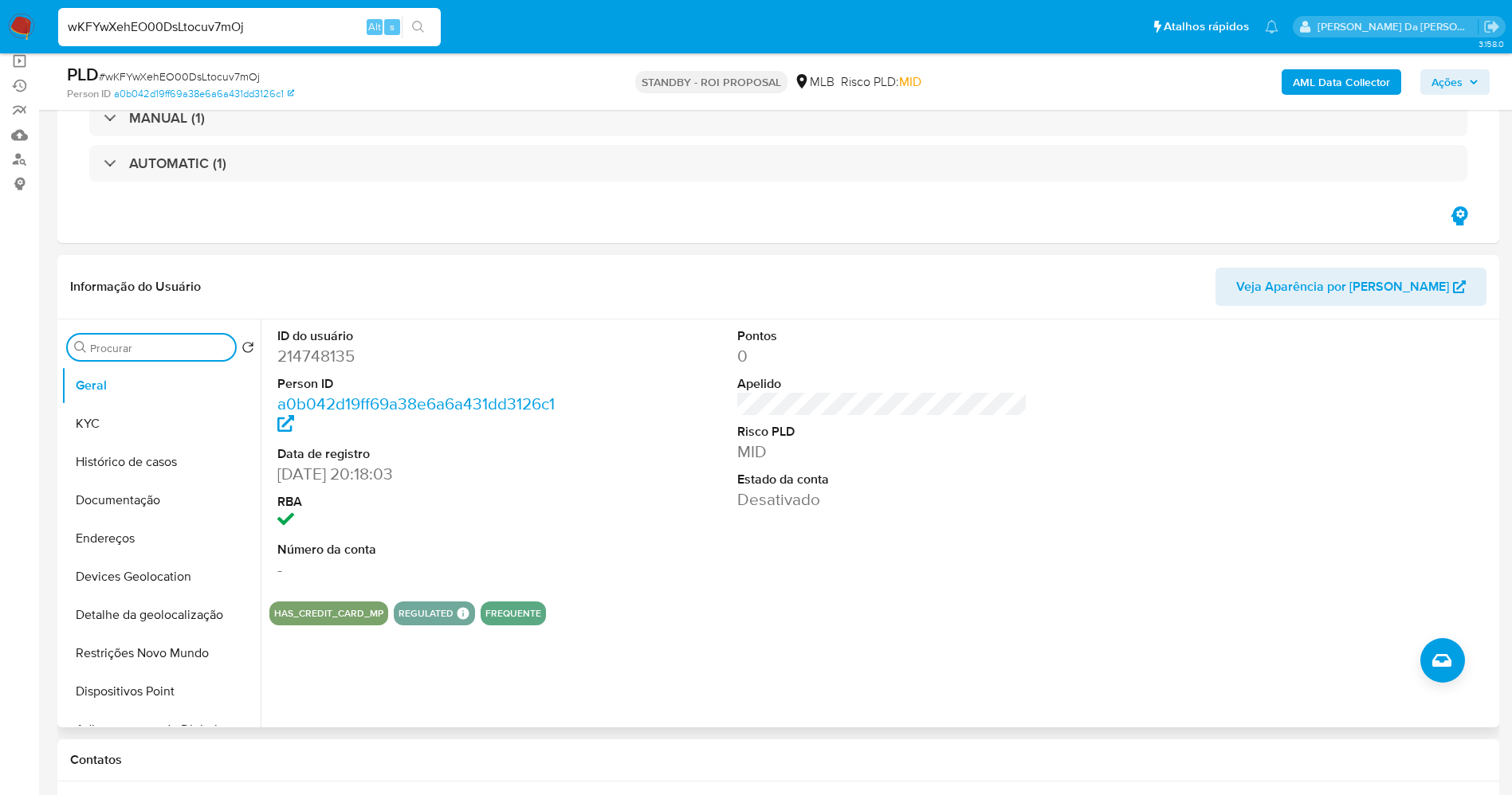
click at [138, 354] on input "Procurar" at bounding box center [159, 349] width 139 height 14
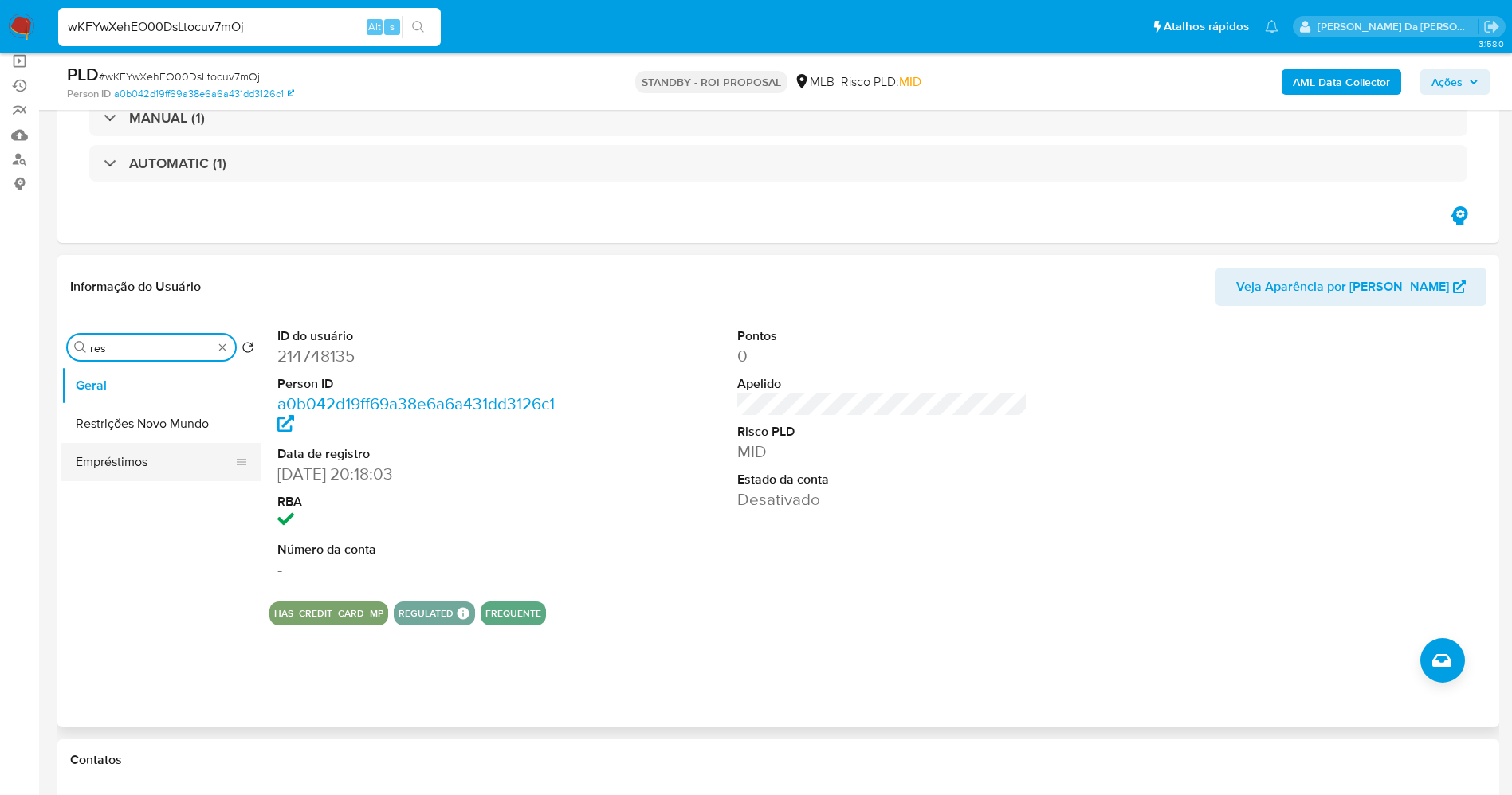
type input "res"
click at [156, 425] on button "Restrições Novo Mundo" at bounding box center [161, 423] width 199 height 38
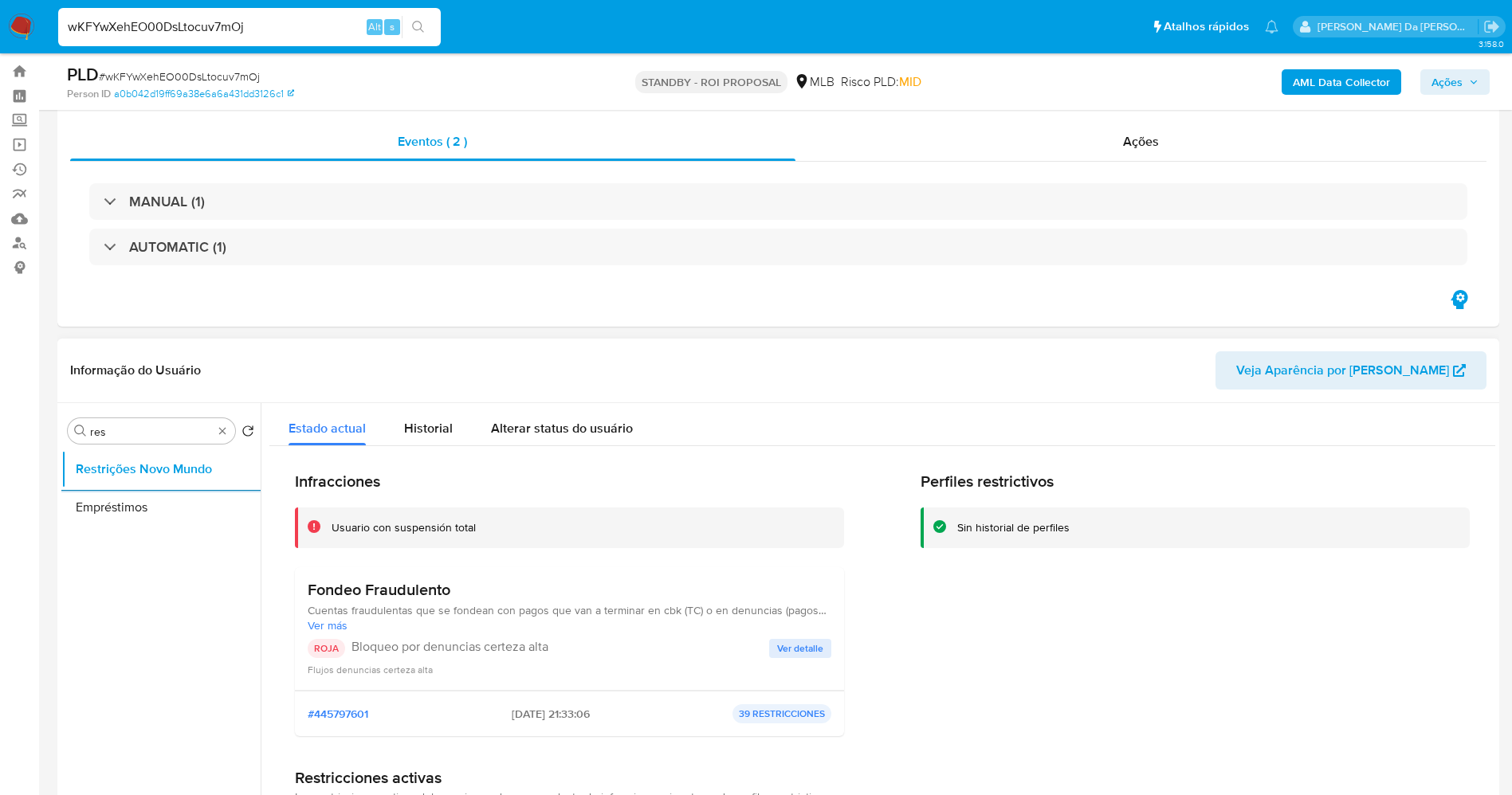
scroll to position [0, 0]
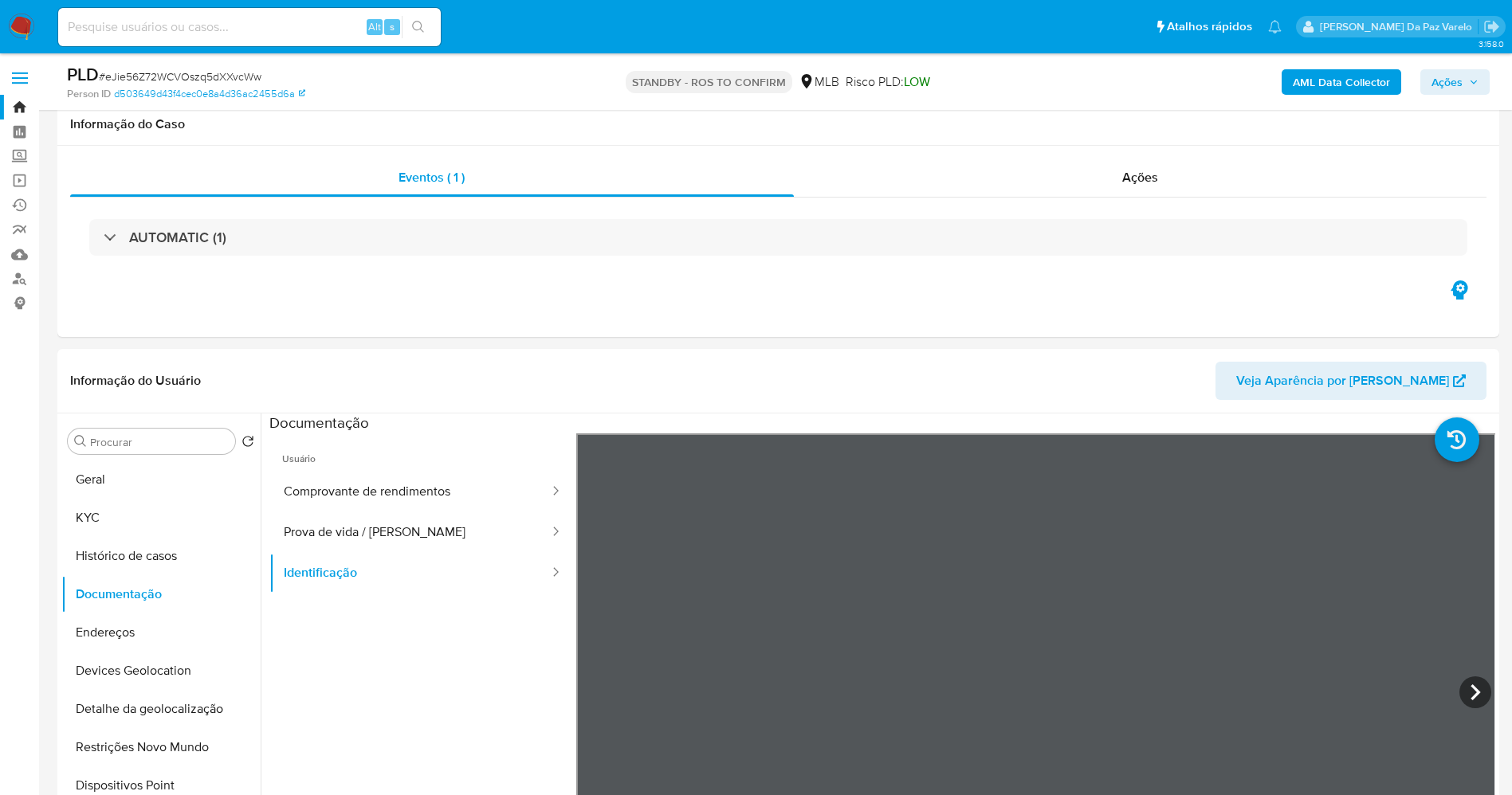
select select "10"
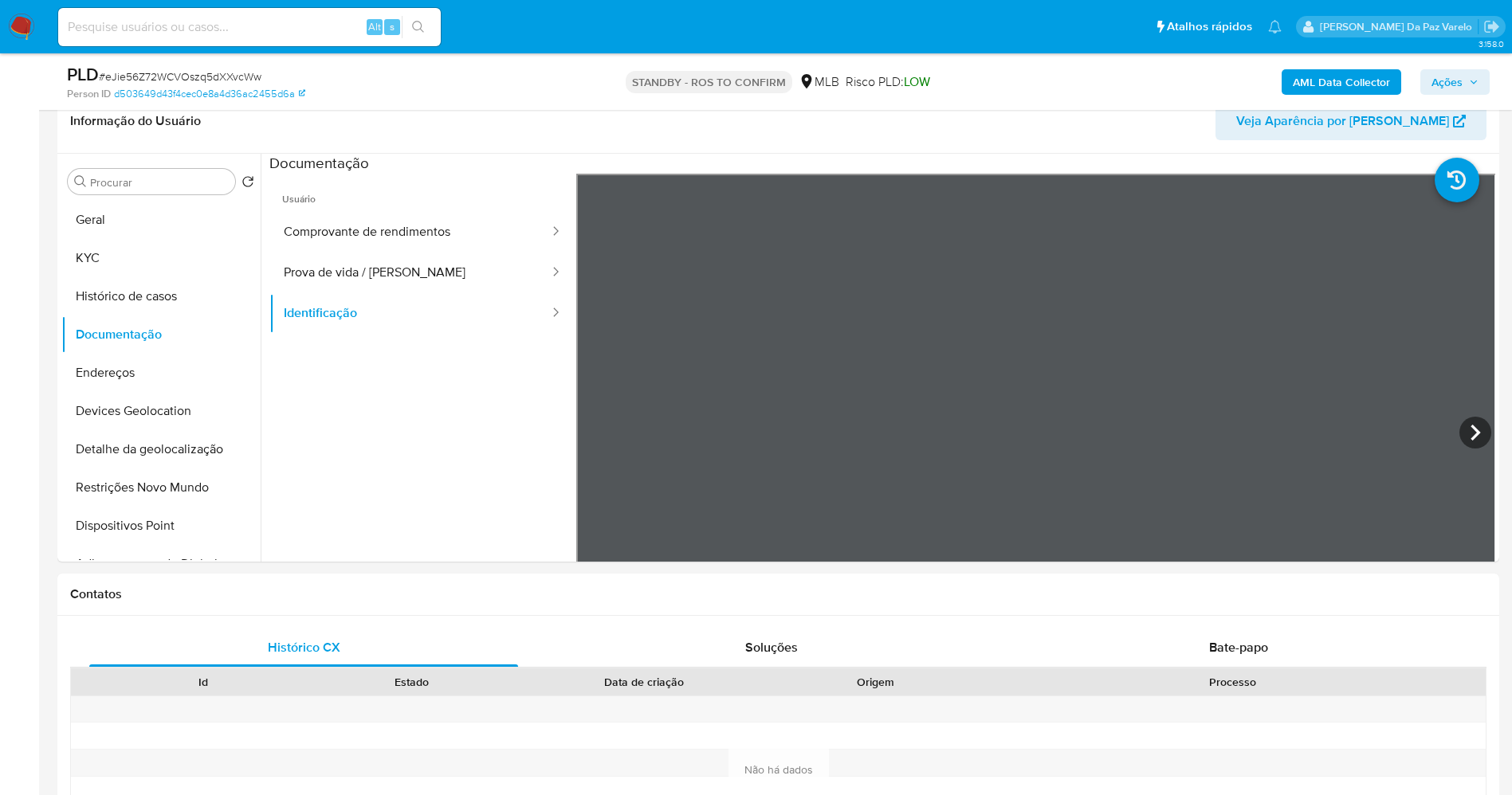
click at [315, 24] on input at bounding box center [249, 27] width 382 height 20
paste input "5PfcJ16pQ1jDV2JdvdLsVz4Z"
type input "5PfcJ16pQ1jDV2JdvdLsVz4Z"
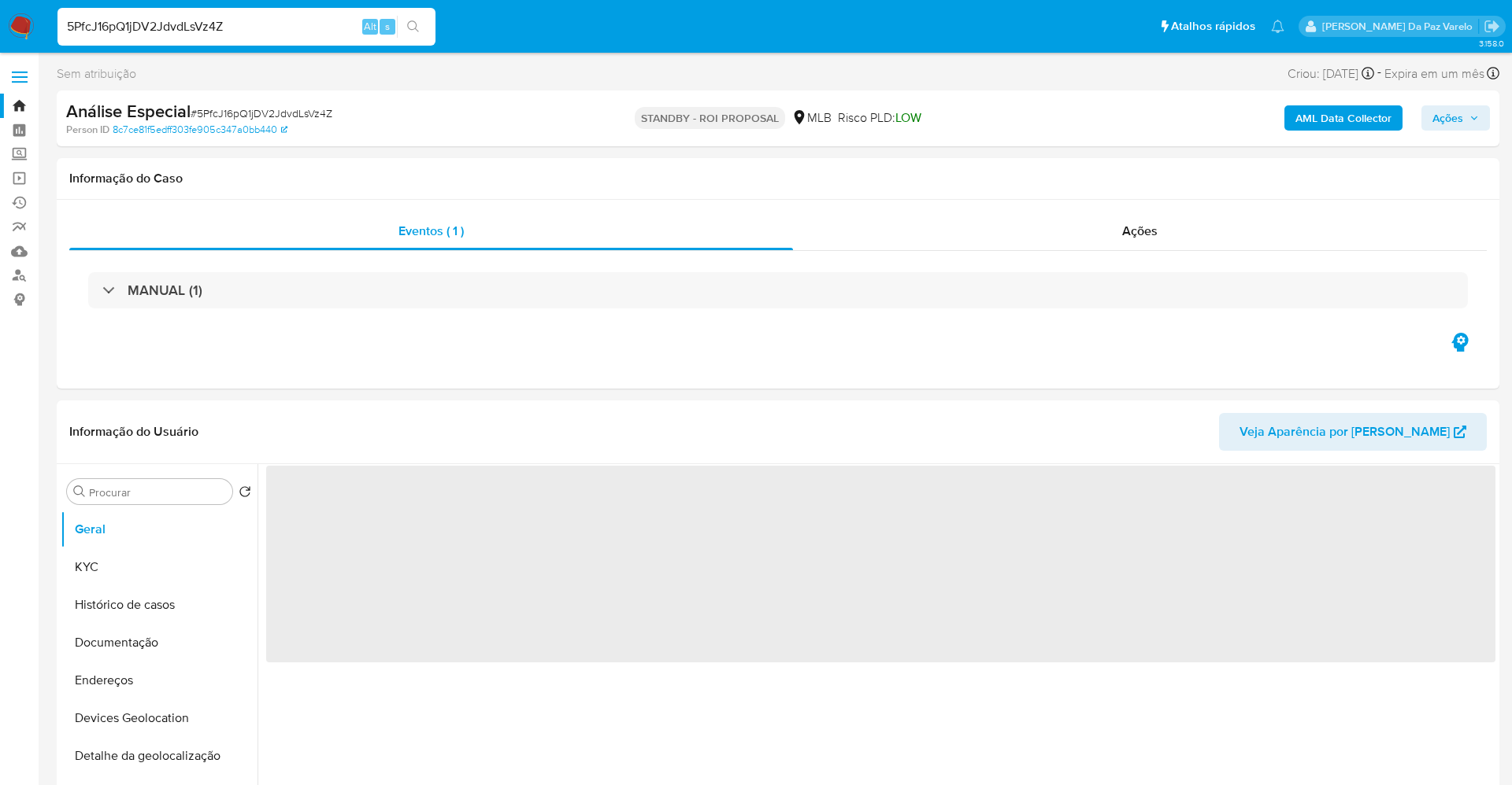
select select "10"
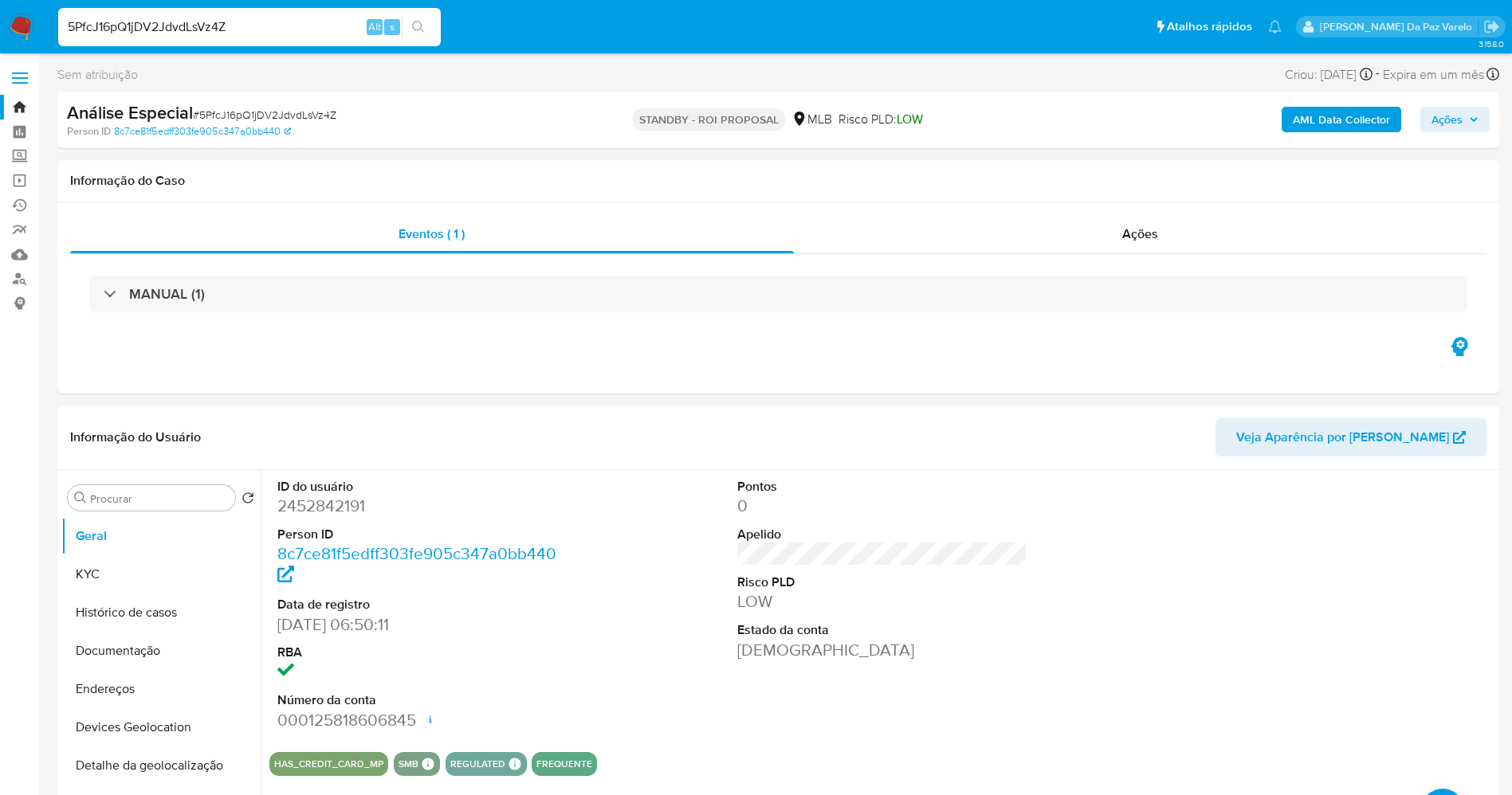
click at [143, 650] on button "Documentação" at bounding box center [161, 651] width 199 height 38
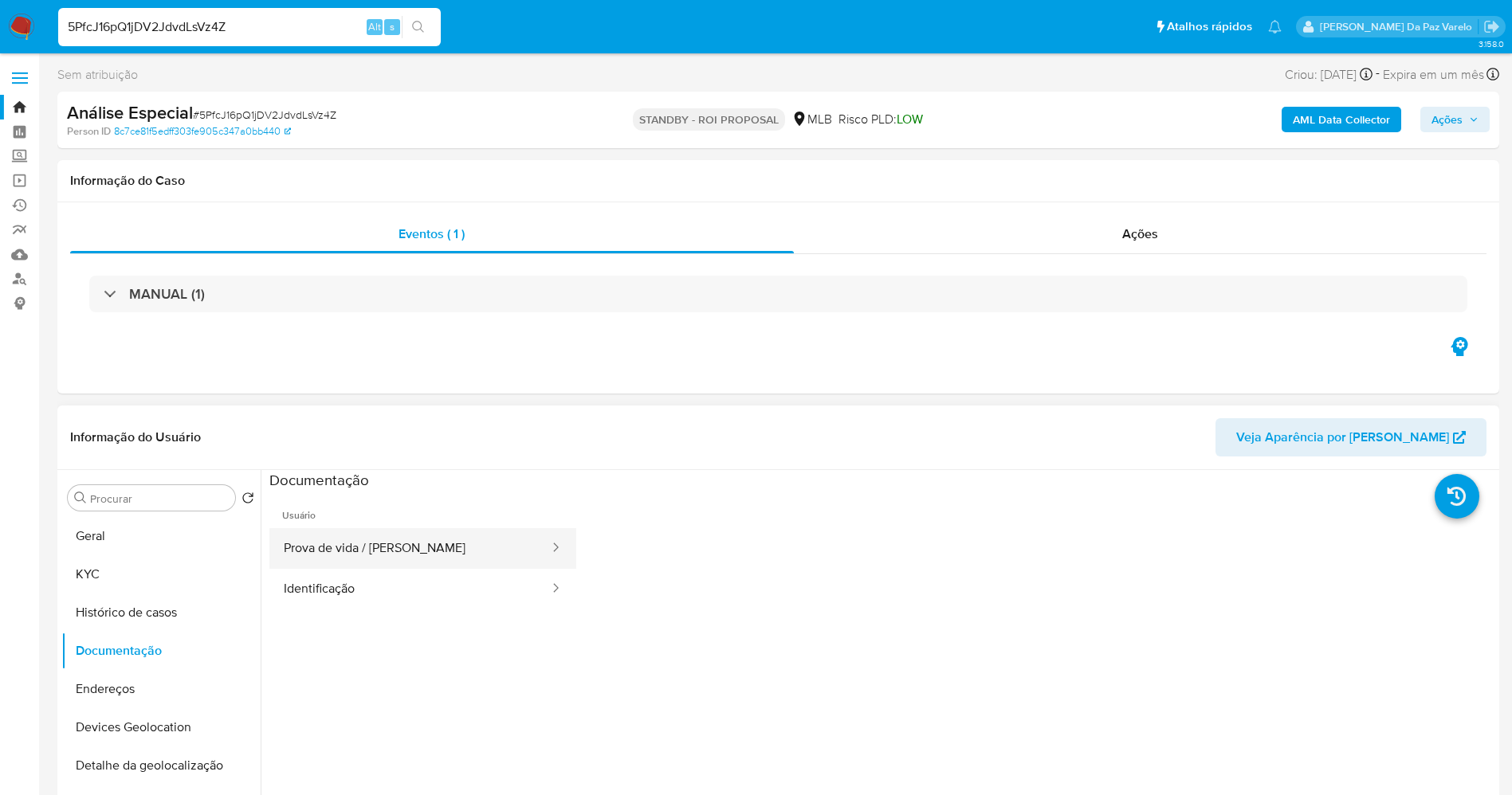
click at [462, 550] on button "Prova de vida / Selfie" at bounding box center [410, 549] width 281 height 41
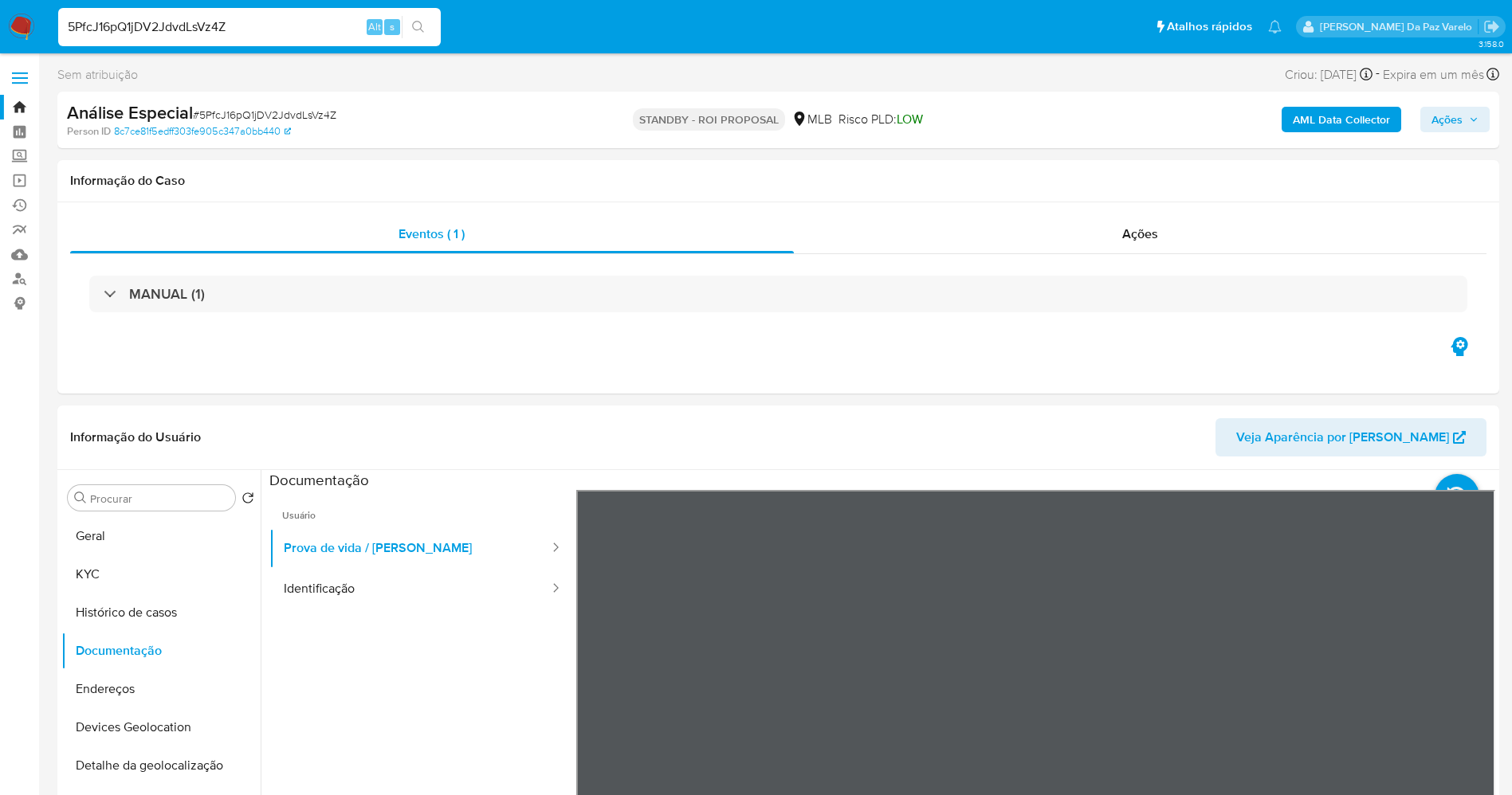
click at [302, 22] on input "5PfcJ16pQ1jDV2JdvdLsVz4Z" at bounding box center [249, 27] width 382 height 20
paste input "LrX1Xg4brFw9DRIbFLHi0QQM"
type input "LrX1Xg4brFw9DRIbFLHi0QQM"
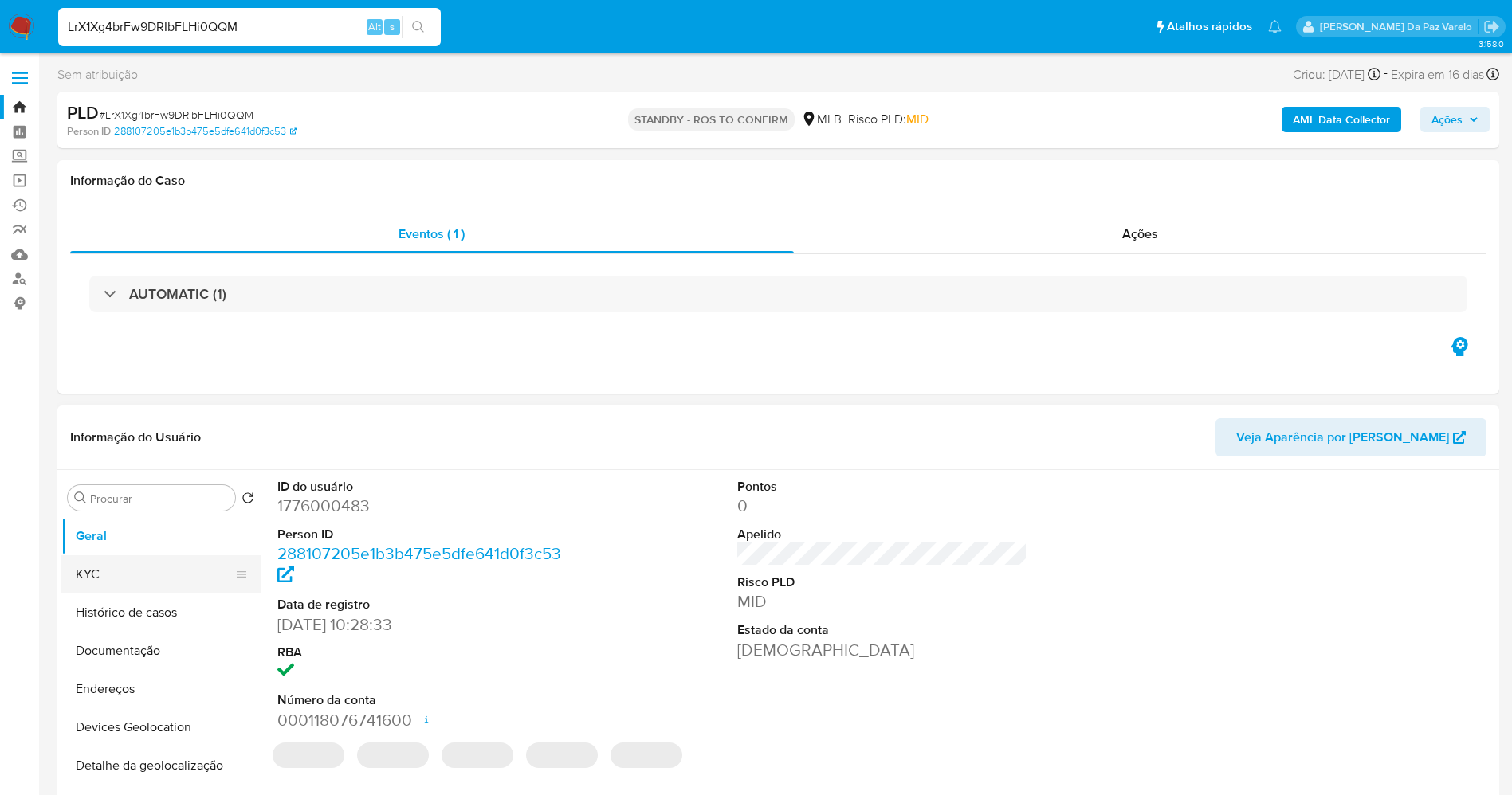
click at [115, 577] on button "KYC" at bounding box center [155, 574] width 187 height 38
select select "10"
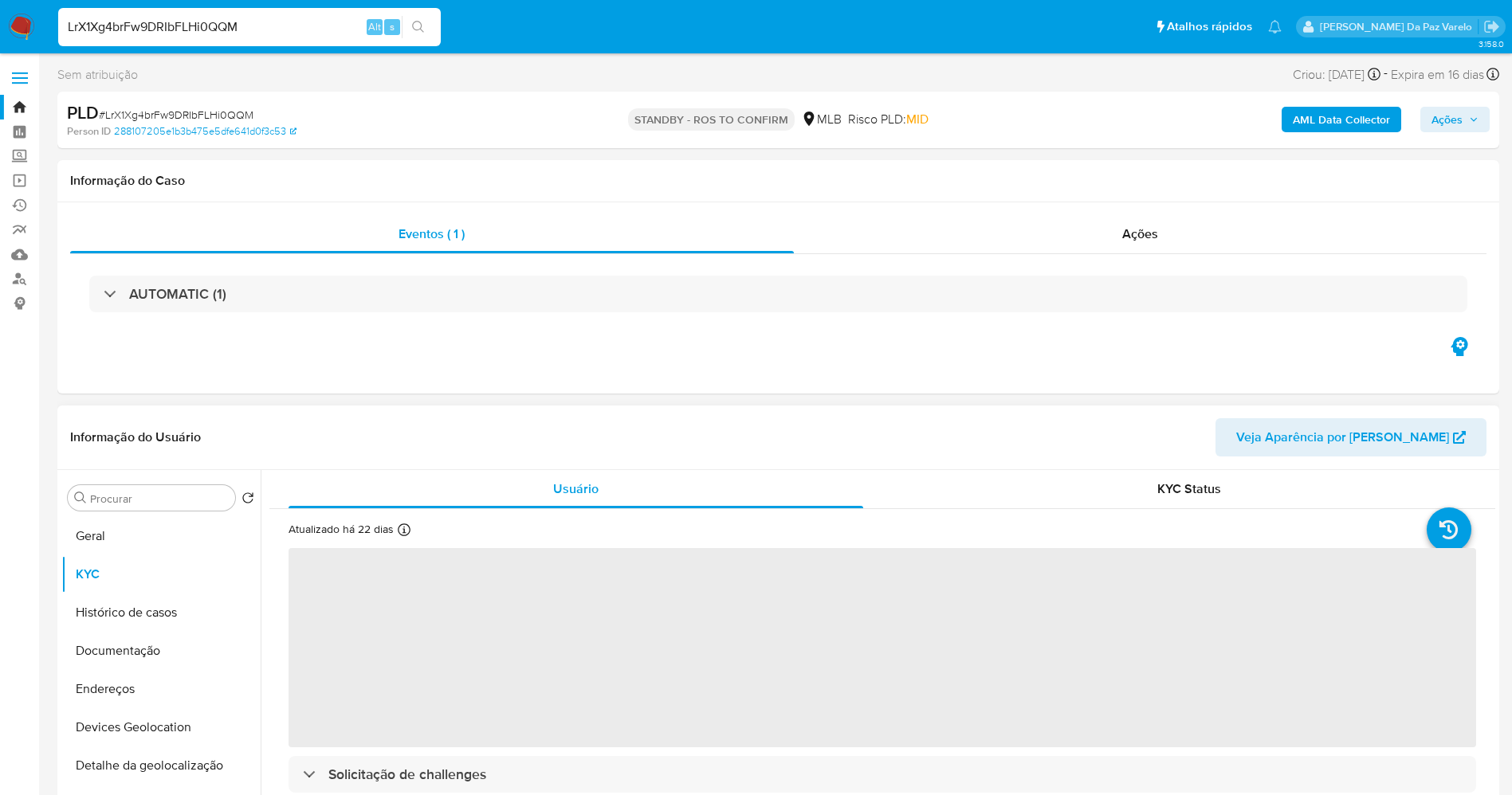
click at [412, 524] on div "Atualizado há 22 dias Criado: 19/04/2024 11:28:39 Atualizado: 19/08/2025 02:21:…" at bounding box center [373, 532] width 170 height 20
click at [403, 530] on icon at bounding box center [404, 530] width 12 height 12
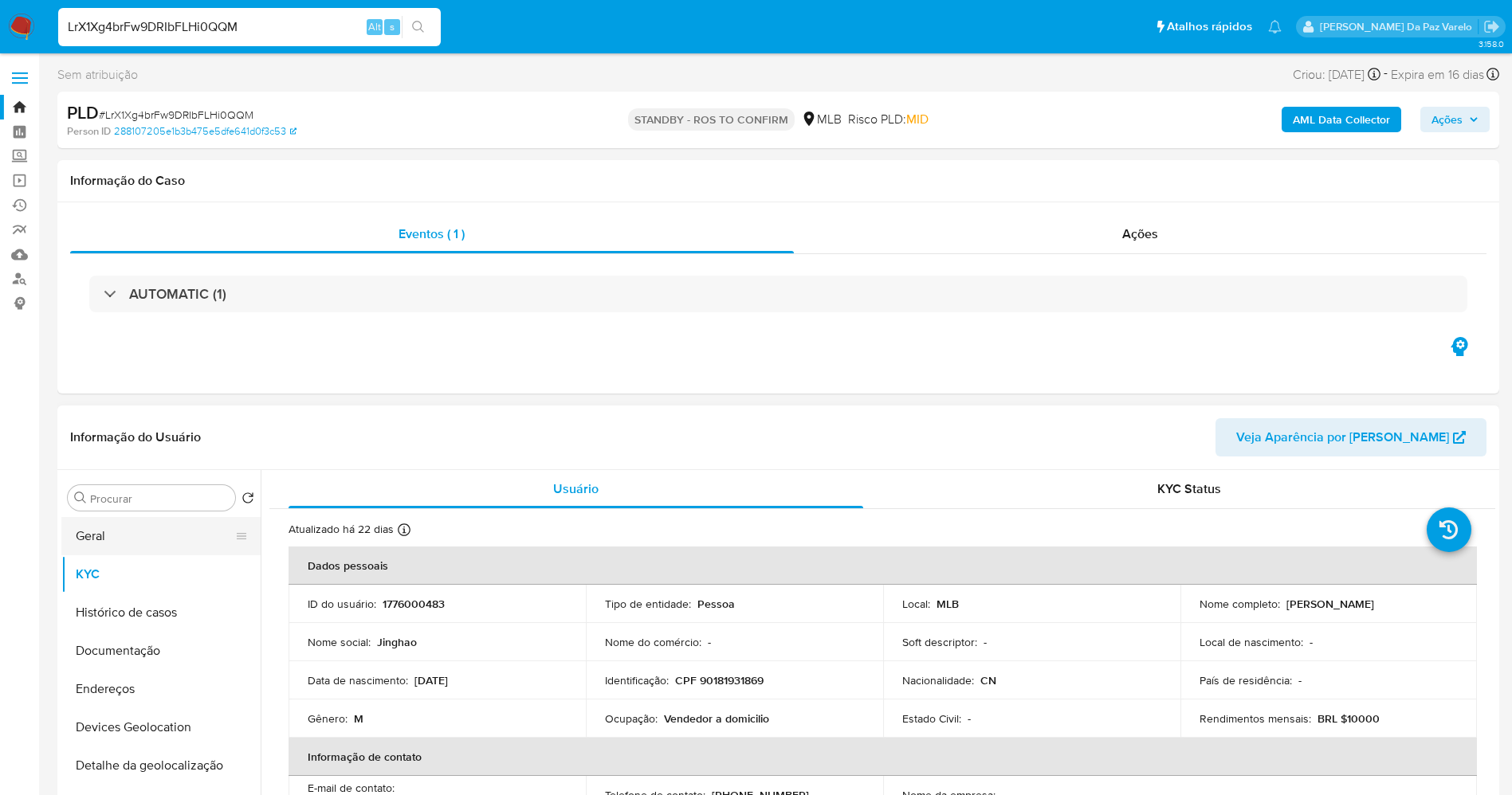
click at [125, 542] on button "Geral" at bounding box center [155, 536] width 187 height 38
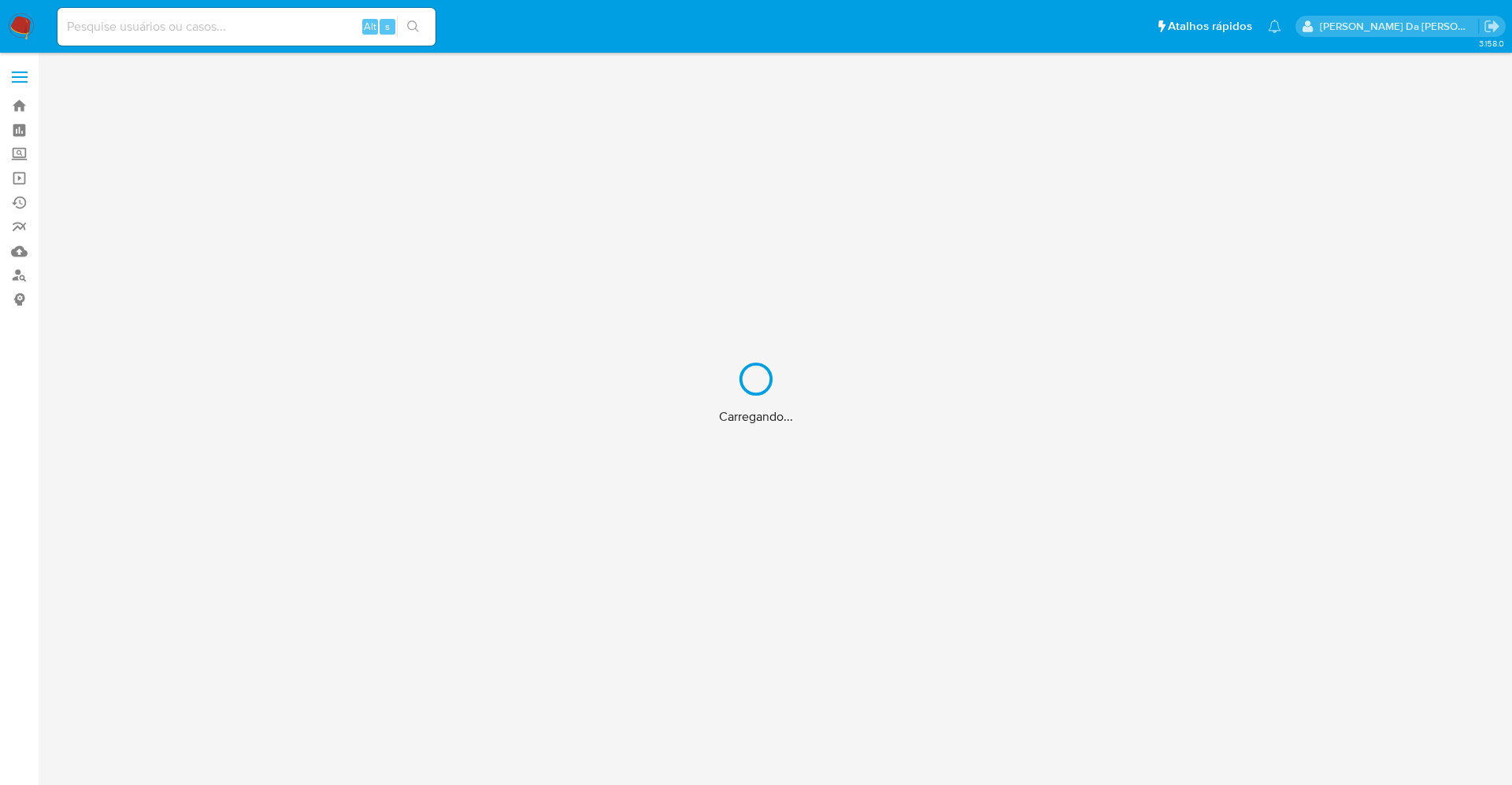
click at [297, 29] on div "Carregando..." at bounding box center [756, 392] width 1512 height 785
click at [266, 28] on div "Carregando..." at bounding box center [756, 392] width 1512 height 785
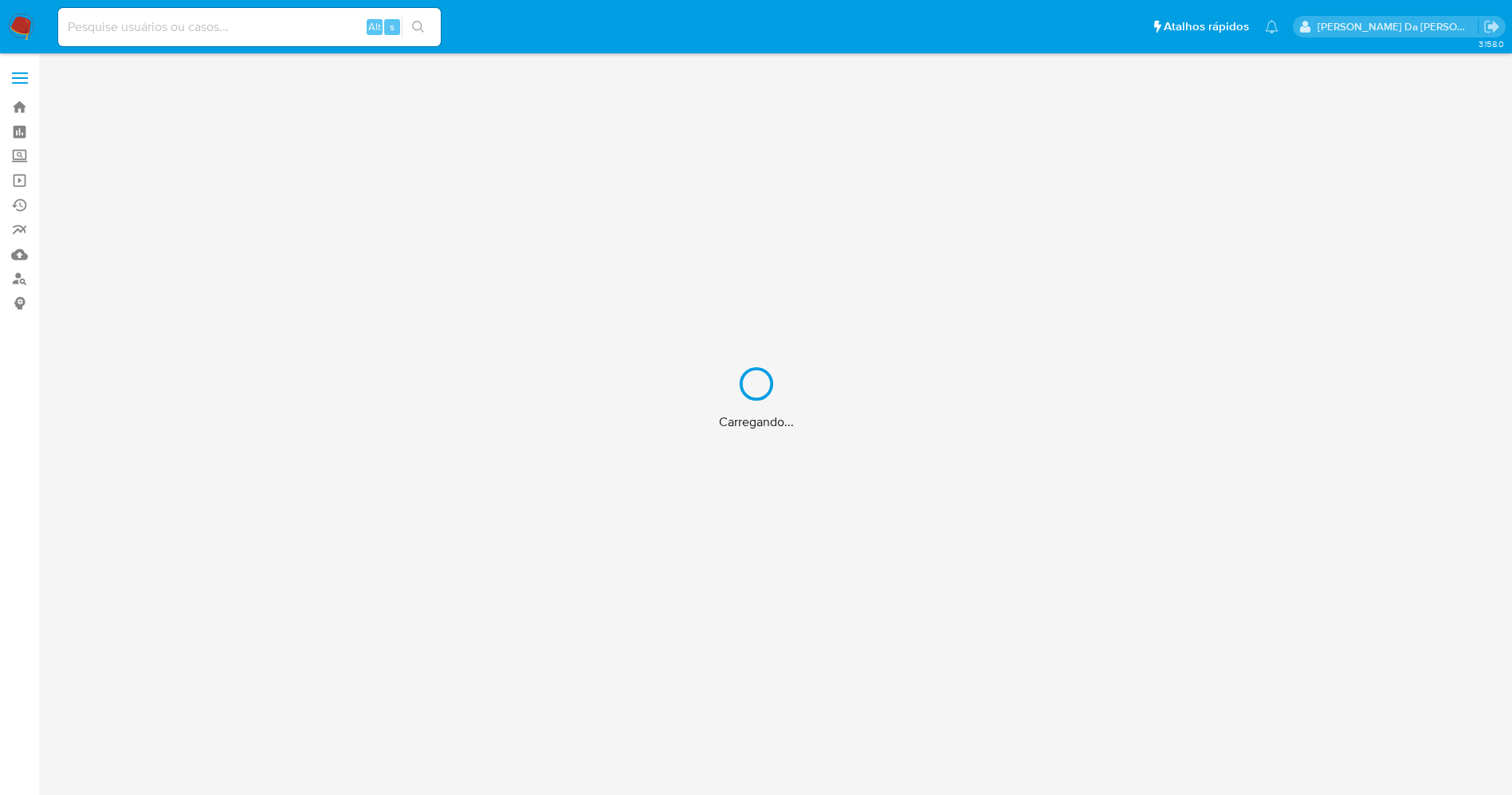
click at [302, 21] on input at bounding box center [249, 27] width 382 height 20
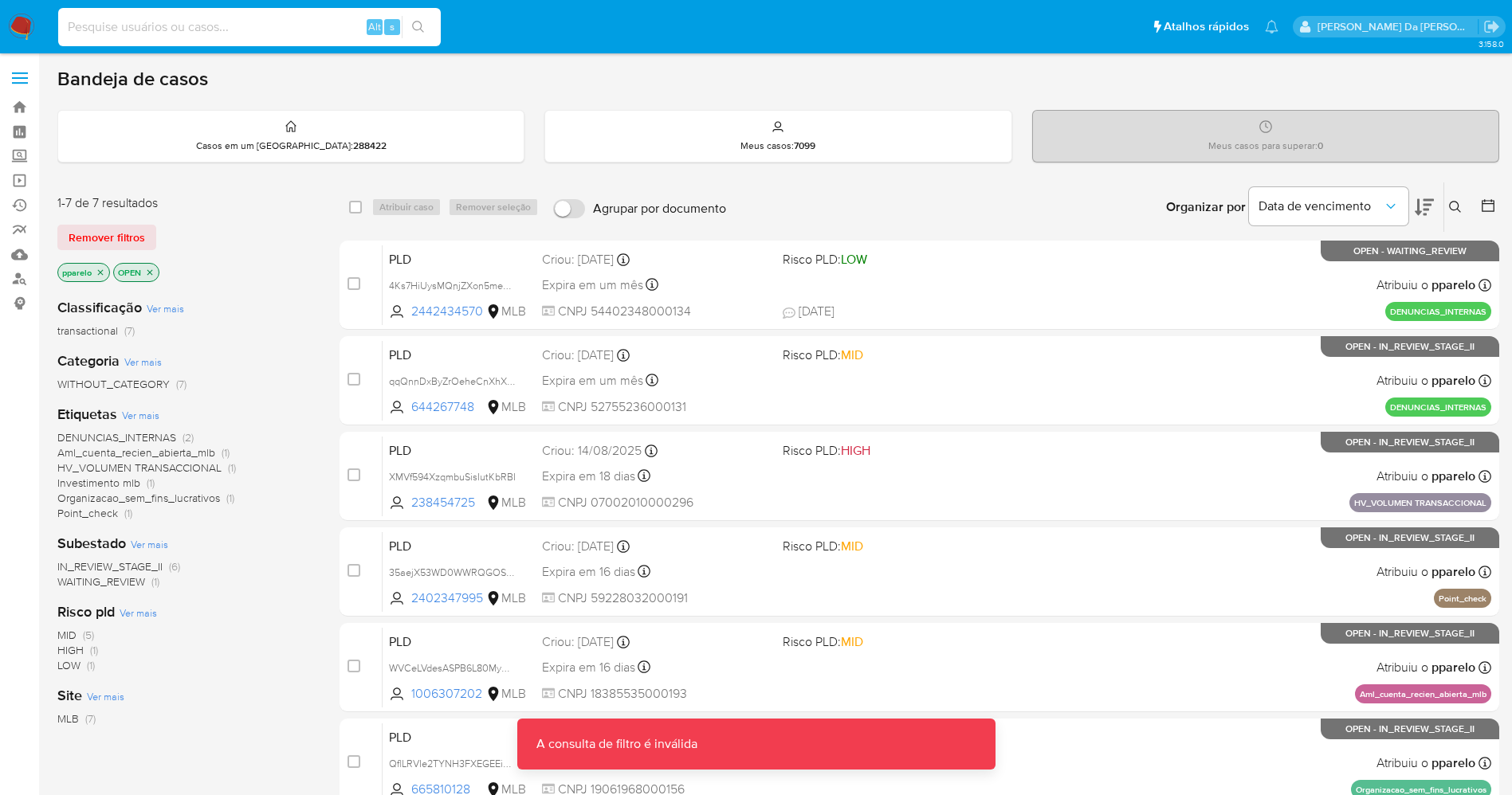
click at [288, 24] on input at bounding box center [249, 27] width 382 height 20
paste input "1930649490"
type input "1930649490"
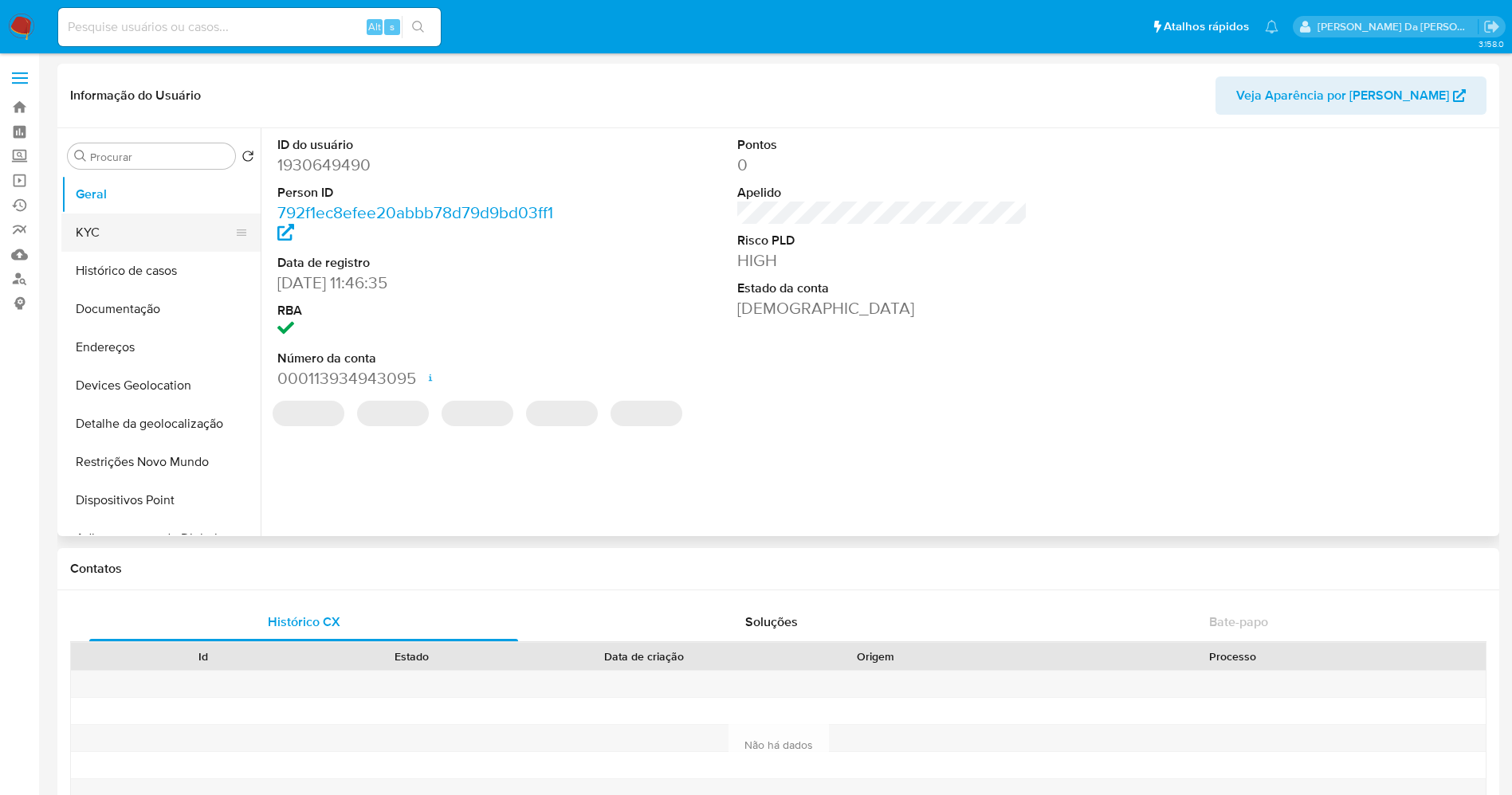
select select "10"
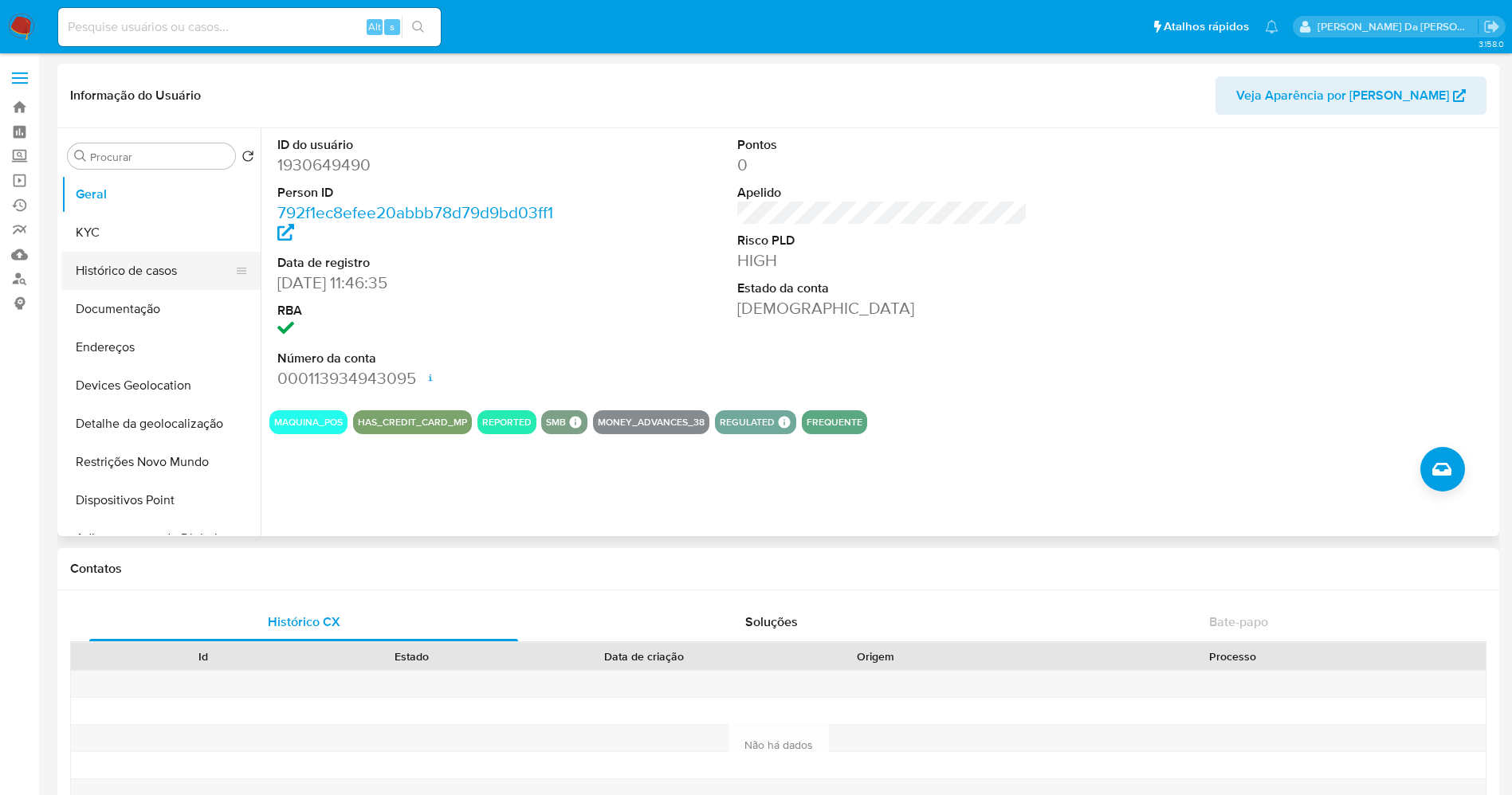
click at [165, 277] on button "Histórico de casos" at bounding box center [155, 270] width 187 height 38
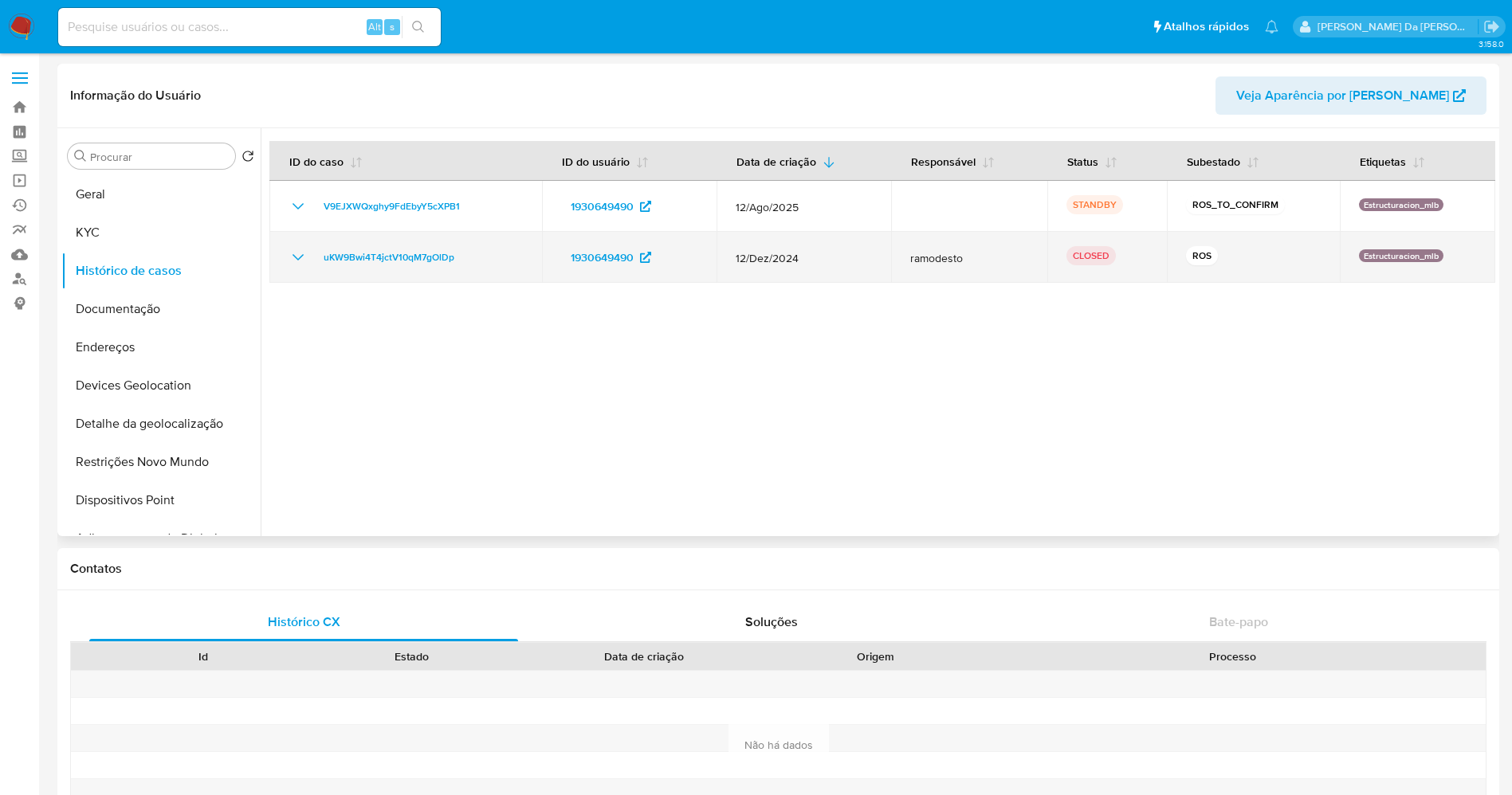
click at [296, 263] on icon "Mostrar/Ocultar" at bounding box center [298, 258] width 20 height 20
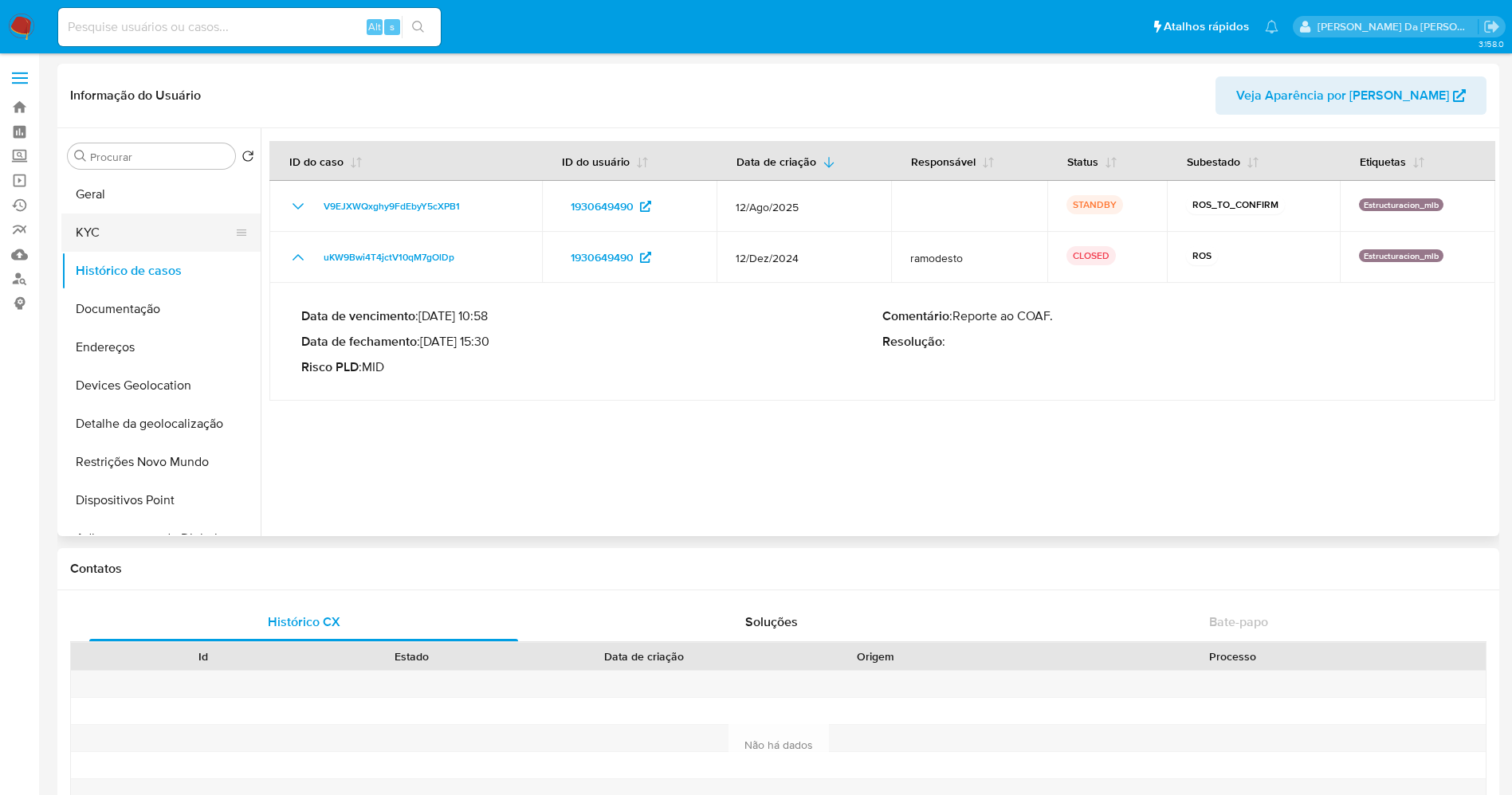
click at [110, 232] on button "KYC" at bounding box center [155, 232] width 187 height 38
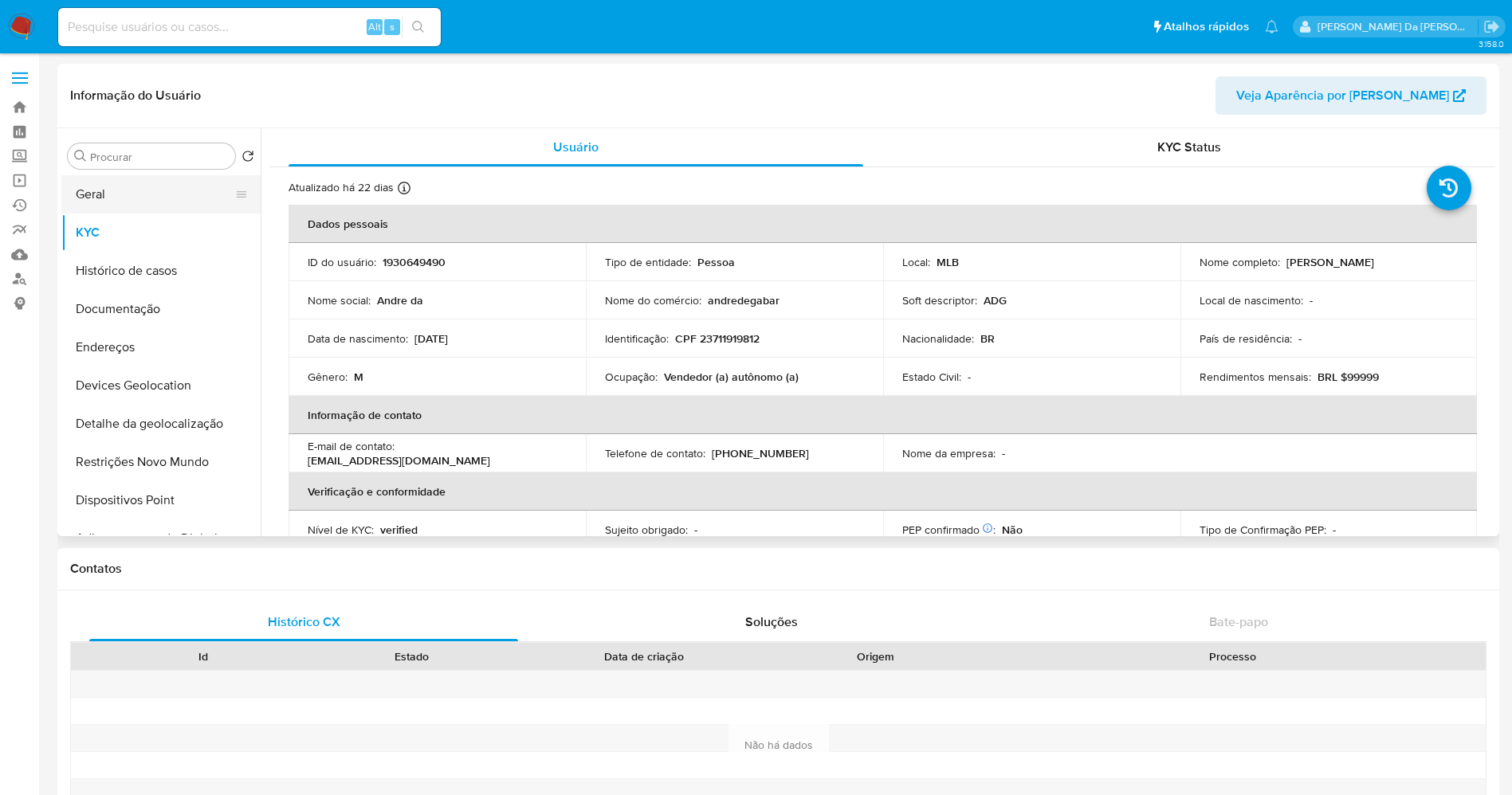
click at [138, 209] on button "Geral" at bounding box center [155, 194] width 187 height 38
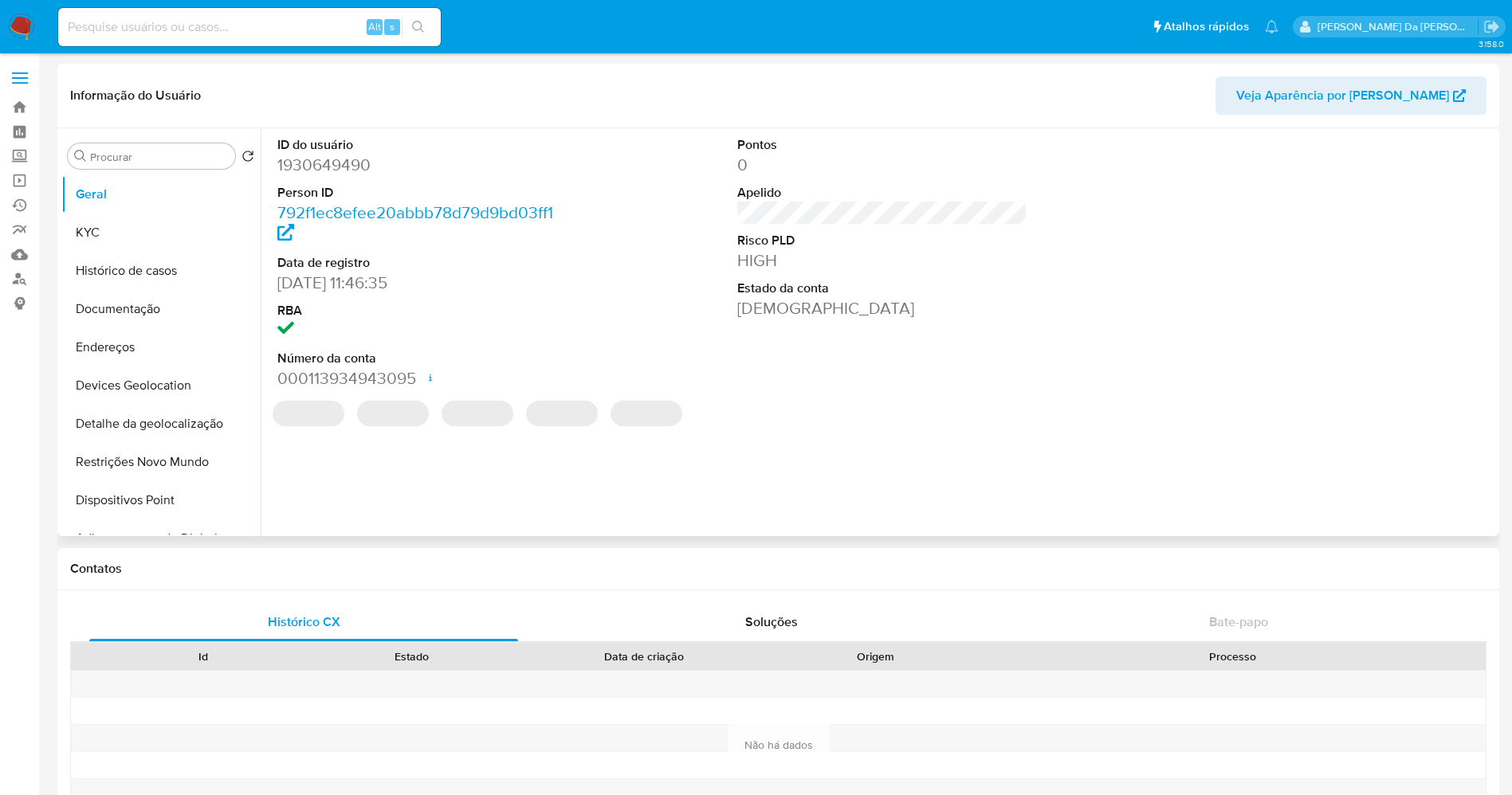
click at [288, 288] on dd "03/08/2024 11:46:35" at bounding box center [422, 283] width 291 height 22
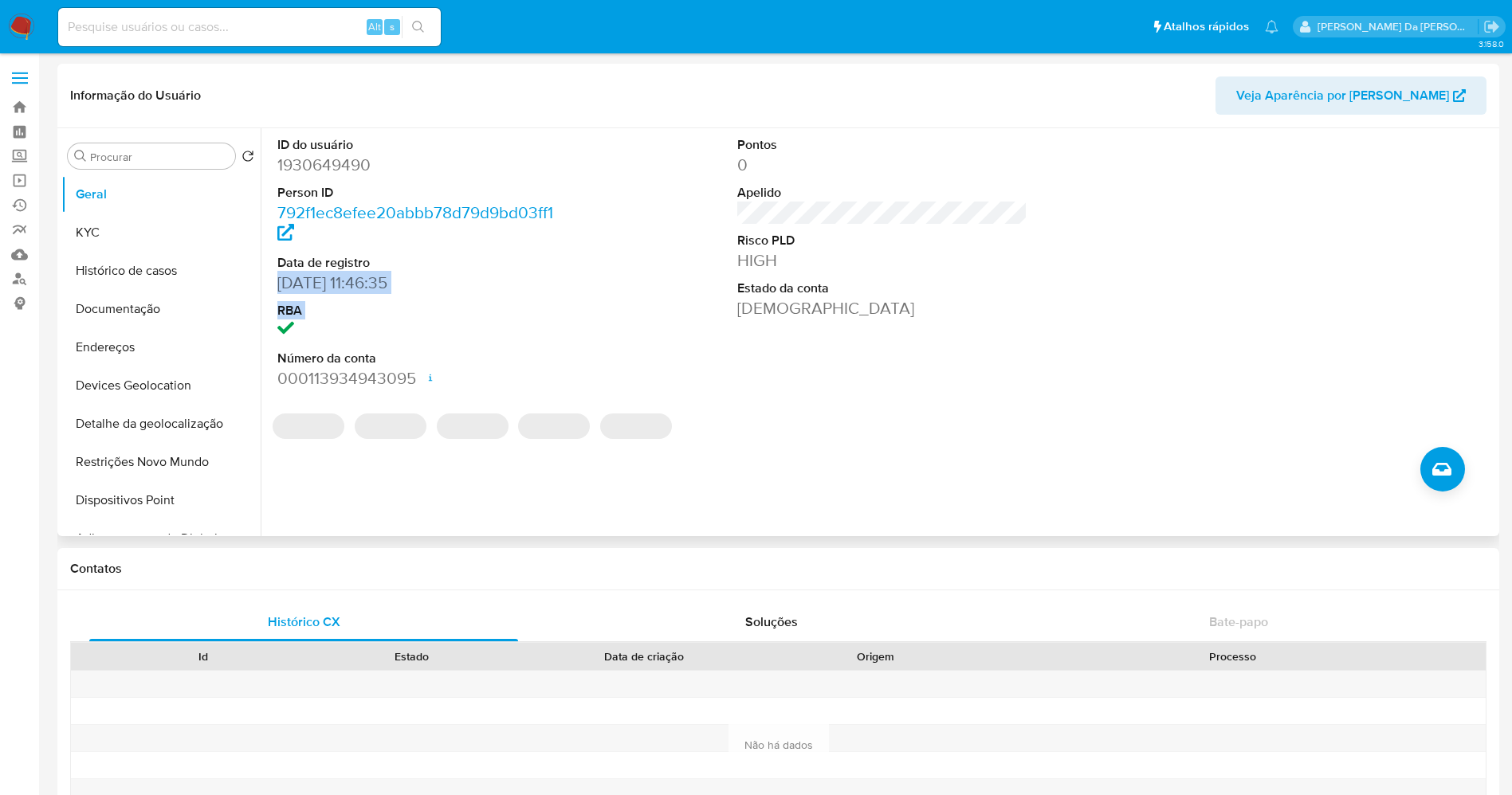
drag, startPoint x: 288, startPoint y: 288, endPoint x: 366, endPoint y: 295, distance: 78.3
click at [366, 295] on dl "ID do usuário 1930649490 Person ID 792f1ec8efee20abbb78d79d9bd03ff1 Data de reg…" at bounding box center [422, 262] width 291 height 253
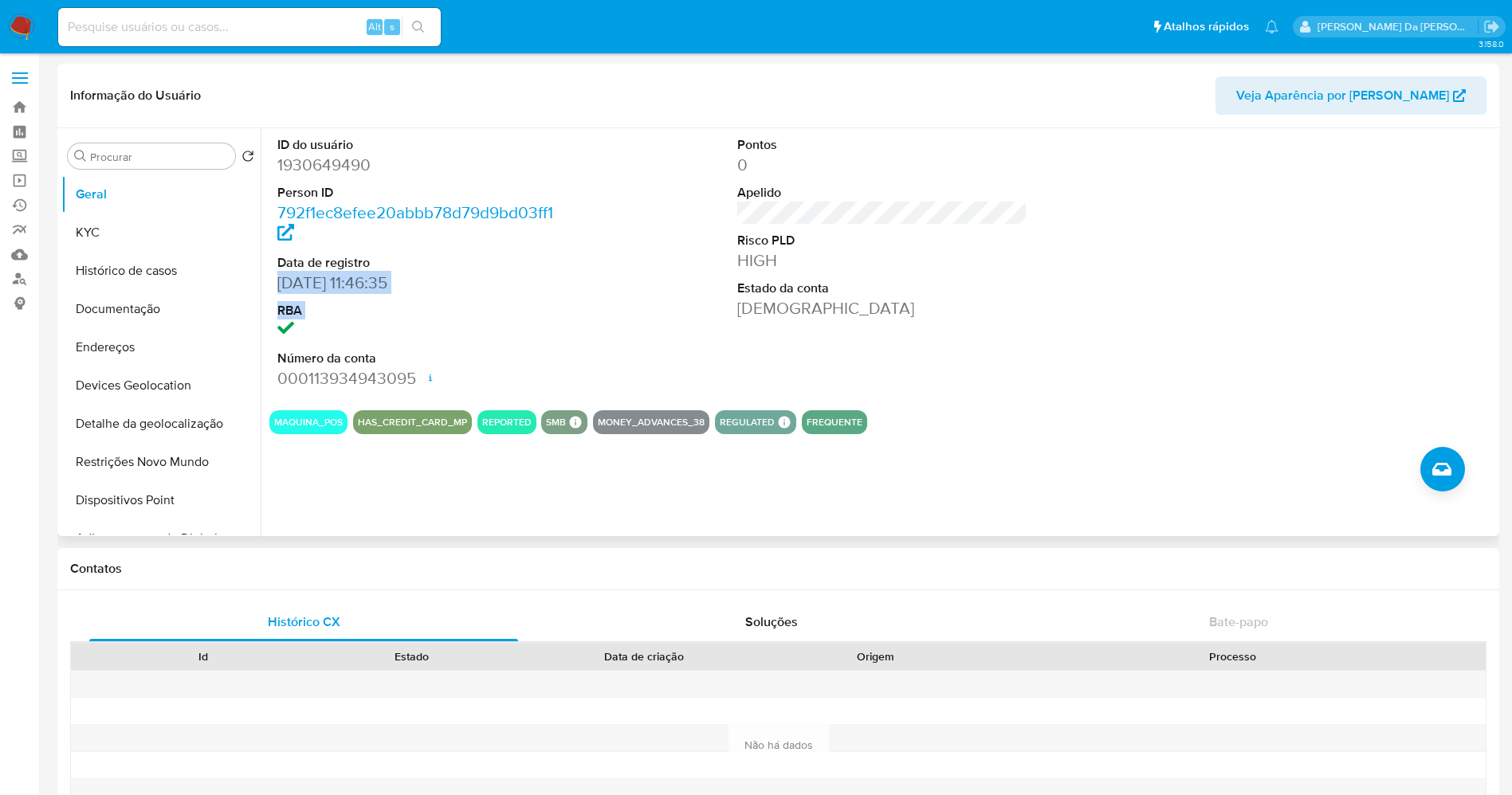
click at [276, 282] on div "ID do usuário 1930649490 Person ID 792f1ec8efee20abbb78d79d9bd03ff1 Data de reg…" at bounding box center [422, 262] width 307 height 269
drag, startPoint x: 276, startPoint y: 282, endPoint x: 355, endPoint y: 291, distance: 79.5
click at [355, 291] on div "ID do usuário 1930649490 Person ID 792f1ec8efee20abbb78d79d9bd03ff1 Data de reg…" at bounding box center [422, 262] width 307 height 269
click at [143, 261] on button "Histórico de casos" at bounding box center [155, 270] width 187 height 38
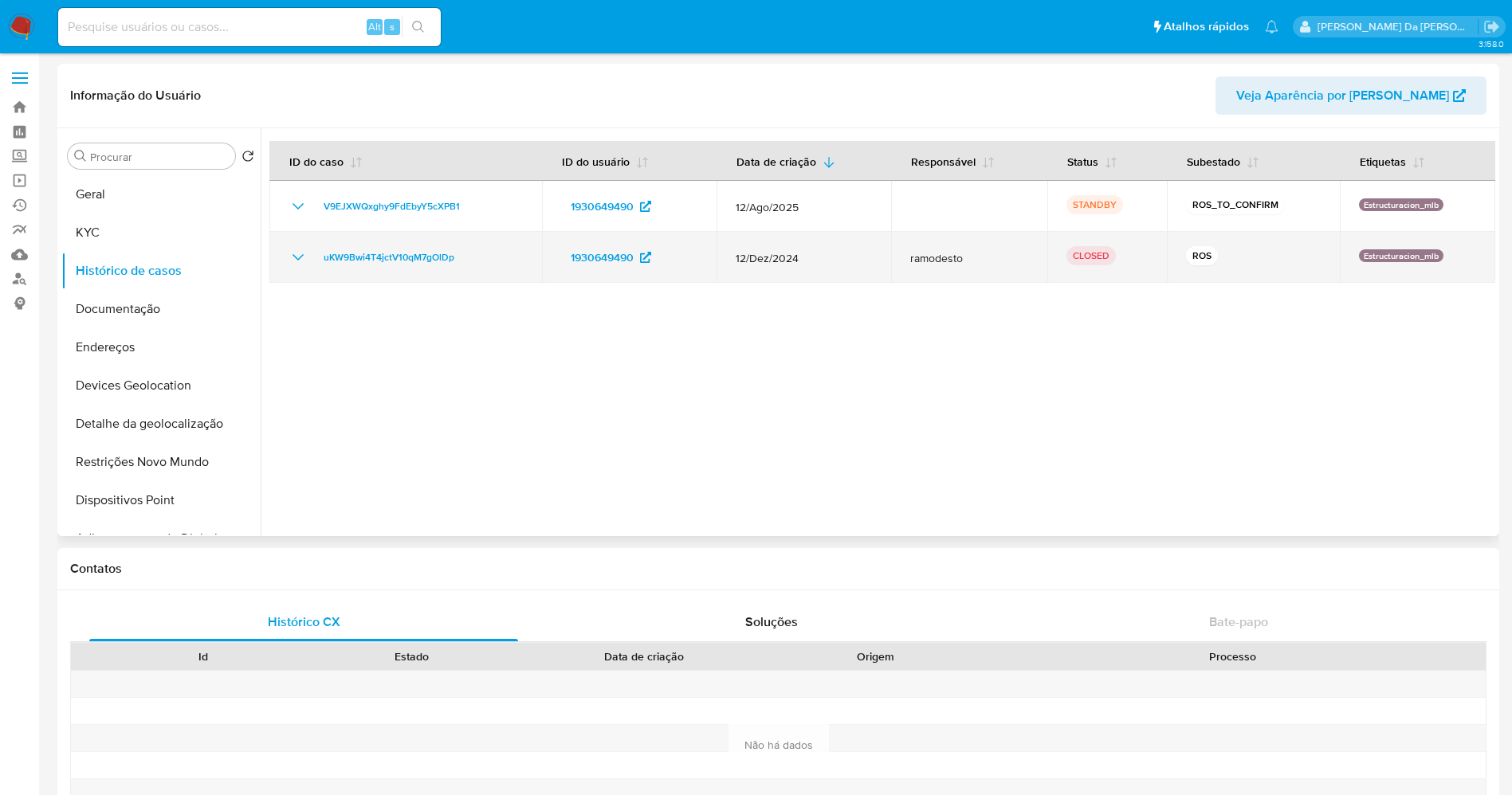
click at [297, 265] on icon "Mostrar/Ocultar" at bounding box center [298, 258] width 20 height 20
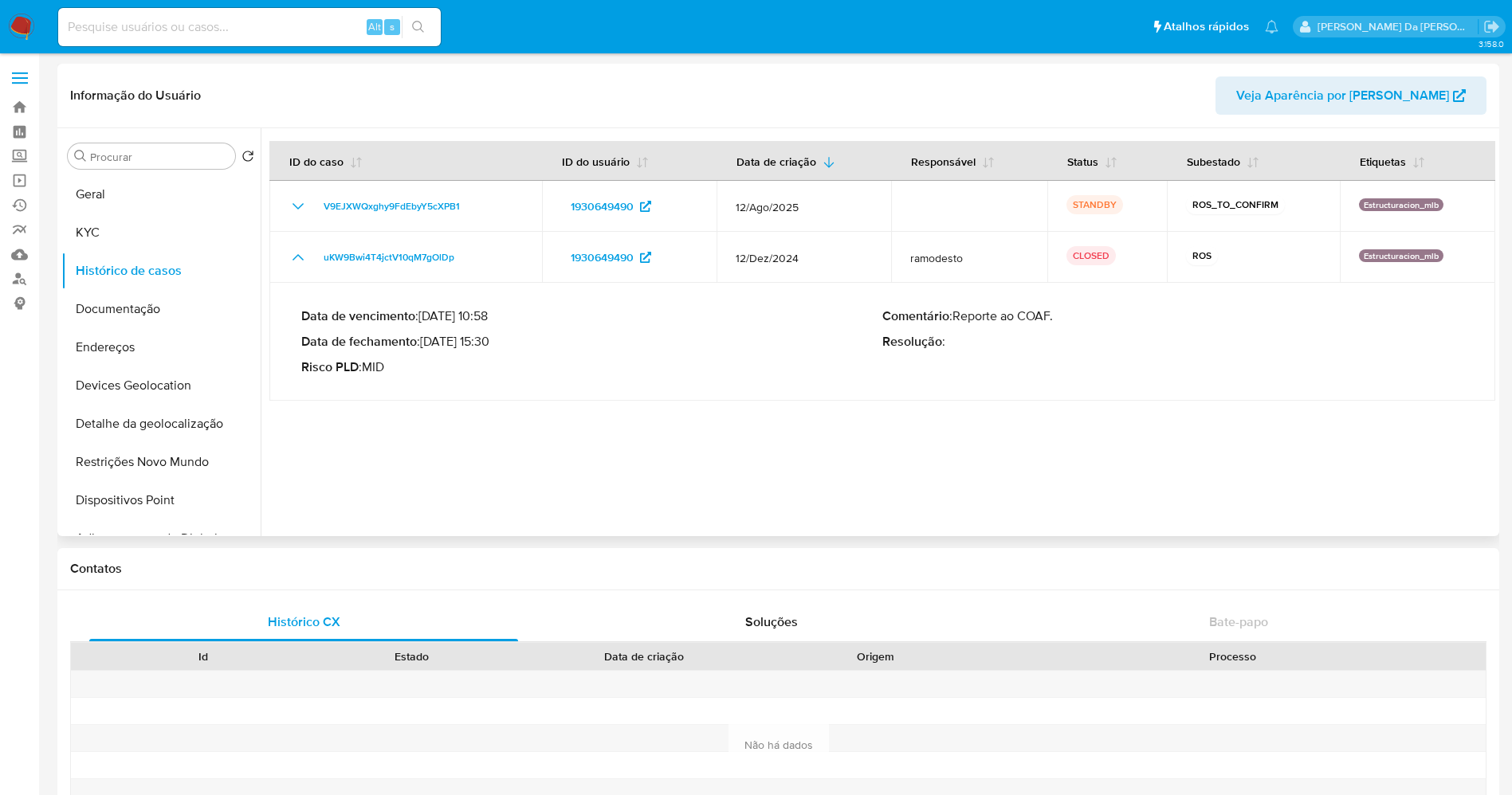
click at [435, 341] on p "Data de fechamento : 14/01/2025 15:30" at bounding box center [591, 342] width 581 height 16
drag, startPoint x: 435, startPoint y: 341, endPoint x: 479, endPoint y: 341, distance: 44.0
click at [479, 341] on p "Data de fechamento : 14/01/2025 15:30" at bounding box center [591, 342] width 581 height 16
click at [432, 342] on p "Data de fechamento : 14/01/2025 15:30" at bounding box center [591, 342] width 581 height 16
drag, startPoint x: 432, startPoint y: 343, endPoint x: 472, endPoint y: 342, distance: 40.0
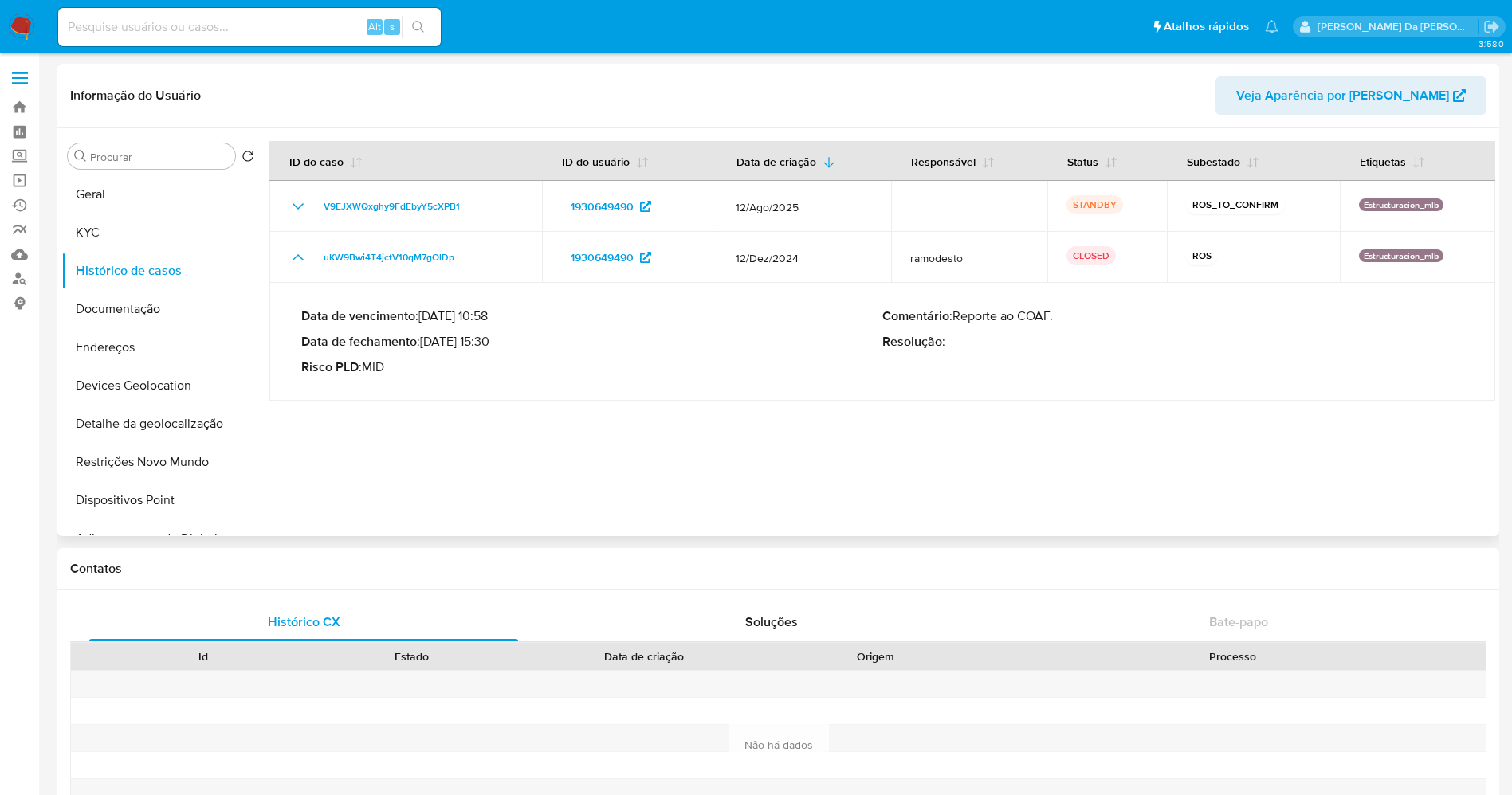
click at [472, 342] on p "Data de fechamento : 14/01/2025 15:30" at bounding box center [591, 342] width 581 height 16
click at [168, 157] on input "Procurar" at bounding box center [159, 157] width 139 height 14
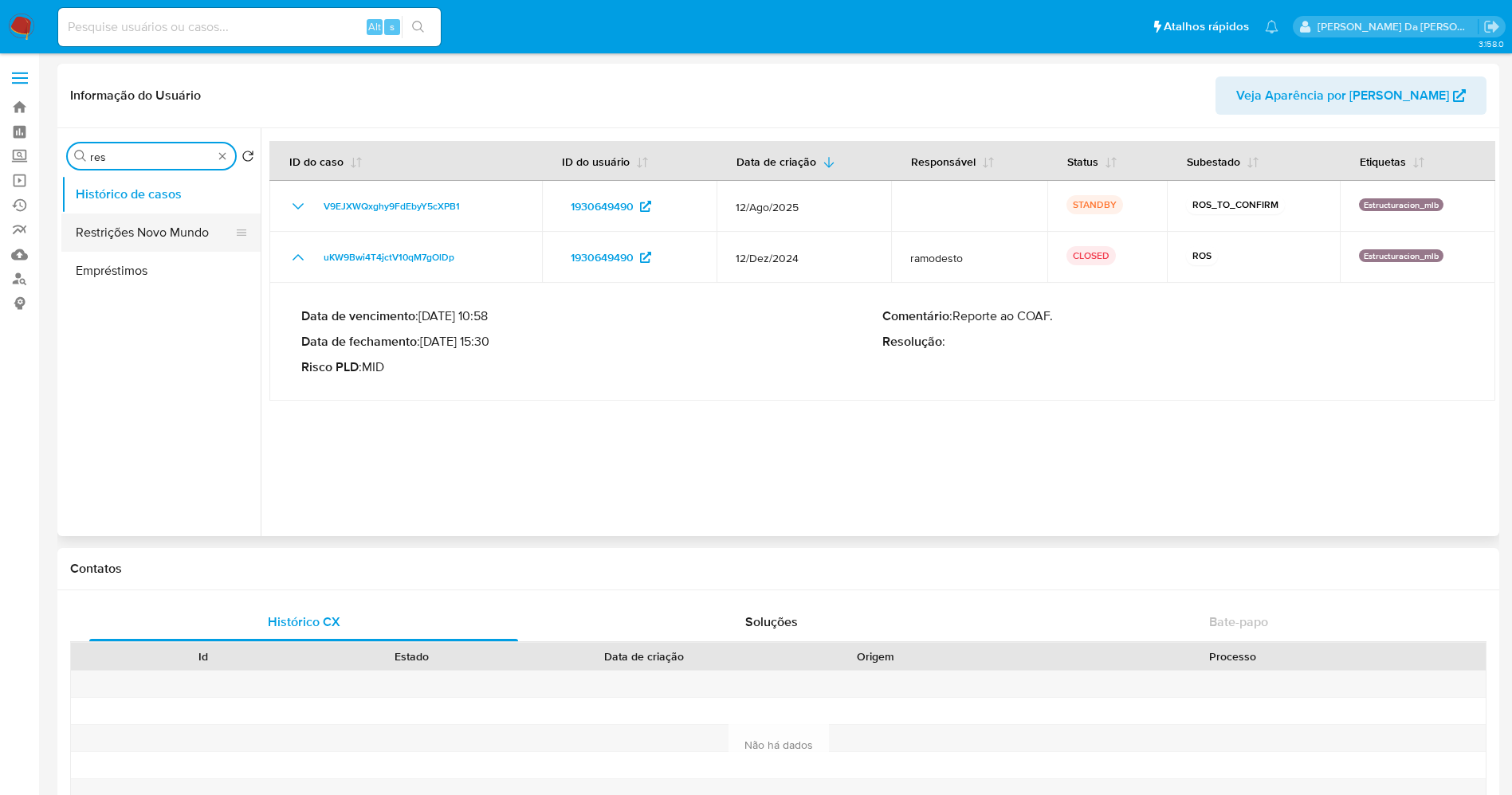
type input "res"
click at [161, 224] on button "Restrições Novo Mundo" at bounding box center [155, 232] width 187 height 38
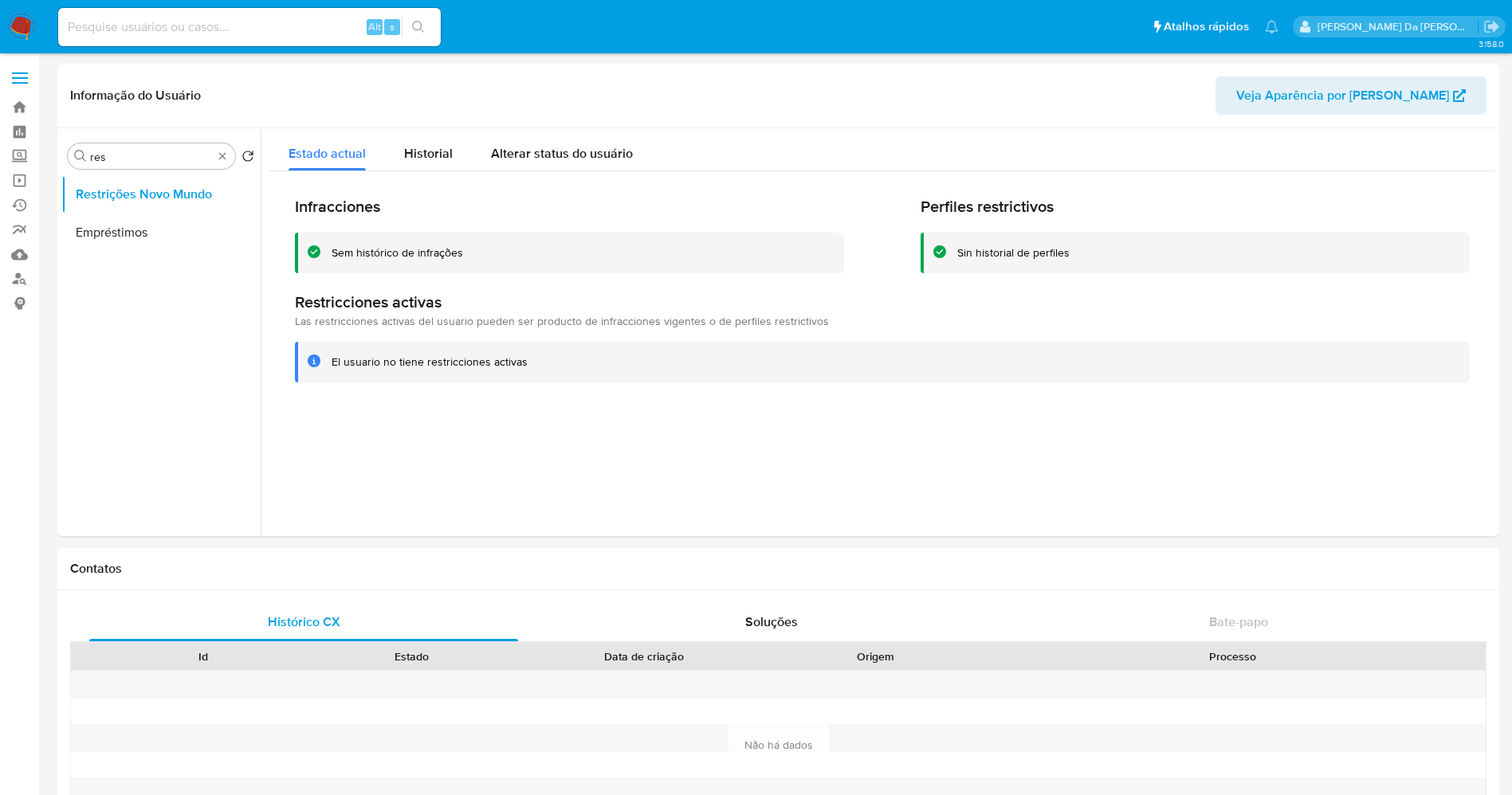
click at [311, 26] on input at bounding box center [249, 27] width 382 height 20
paste input "V9EJXWQxghy9FdEbyY5cXPB1"
type input "V9EJXWQxghy9FdEbyY5cXPB1"
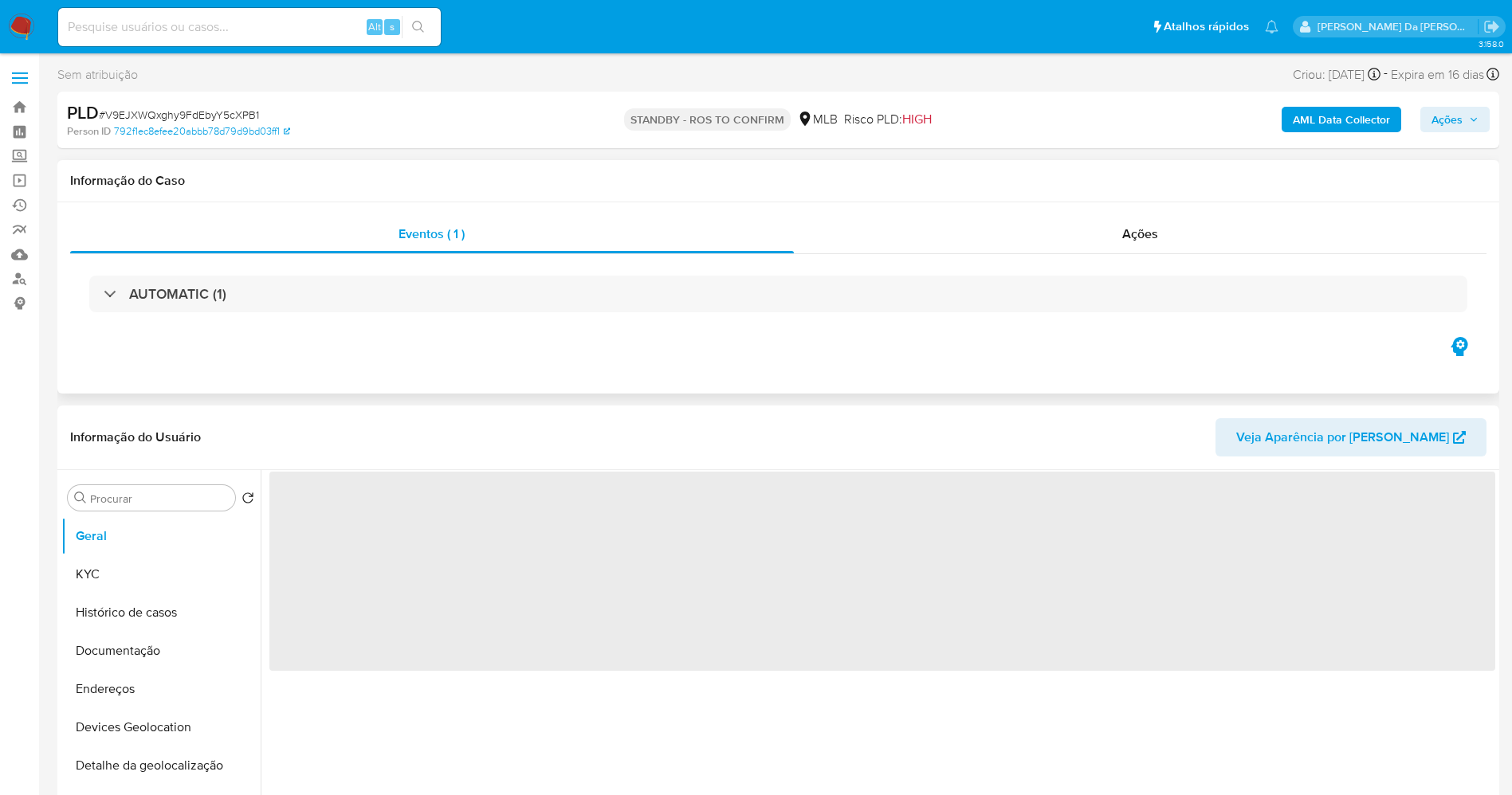
scroll to position [239, 0]
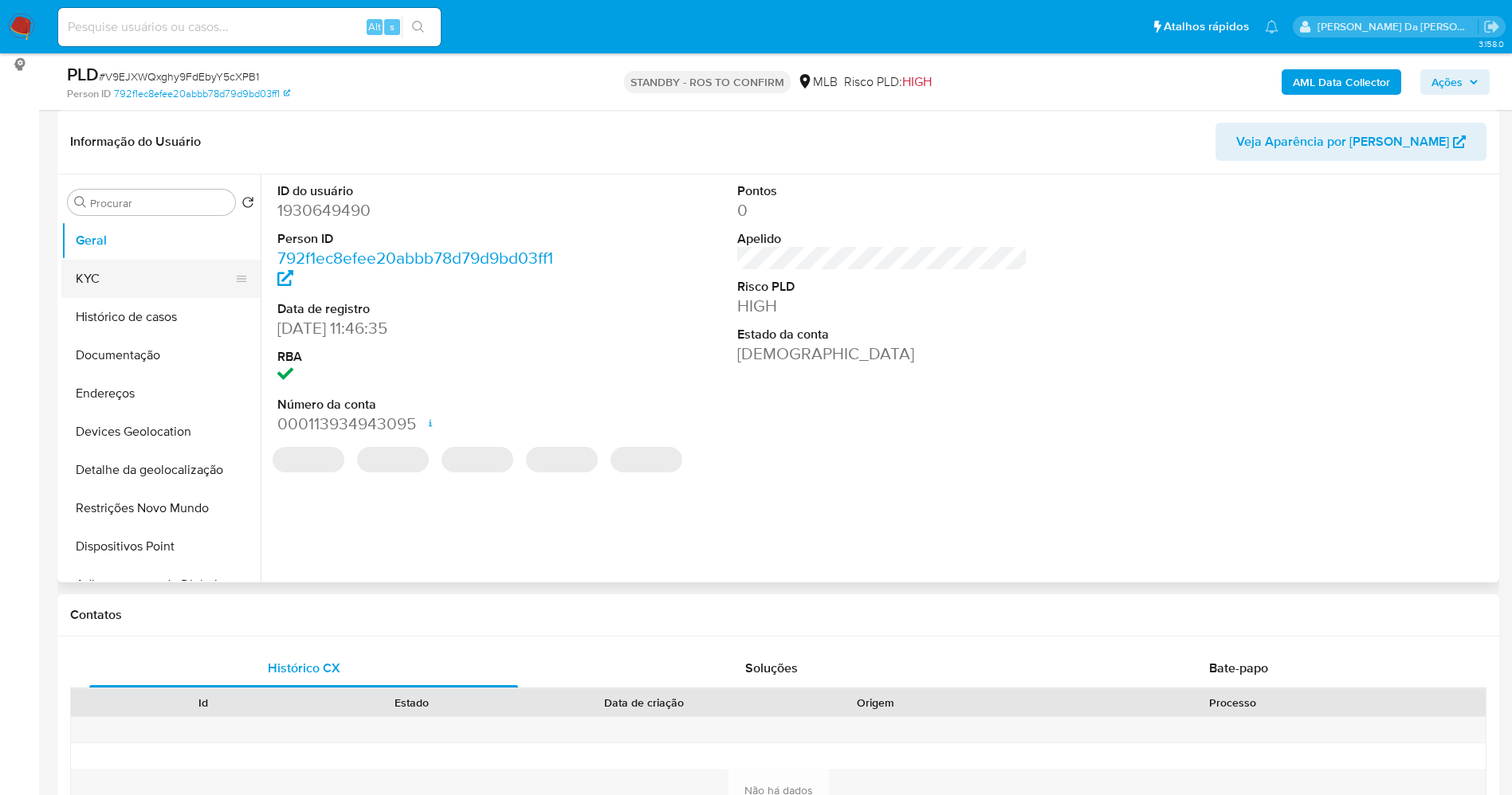
select select "10"
click at [21, 27] on img at bounding box center [21, 27] width 27 height 27
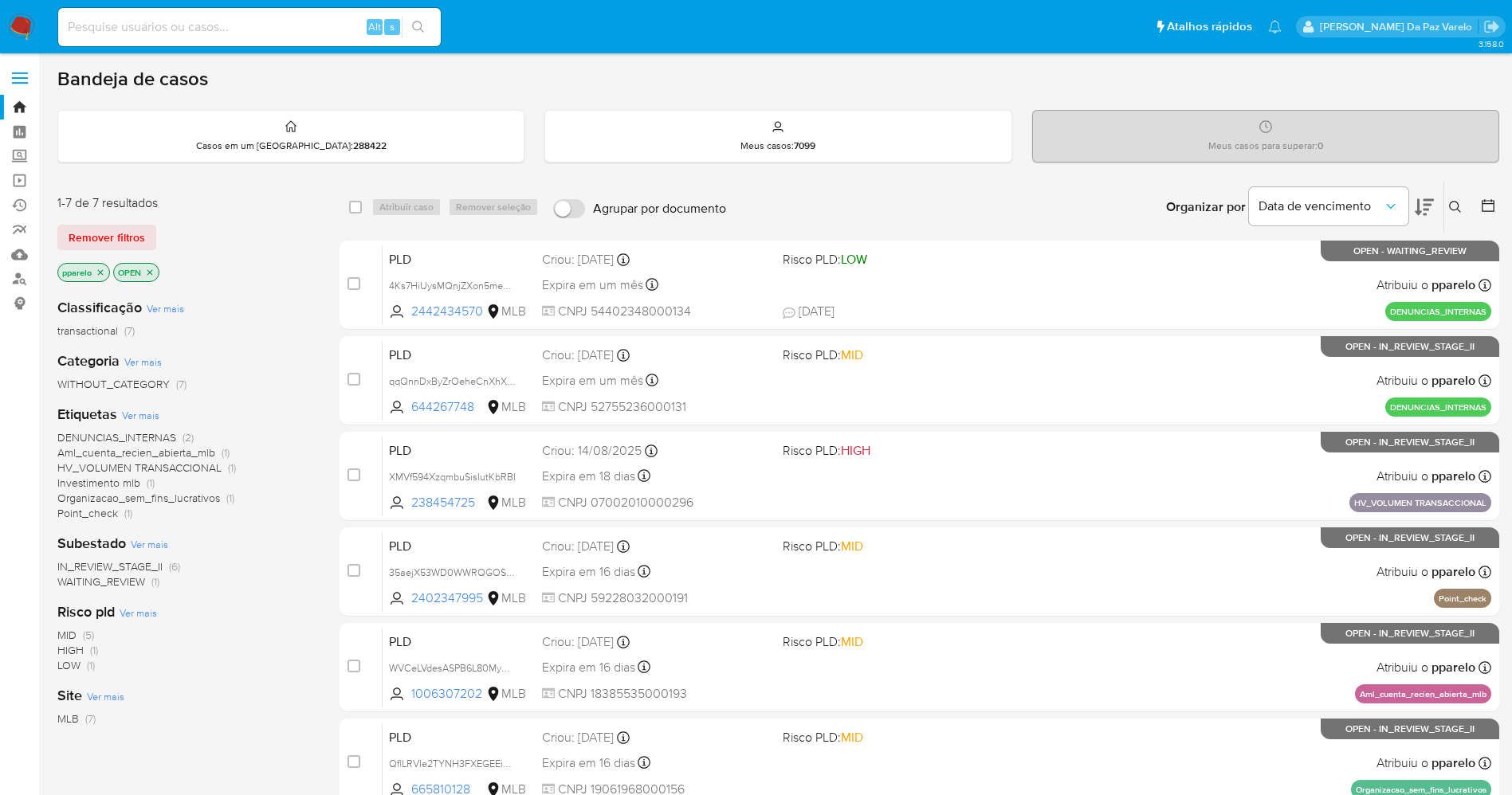
click at [1456, 205] on icon at bounding box center [1455, 207] width 12 height 12
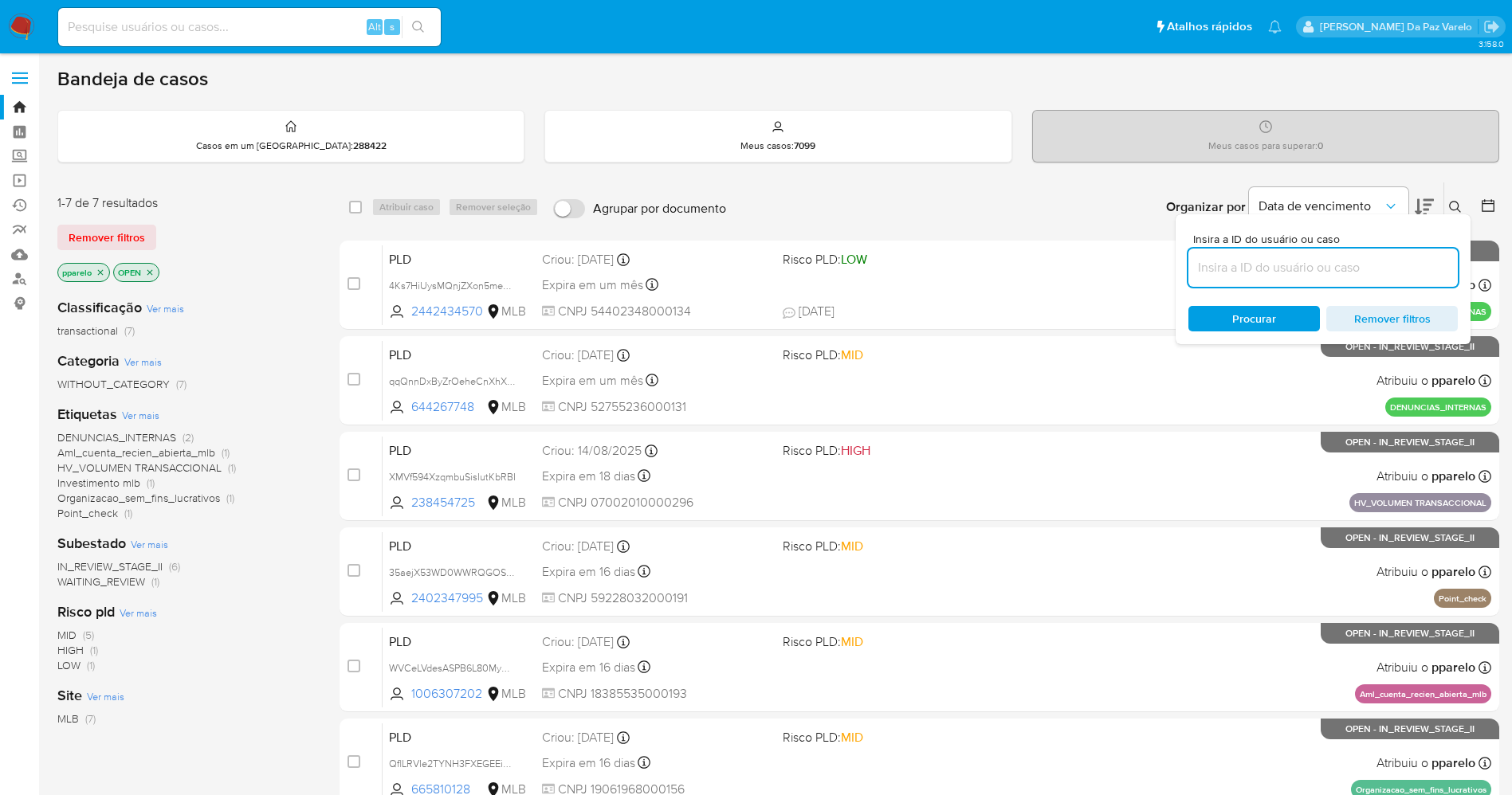
click at [1362, 265] on input at bounding box center [1323, 267] width 269 height 20
type input "V9EJXWQxghy9FdEbyY5cXPB1"
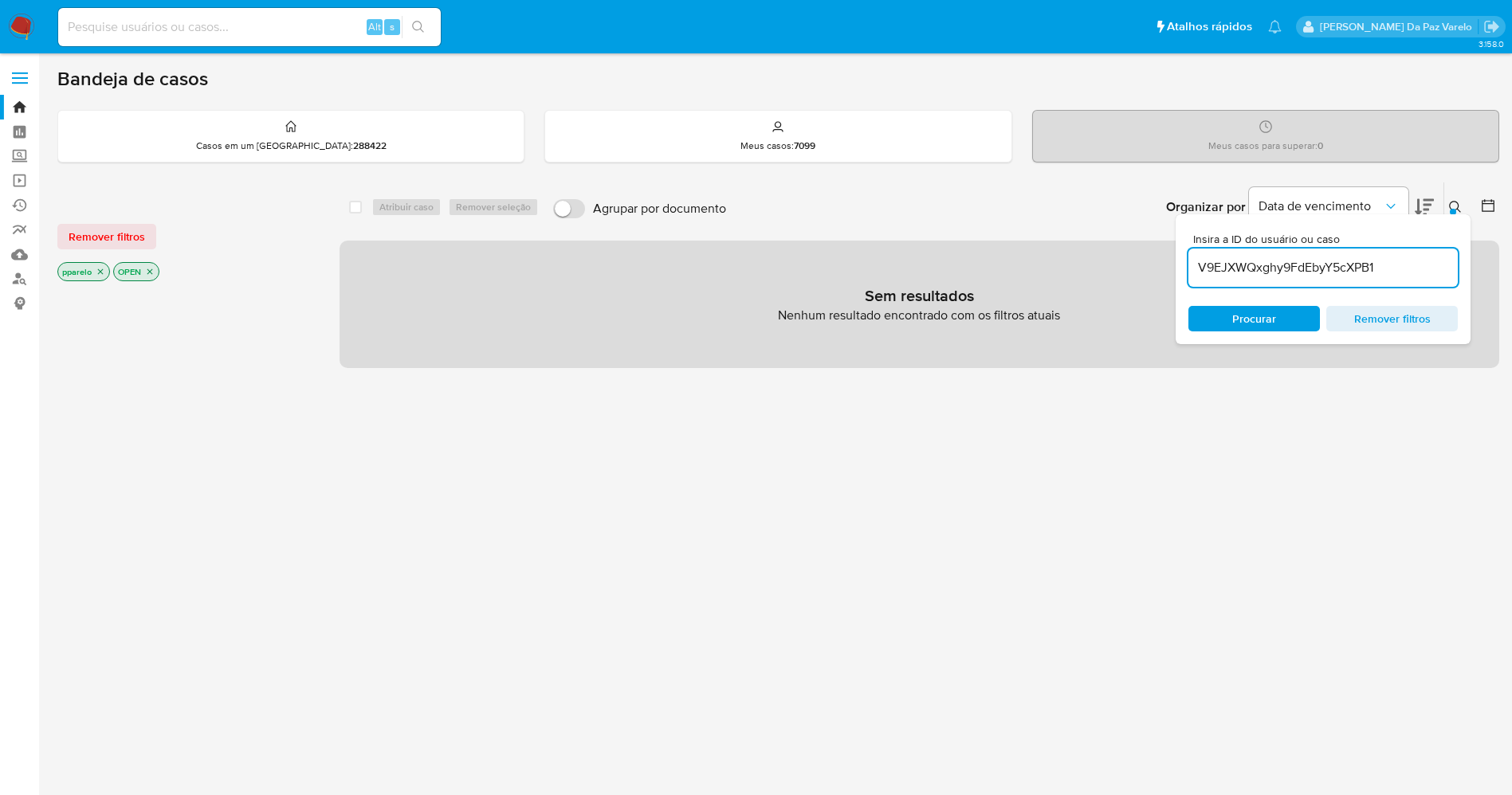
click at [98, 272] on icon "close-filter" at bounding box center [101, 271] width 10 height 10
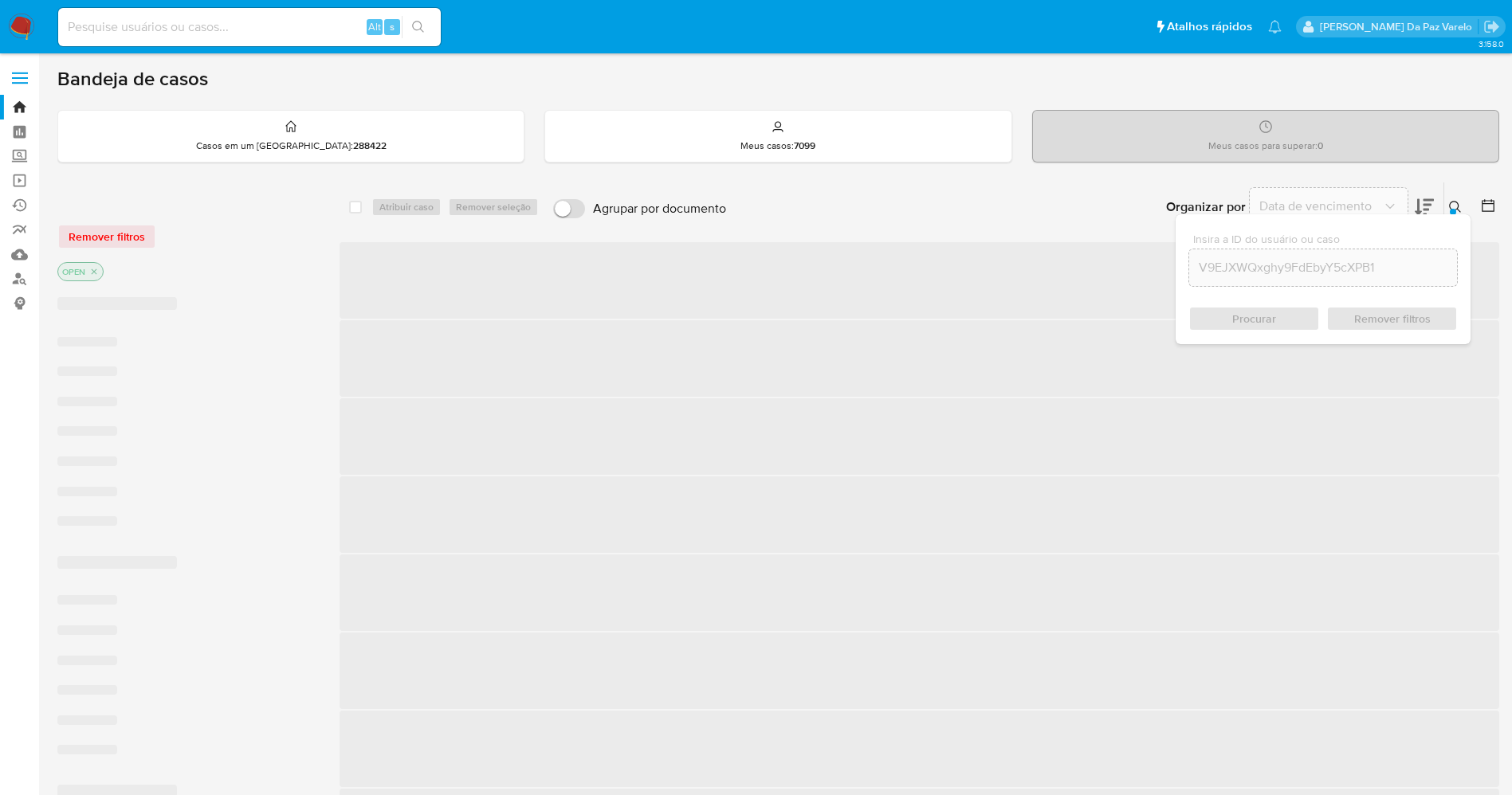
click at [99, 272] on icon "close-filter" at bounding box center [93, 271] width 10 height 10
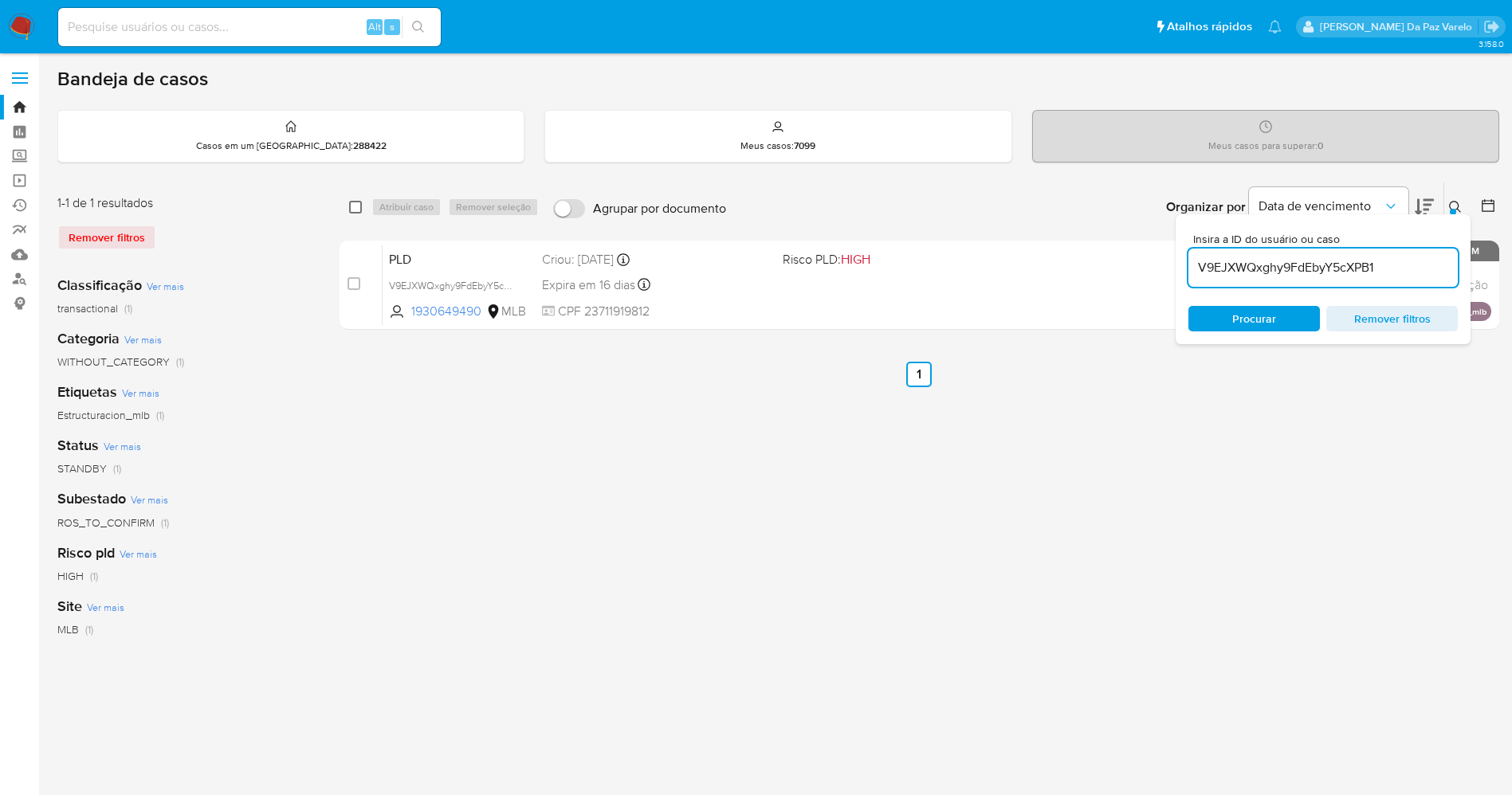
click at [357, 208] on input "checkbox" at bounding box center [356, 207] width 12 height 12
checkbox input "true"
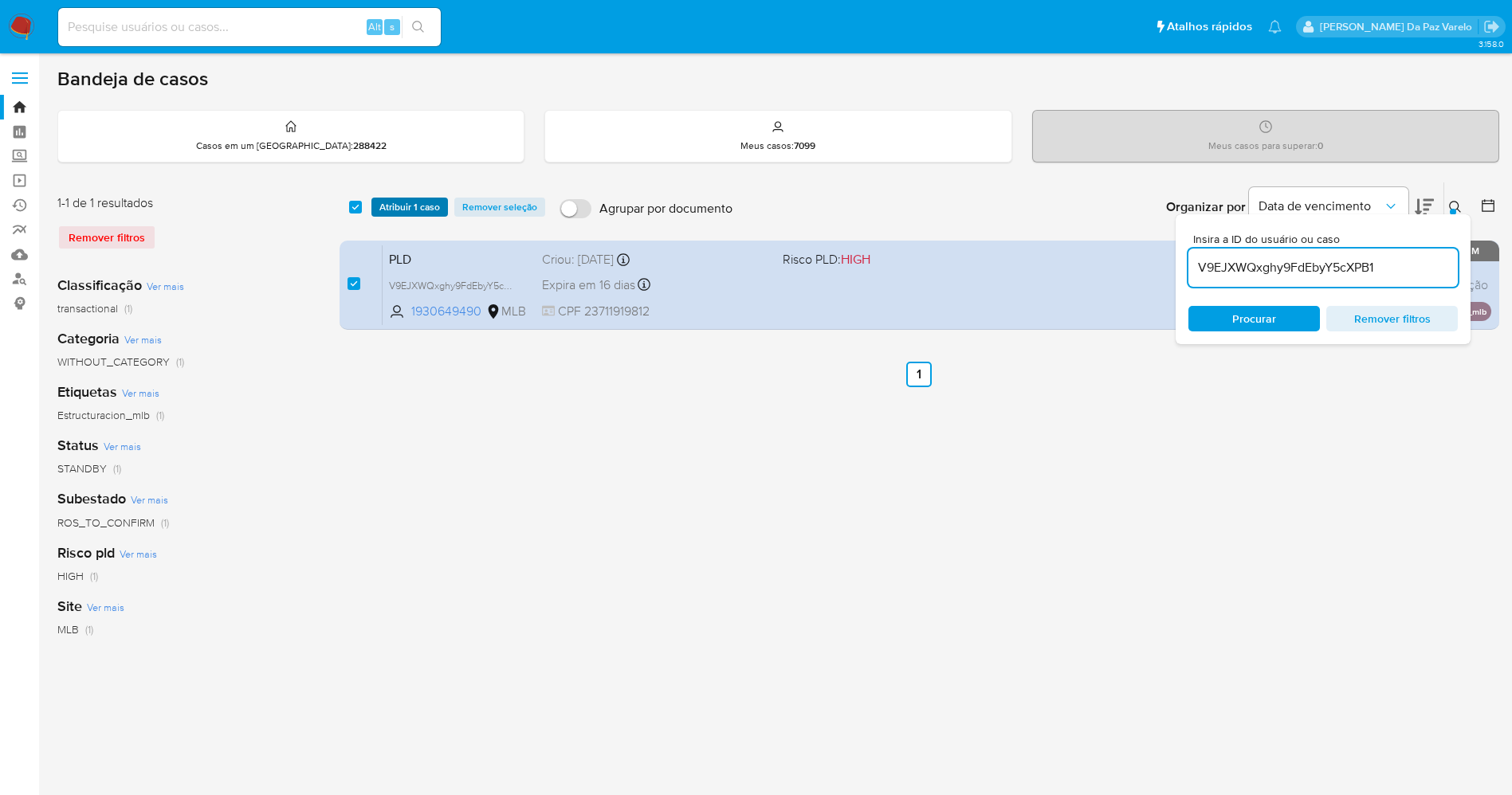
click at [390, 210] on span "Atribuir 1 caso" at bounding box center [410, 207] width 60 height 16
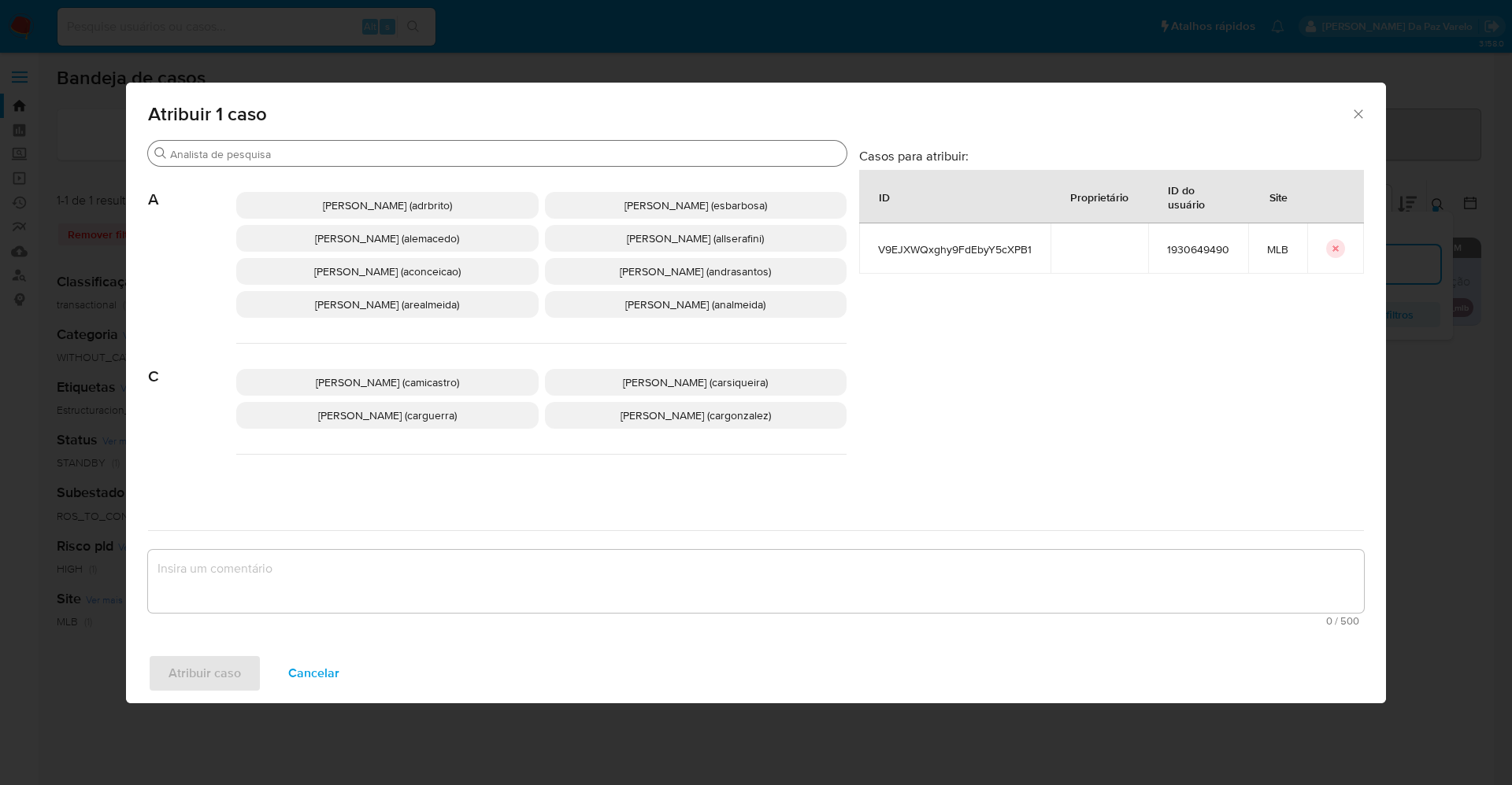
click at [480, 149] on input "Procurar" at bounding box center [505, 155] width 670 height 14
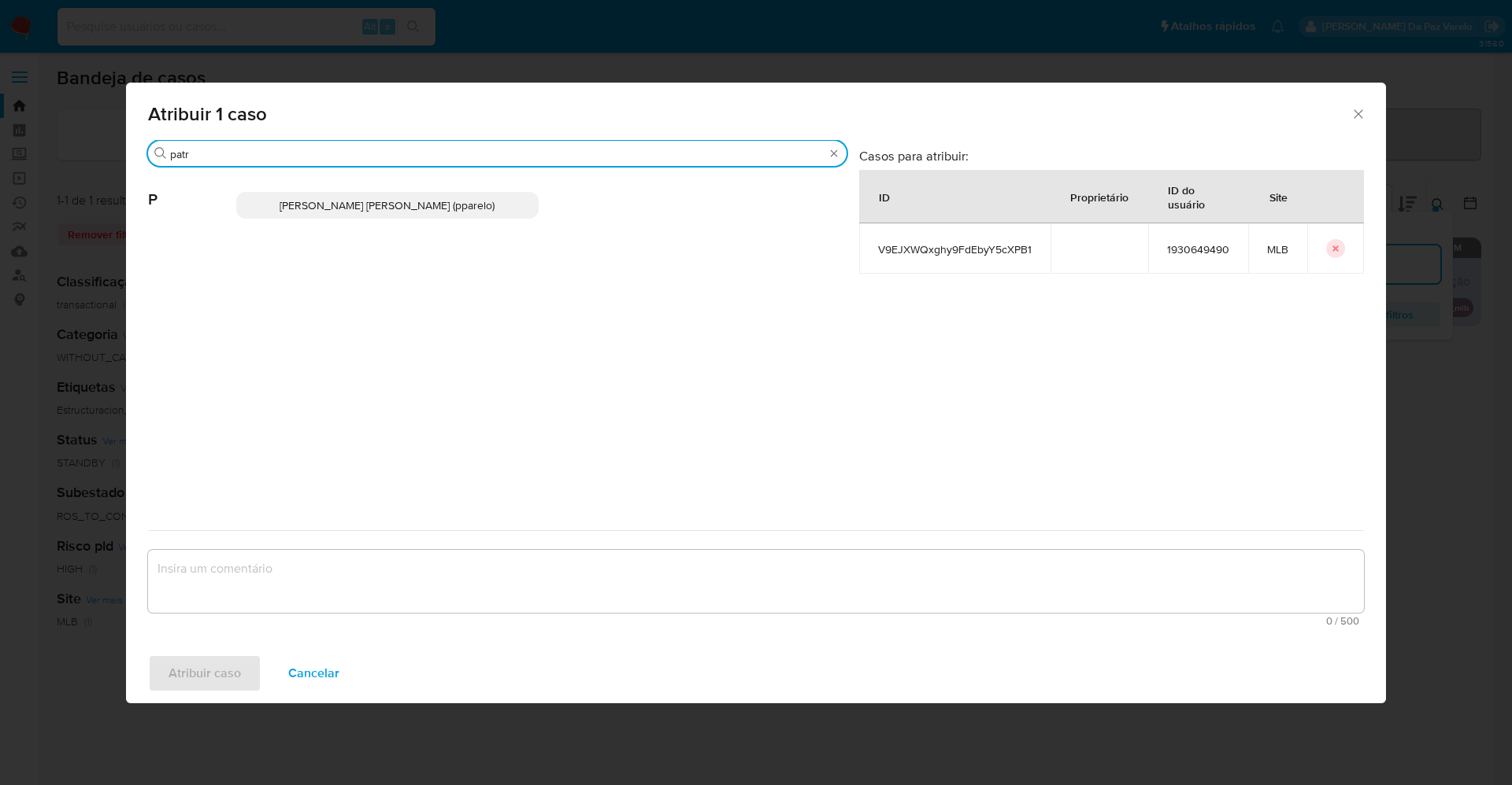
type input "patr"
click at [452, 212] on span "[PERSON_NAME] [PERSON_NAME] (pparelo)" at bounding box center [387, 205] width 215 height 16
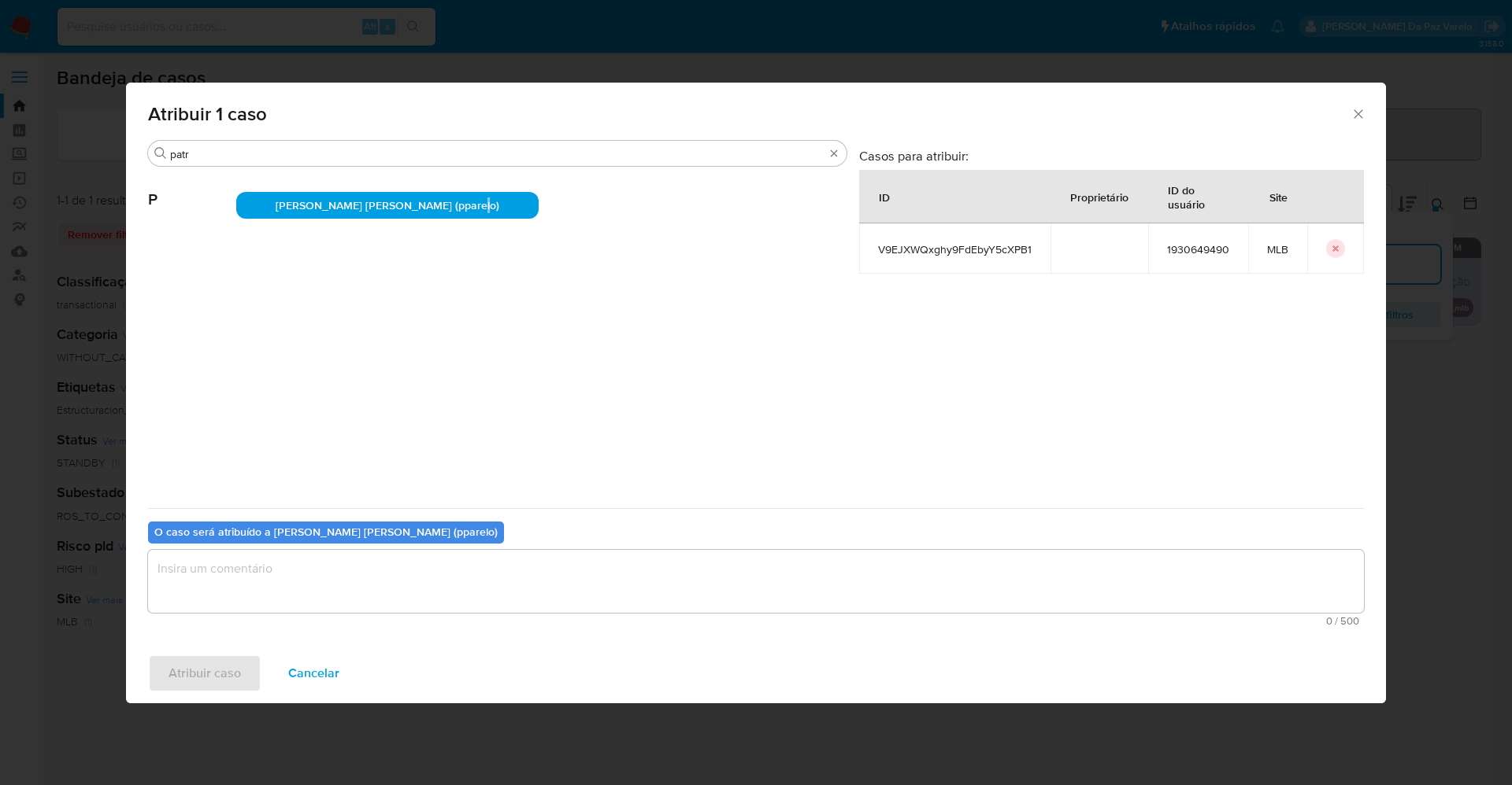
click at [402, 566] on textarea "assign-modal" at bounding box center [756, 581] width 1216 height 63
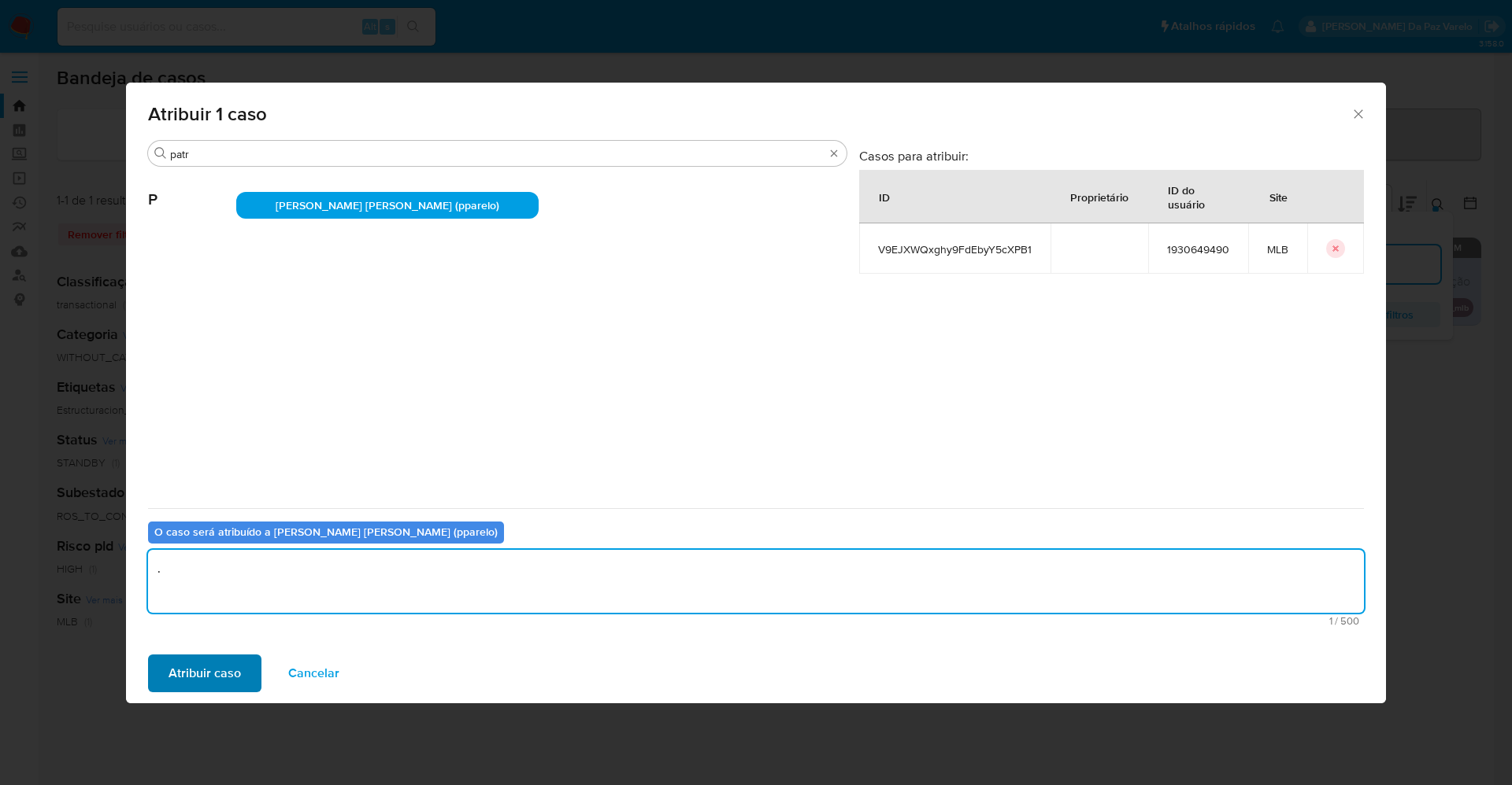
type textarea "."
click at [233, 681] on span "Atribuir caso" at bounding box center [205, 673] width 72 height 34
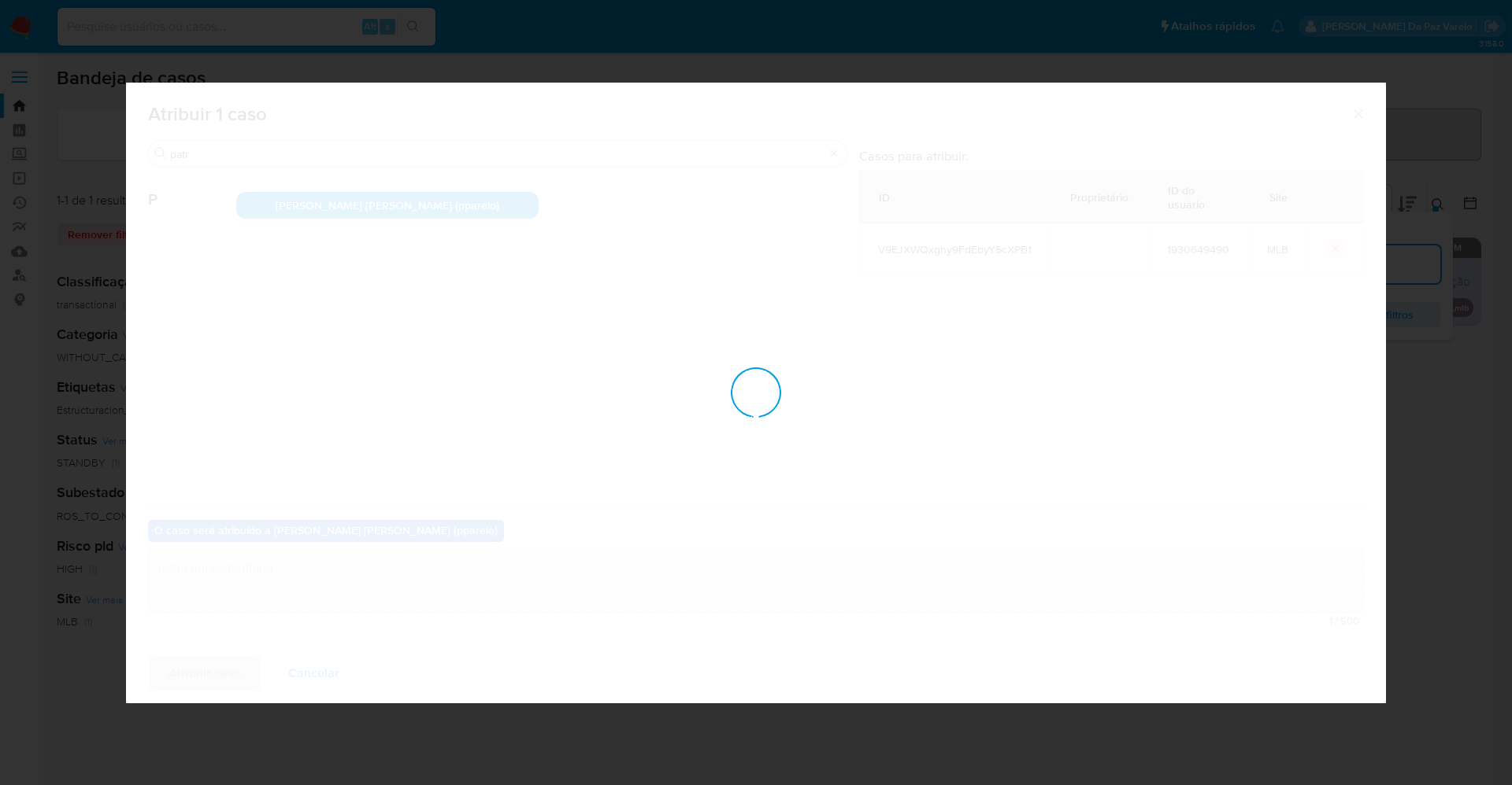
checkbox input "false"
